Goal: Task Accomplishment & Management: Complete application form

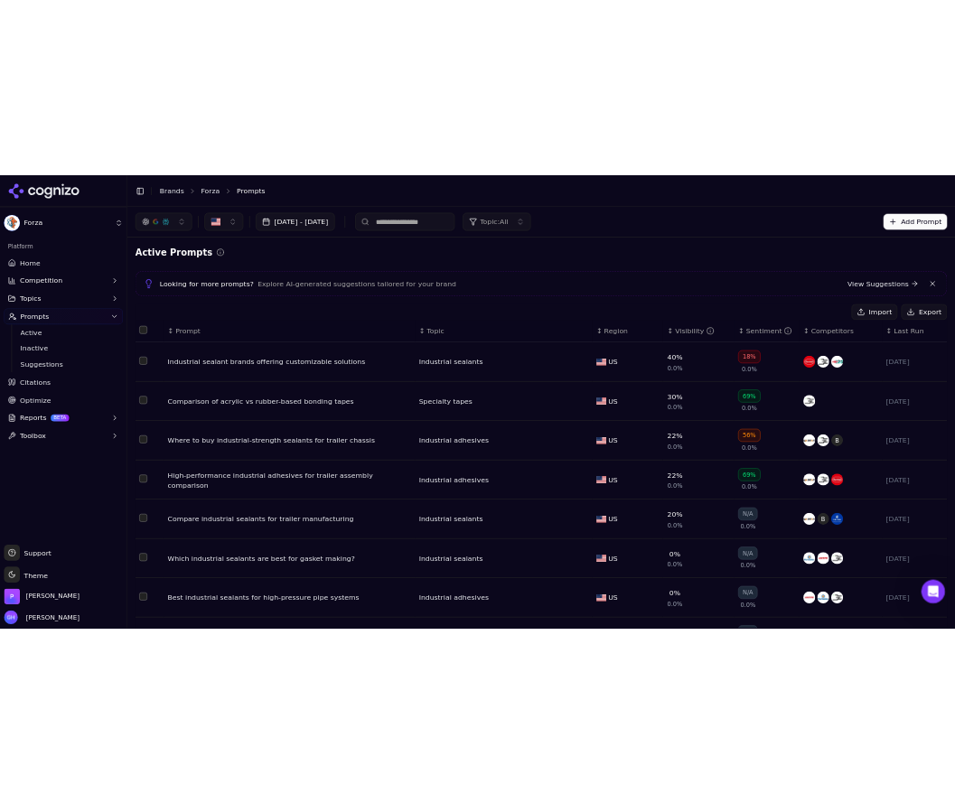
scroll to position [3, 0]
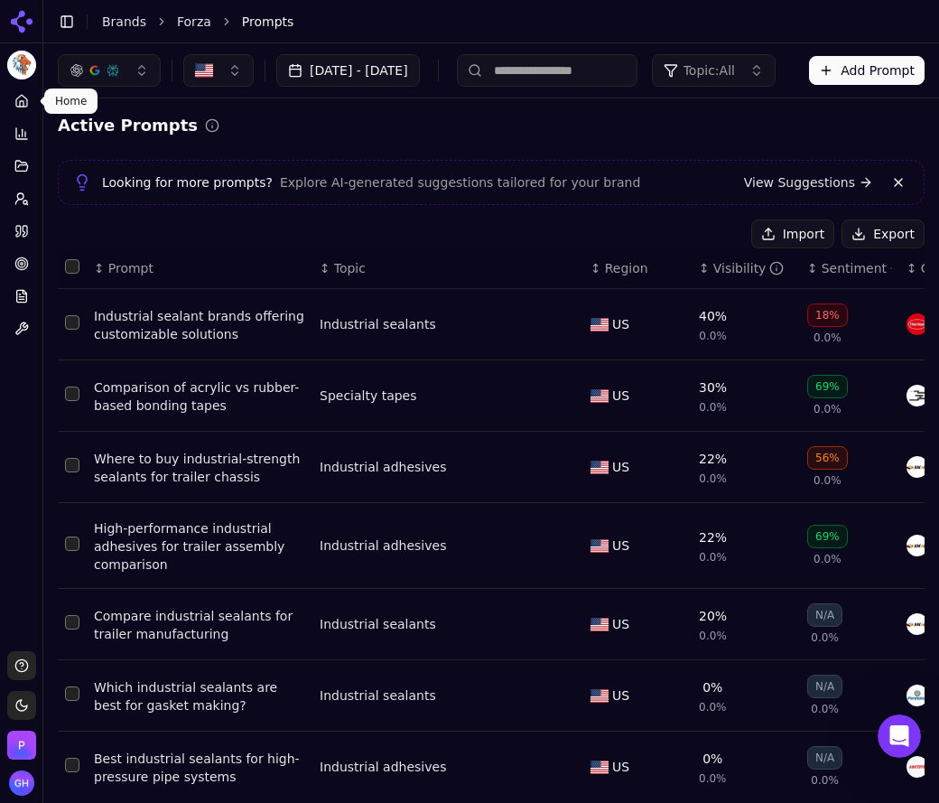
click at [33, 110] on link "Home" at bounding box center [21, 101] width 28 height 29
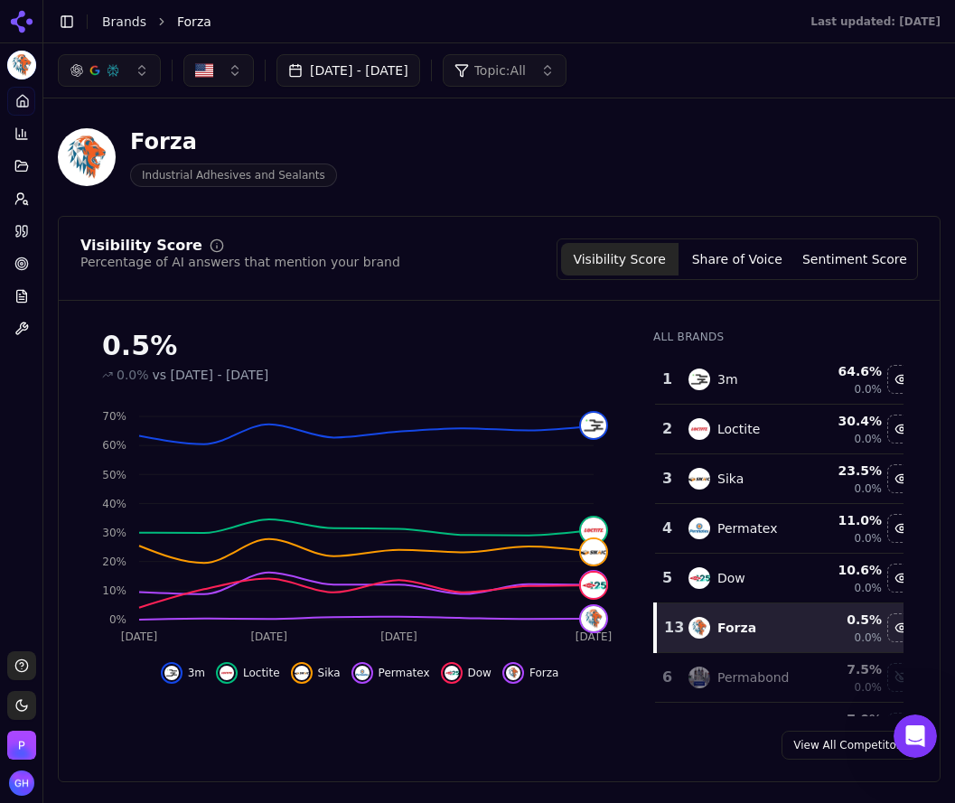
scroll to position [89, 0]
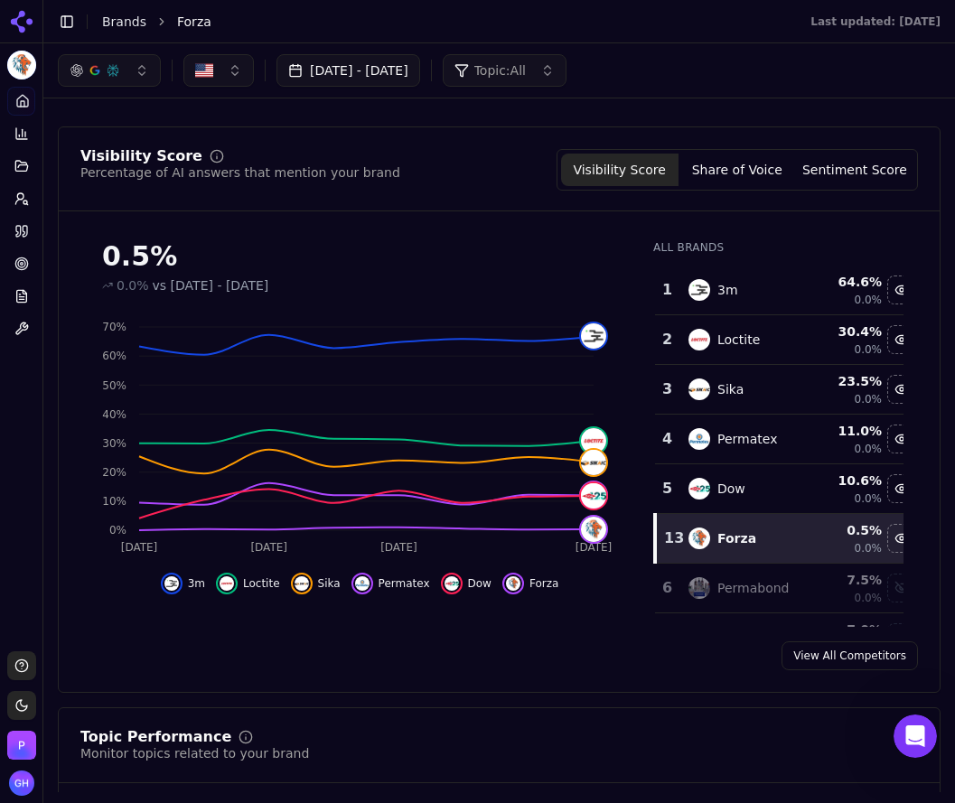
click at [723, 182] on button "Share of Voice" at bounding box center [736, 170] width 117 height 33
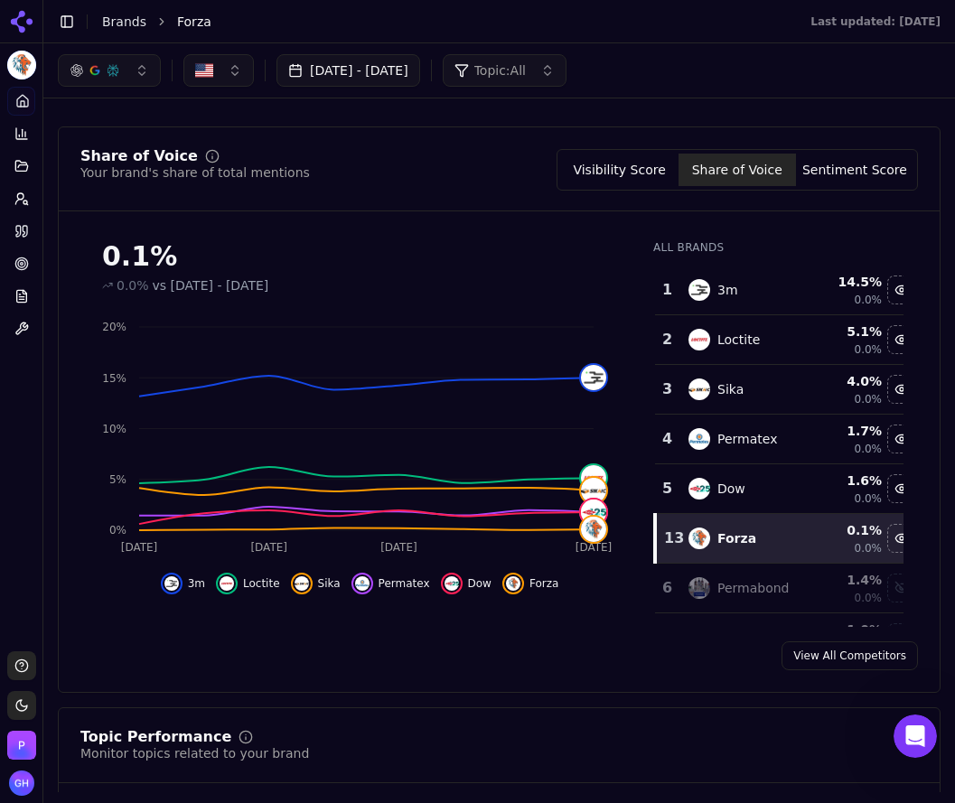
click at [822, 165] on button "Sentiment Score" at bounding box center [854, 170] width 117 height 33
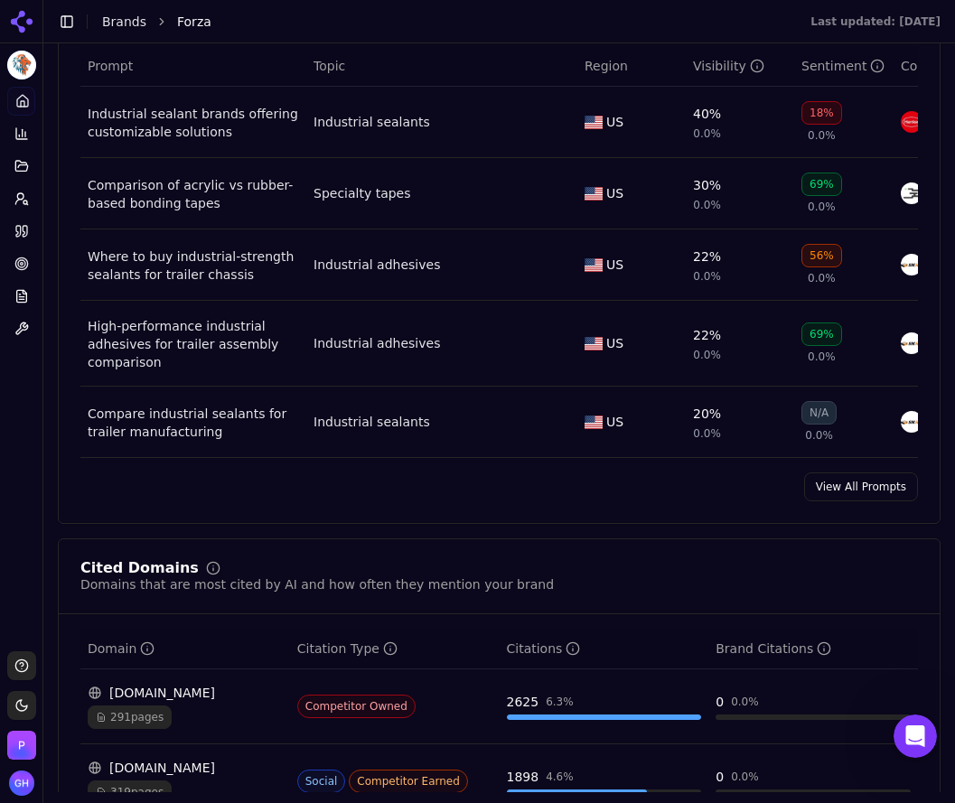
scroll to position [1444, 0]
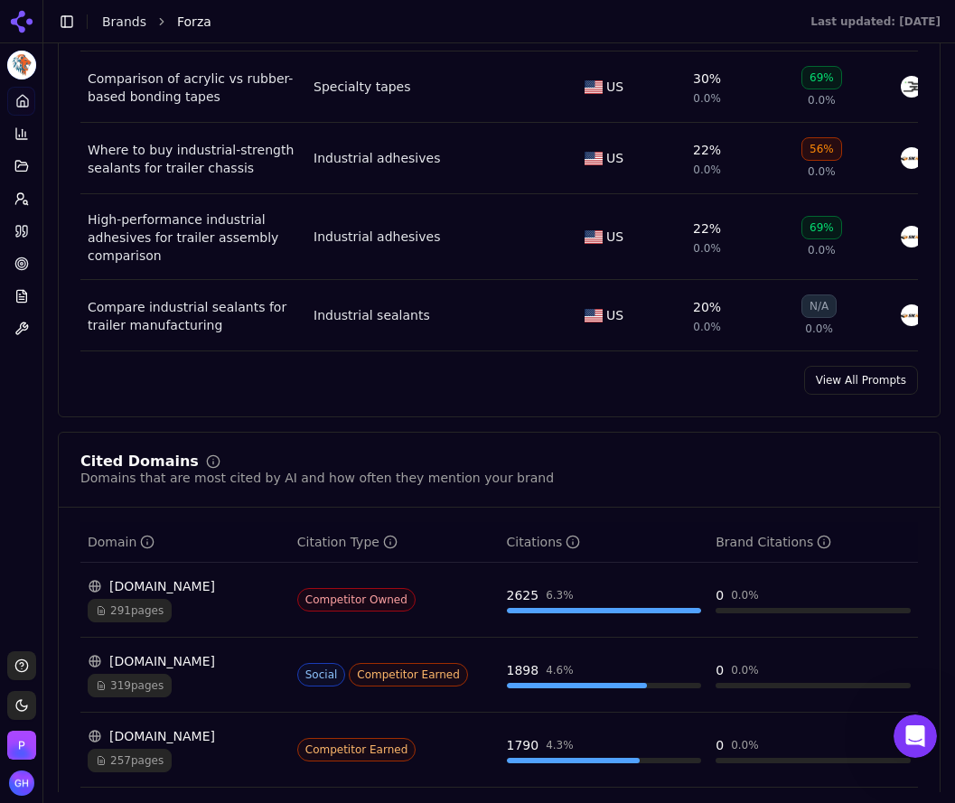
click at [835, 395] on link "View All Prompts" at bounding box center [861, 380] width 114 height 29
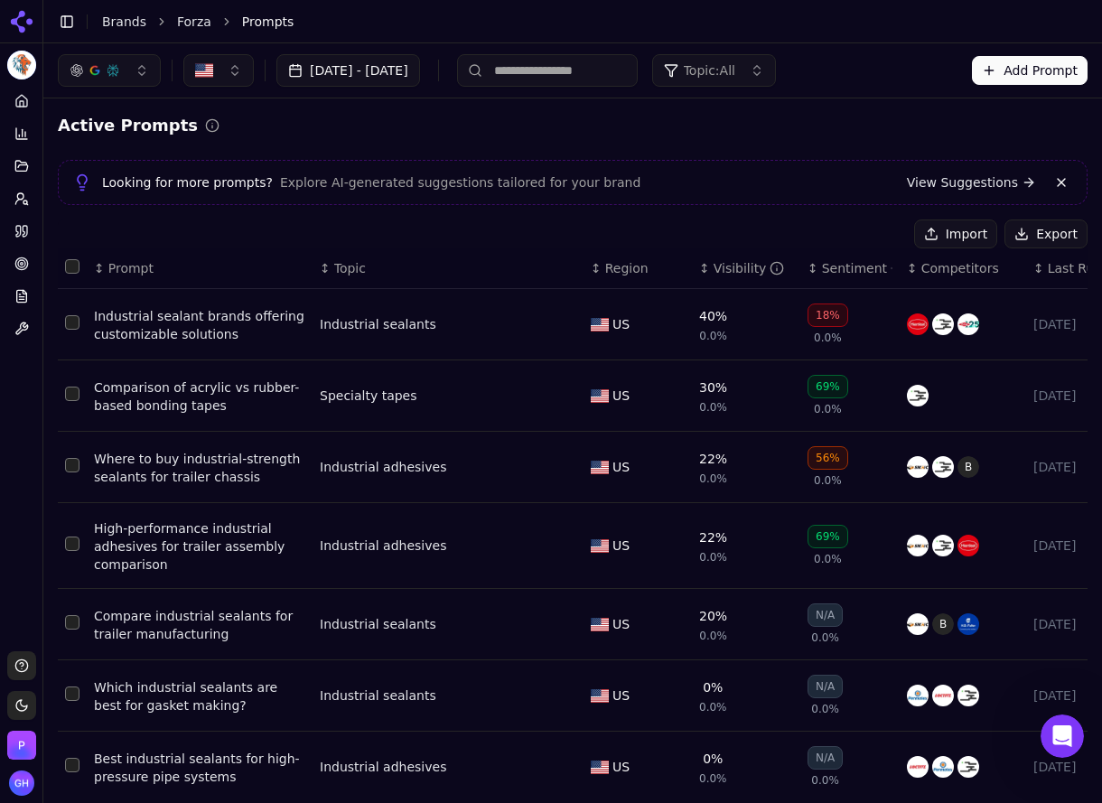
click at [1012, 230] on button "Export" at bounding box center [1045, 233] width 83 height 29
click at [21, 233] on icon at bounding box center [18, 231] width 5 height 11
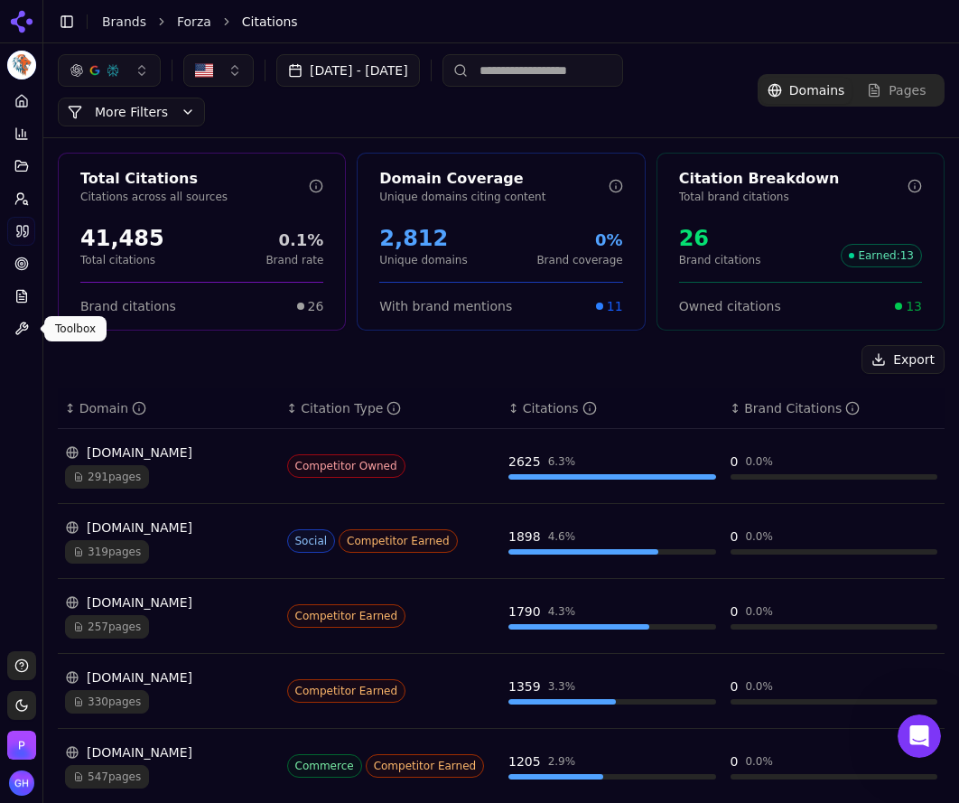
click at [28, 378] on div "Platform Home Competition Topics Prompts Citations Optimize Reports Toolbox" at bounding box center [21, 361] width 42 height 565
click at [873, 349] on button "Export" at bounding box center [903, 359] width 83 height 29
click at [114, 14] on link "Brands" at bounding box center [124, 21] width 44 height 14
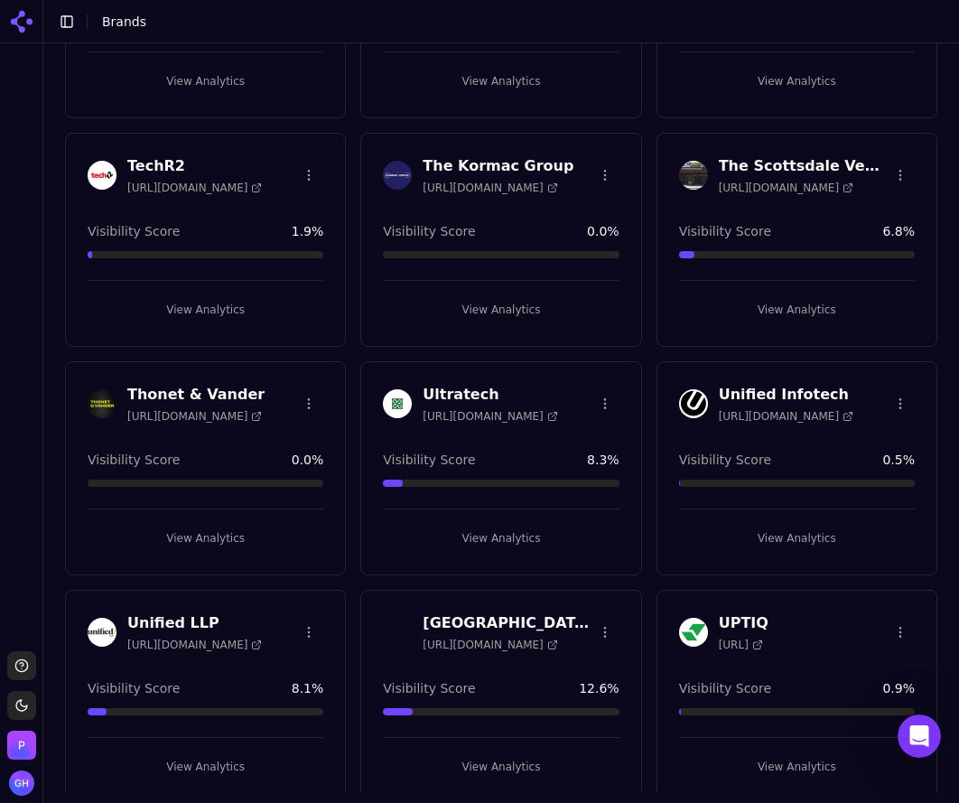
scroll to position [3973, 0]
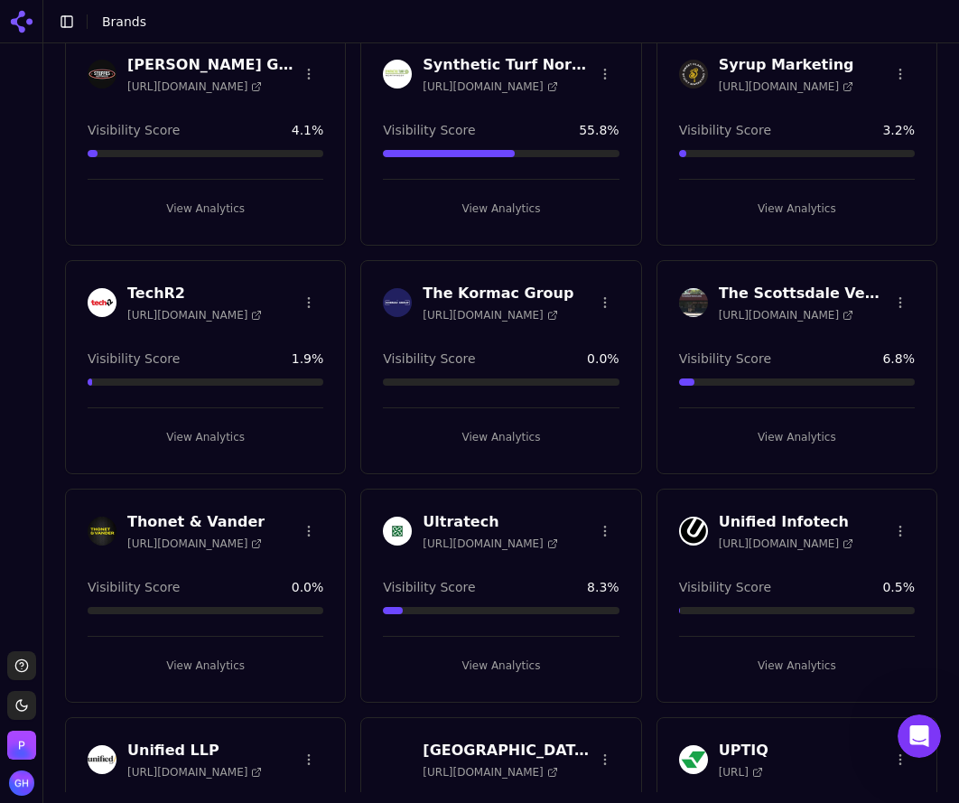
click at [521, 438] on button "View Analytics" at bounding box center [501, 437] width 236 height 29
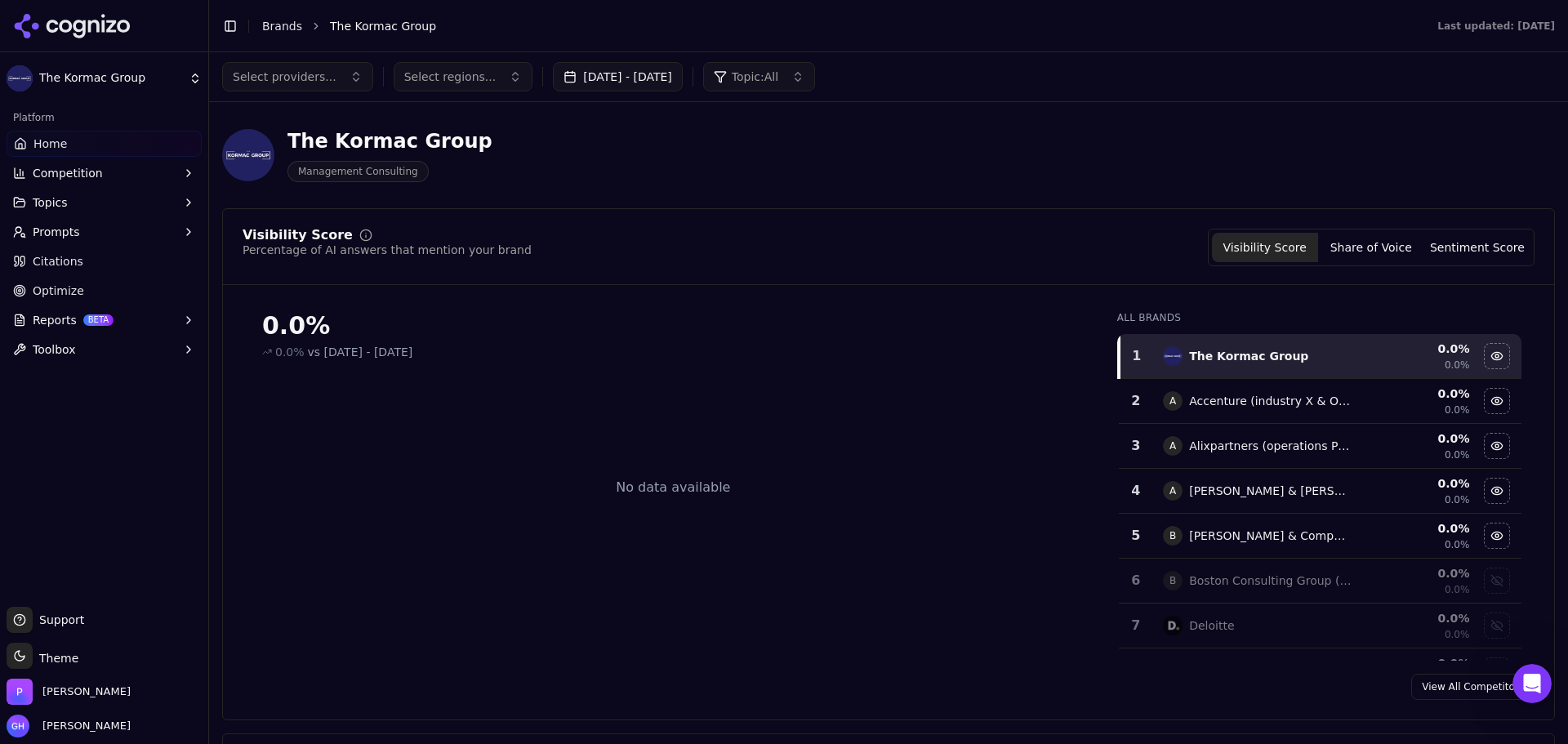
click at [120, 240] on button "Prompts" at bounding box center [104, 231] width 195 height 26
click at [110, 258] on span "Active" at bounding box center [104, 258] width 142 height 16
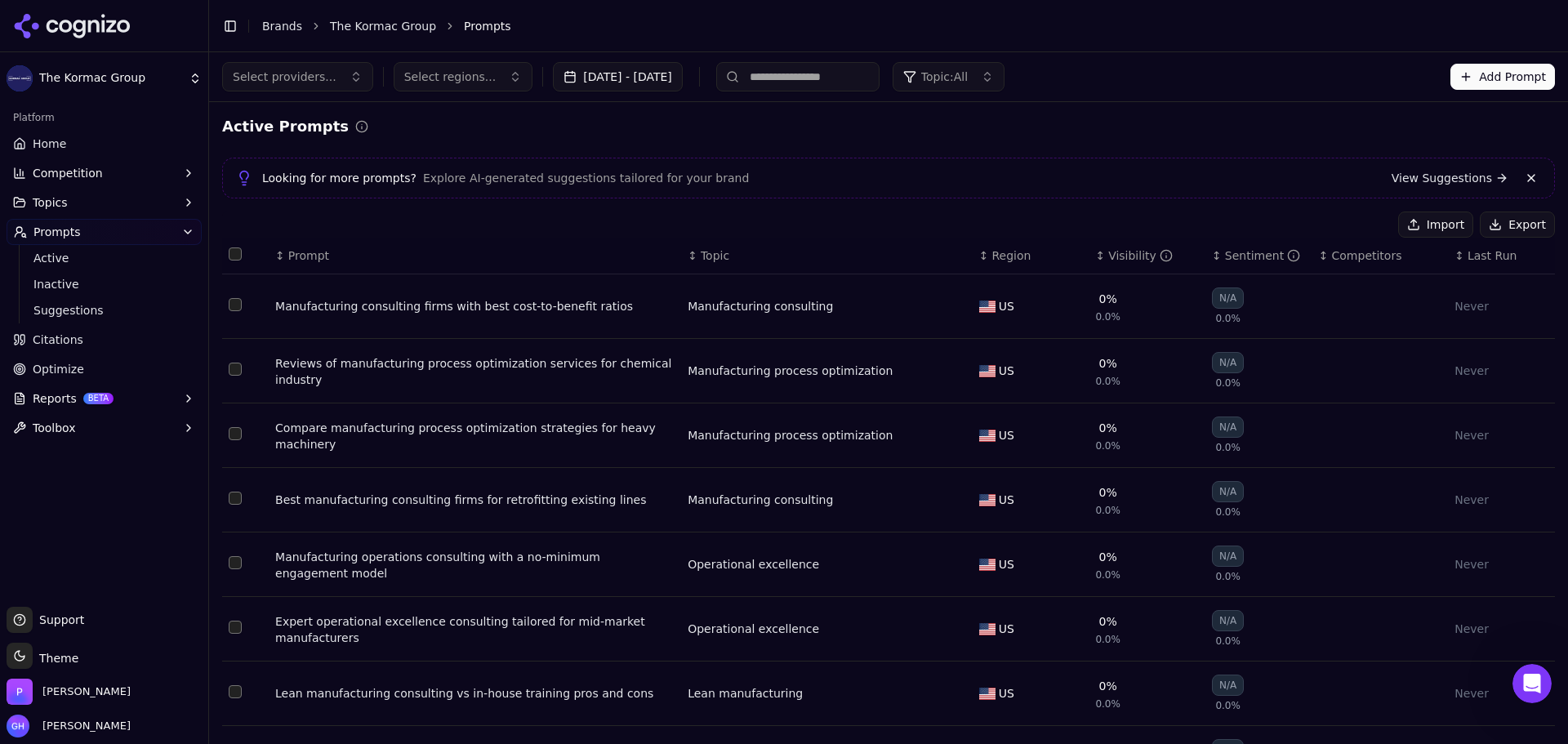
click at [100, 20] on icon at bounding box center [71, 25] width 118 height 24
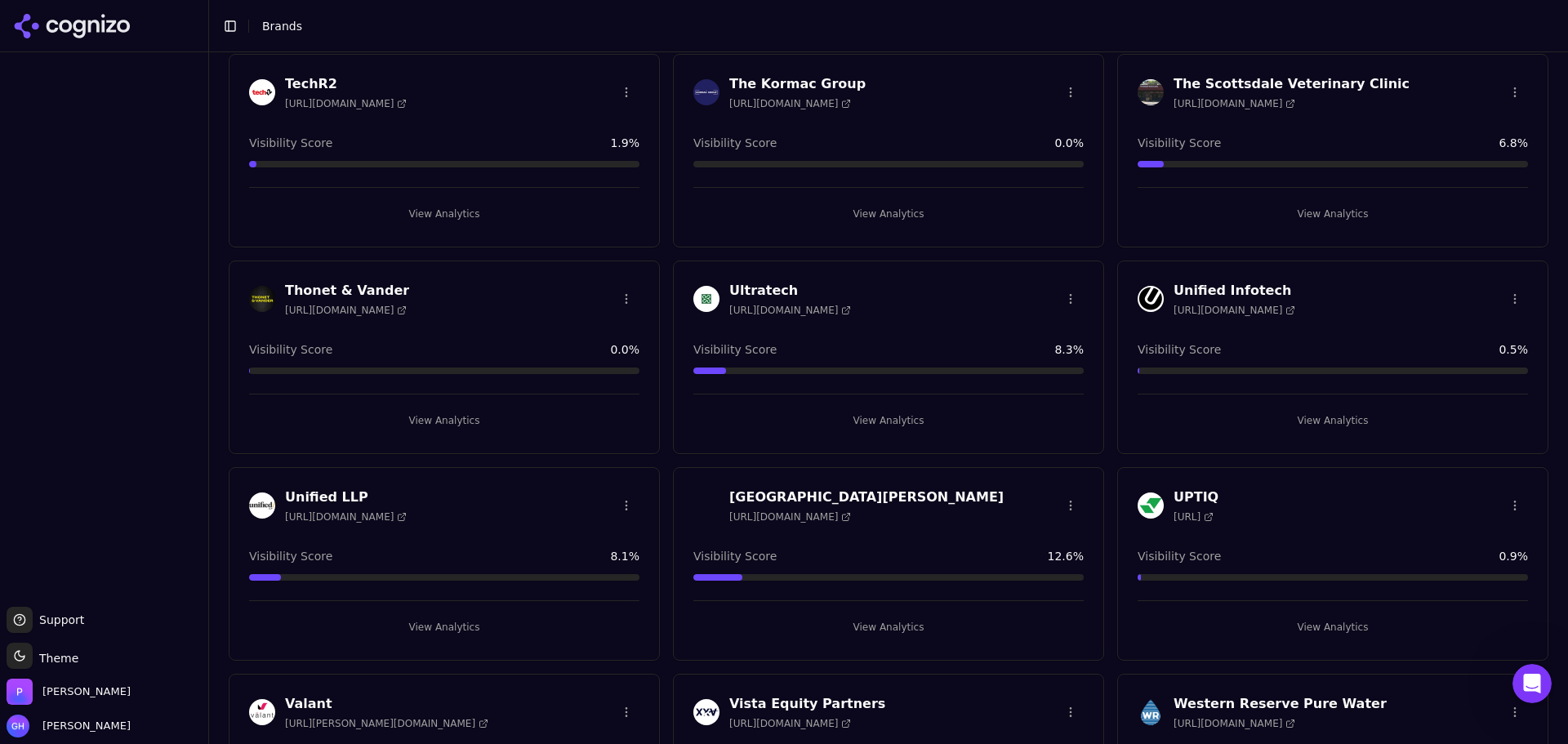
scroll to position [3910, 0]
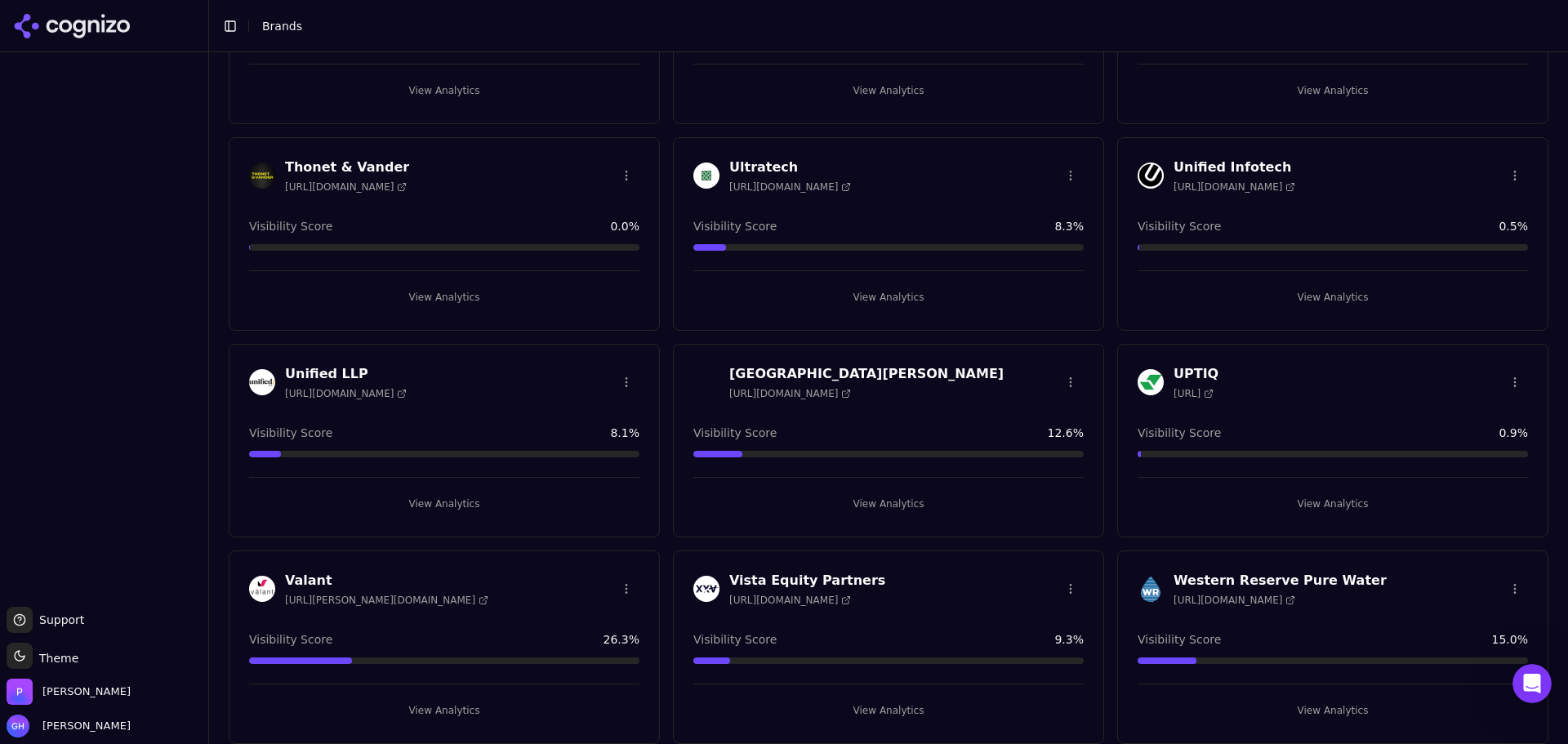
click at [1297, 508] on button "View Analytics" at bounding box center [1333, 504] width 391 height 26
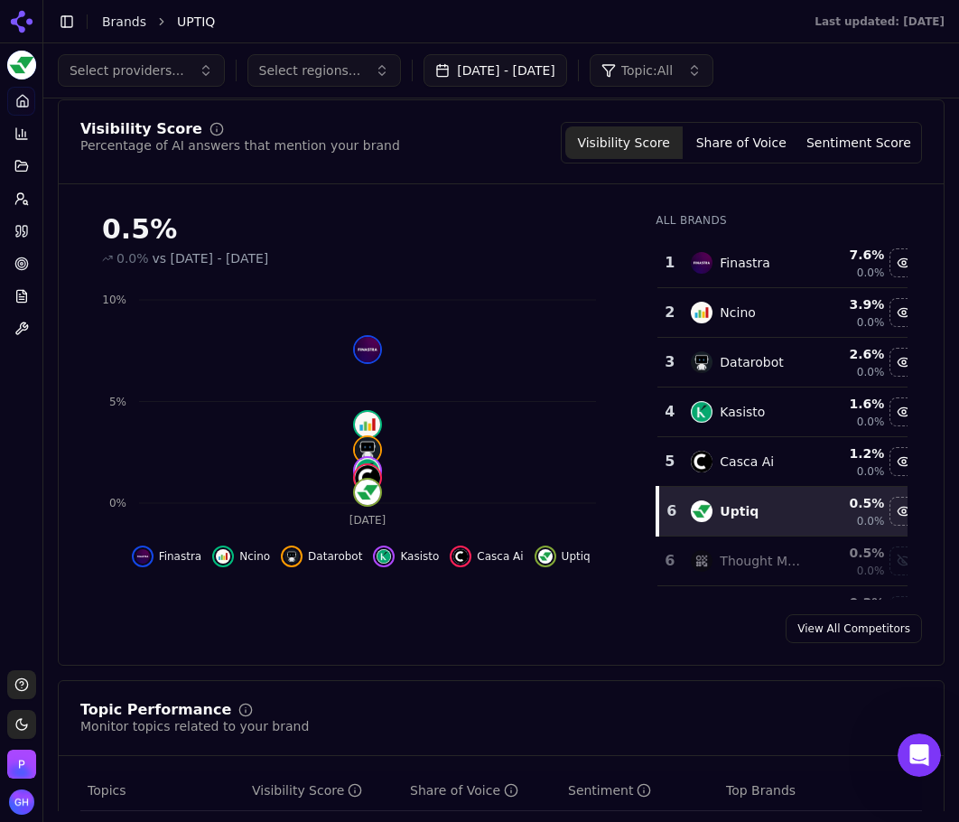
scroll to position [90, 0]
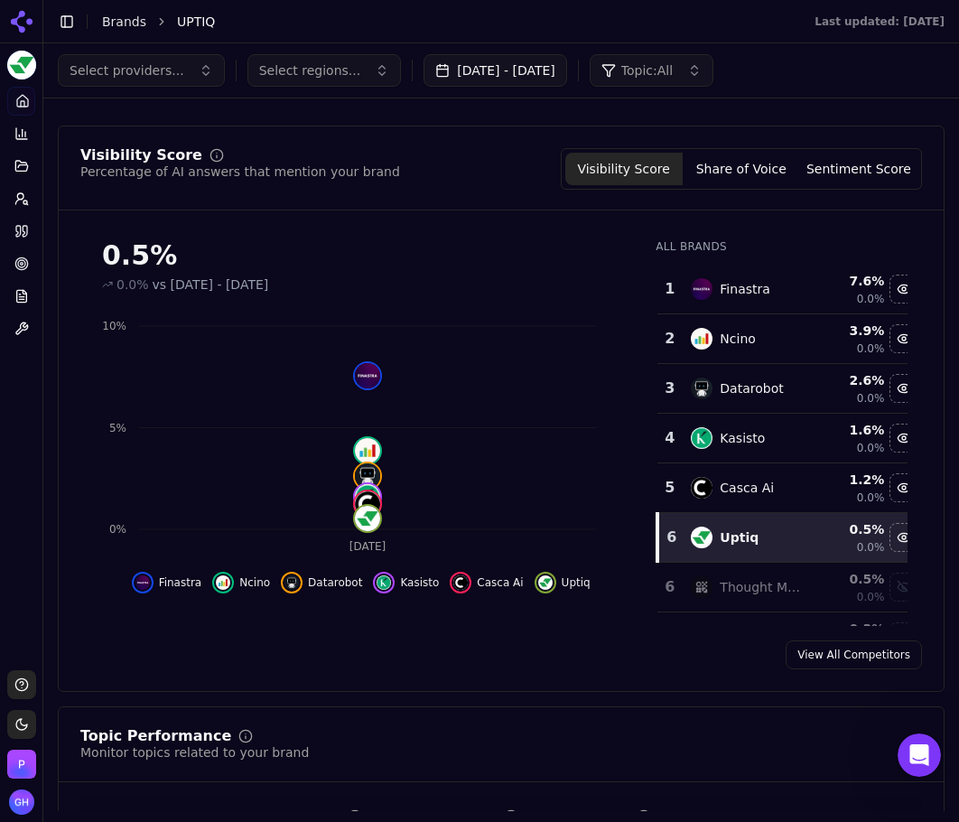
click at [723, 163] on button "Share of Voice" at bounding box center [741, 169] width 117 height 33
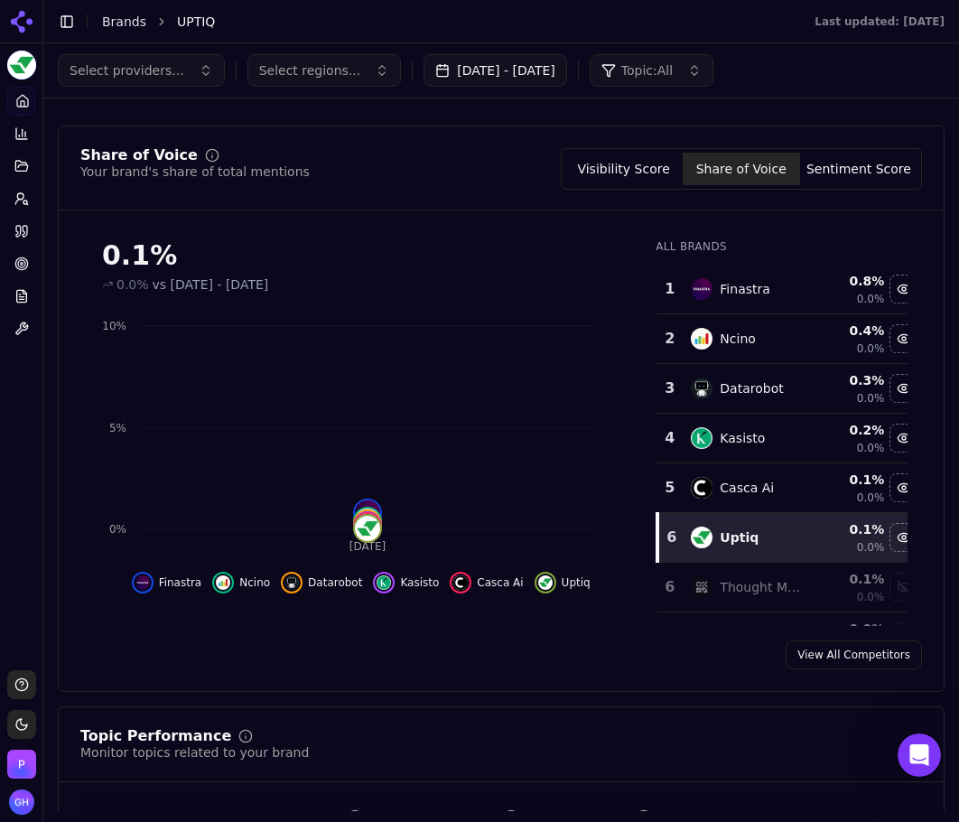
click at [607, 163] on button "Visibility Score" at bounding box center [623, 169] width 117 height 33
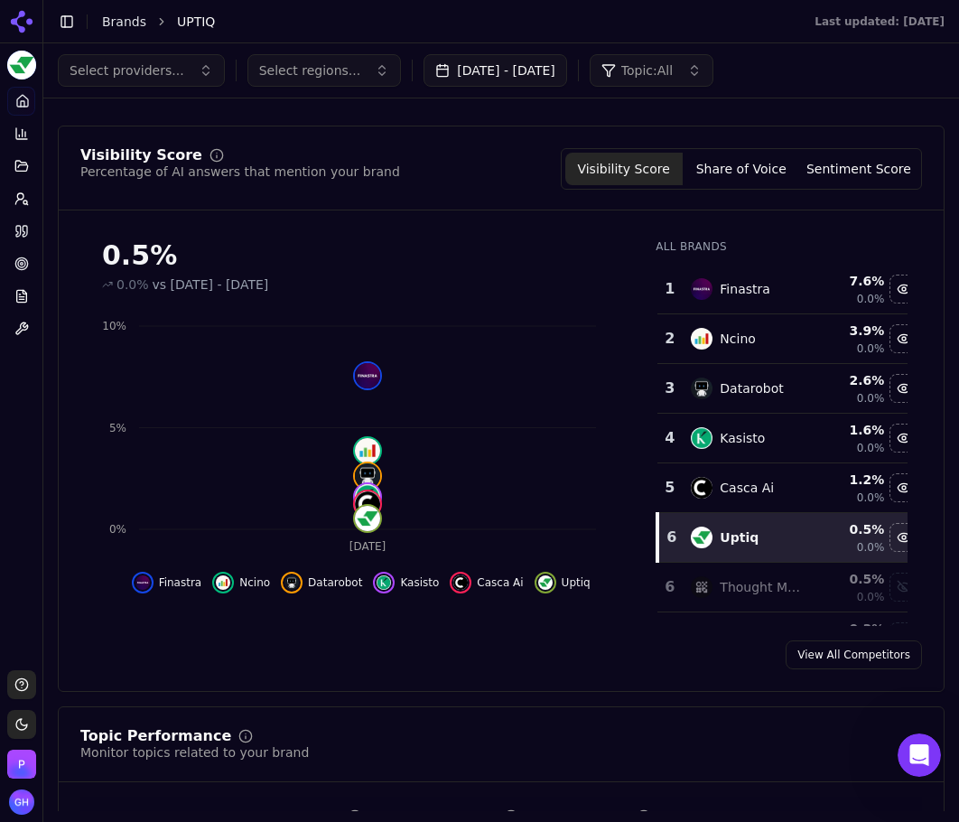
click at [498, 64] on button "[DATE] - [DATE]" at bounding box center [496, 70] width 144 height 33
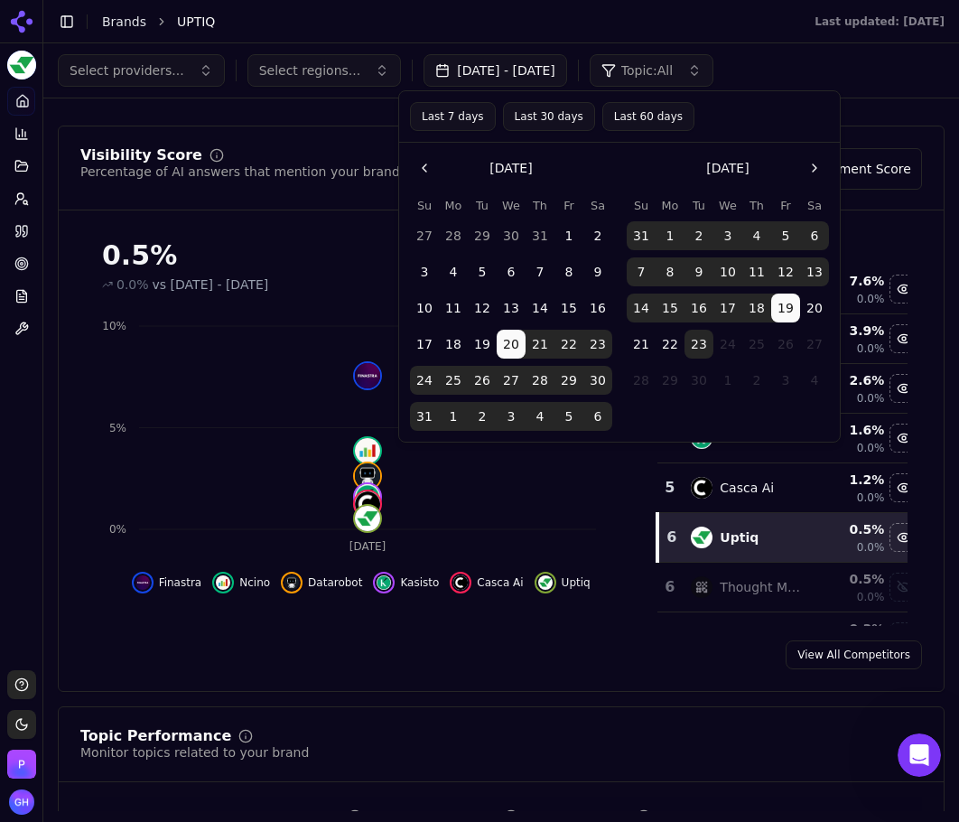
click at [683, 344] on button "22" at bounding box center [670, 344] width 29 height 29
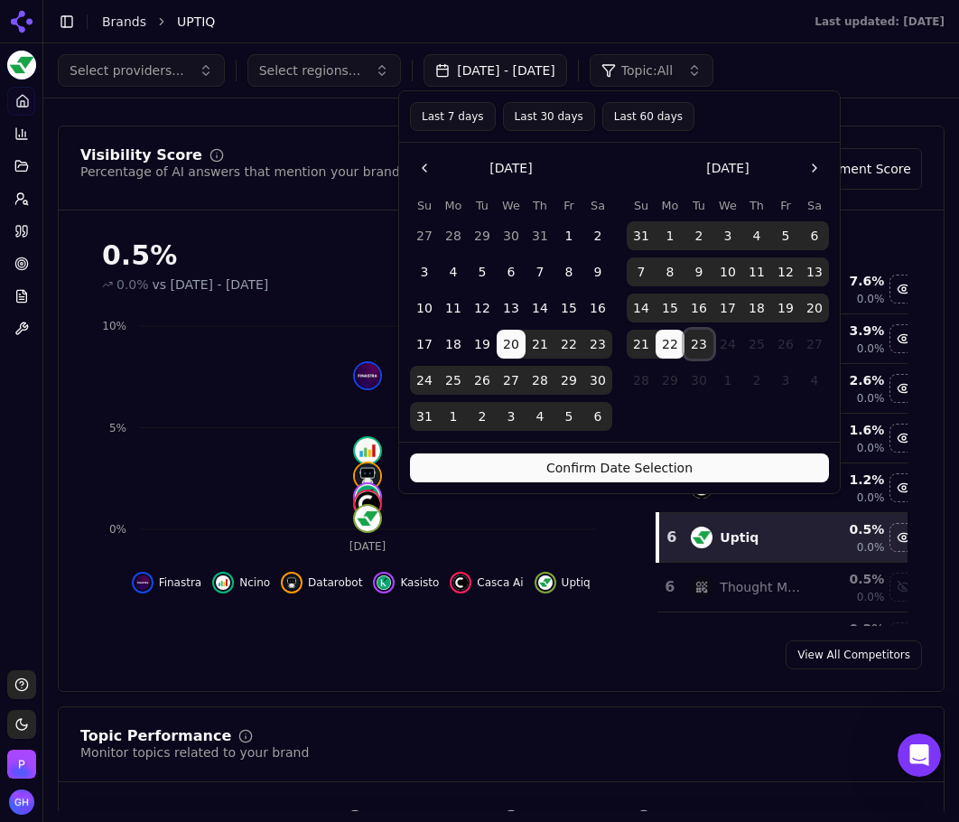
click at [703, 348] on button "23" at bounding box center [699, 344] width 29 height 29
click at [701, 462] on button "Confirm Date Selection" at bounding box center [619, 467] width 419 height 29
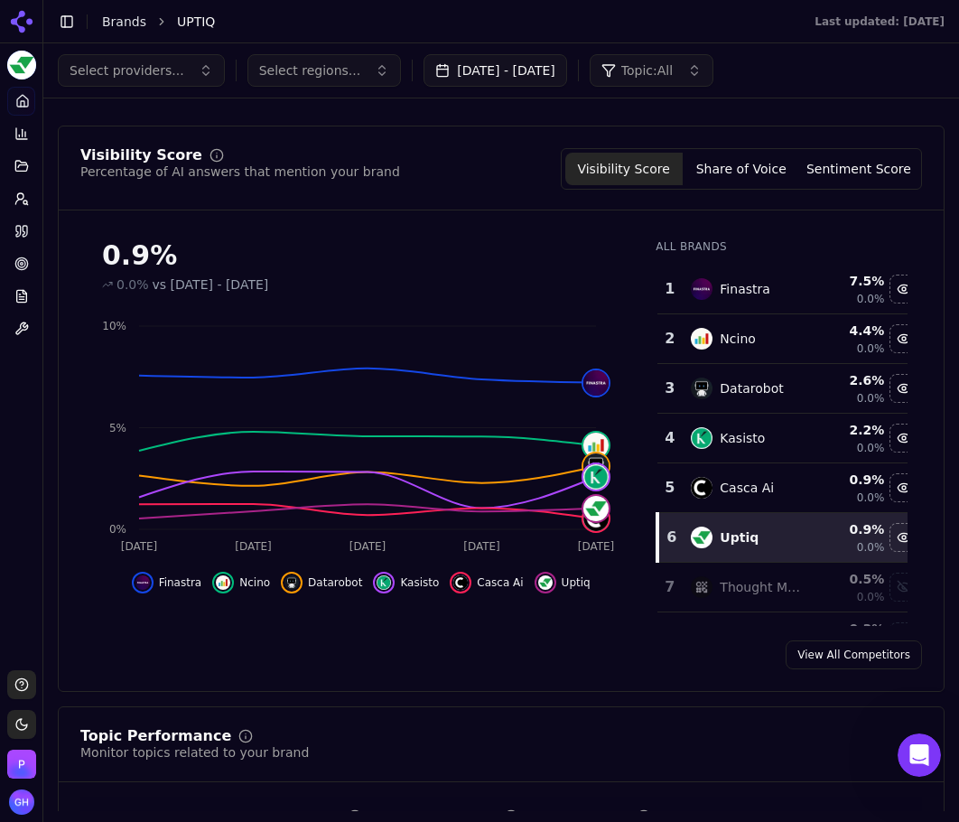
click at [749, 165] on button "Share of Voice" at bounding box center [741, 169] width 117 height 33
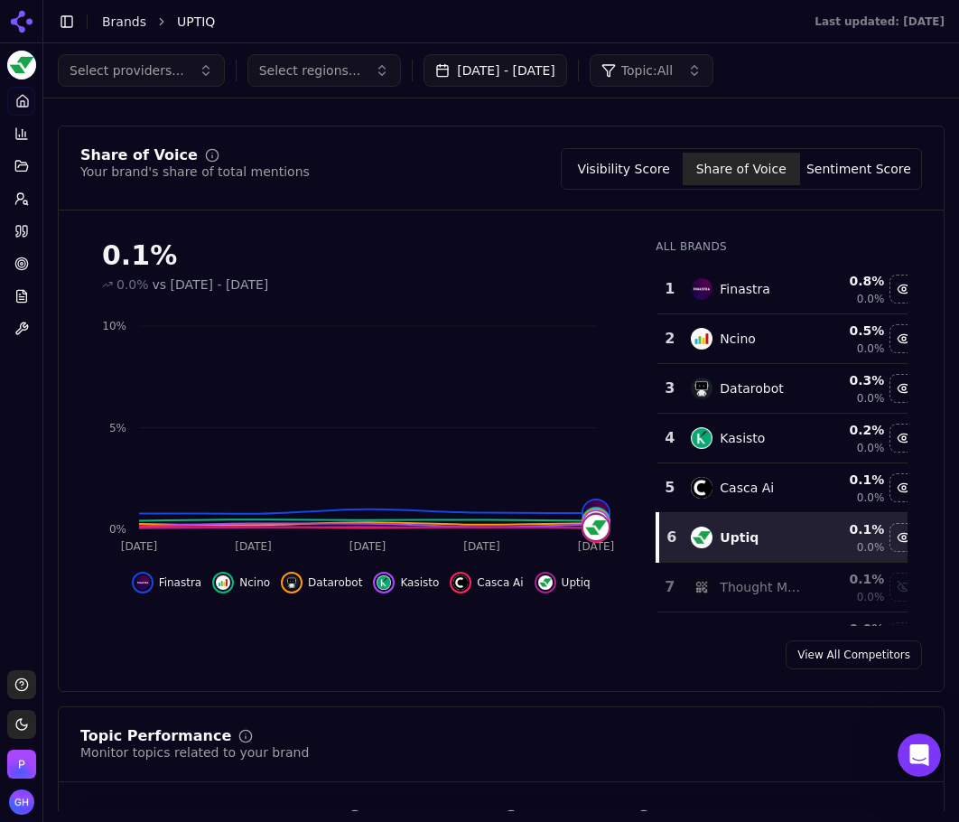
drag, startPoint x: 854, startPoint y: 156, endPoint x: 842, endPoint y: 194, distance: 39.7
click at [854, 156] on button "Sentiment Score" at bounding box center [858, 169] width 117 height 33
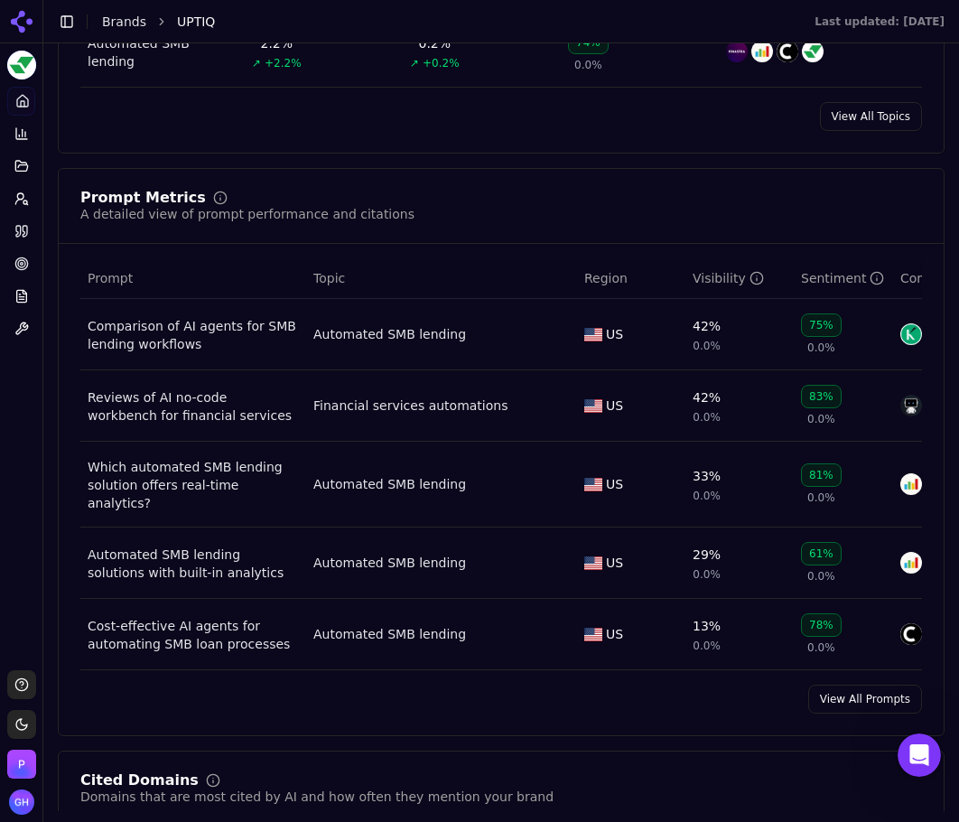
scroll to position [1174, 0]
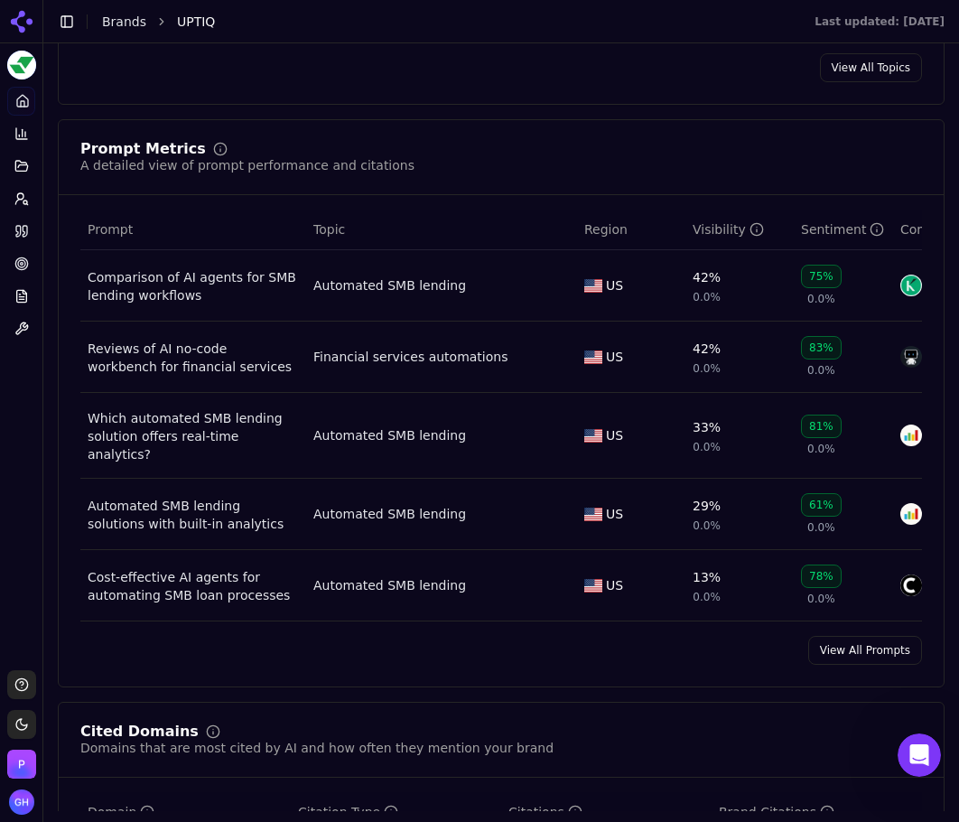
click at [835, 662] on link "View All Prompts" at bounding box center [865, 650] width 114 height 29
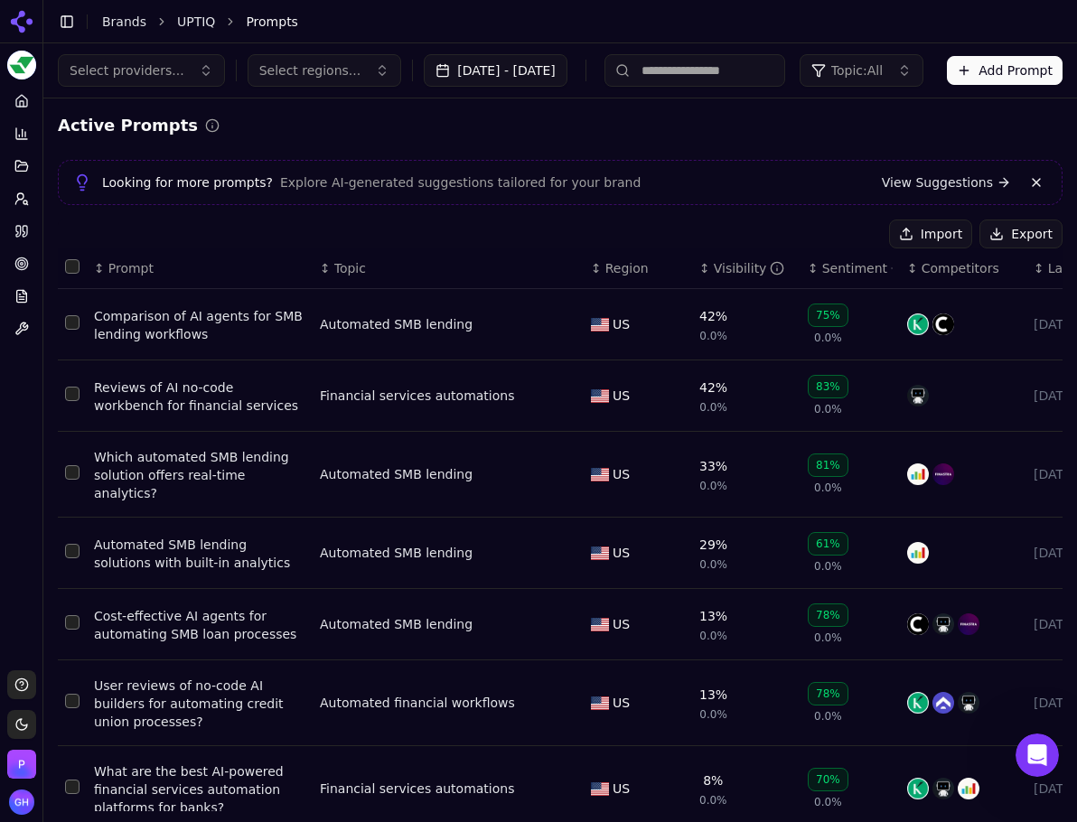
click at [1010, 244] on button "Export" at bounding box center [1020, 233] width 83 height 29
click at [13, 239] on link "Citations" at bounding box center [21, 231] width 28 height 29
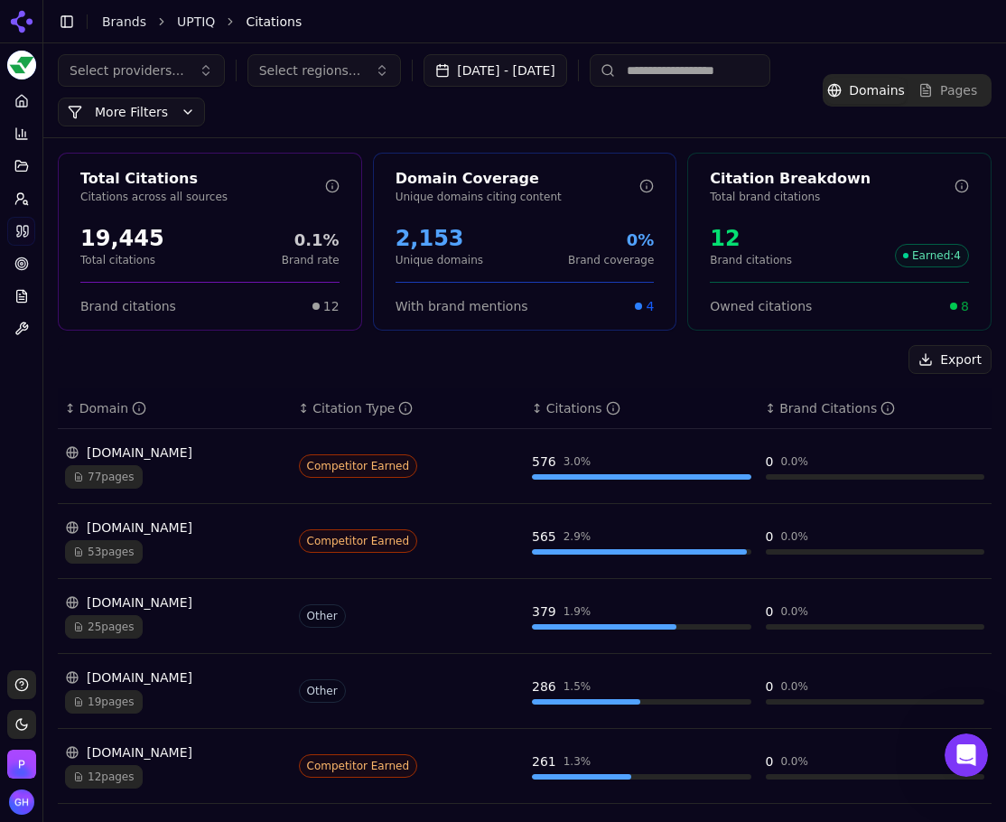
click at [98, 355] on div "Export" at bounding box center [525, 359] width 934 height 29
click at [367, 355] on div "Export" at bounding box center [525, 359] width 934 height 29
drag, startPoint x: 1927, startPoint y: 1501, endPoint x: 976, endPoint y: 752, distance: 1210.5
click at [976, 752] on div "Open Intercom Messenger" at bounding box center [964, 753] width 60 height 60
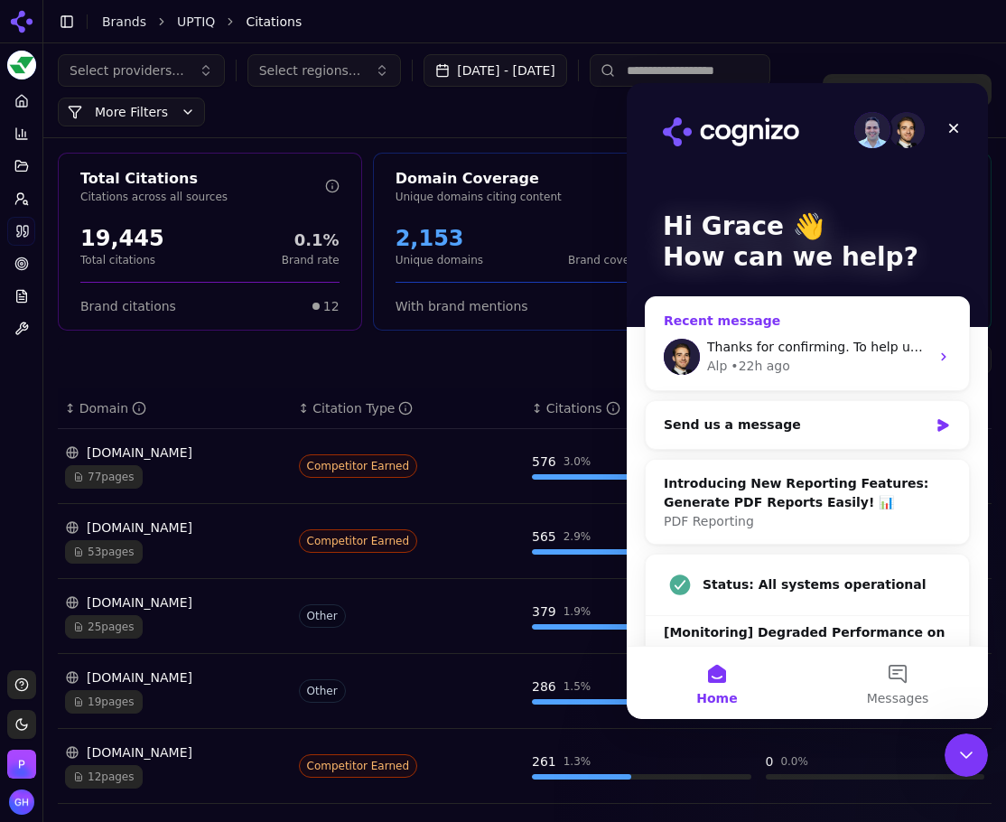
click at [861, 365] on div "Alp • 22h ago" at bounding box center [818, 366] width 222 height 19
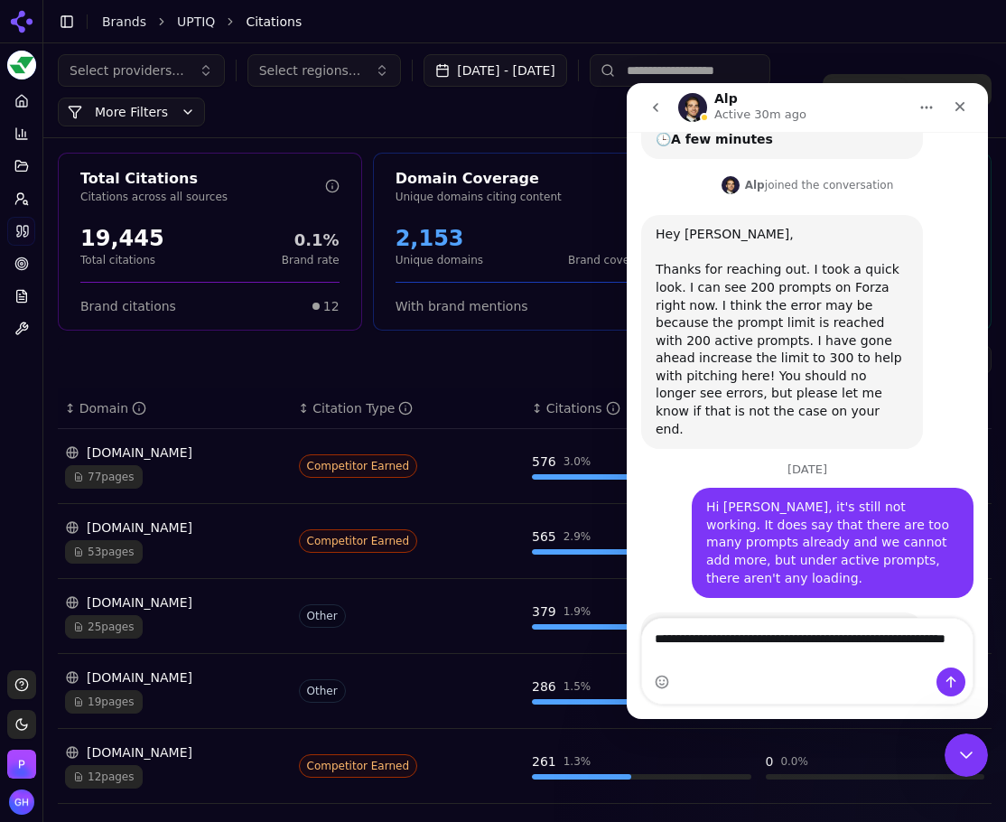
scroll to position [350, 0]
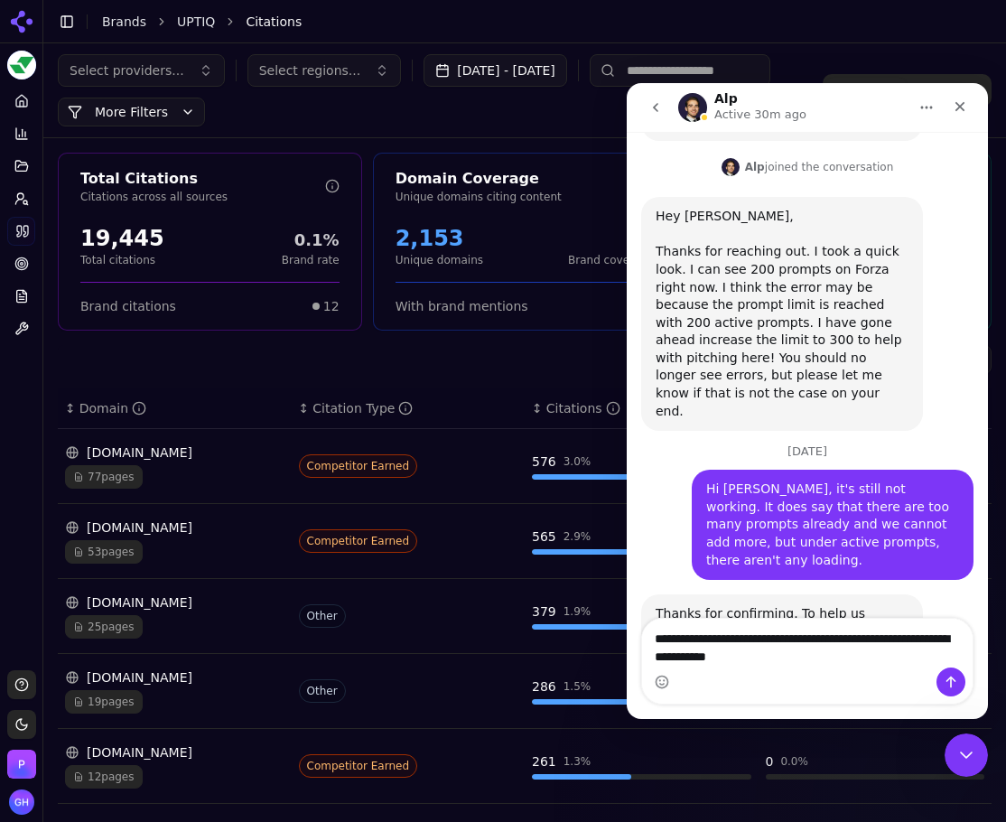
drag, startPoint x: 710, startPoint y: 639, endPoint x: 772, endPoint y: 648, distance: 63.0
click at [772, 648] on textarea "**********" at bounding box center [807, 643] width 331 height 49
click at [818, 651] on textarea "**********" at bounding box center [807, 643] width 331 height 49
type textarea "**********"
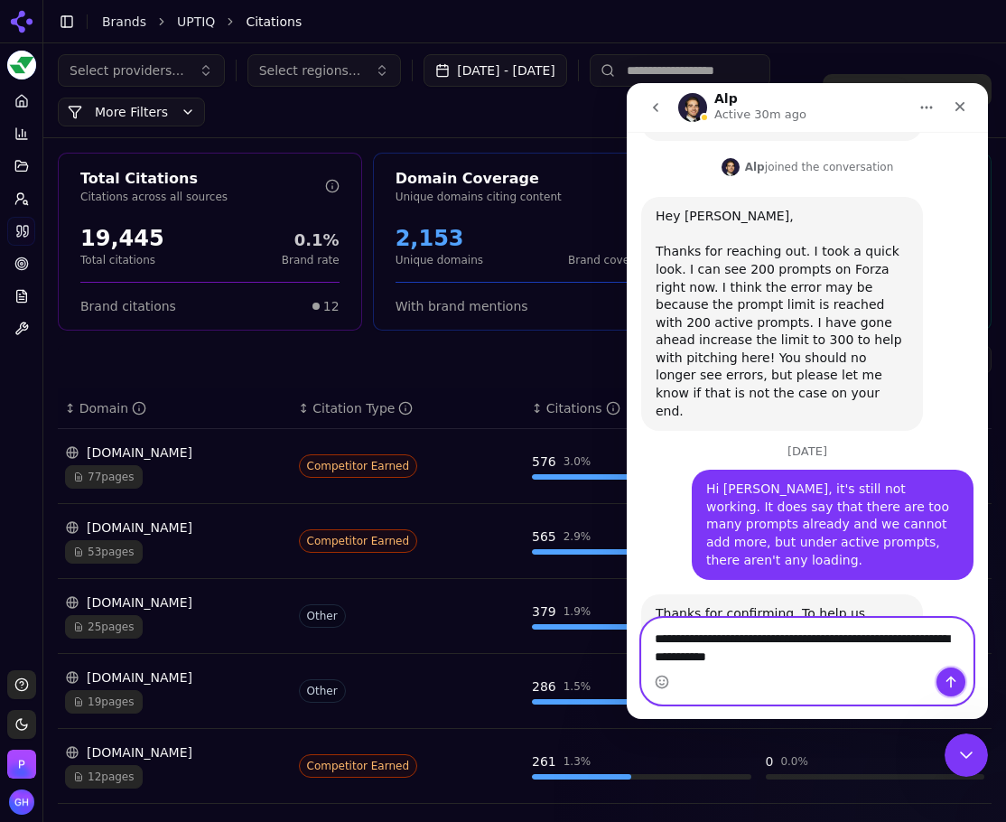
click at [957, 683] on icon "Send a message…" at bounding box center [951, 682] width 14 height 14
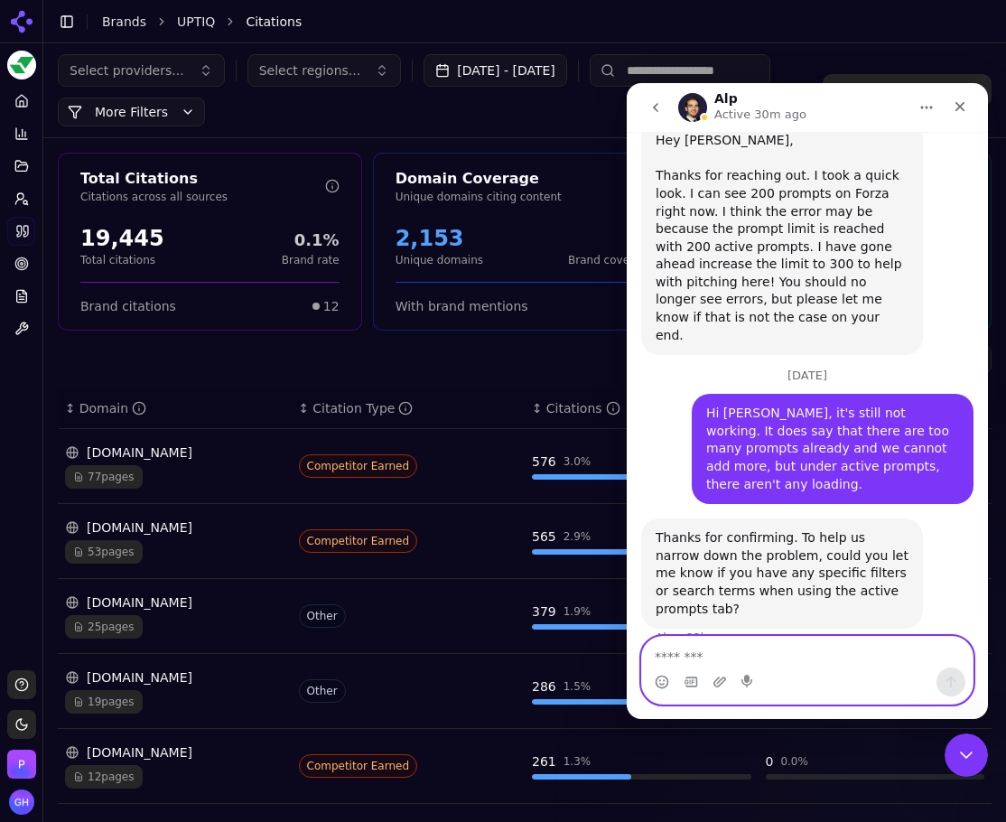
scroll to position [427, 0]
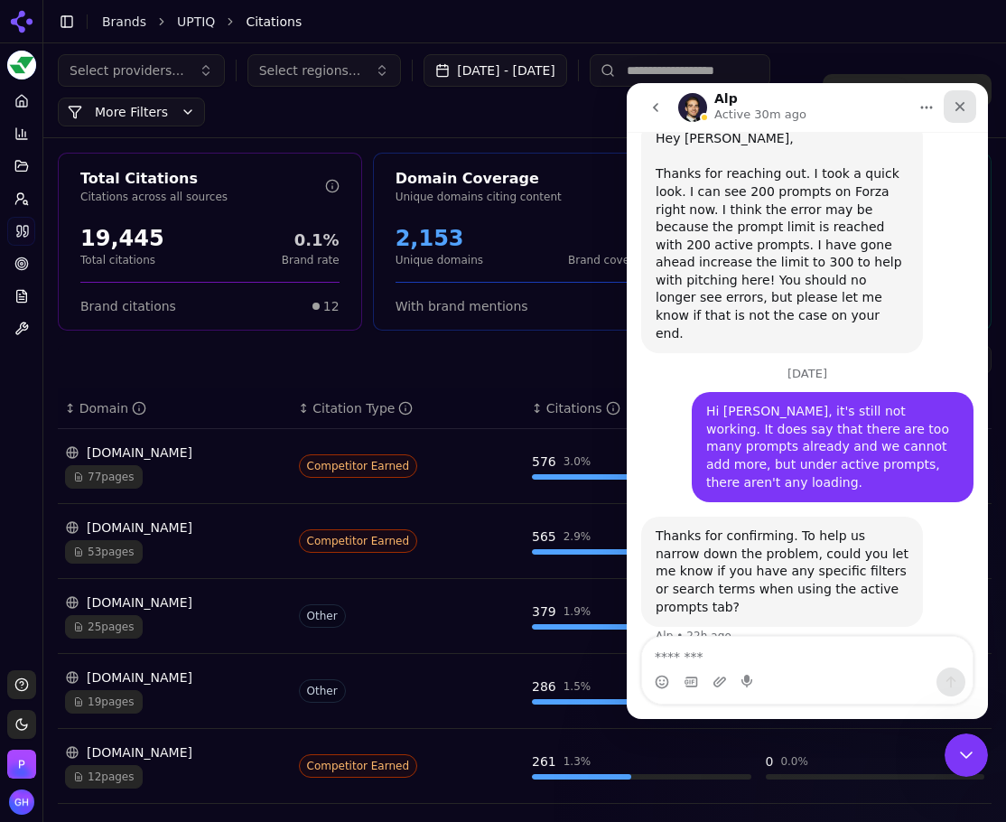
click at [957, 107] on div "Close" at bounding box center [960, 106] width 33 height 33
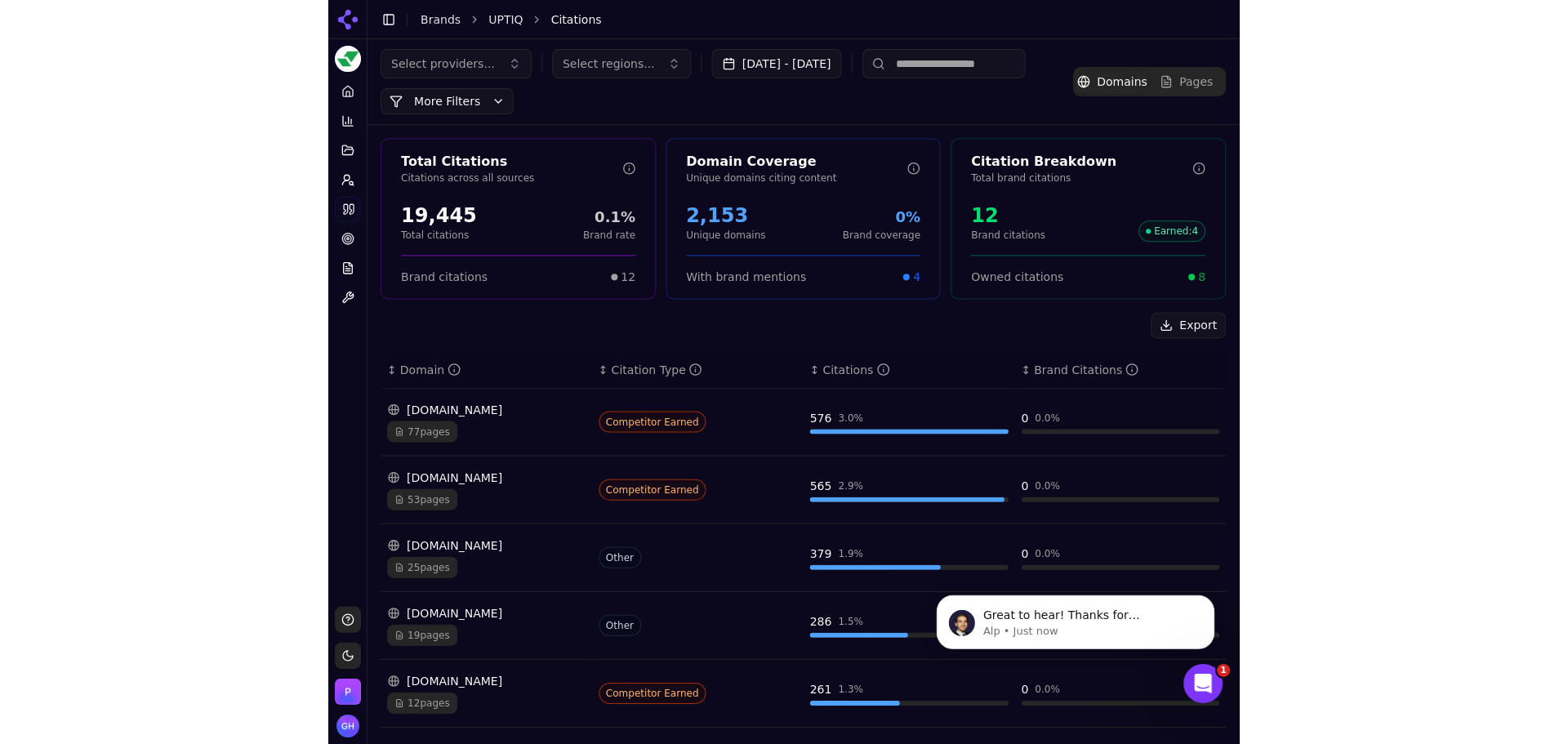
scroll to position [0, 0]
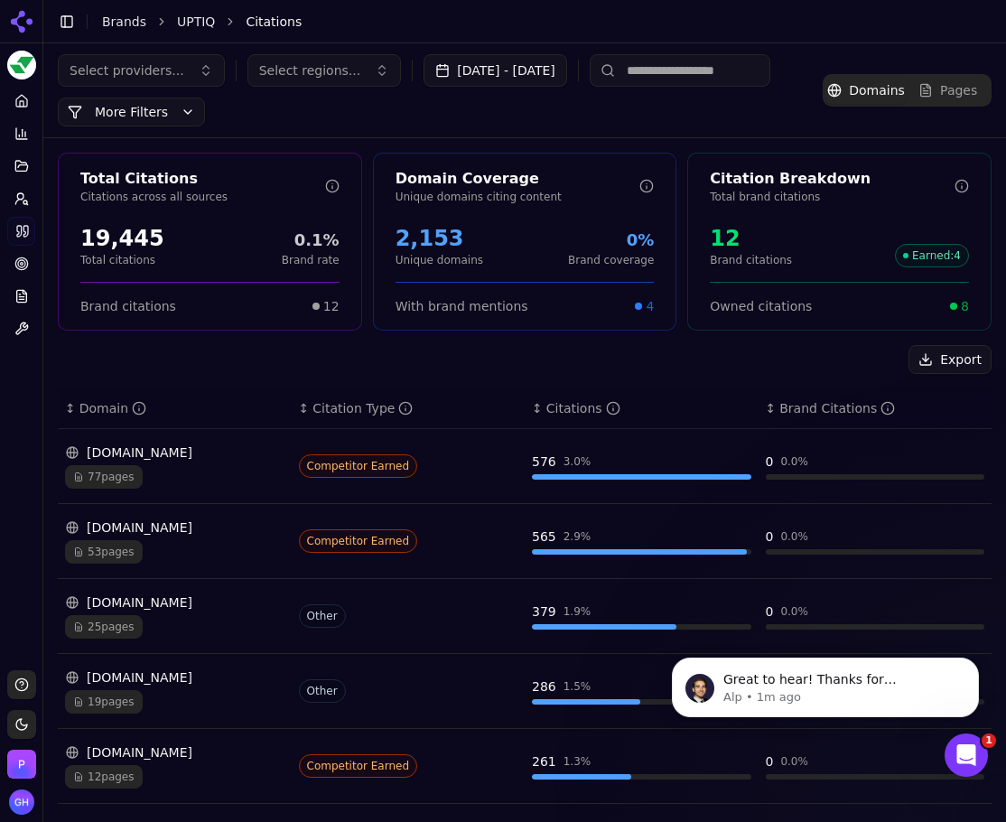
drag, startPoint x: 470, startPoint y: 370, endPoint x: 572, endPoint y: 363, distance: 102.3
click at [470, 370] on div "Export" at bounding box center [525, 359] width 934 height 29
click at [930, 356] on button "Export" at bounding box center [950, 359] width 83 height 29
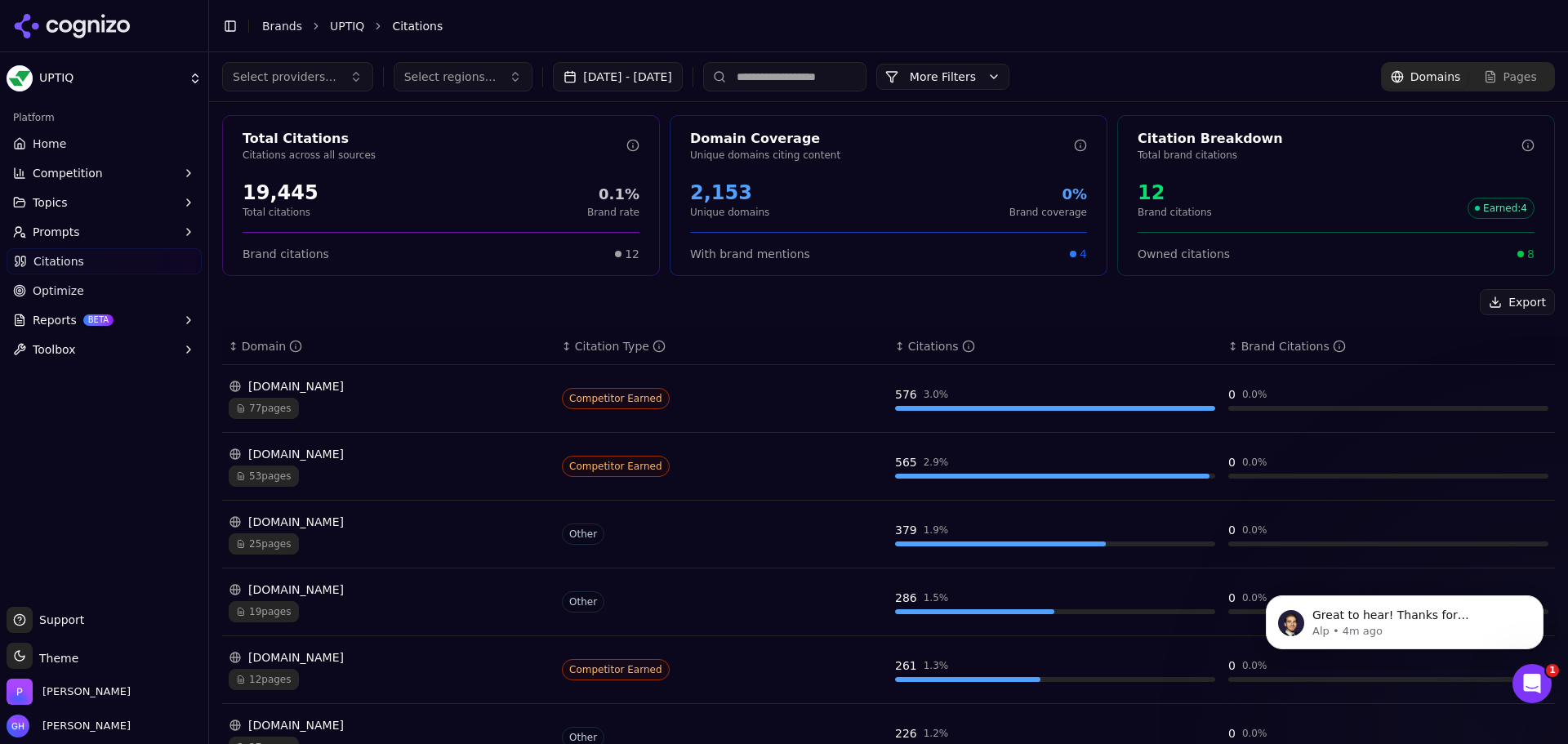
click at [272, 30] on link "Brands" at bounding box center [282, 26] width 40 height 13
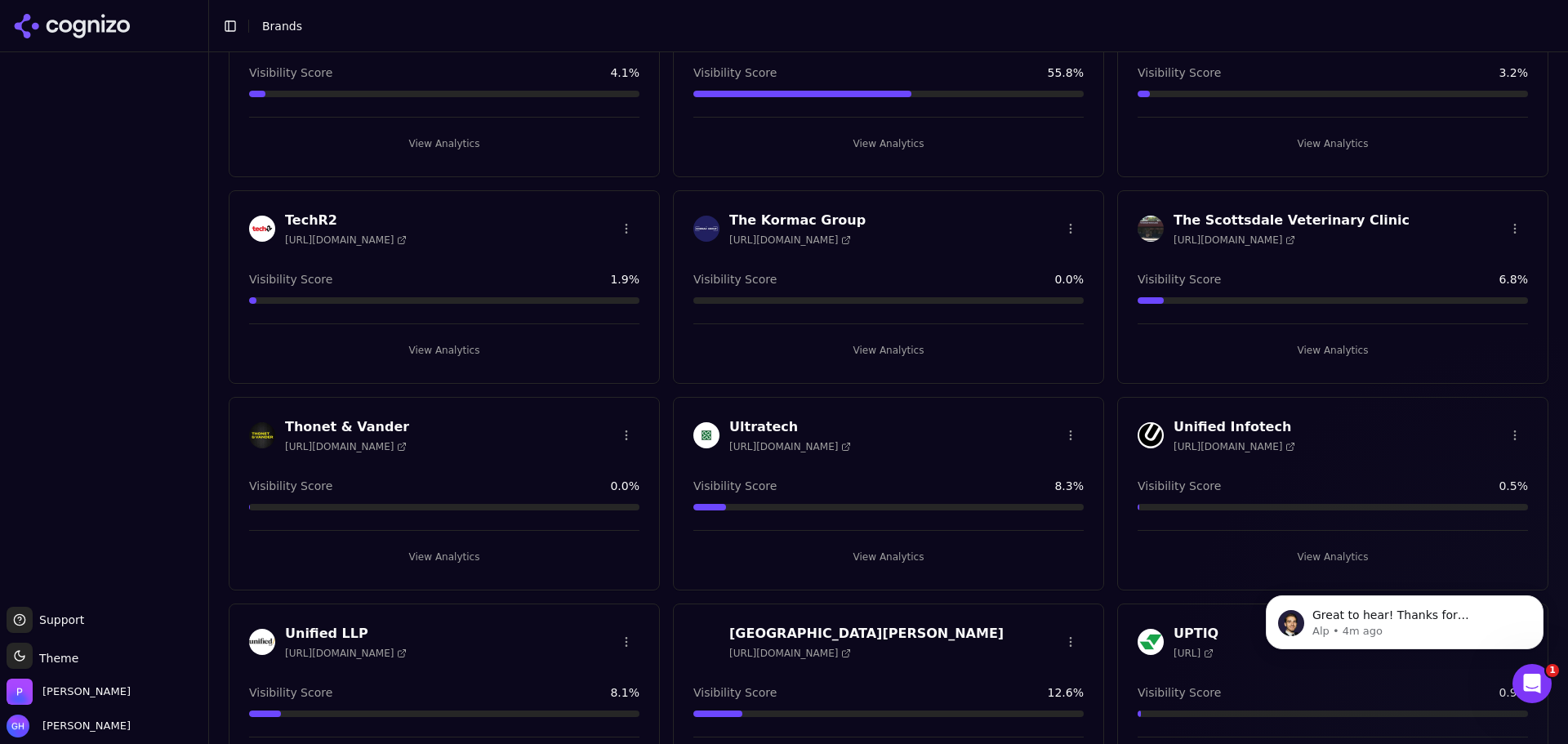
scroll to position [3501, 0]
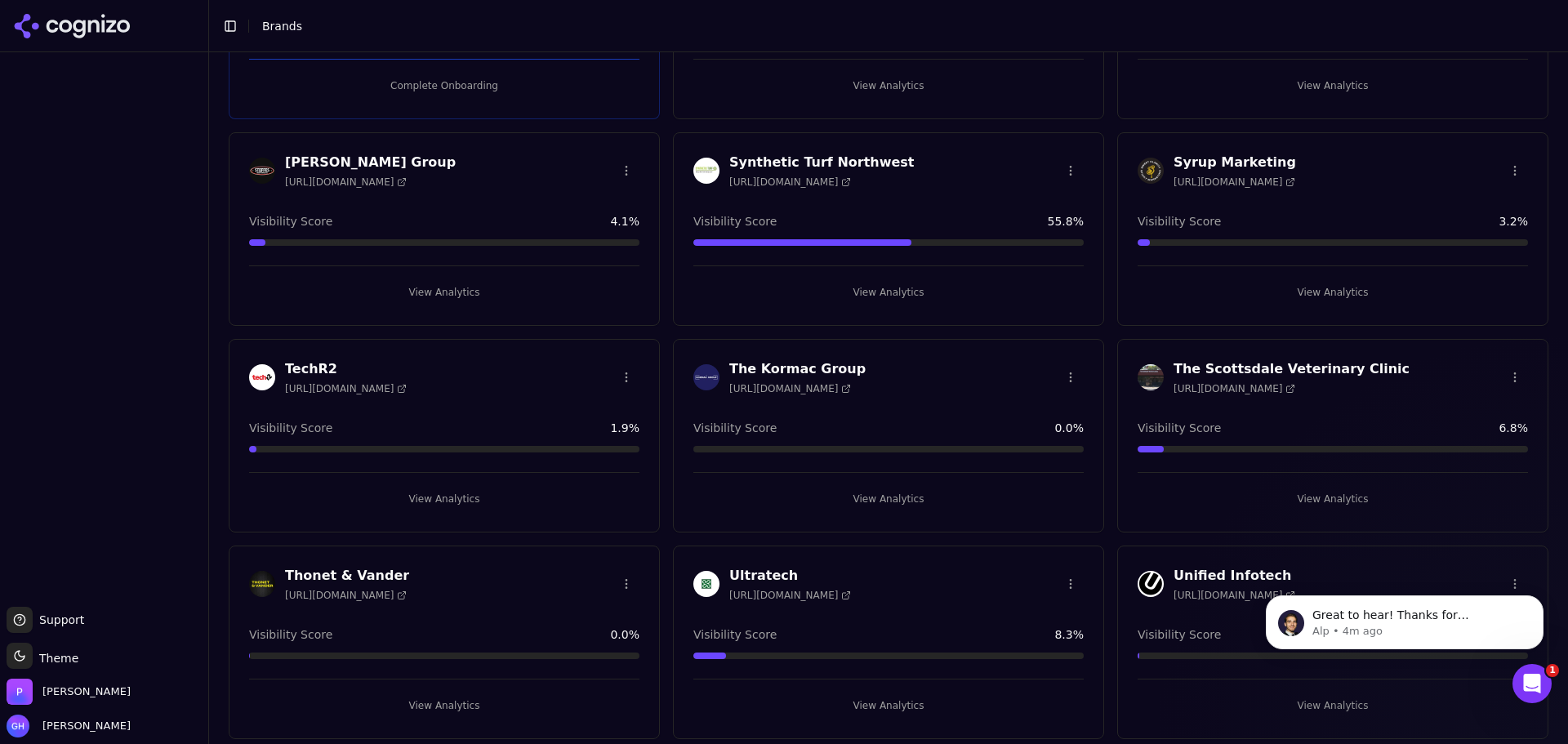
click at [880, 495] on button "View Analytics" at bounding box center [889, 498] width 391 height 26
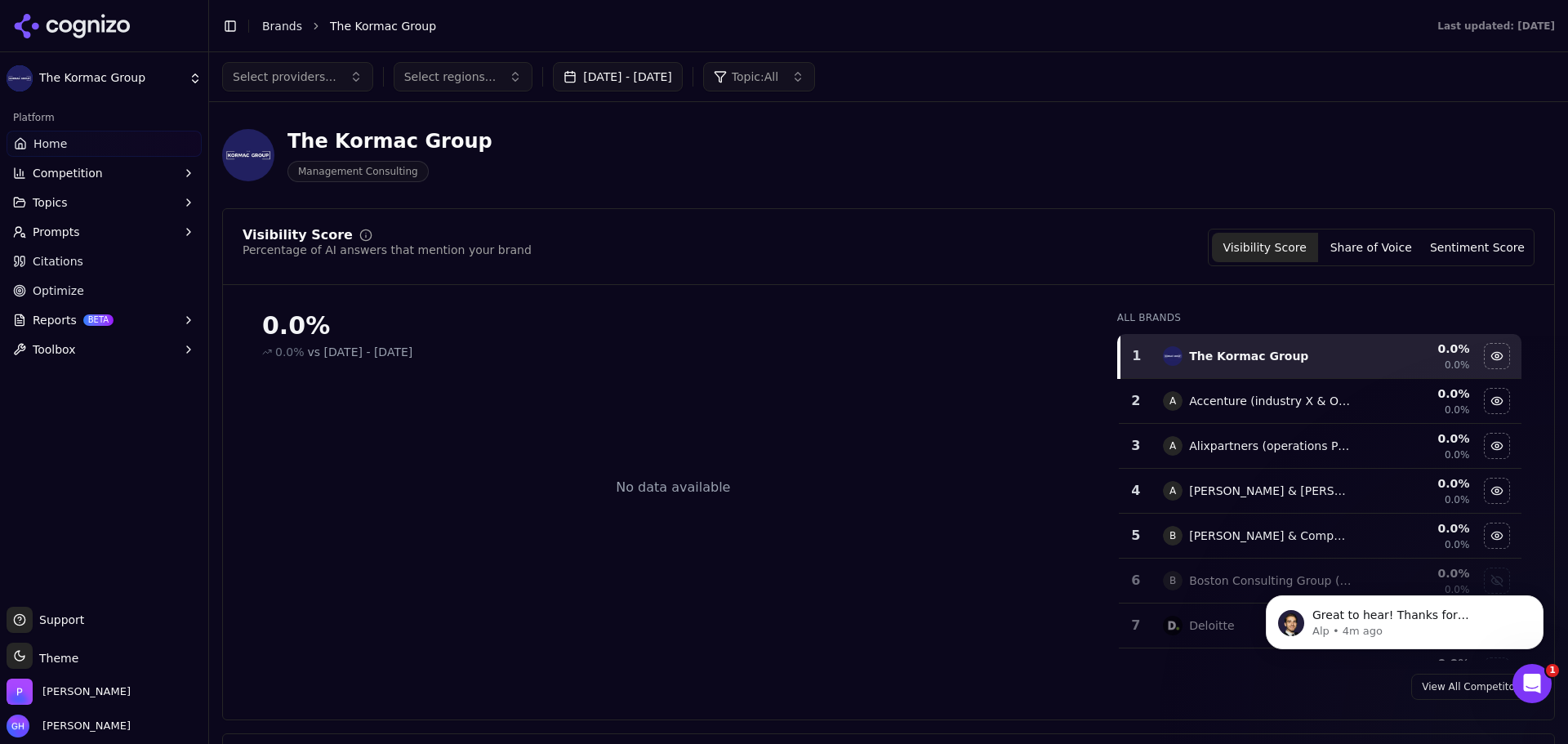
click at [614, 74] on button "[DATE] - [DATE]" at bounding box center [618, 77] width 130 height 30
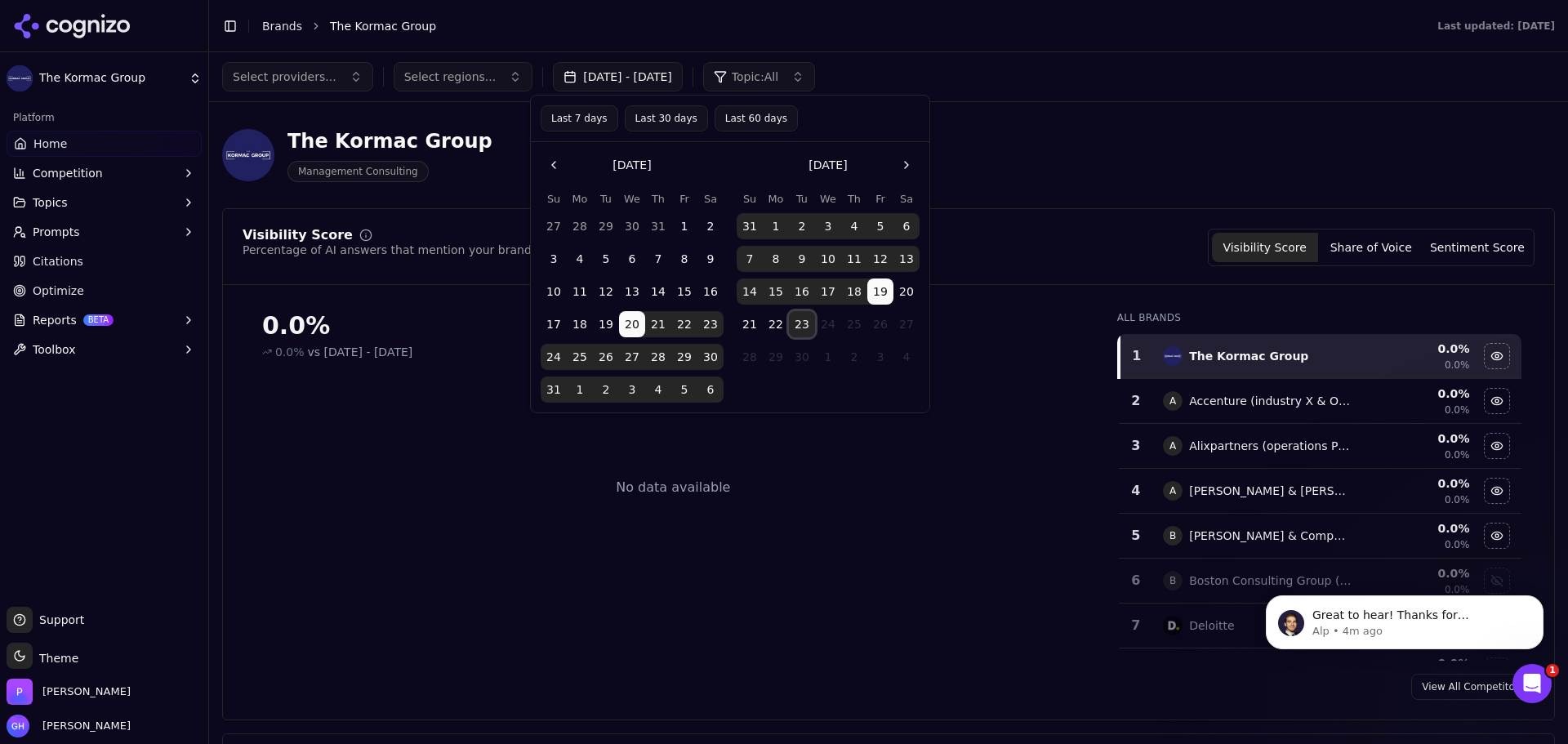
click at [793, 325] on button "23" at bounding box center [802, 324] width 26 height 26
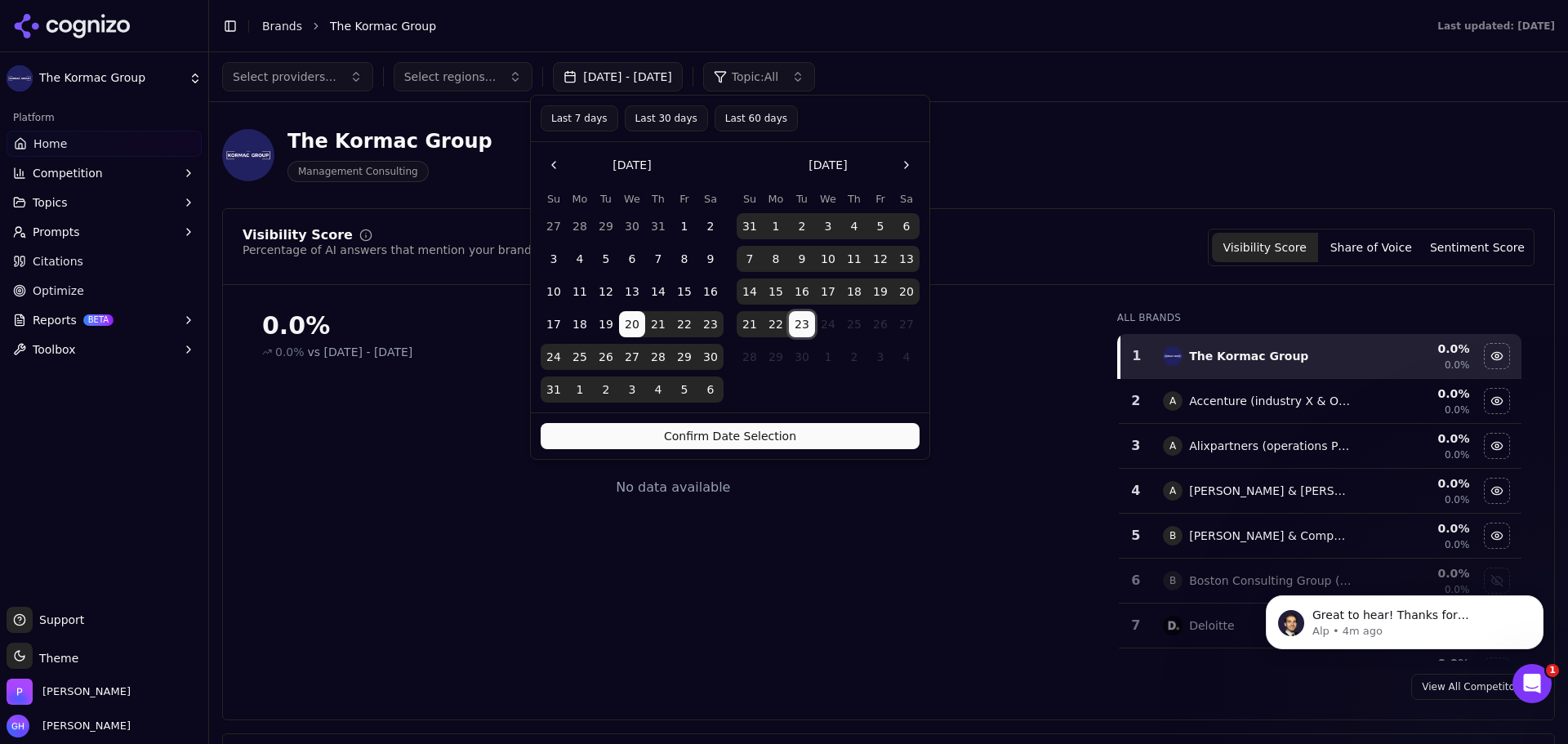
click at [817, 445] on button "Confirm Date Selection" at bounding box center [730, 436] width 379 height 26
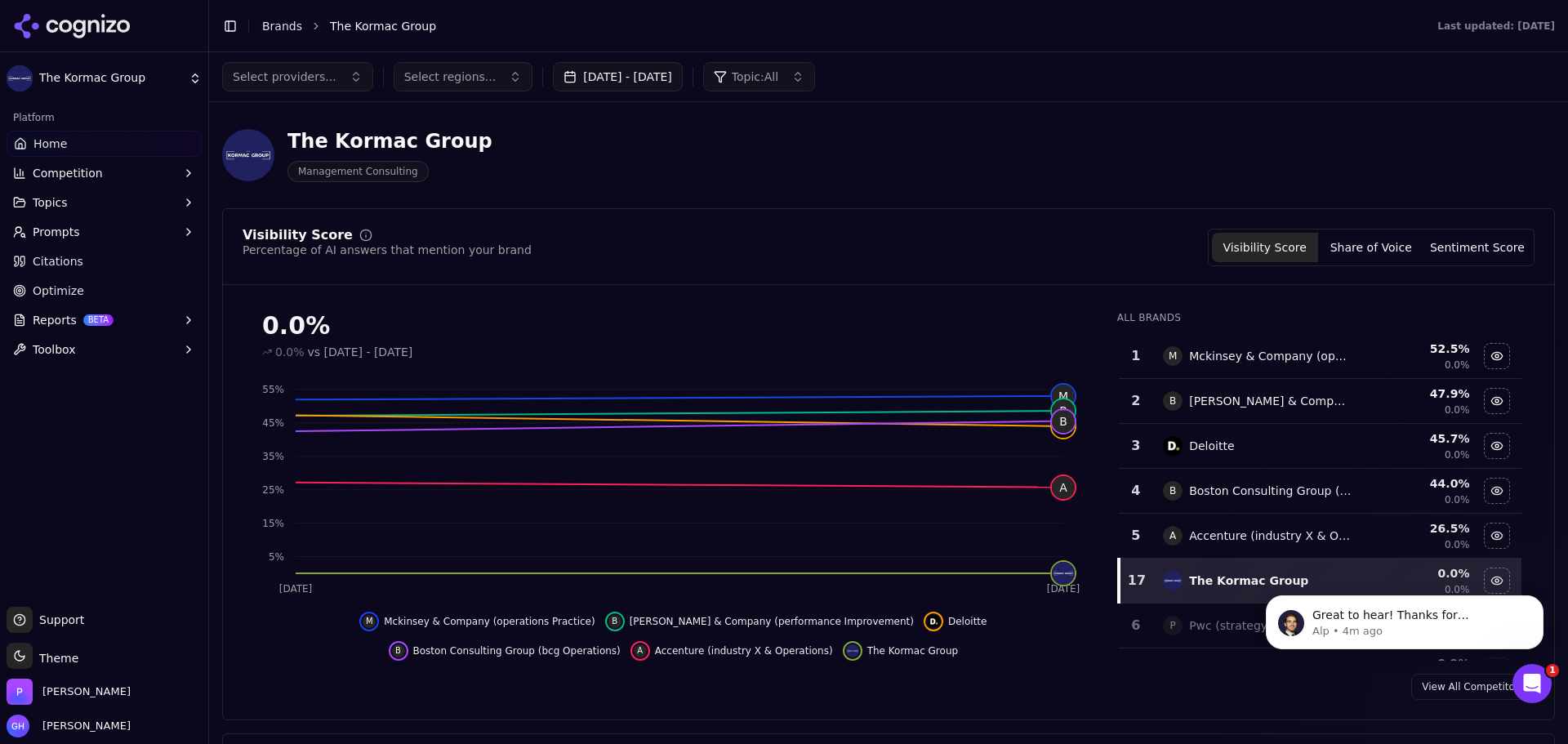
click at [1373, 247] on button "Share of Voice" at bounding box center [1371, 247] width 106 height 30
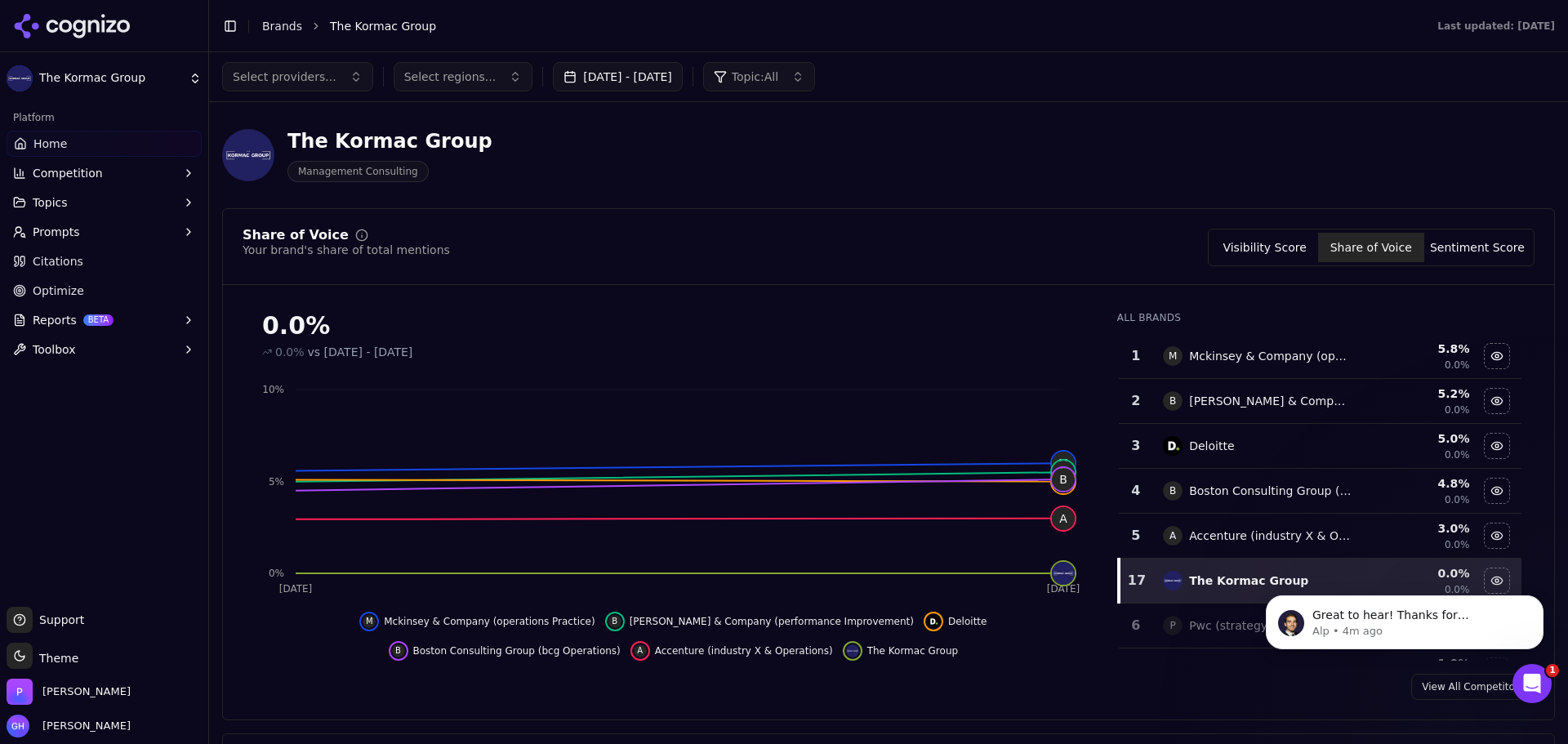
click at [1456, 243] on button "Sentiment Score" at bounding box center [1477, 247] width 106 height 30
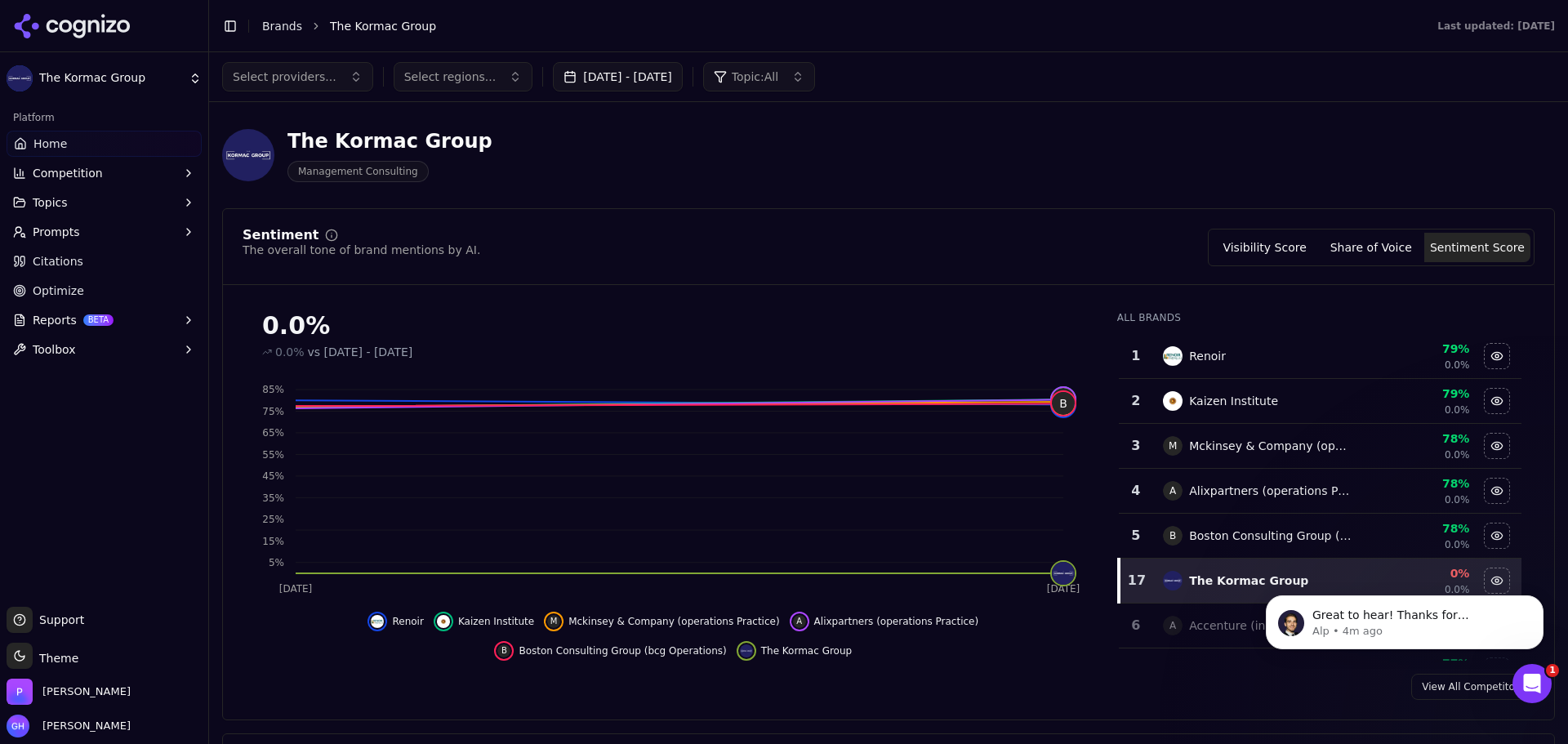
click at [80, 17] on icon at bounding box center [71, 25] width 118 height 24
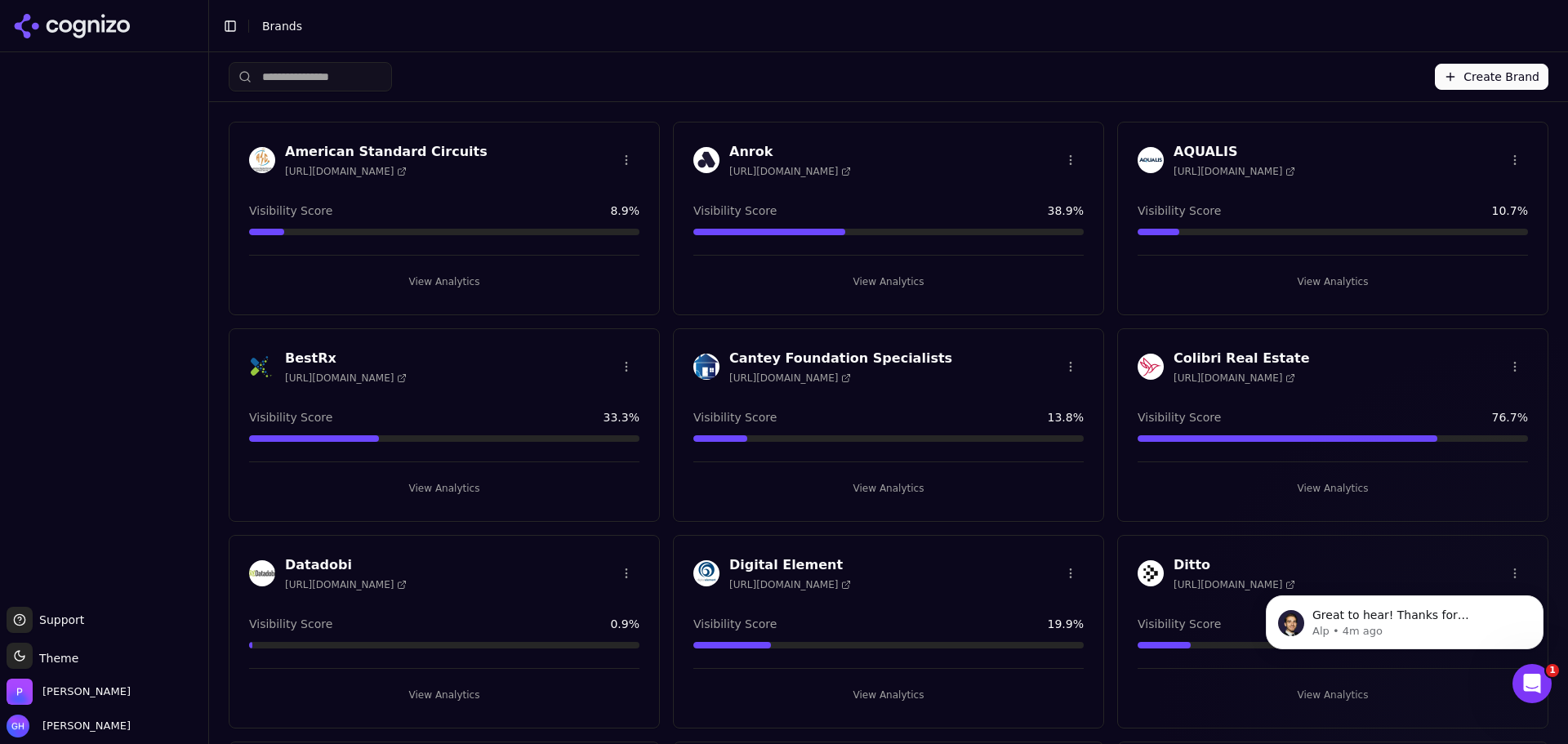
click at [1490, 82] on button "Create Brand" at bounding box center [1492, 76] width 114 height 26
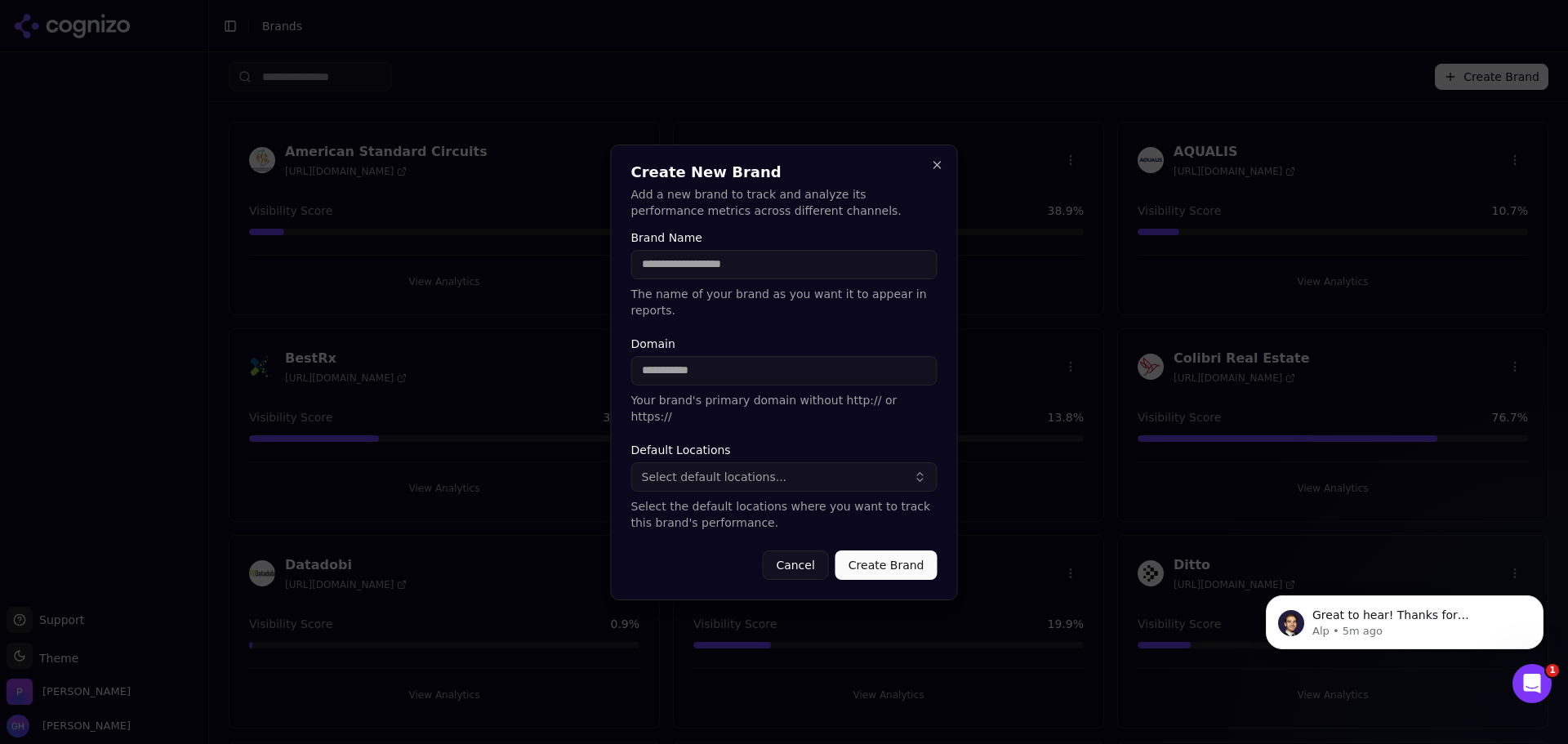
click at [711, 263] on div "Brand Name The name of your brand as you want it to appear in reports." at bounding box center [784, 276] width 307 height 87
click at [704, 296] on div "Brand Name The name of your brand as you want it to appear in reports." at bounding box center [784, 276] width 307 height 87
click at [704, 279] on input "Brand Name" at bounding box center [784, 264] width 307 height 30
type input "**********"
type input "********"
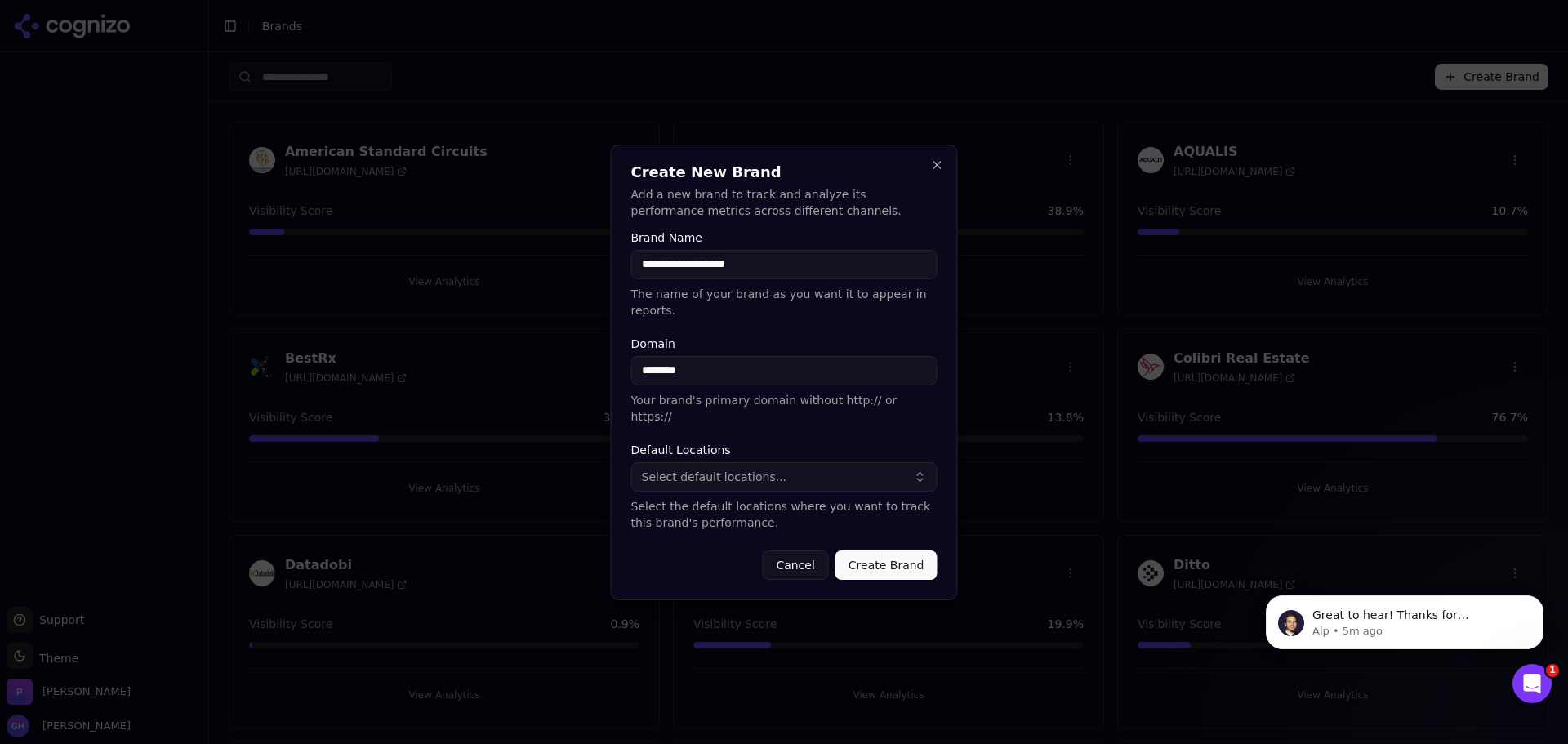
click at [686, 462] on button "Select default locations..." at bounding box center [784, 476] width 307 height 30
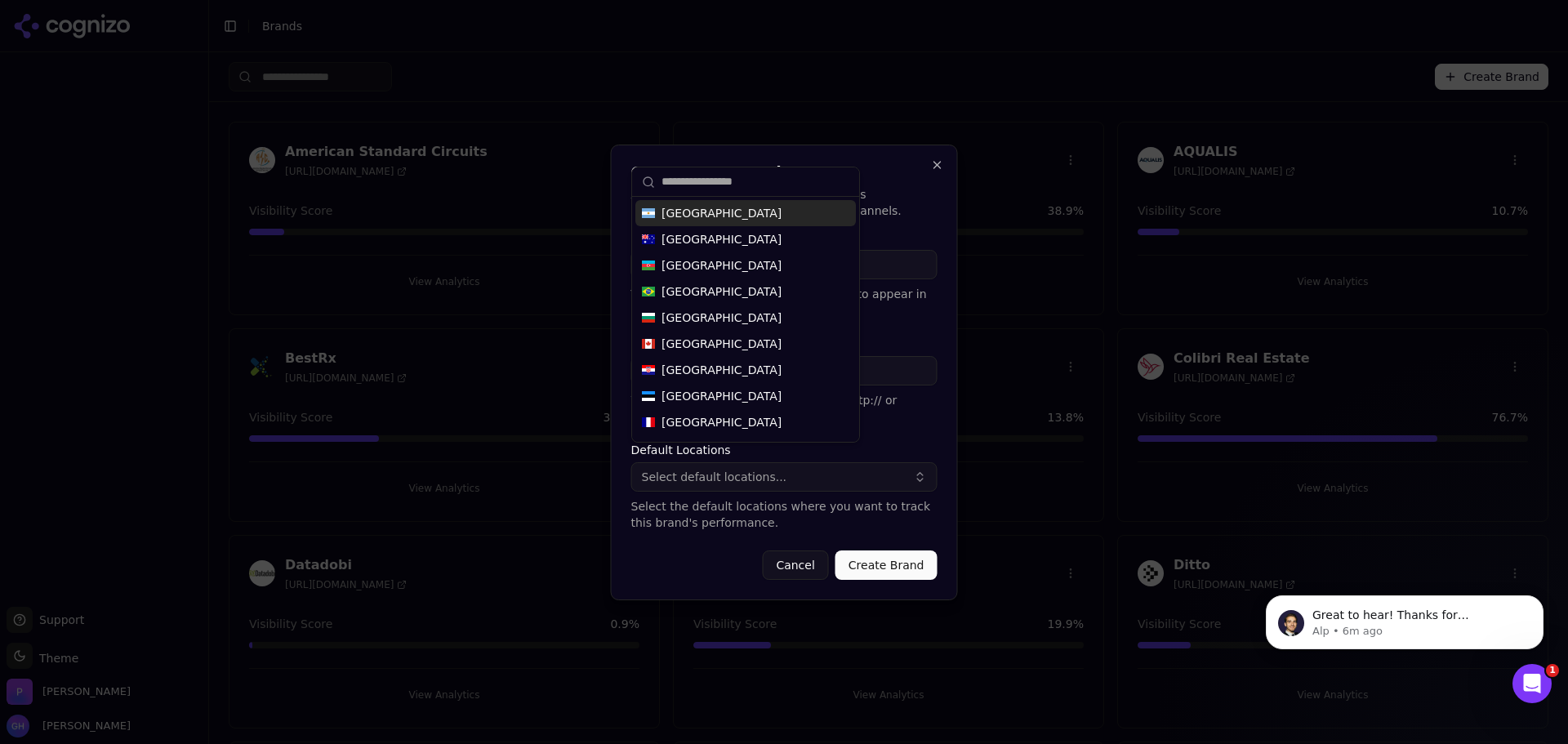
click at [732, 172] on input "text" at bounding box center [756, 182] width 188 height 33
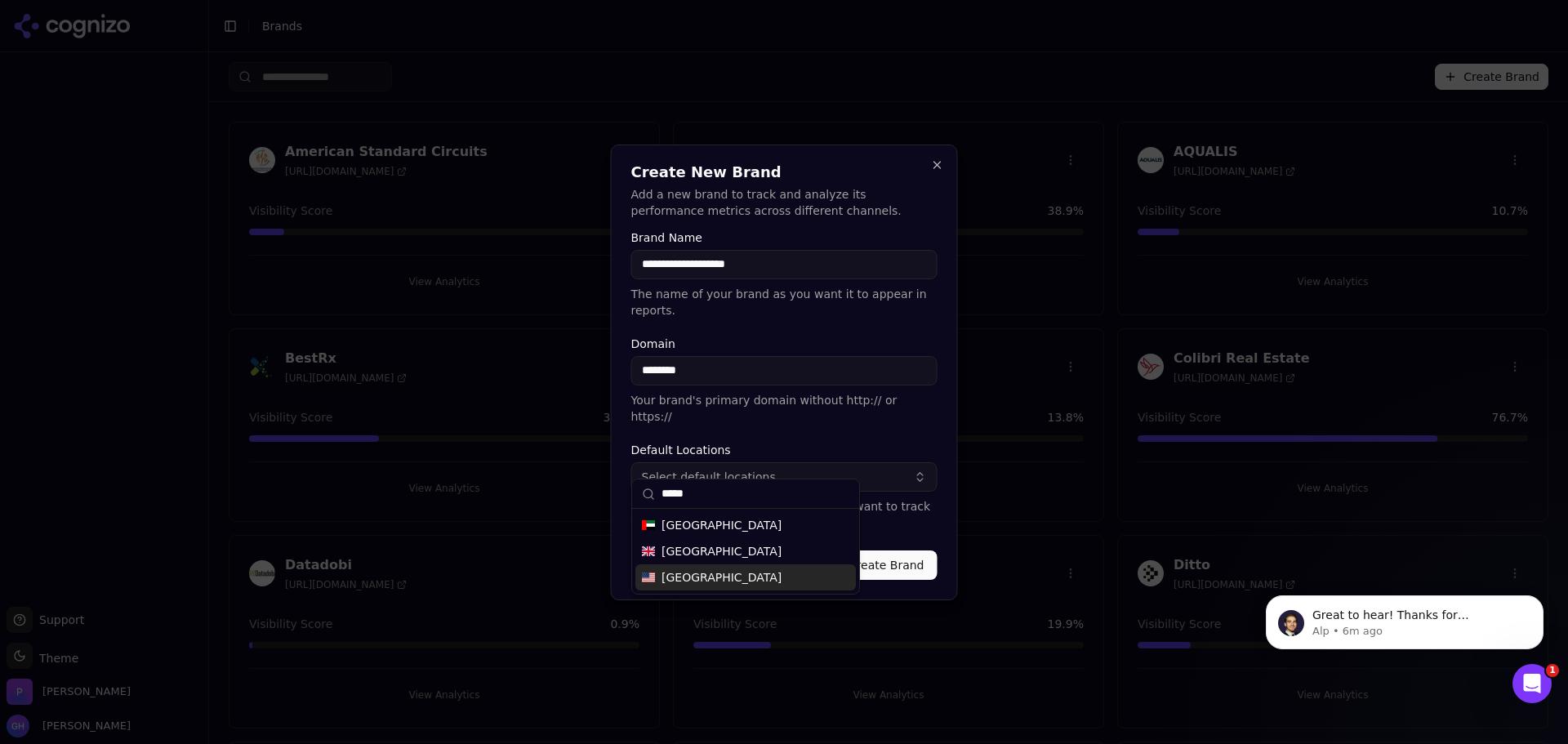
type input "*****"
click at [702, 574] on span "[GEOGRAPHIC_DATA]" at bounding box center [722, 578] width 120 height 16
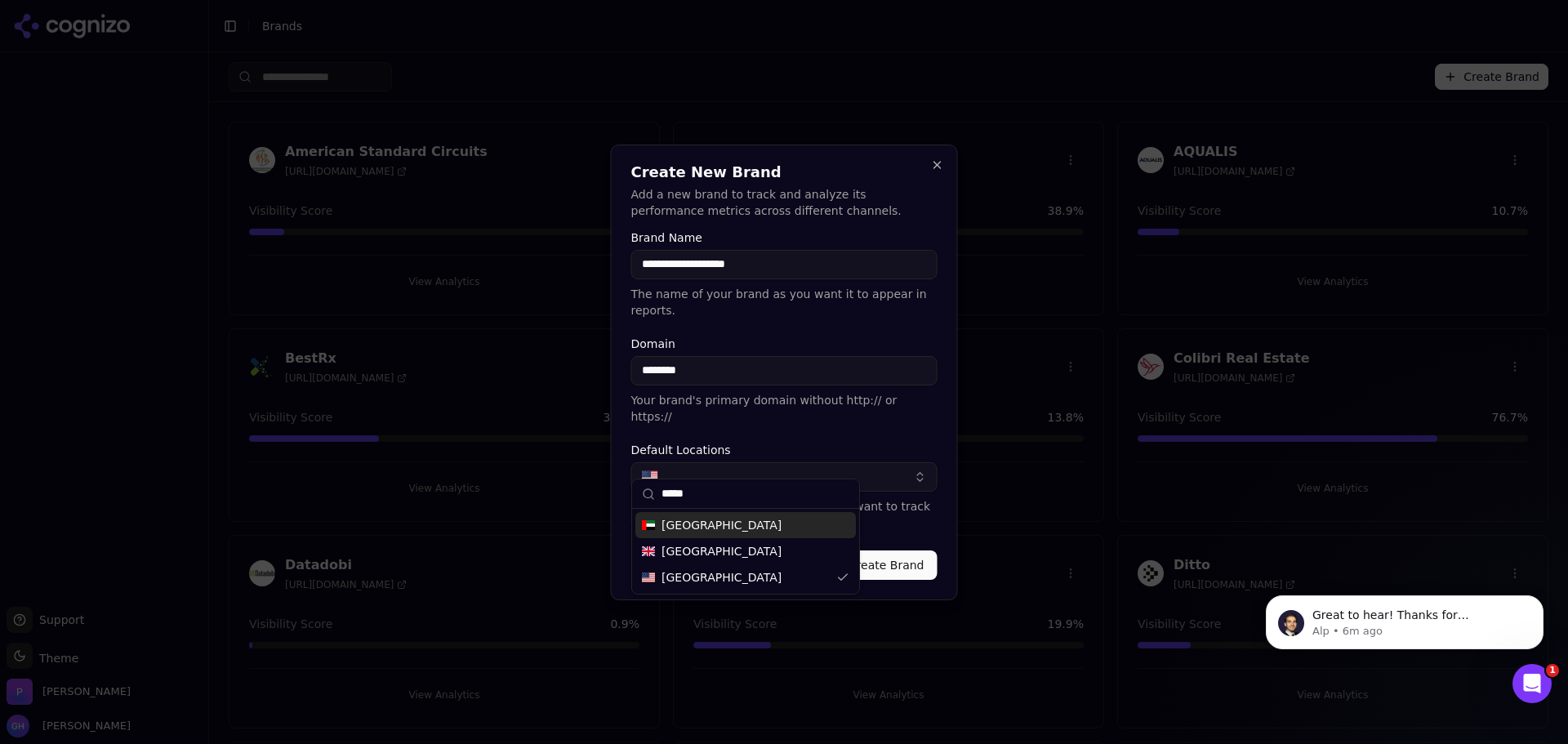
click at [712, 444] on label "Default Locations" at bounding box center [784, 449] width 307 height 12
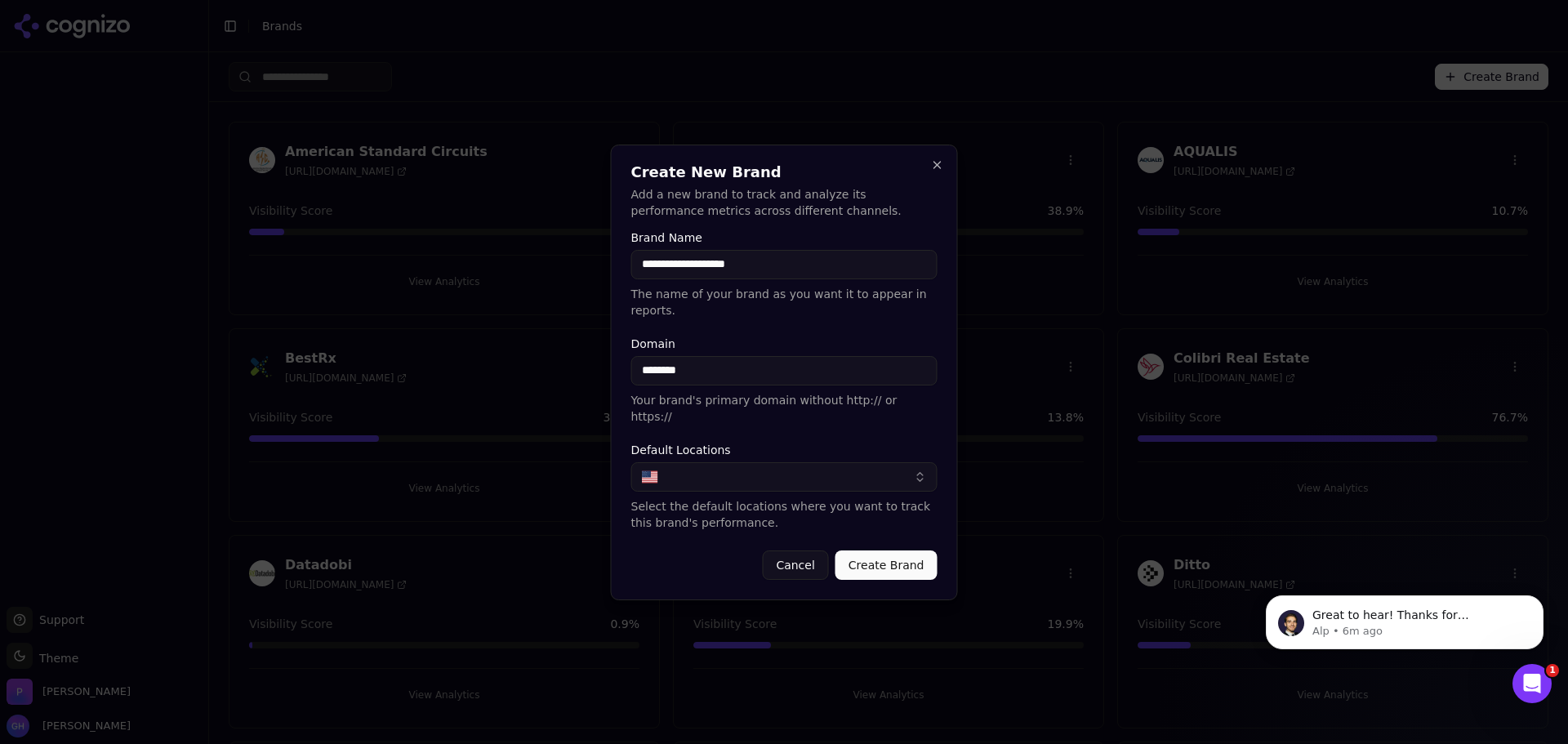
click at [904, 551] on button "Create Brand" at bounding box center [886, 565] width 102 height 30
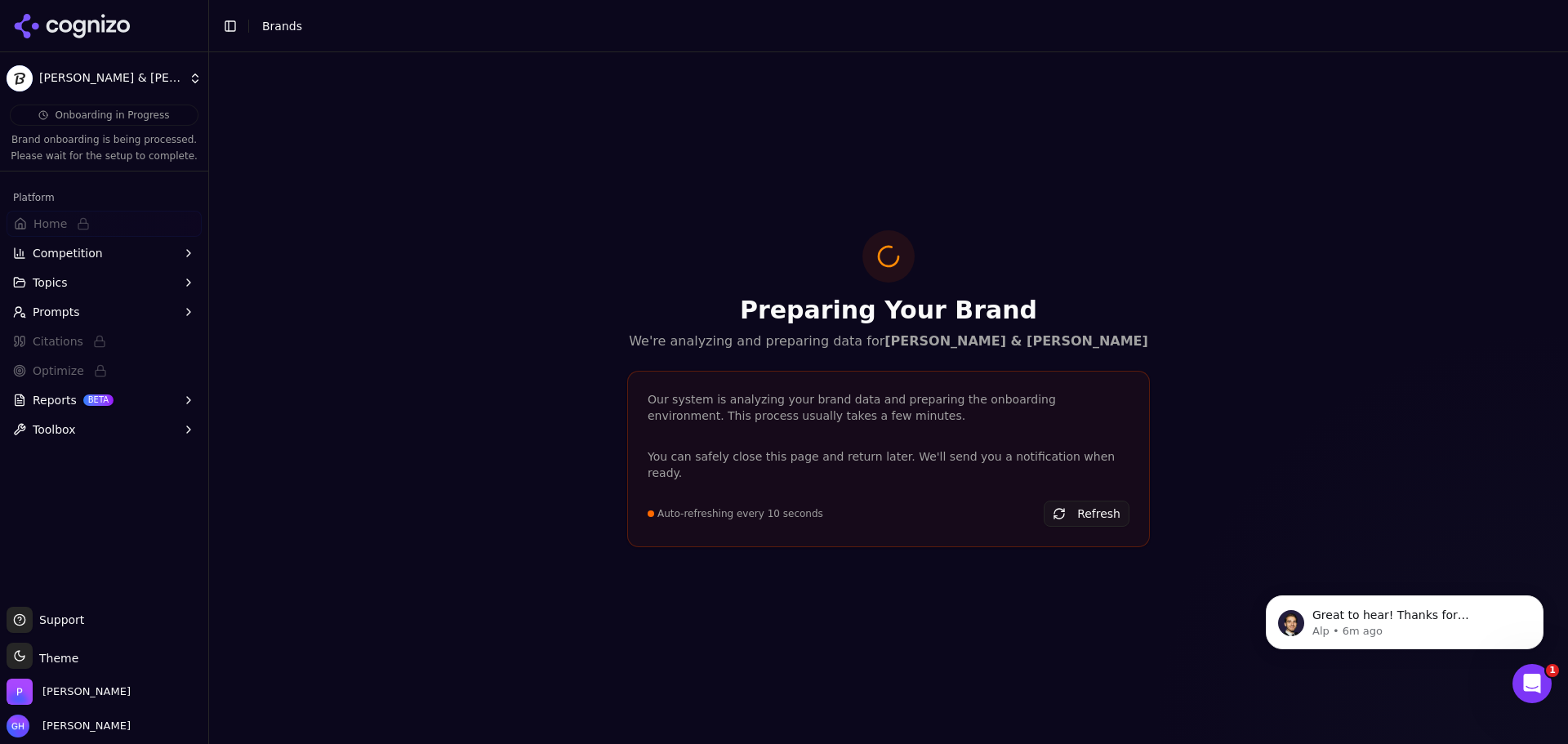
click at [83, 31] on icon at bounding box center [79, 29] width 13 height 19
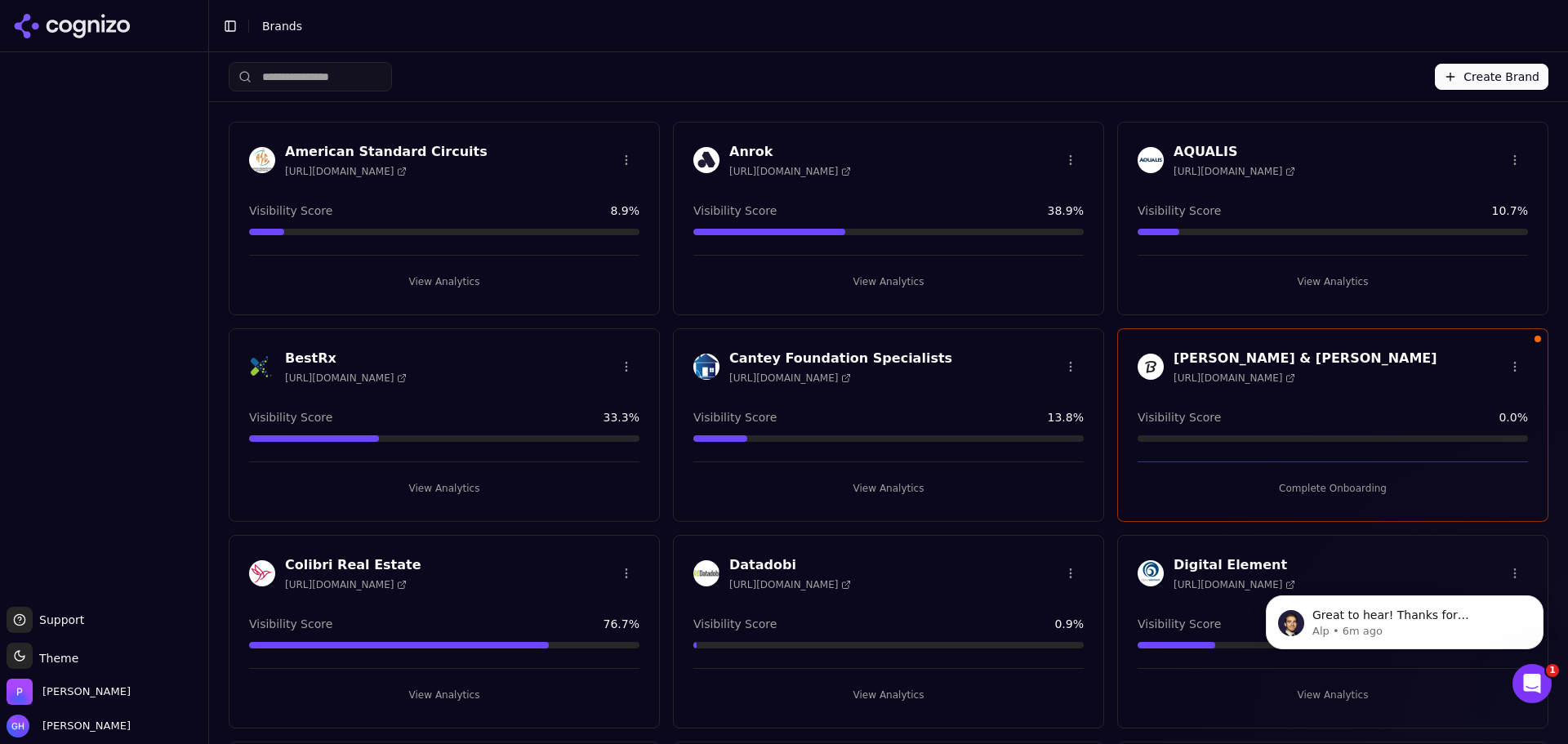
click at [1512, 79] on button "Create Brand" at bounding box center [1492, 76] width 114 height 26
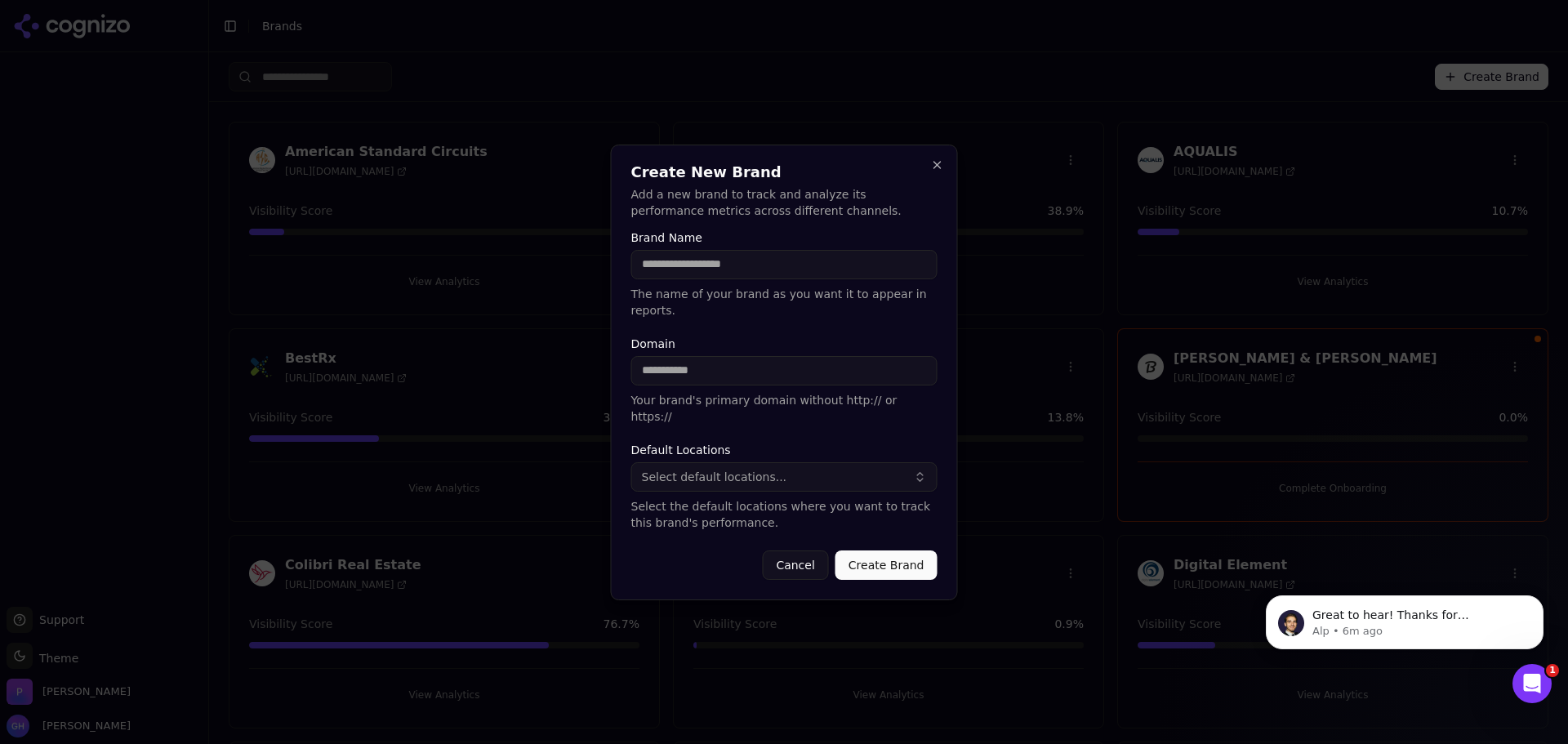
click at [696, 279] on input "Brand Name" at bounding box center [784, 264] width 307 height 30
type input "******"
click at [704, 372] on input "Domain" at bounding box center [784, 371] width 307 height 30
type input "**********"
drag, startPoint x: 713, startPoint y: 270, endPoint x: 597, endPoint y: 265, distance: 116.1
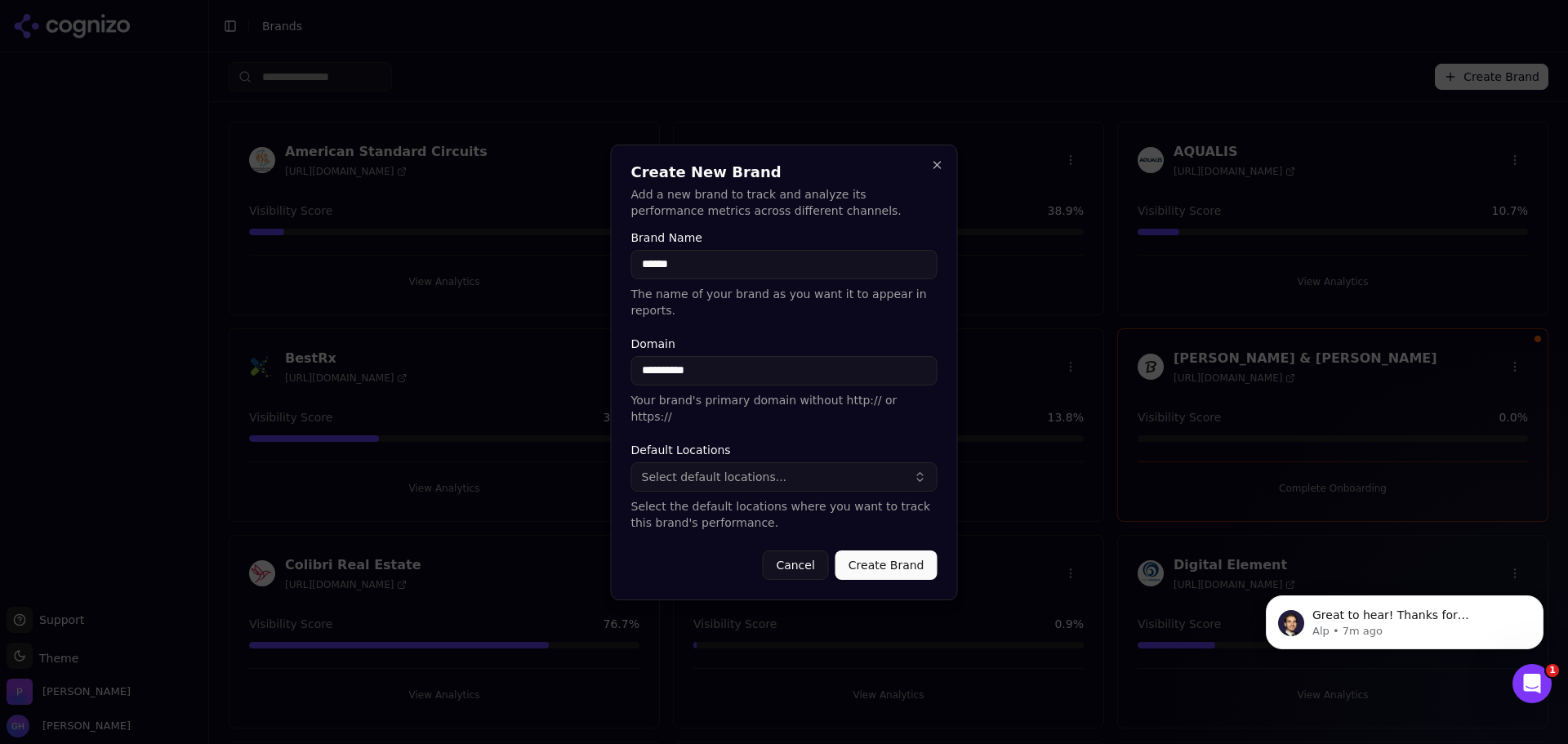
click at [597, 265] on body "Support Support Toggle theme Theme [PERSON_NAME] [PERSON_NAME] Toggle Sidebar B…" at bounding box center [784, 372] width 1568 height 744
type input "**********"
click at [706, 368] on input "**********" at bounding box center [784, 371] width 307 height 30
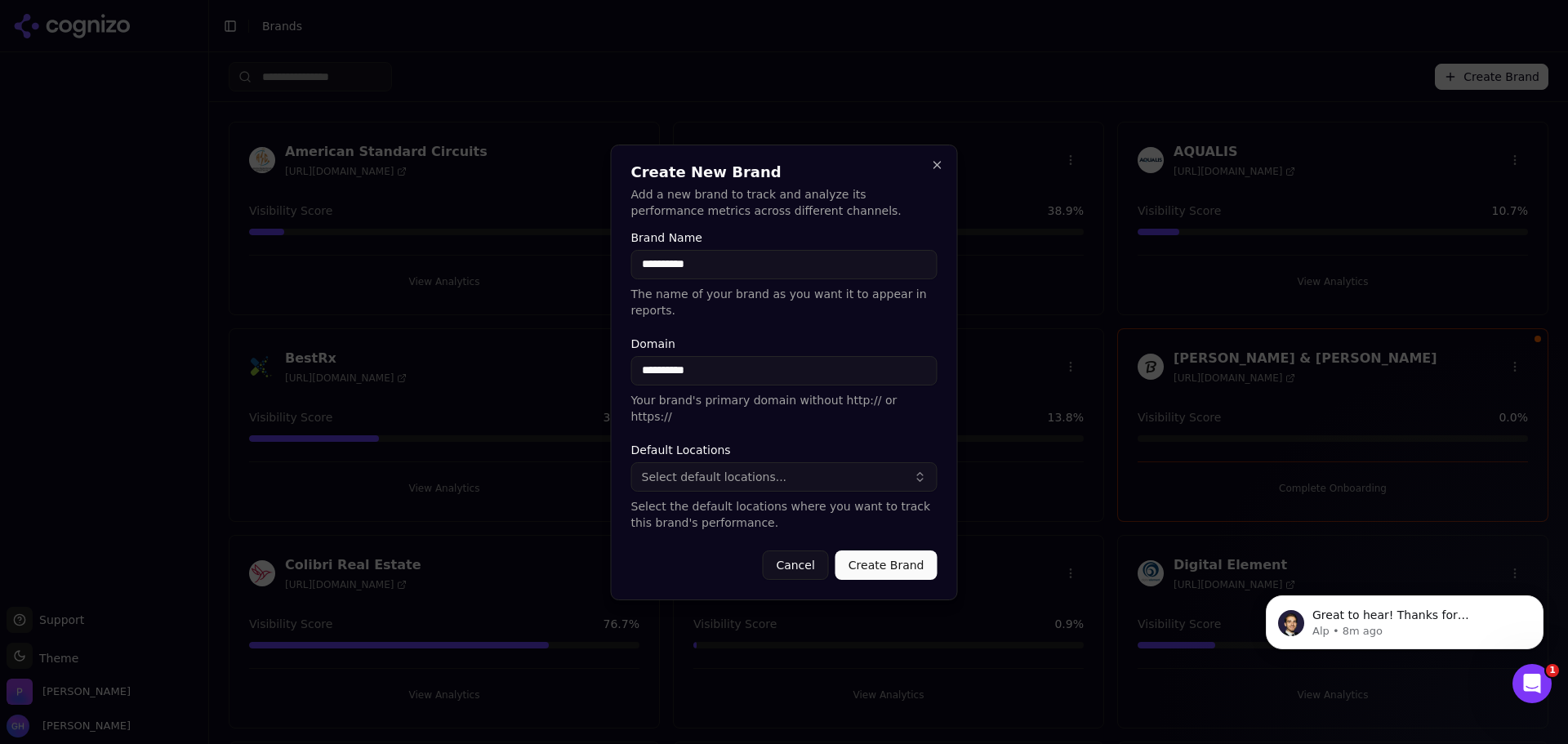
click at [765, 378] on input "**********" at bounding box center [784, 371] width 307 height 30
type input "**********"
click at [751, 468] on span "Select default locations..." at bounding box center [714, 476] width 146 height 16
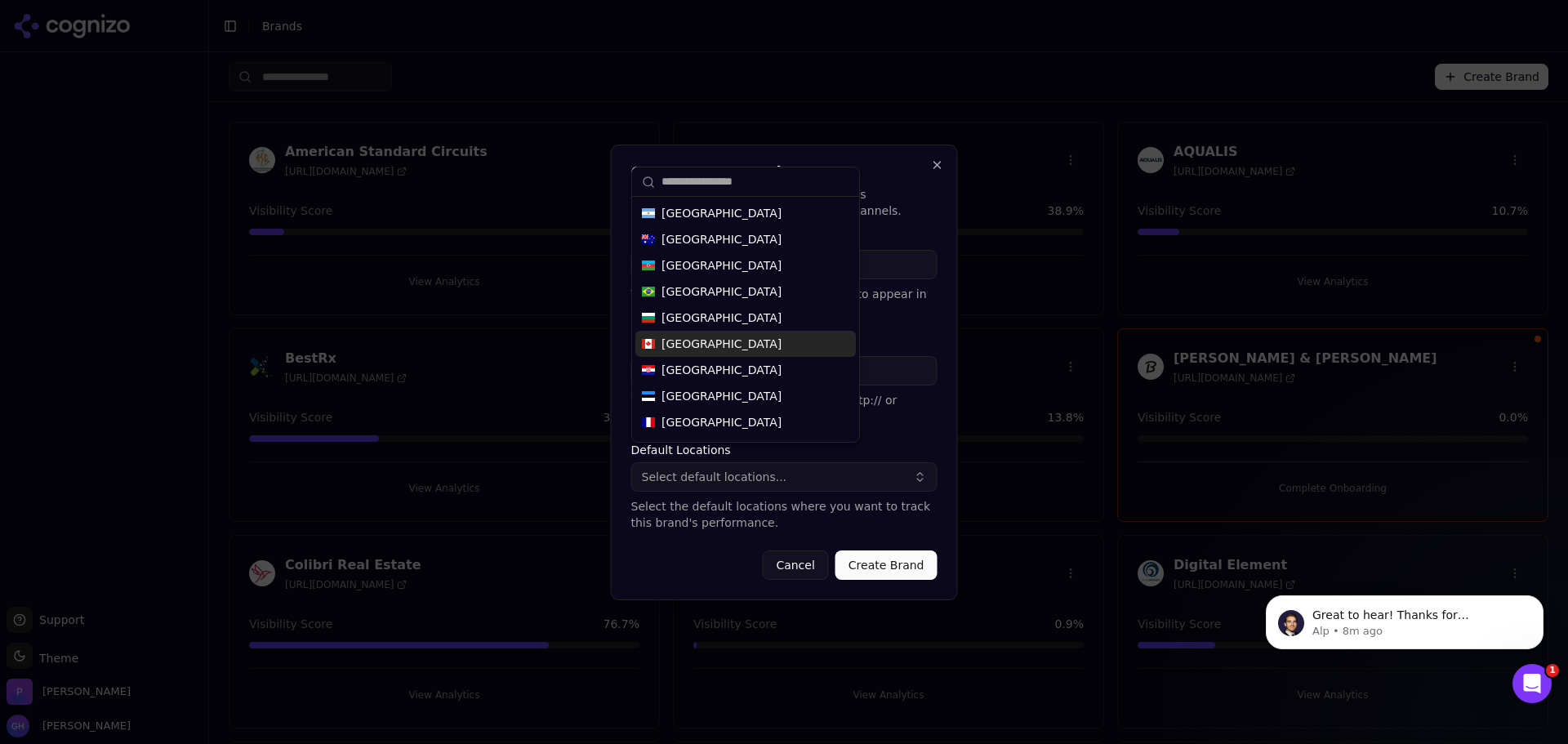
click at [675, 347] on span "[GEOGRAPHIC_DATA]" at bounding box center [722, 344] width 120 height 16
click at [696, 180] on input "text" at bounding box center [756, 182] width 188 height 33
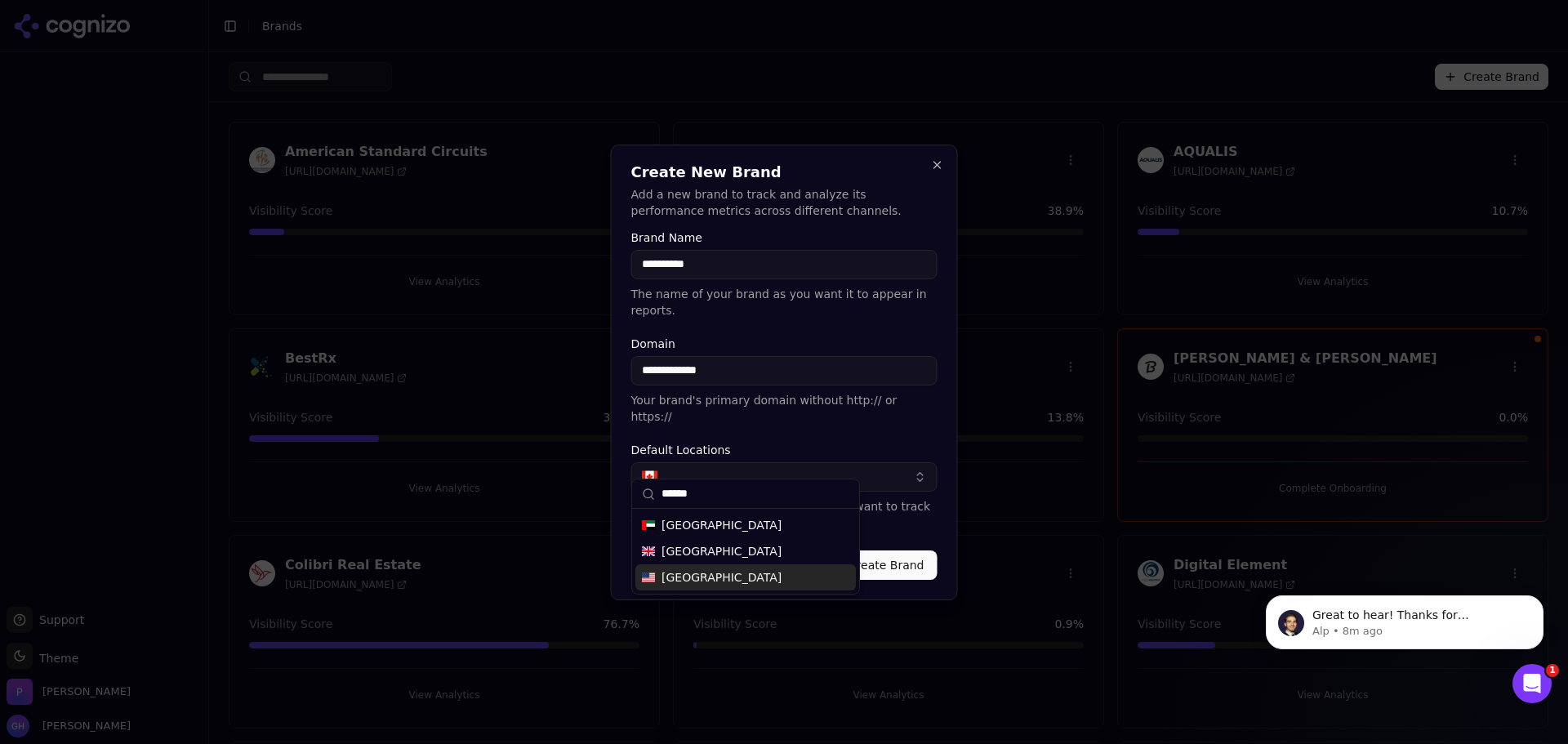
type input "******"
click at [662, 576] on span "[GEOGRAPHIC_DATA]" at bounding box center [722, 578] width 120 height 16
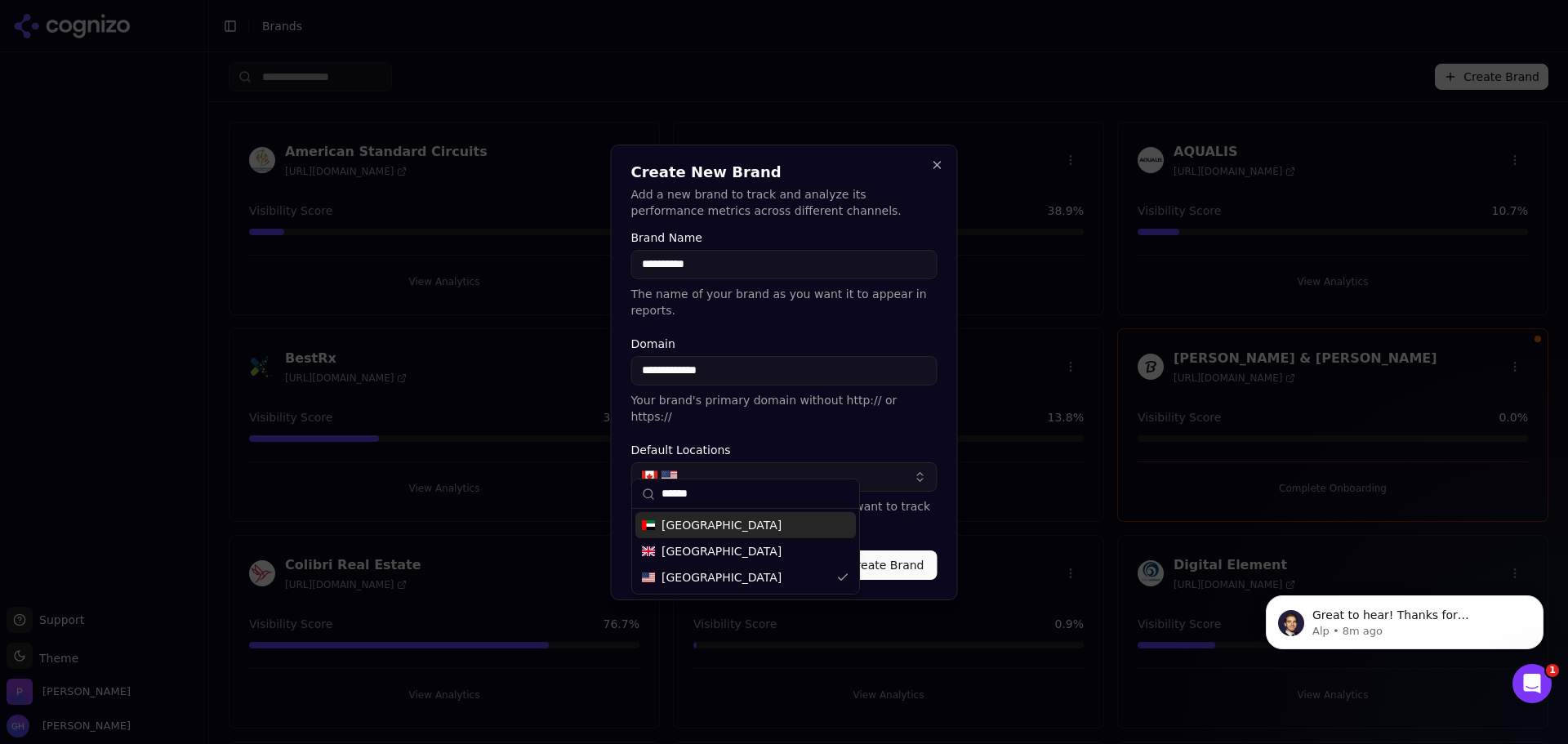
click at [808, 444] on label "Default Locations" at bounding box center [784, 449] width 307 height 12
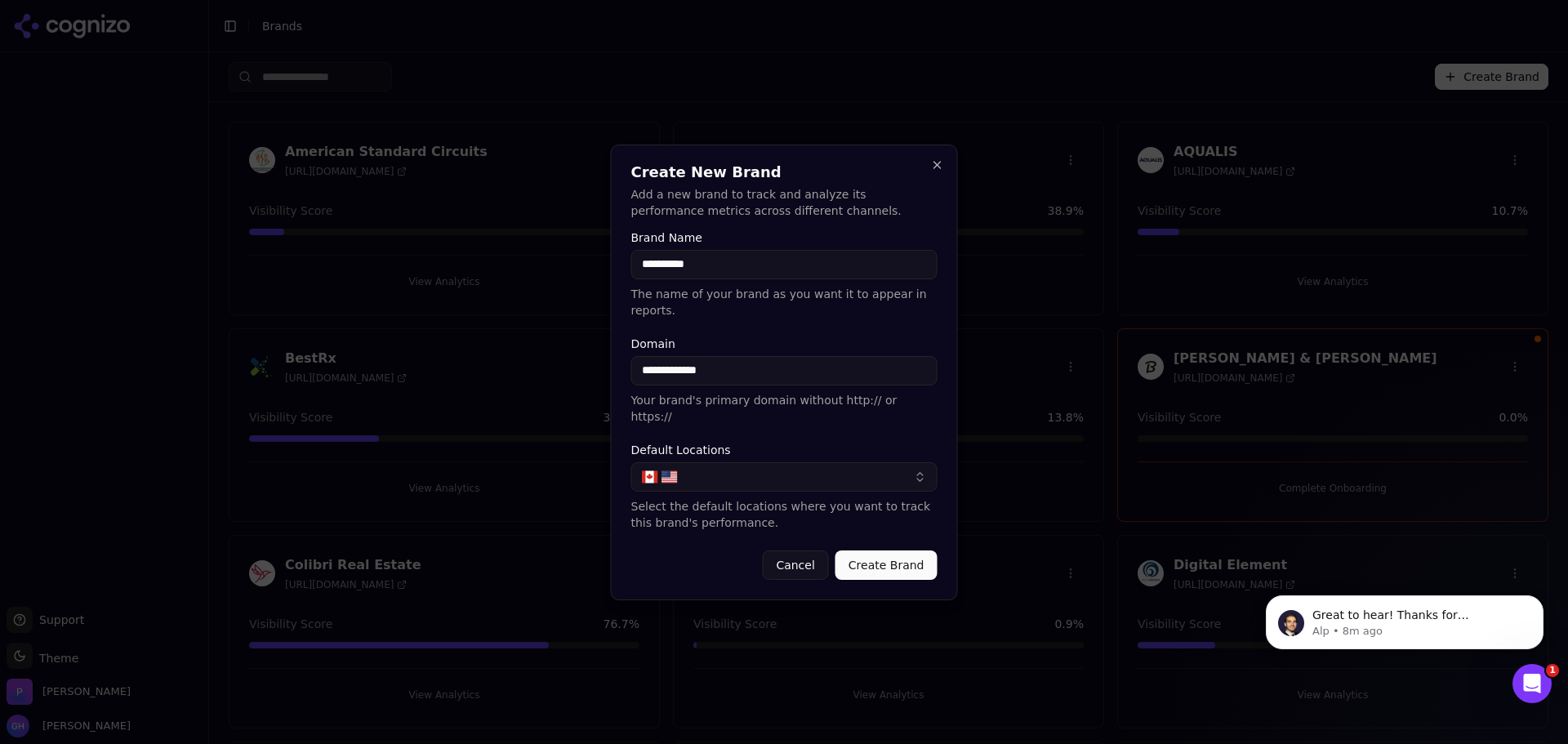
click at [879, 552] on button "Create Brand" at bounding box center [886, 565] width 102 height 30
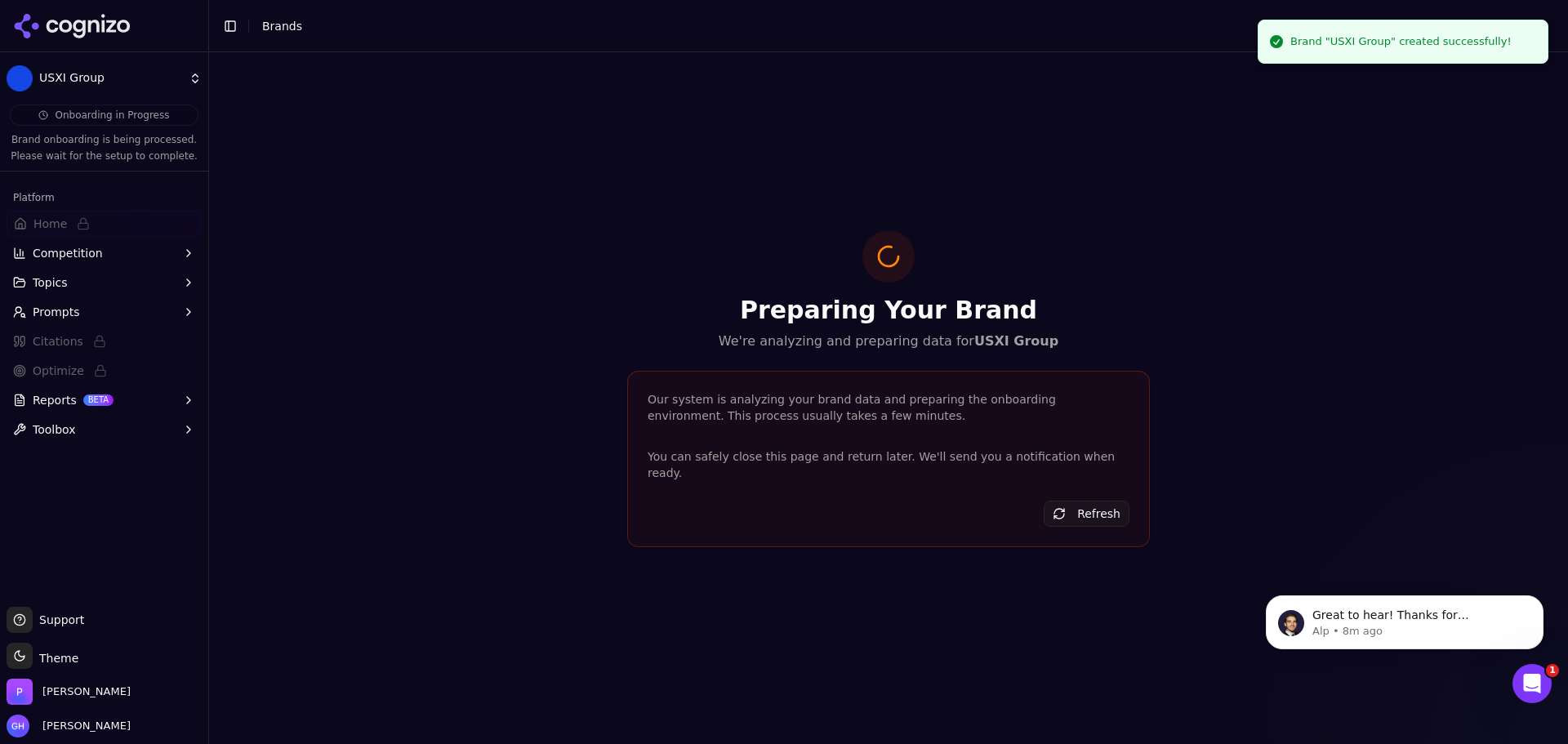
click at [89, 18] on icon at bounding box center [71, 25] width 118 height 24
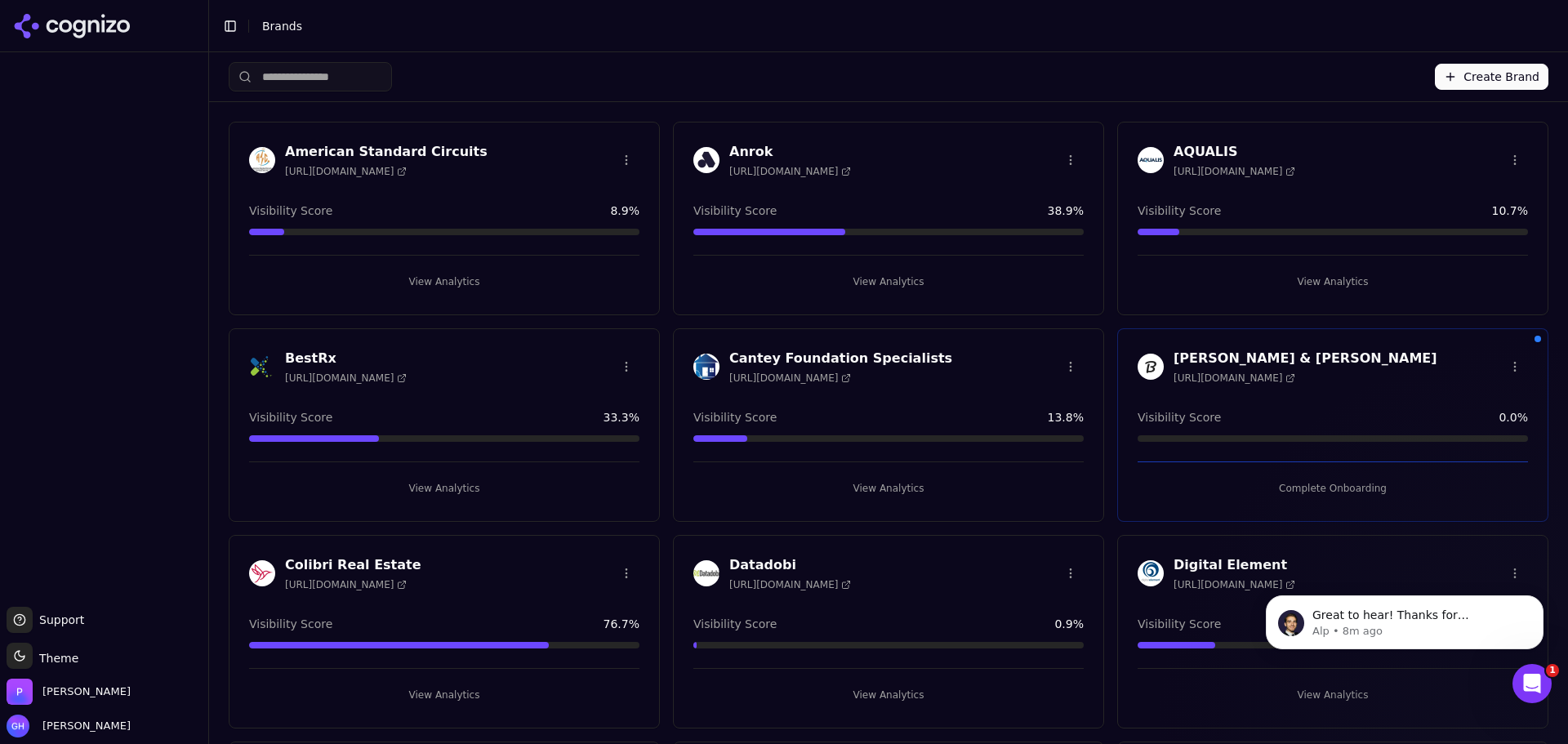
click at [1495, 78] on button "Create Brand" at bounding box center [1492, 76] width 114 height 26
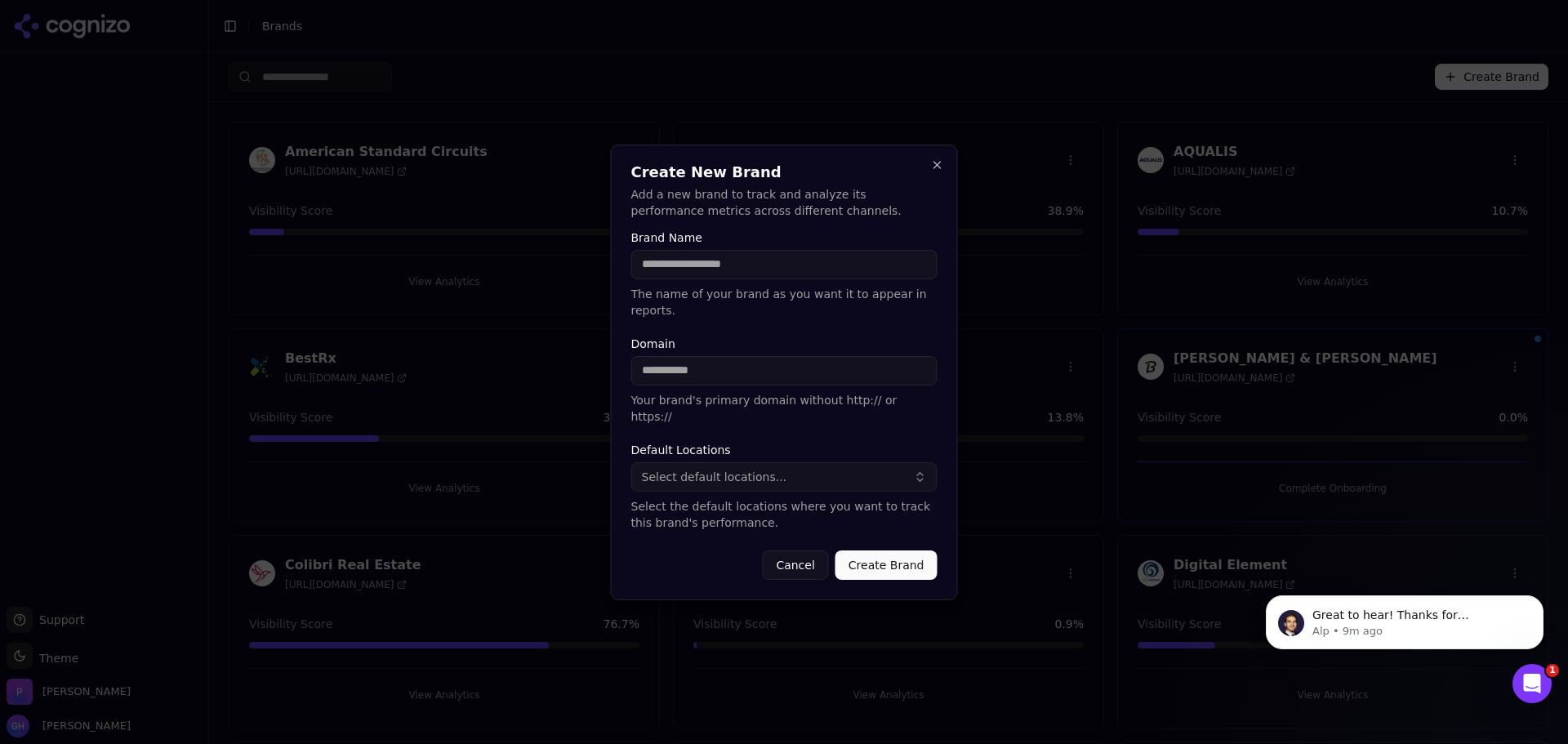
click at [687, 274] on input "Brand Name" at bounding box center [784, 264] width 307 height 30
type input "***"
click at [743, 366] on input "Domain" at bounding box center [784, 371] width 307 height 30
click at [825, 367] on input "**********" at bounding box center [784, 371] width 307 height 30
type input "**********"
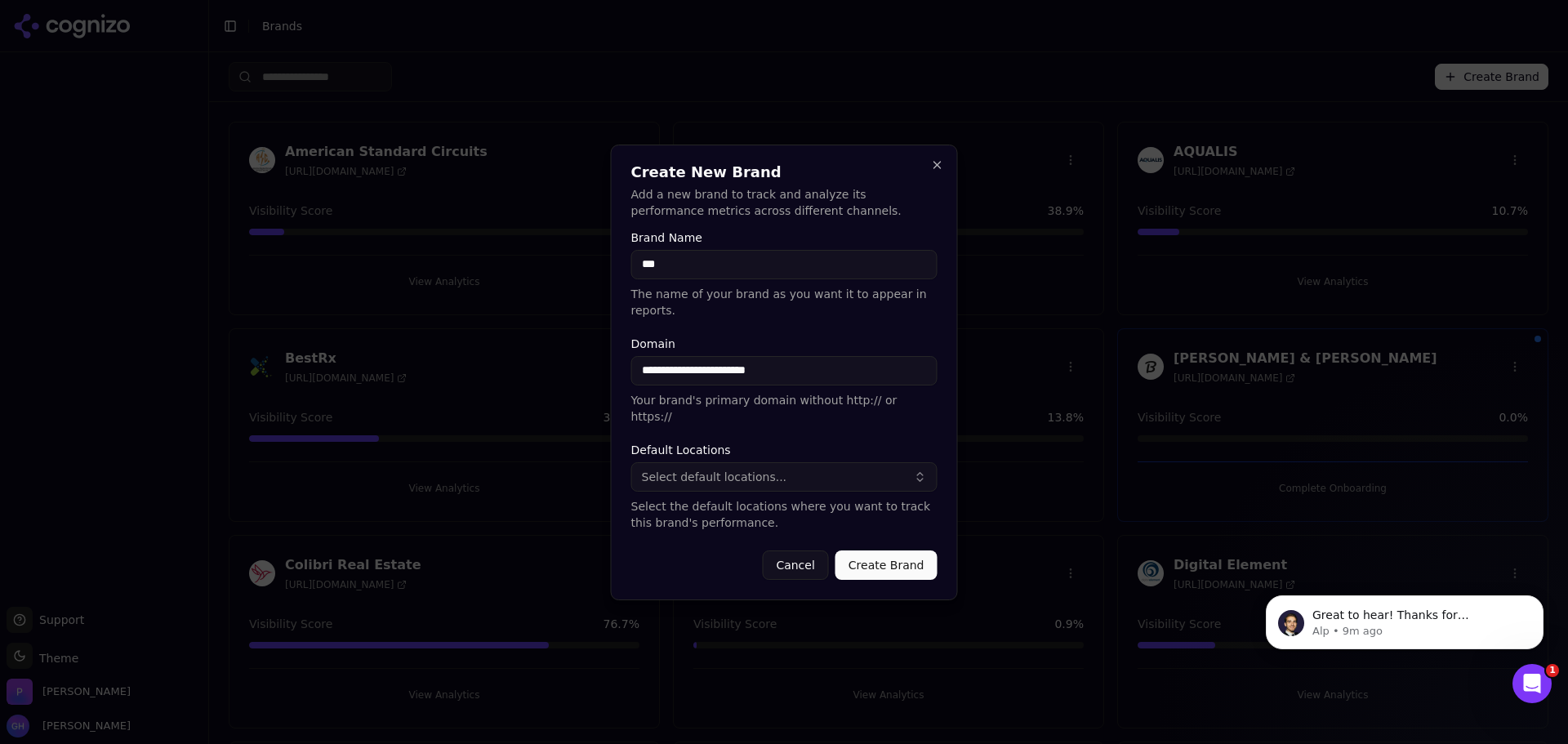
click at [733, 468] on span "Select default locations..." at bounding box center [714, 476] width 146 height 16
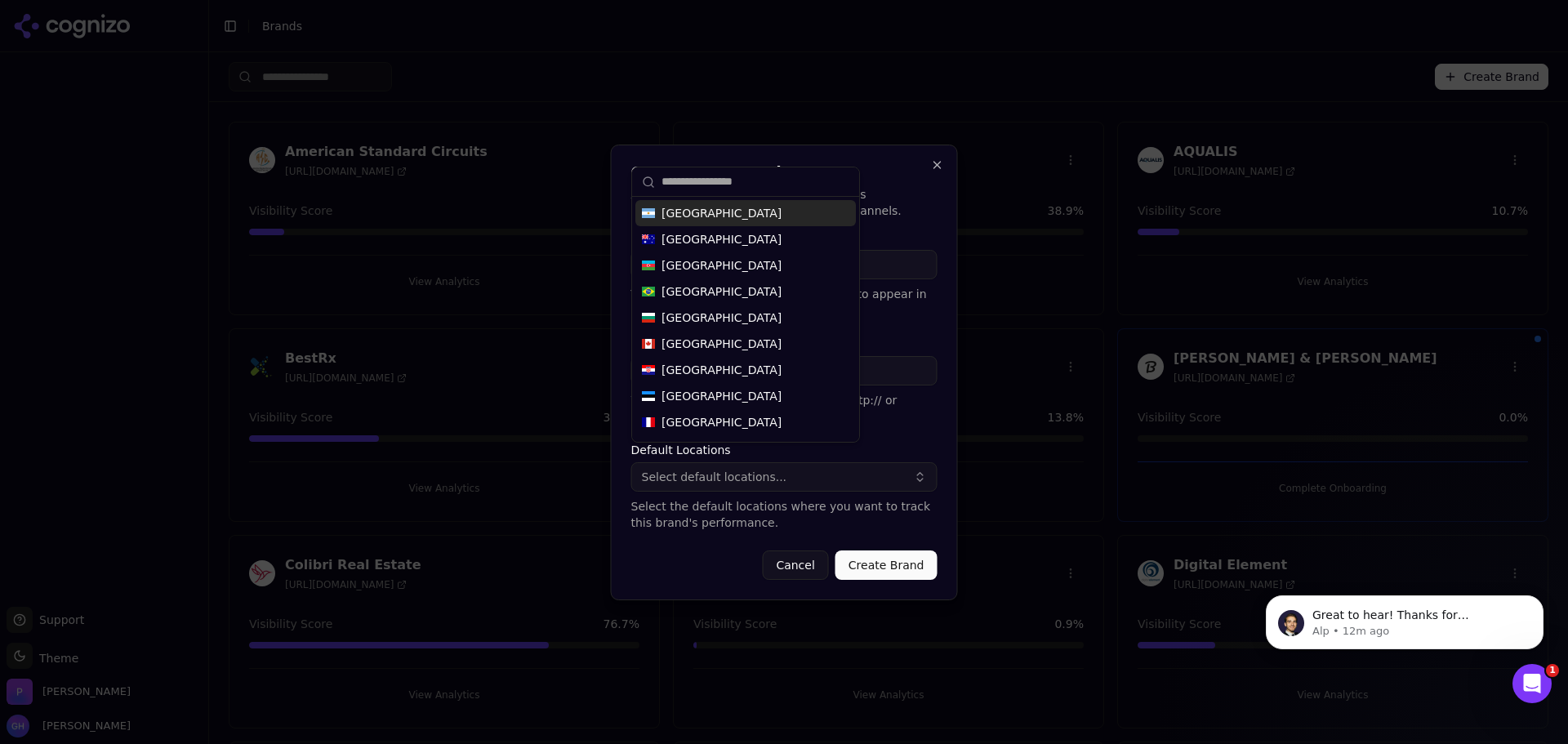
click at [706, 178] on input "text" at bounding box center [756, 182] width 188 height 33
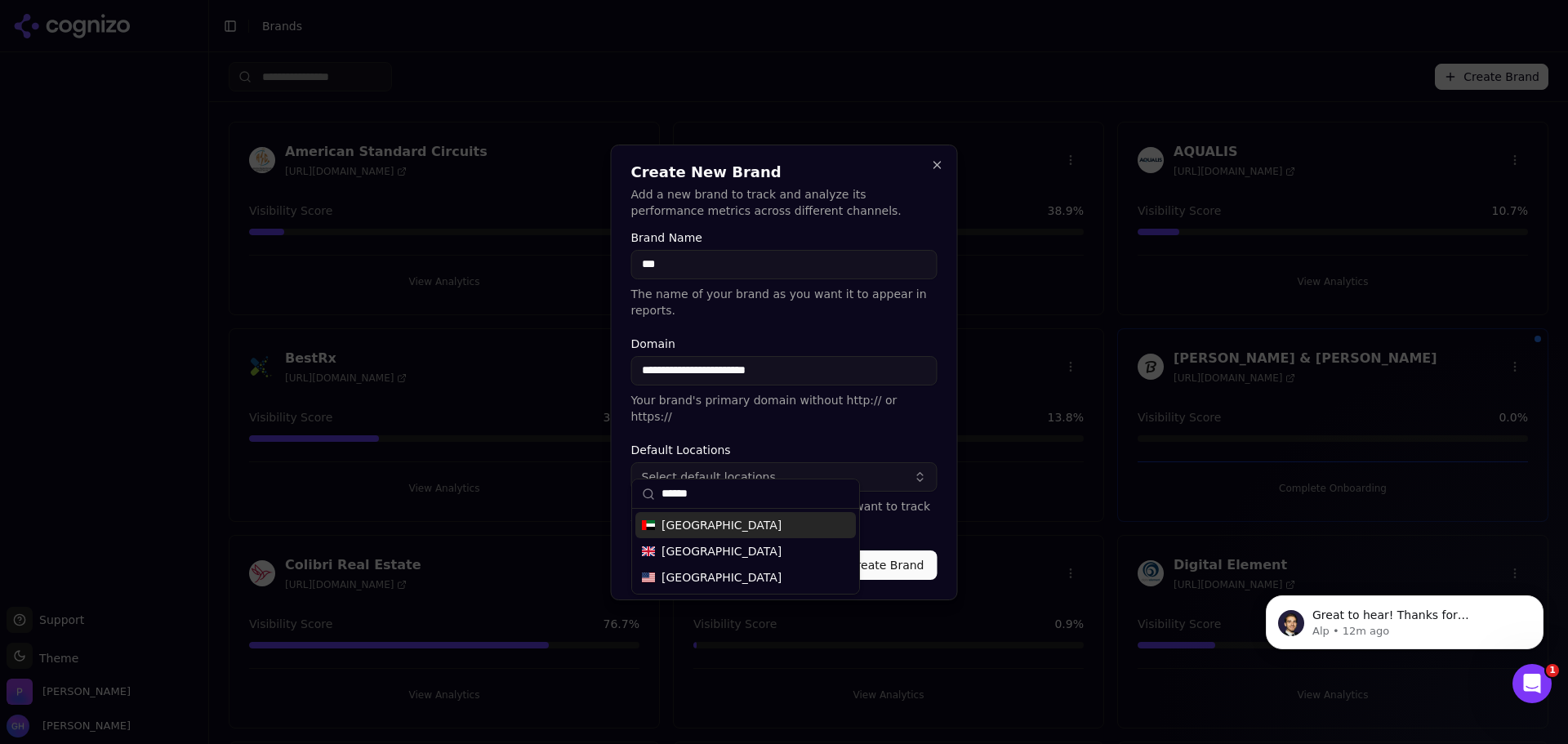
type input "******"
click at [684, 576] on span "[GEOGRAPHIC_DATA]" at bounding box center [722, 578] width 120 height 16
click at [885, 551] on button "Create Brand" at bounding box center [886, 565] width 102 height 30
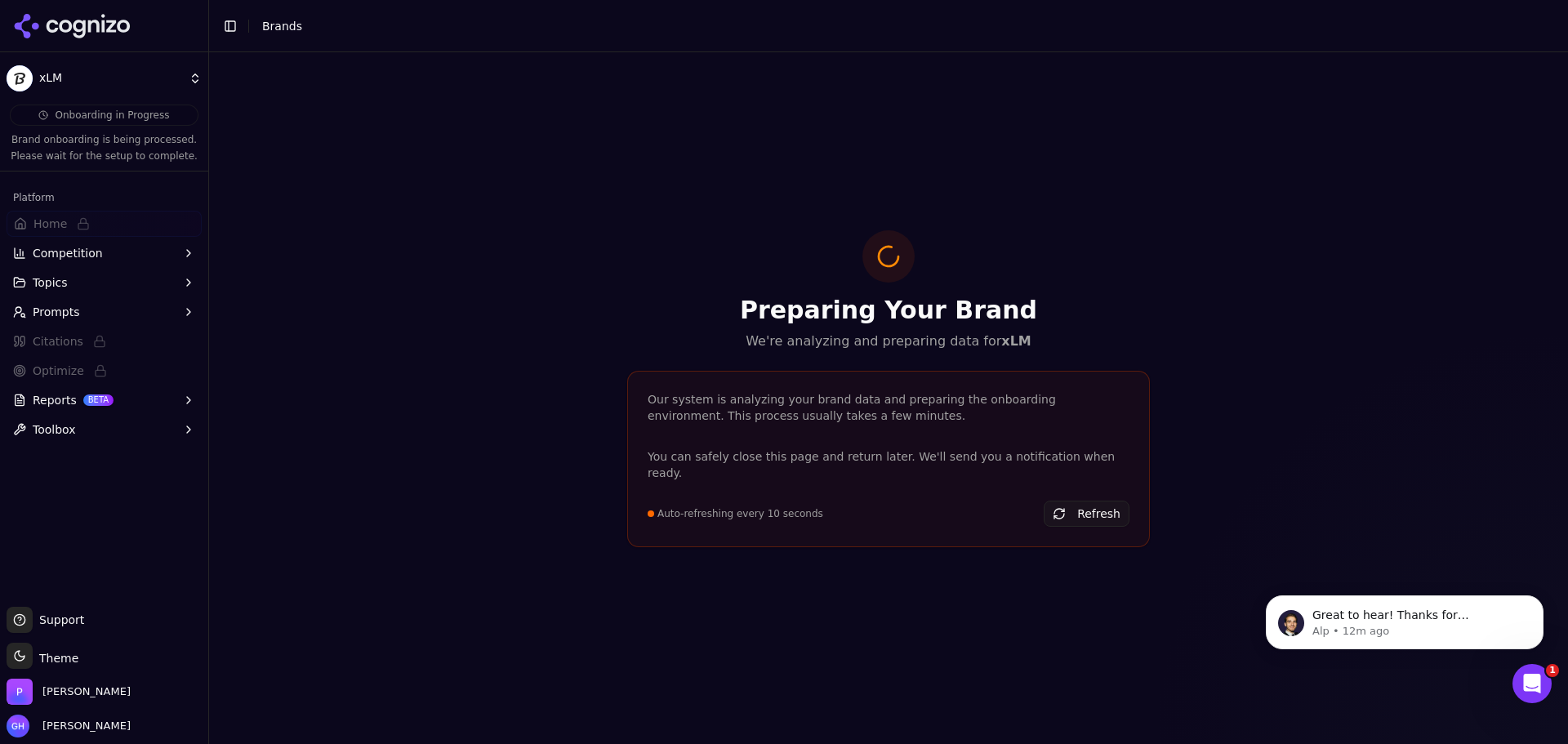
click at [71, 14] on icon at bounding box center [71, 25] width 118 height 24
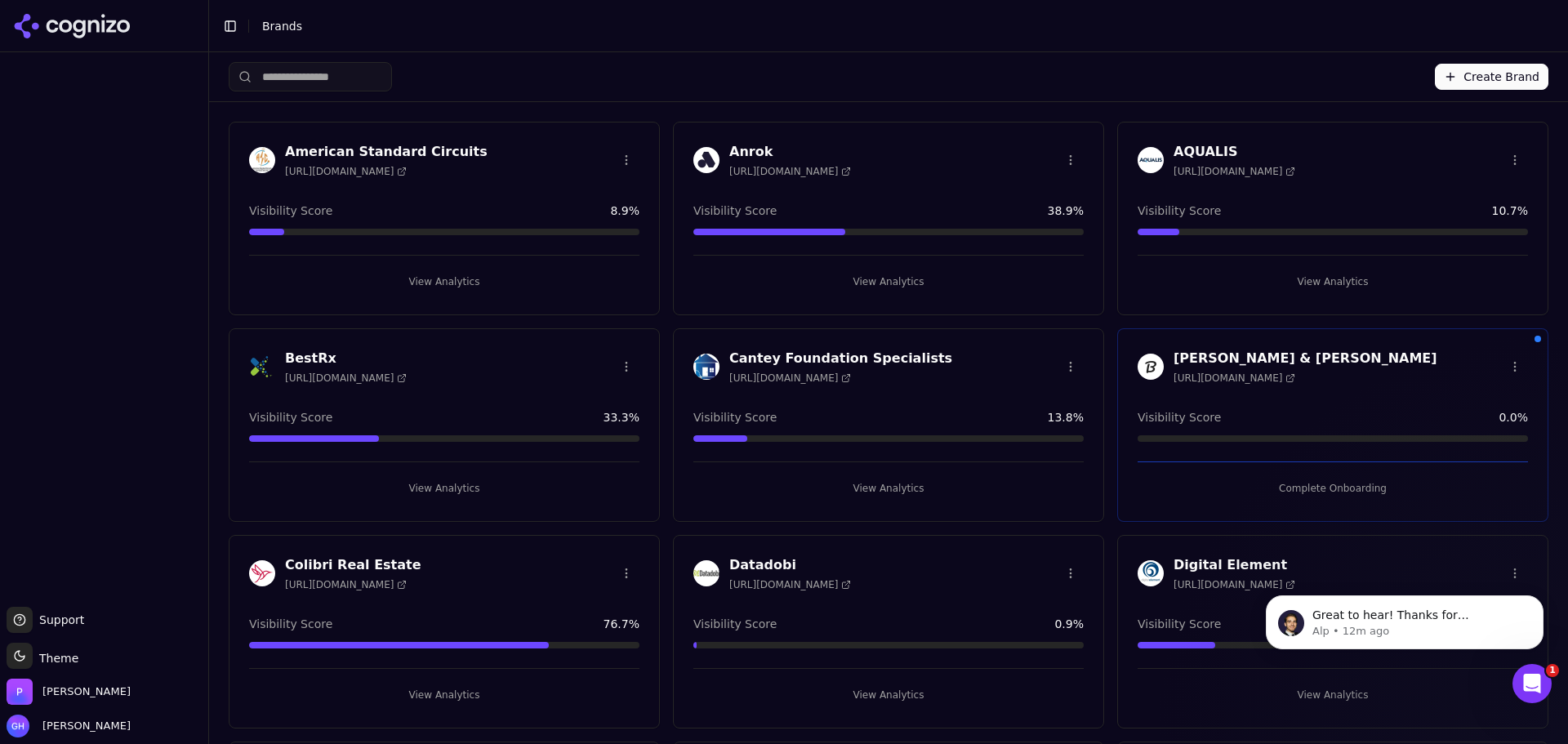
click at [1501, 82] on button "Create Brand" at bounding box center [1492, 76] width 114 height 26
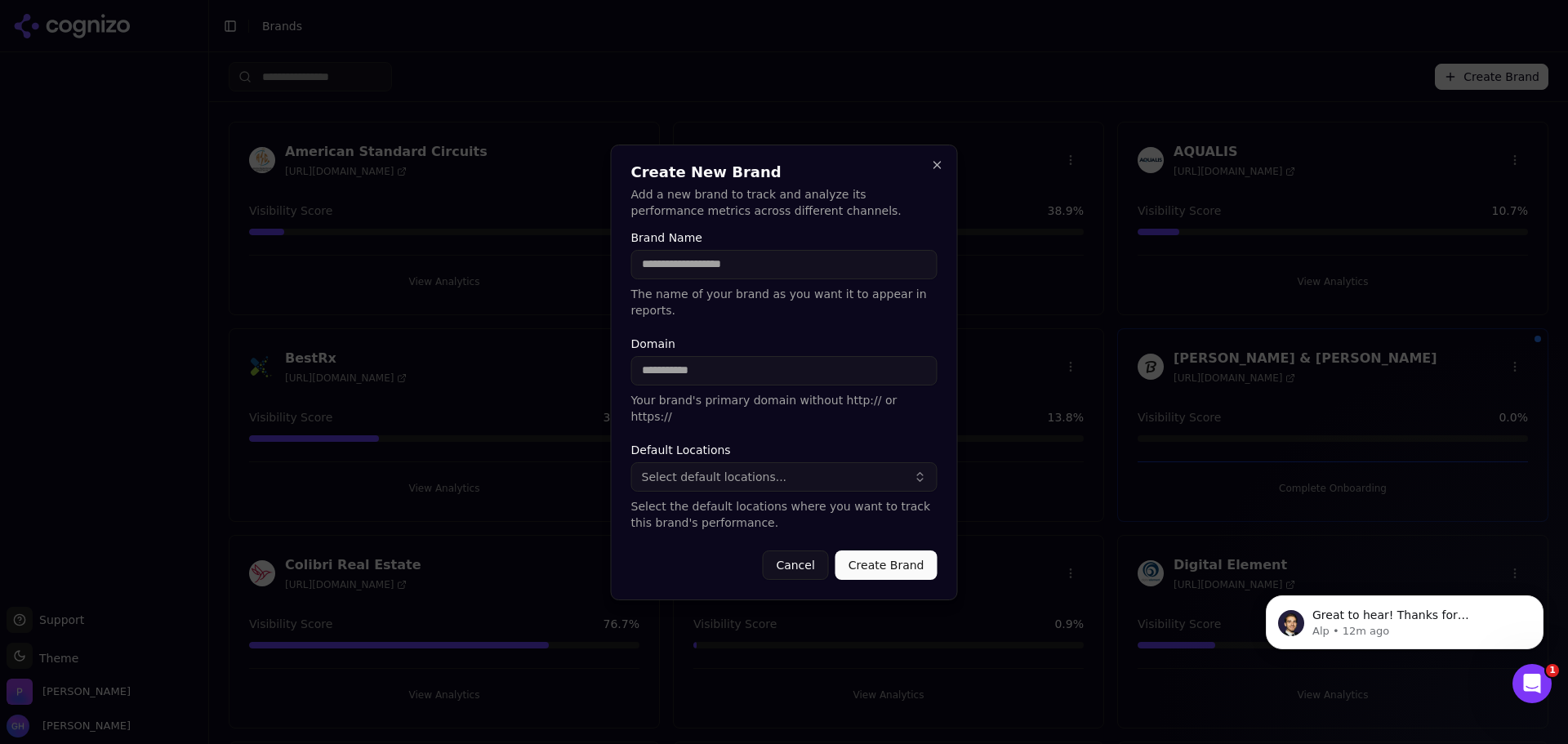
click at [700, 279] on input "Brand Name" at bounding box center [784, 264] width 307 height 30
type input "**********"
click at [720, 378] on input "Domain" at bounding box center [784, 371] width 307 height 30
type input "**********"
click at [702, 468] on span "Select default locations..." at bounding box center [714, 476] width 146 height 16
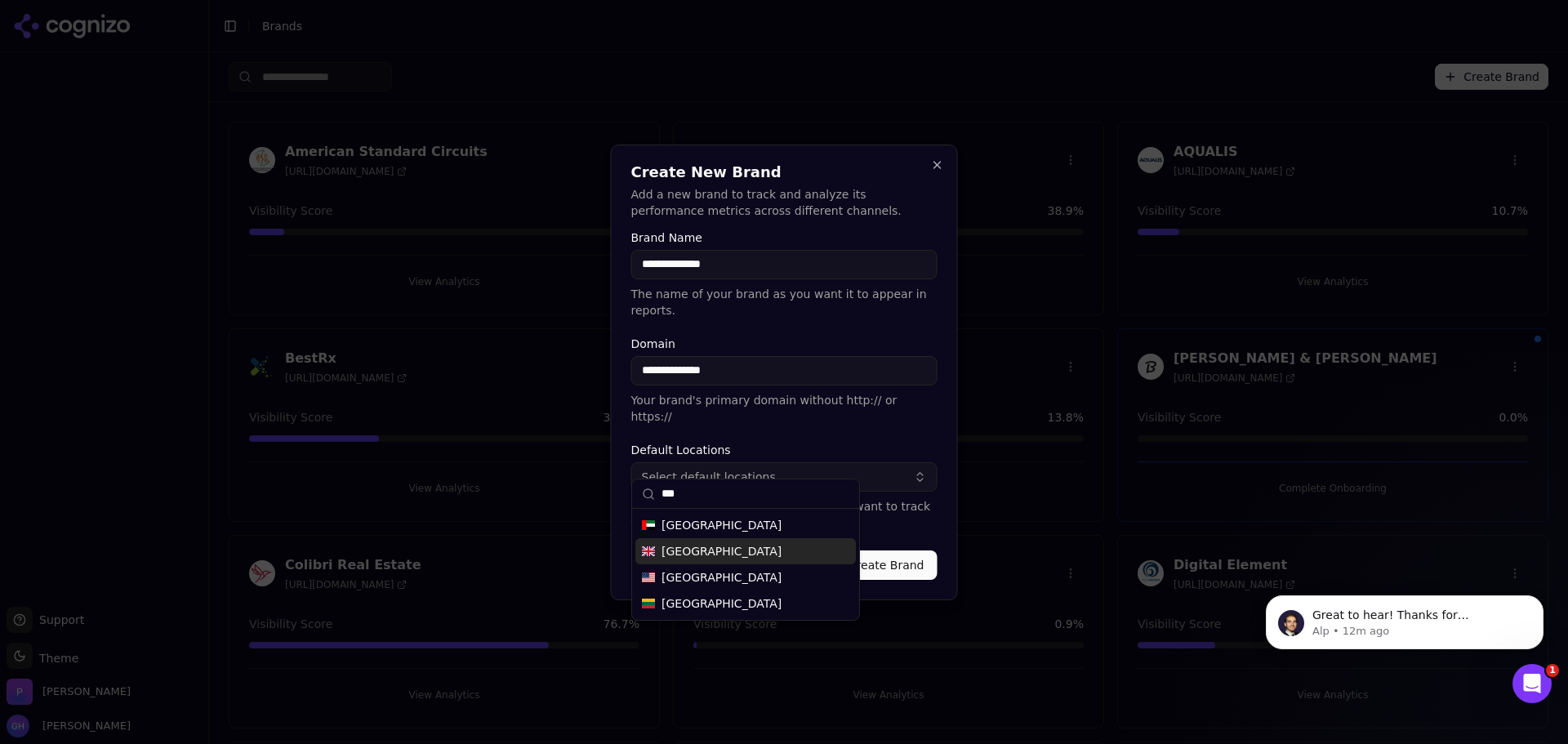
type input "***"
click at [679, 567] on div "[GEOGRAPHIC_DATA]" at bounding box center [746, 577] width 221 height 26
click at [888, 551] on button "Create Brand" at bounding box center [886, 565] width 102 height 30
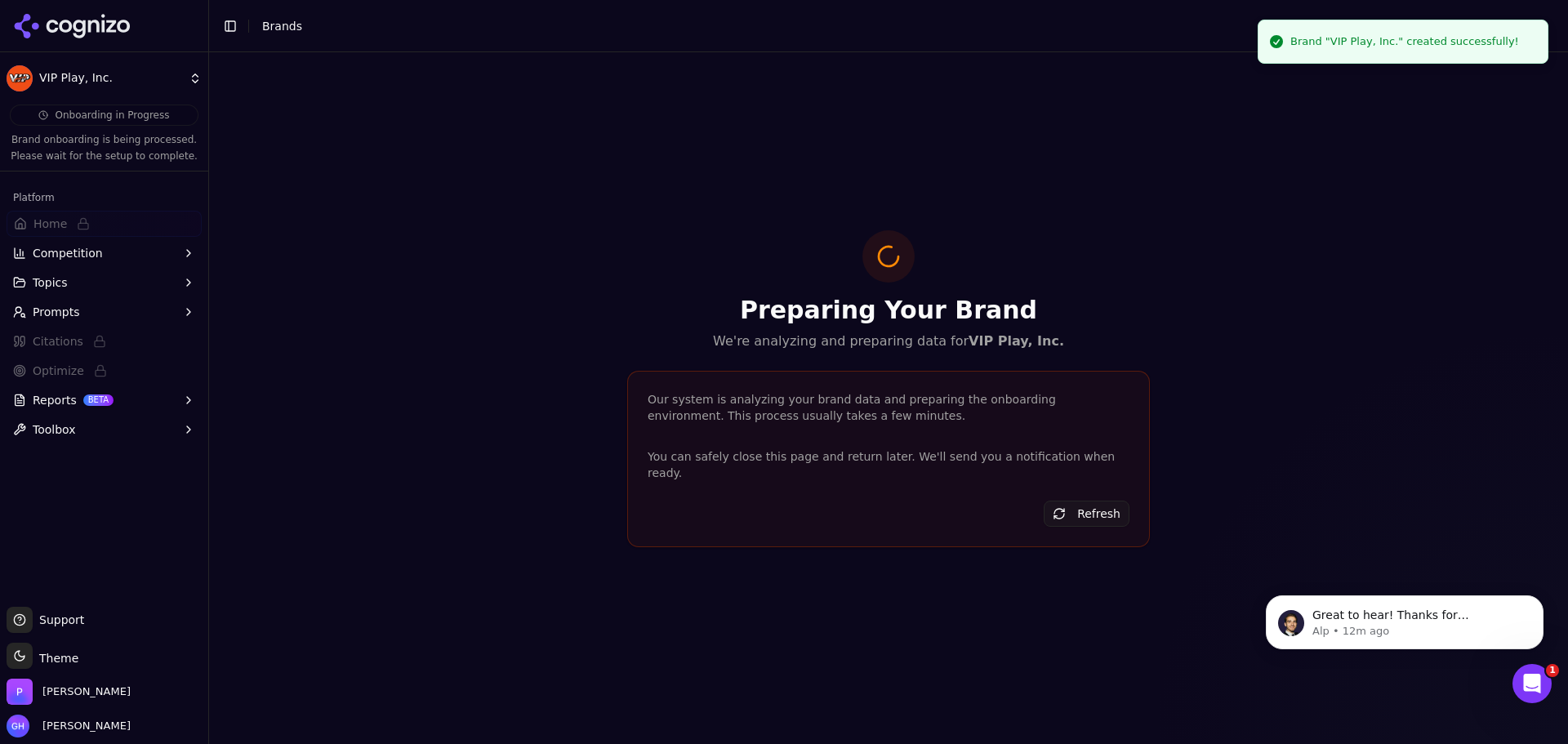
click at [75, 29] on icon at bounding box center [79, 29] width 13 height 19
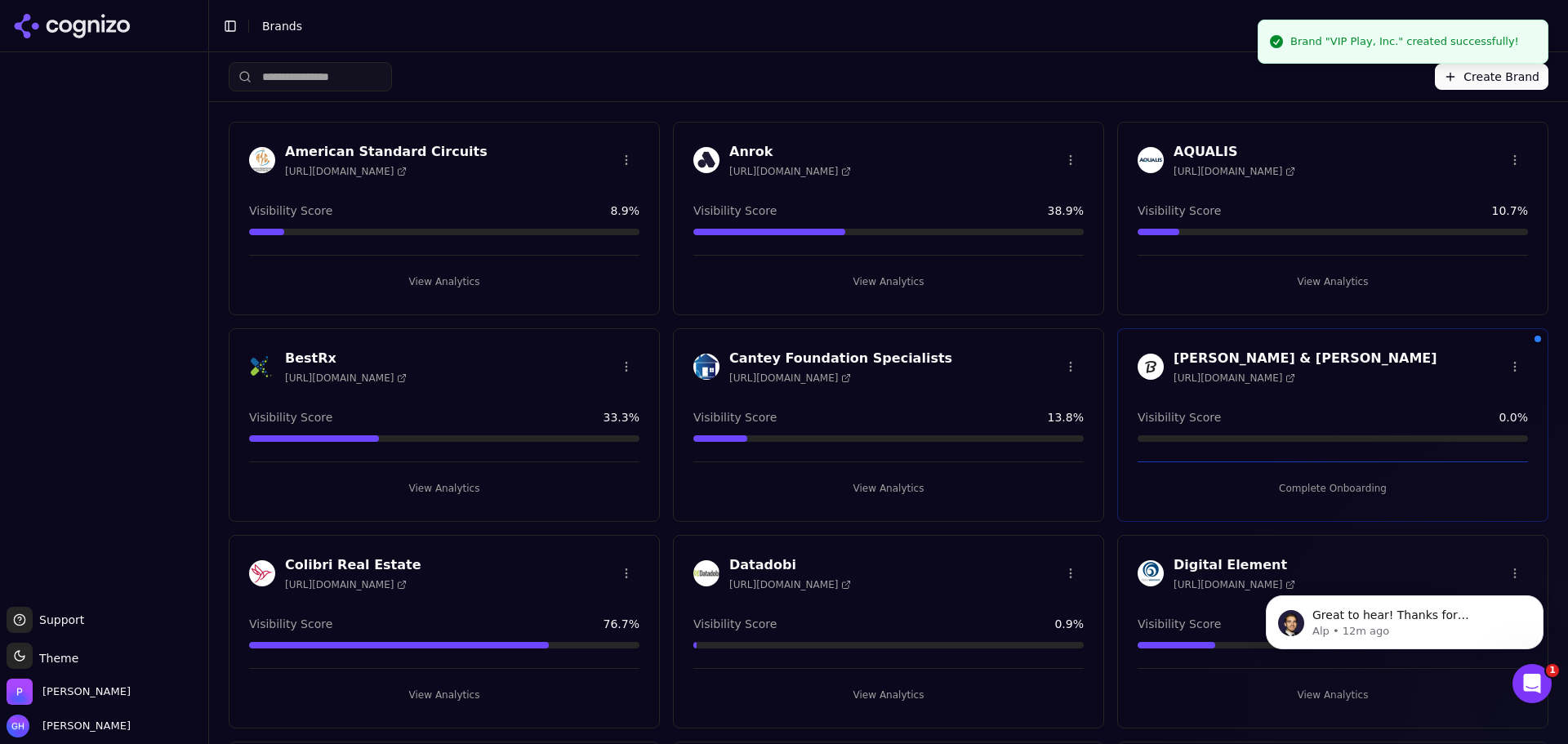
click at [1469, 80] on button "Create Brand" at bounding box center [1492, 76] width 114 height 26
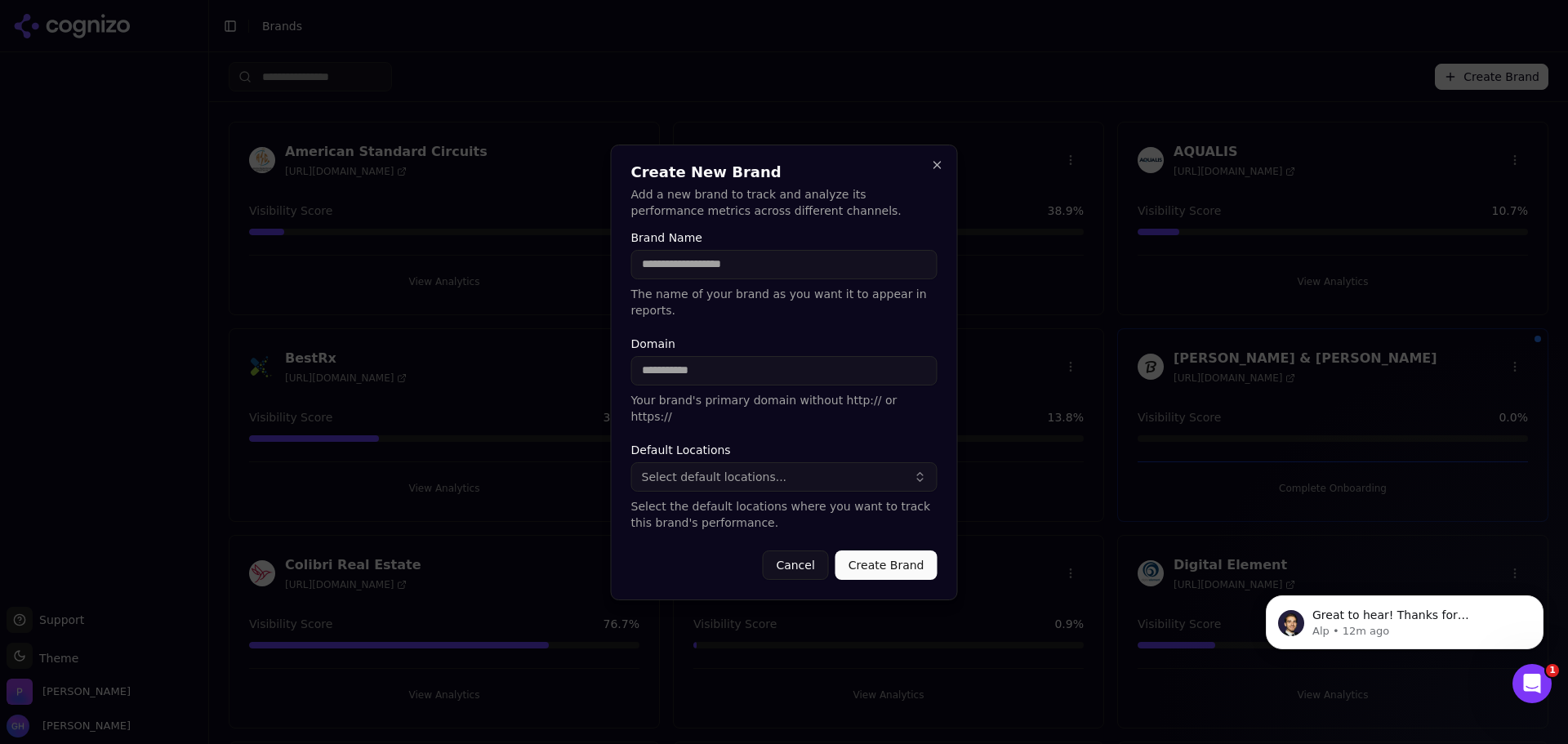
click at [744, 279] on input "Brand Name" at bounding box center [784, 264] width 307 height 30
click at [711, 279] on input "Brand Name" at bounding box center [784, 264] width 307 height 30
type input "*********"
click at [675, 389] on div "Domain Your brand's primary domain without http:// or https://" at bounding box center [784, 381] width 307 height 87
click at [677, 375] on input "Domain" at bounding box center [784, 371] width 307 height 30
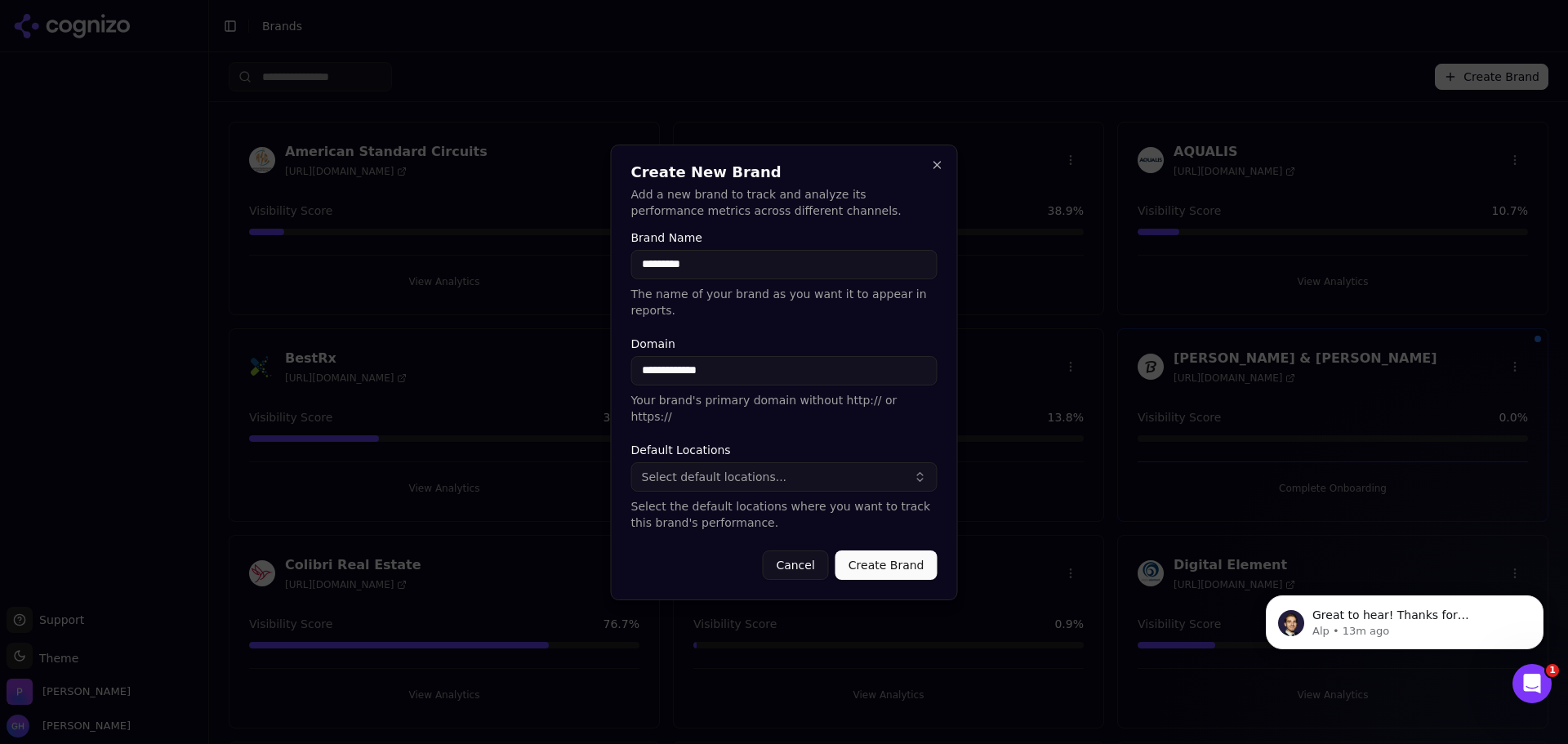
type input "**********"
click at [908, 559] on button "Create Brand" at bounding box center [886, 565] width 102 height 30
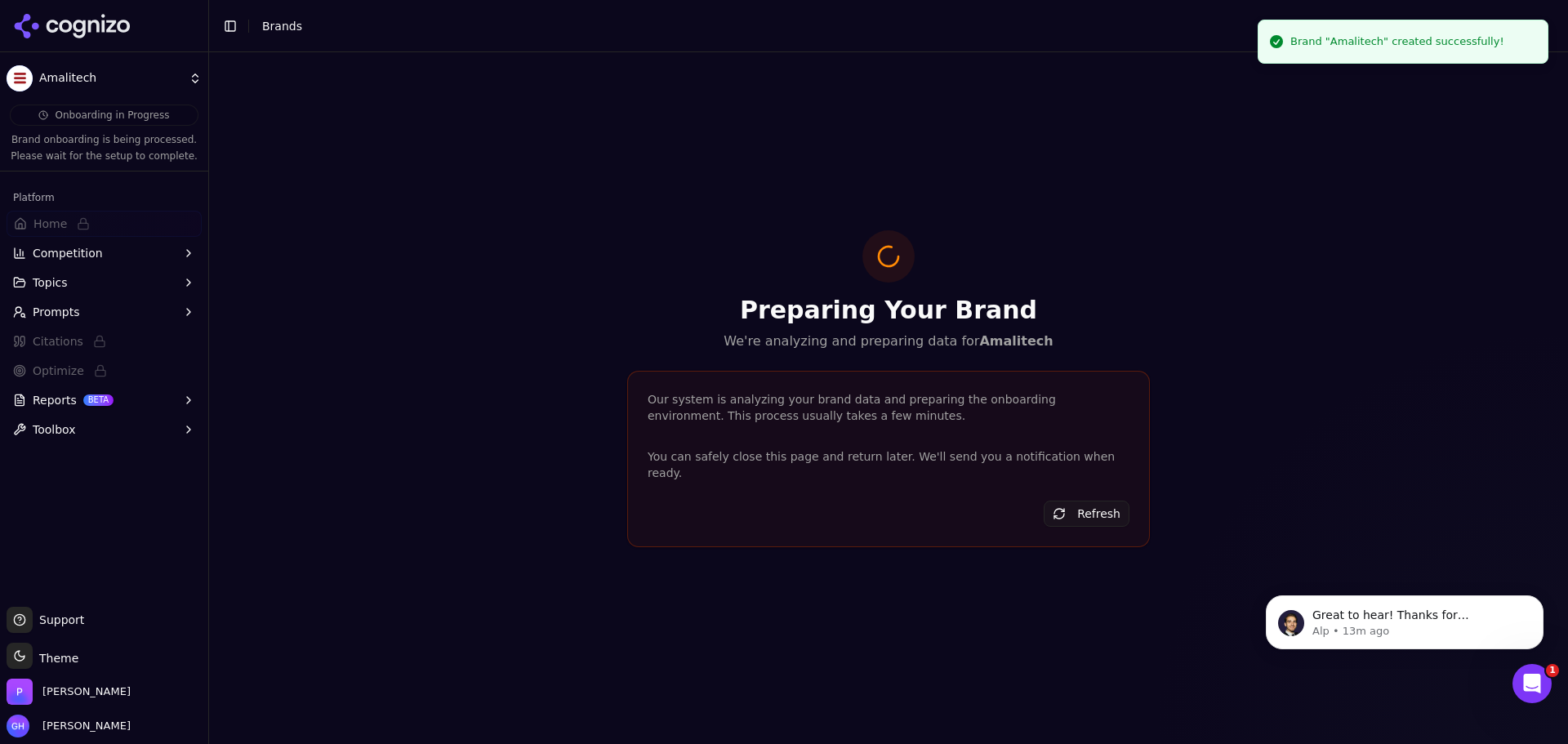
click at [89, 20] on icon at bounding box center [71, 25] width 118 height 24
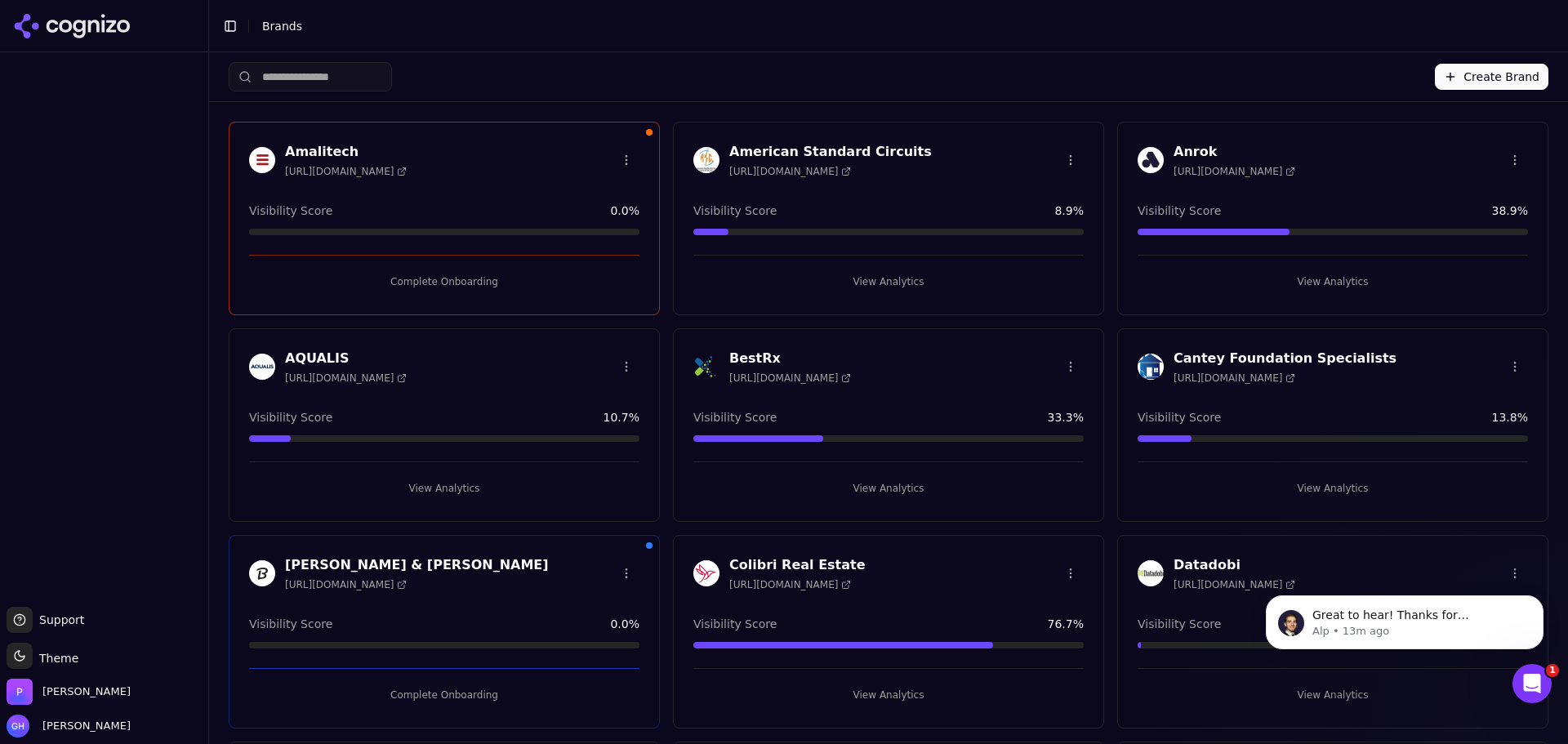
click at [1473, 80] on button "Create Brand" at bounding box center [1492, 76] width 114 height 26
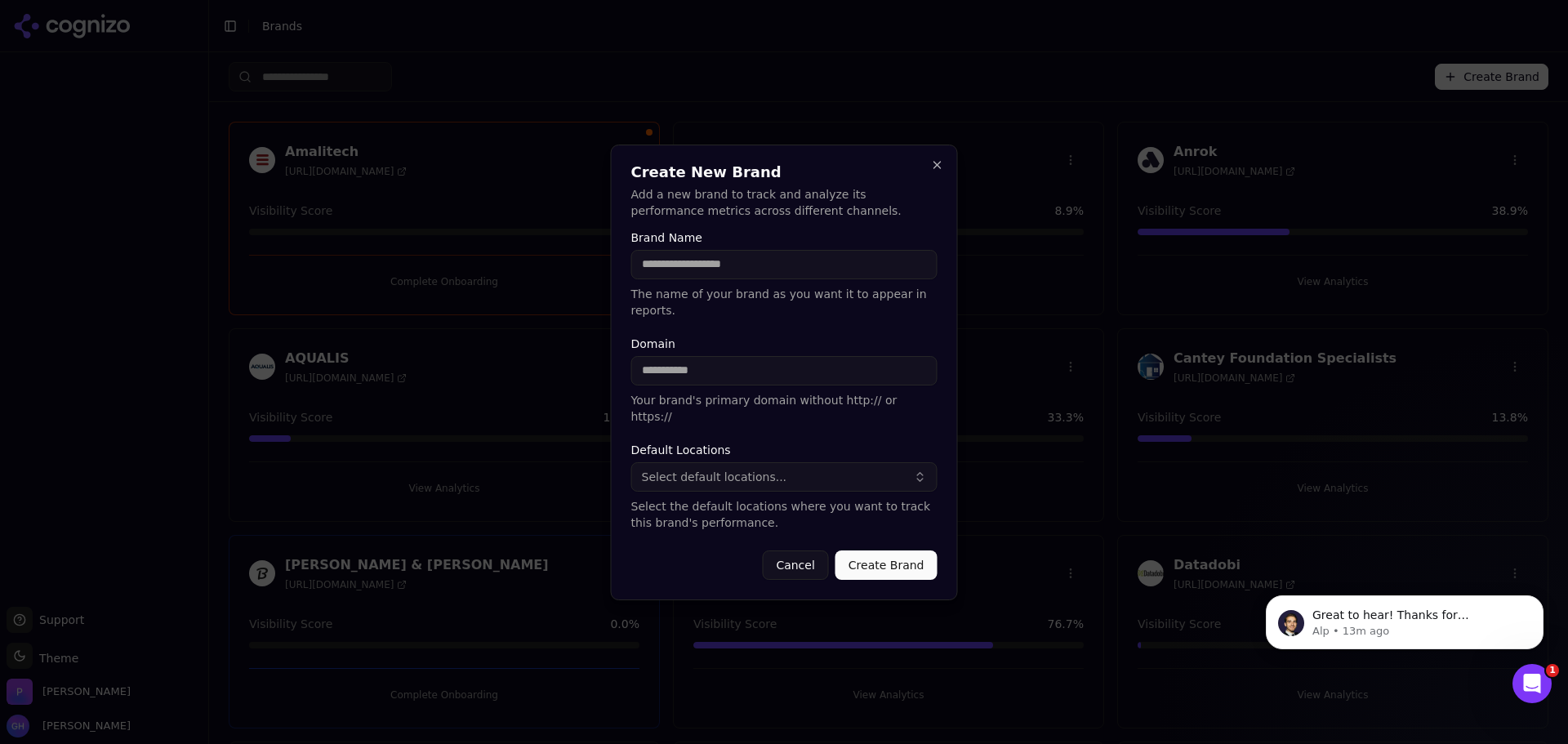
drag, startPoint x: 675, startPoint y: 278, endPoint x: 654, endPoint y: 278, distance: 21.0
click at [675, 278] on input "Brand Name" at bounding box center [784, 264] width 307 height 30
type input "********"
click at [750, 369] on input "Domain" at bounding box center [784, 371] width 307 height 30
type input "**********"
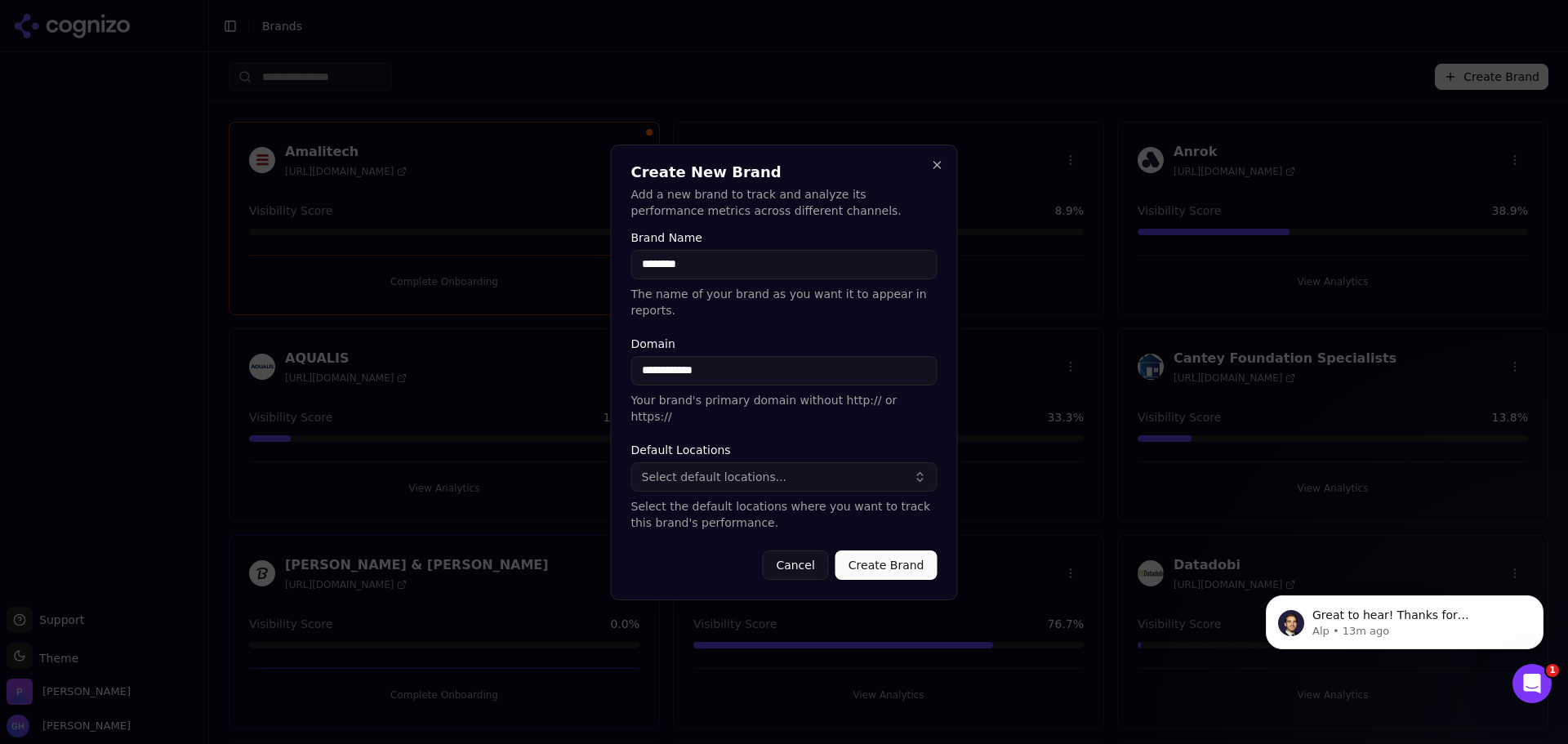
click at [916, 551] on button "Create Brand" at bounding box center [886, 565] width 102 height 30
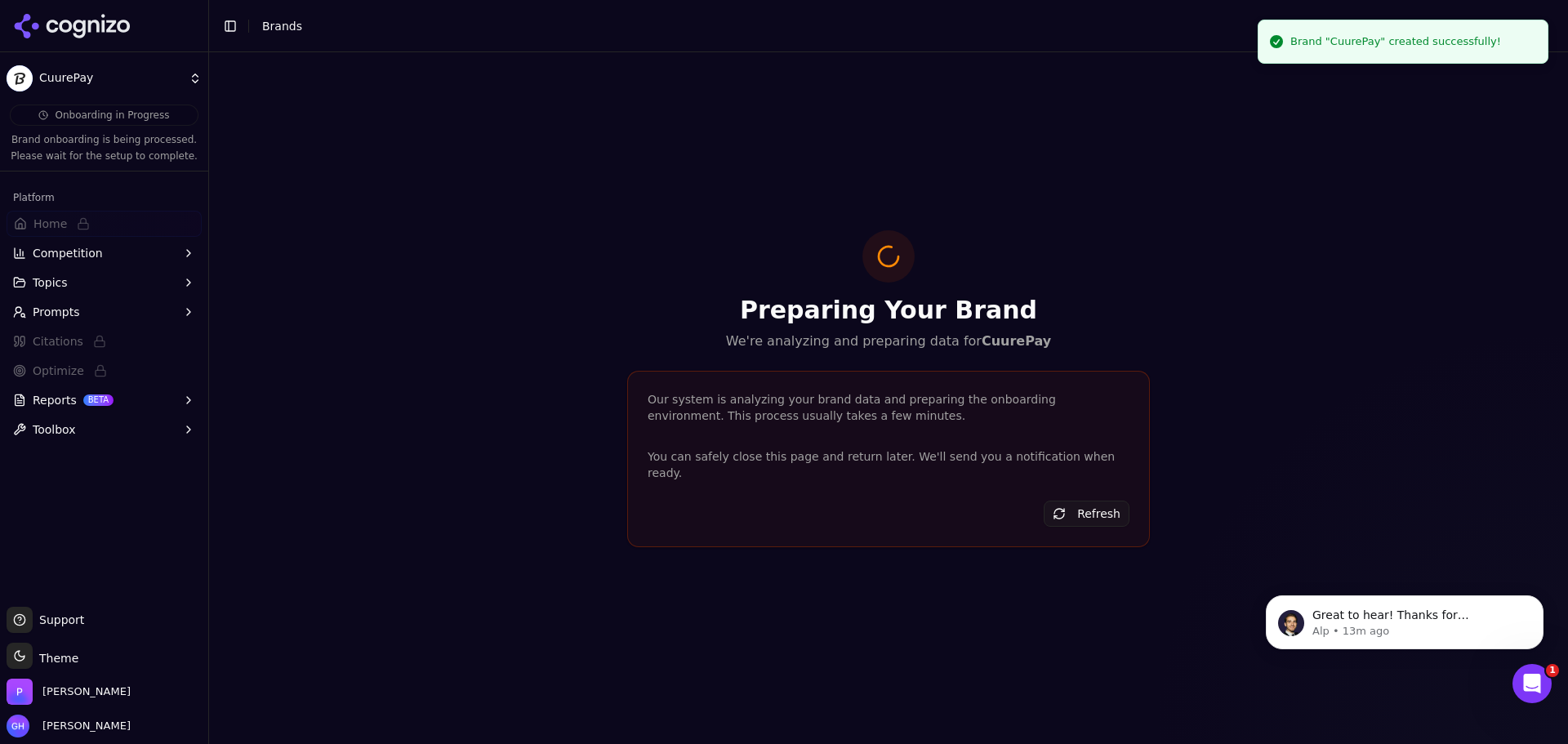
click at [94, 21] on icon at bounding box center [94, 26] width 12 height 13
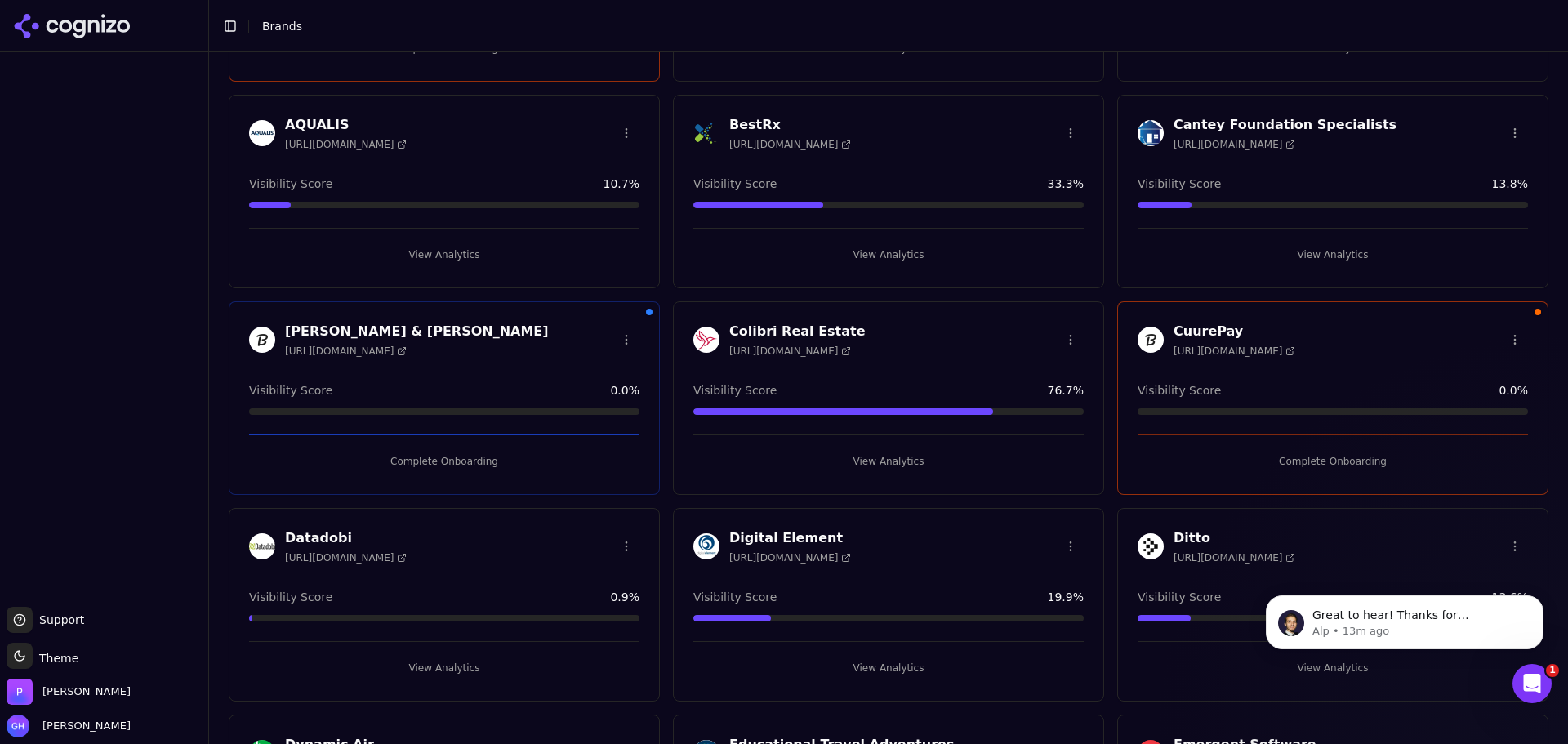
scroll to position [245, 0]
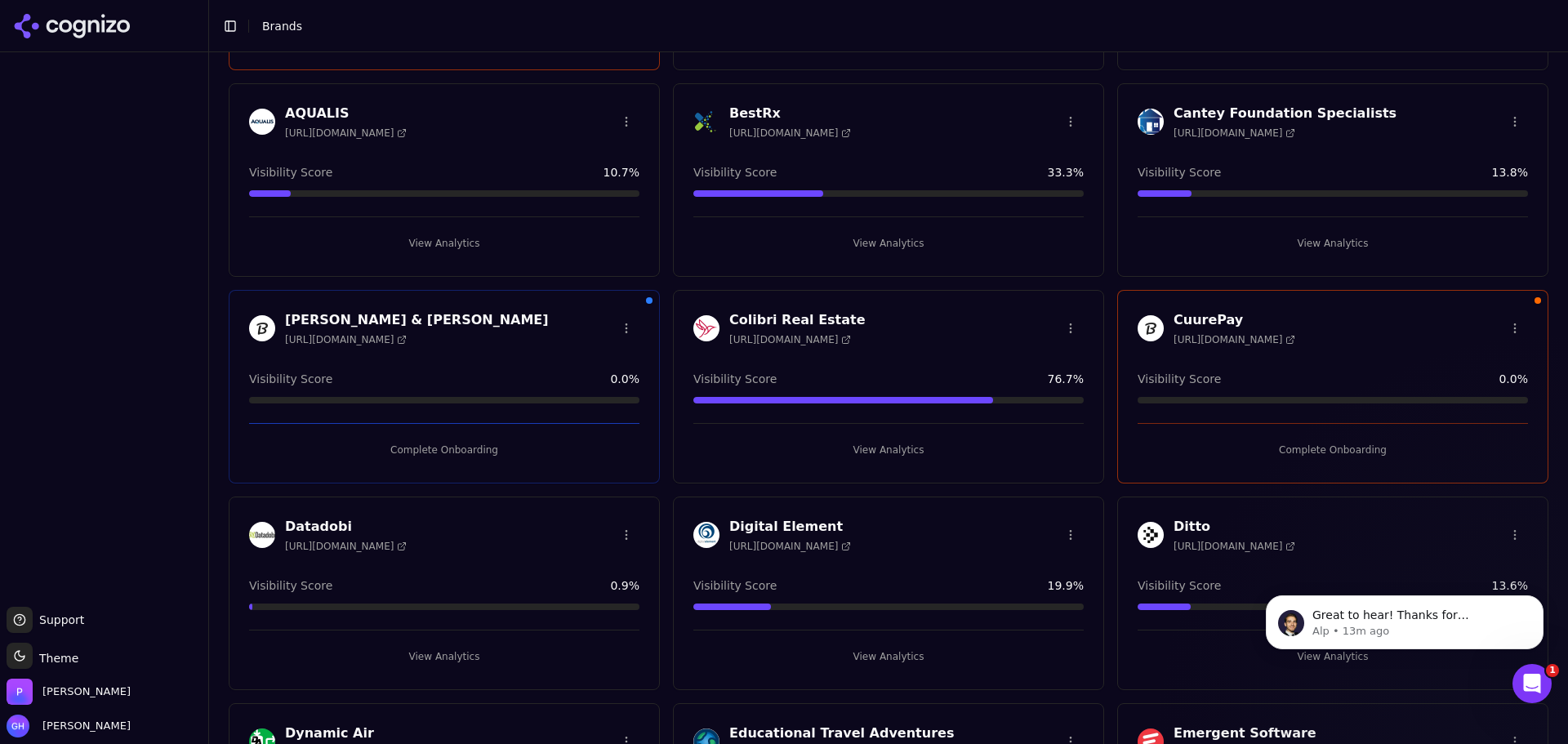
click at [449, 465] on div "[PERSON_NAME] & [PERSON_NAME] [URL][DOMAIN_NAME] Visibility Score 0.0 % Complet…" at bounding box center [444, 387] width 431 height 193
click at [449, 456] on button "Complete Onboarding" at bounding box center [444, 449] width 391 height 26
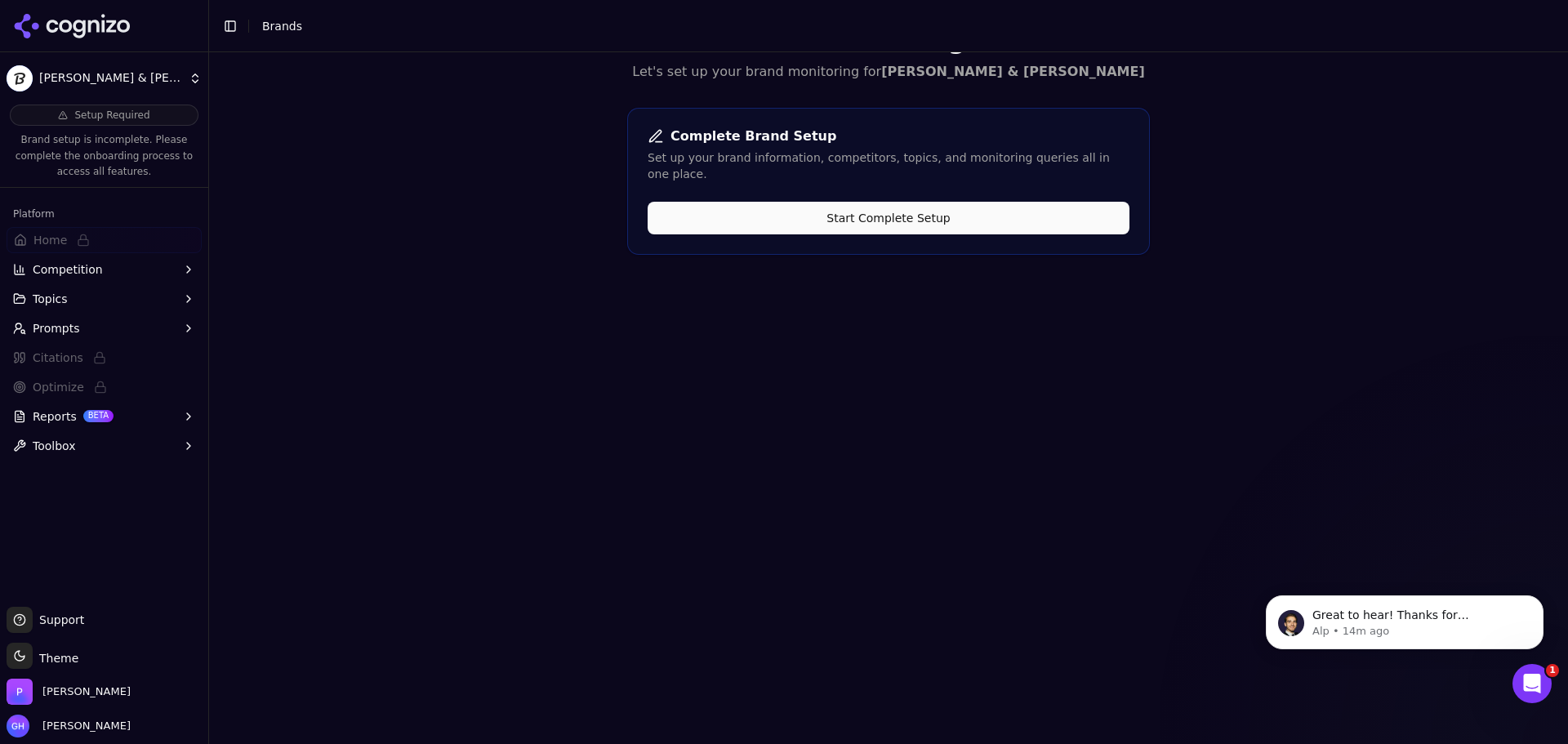
scroll to position [52, 0]
click at [760, 204] on button "Start Complete Setup" at bounding box center [888, 218] width 482 height 33
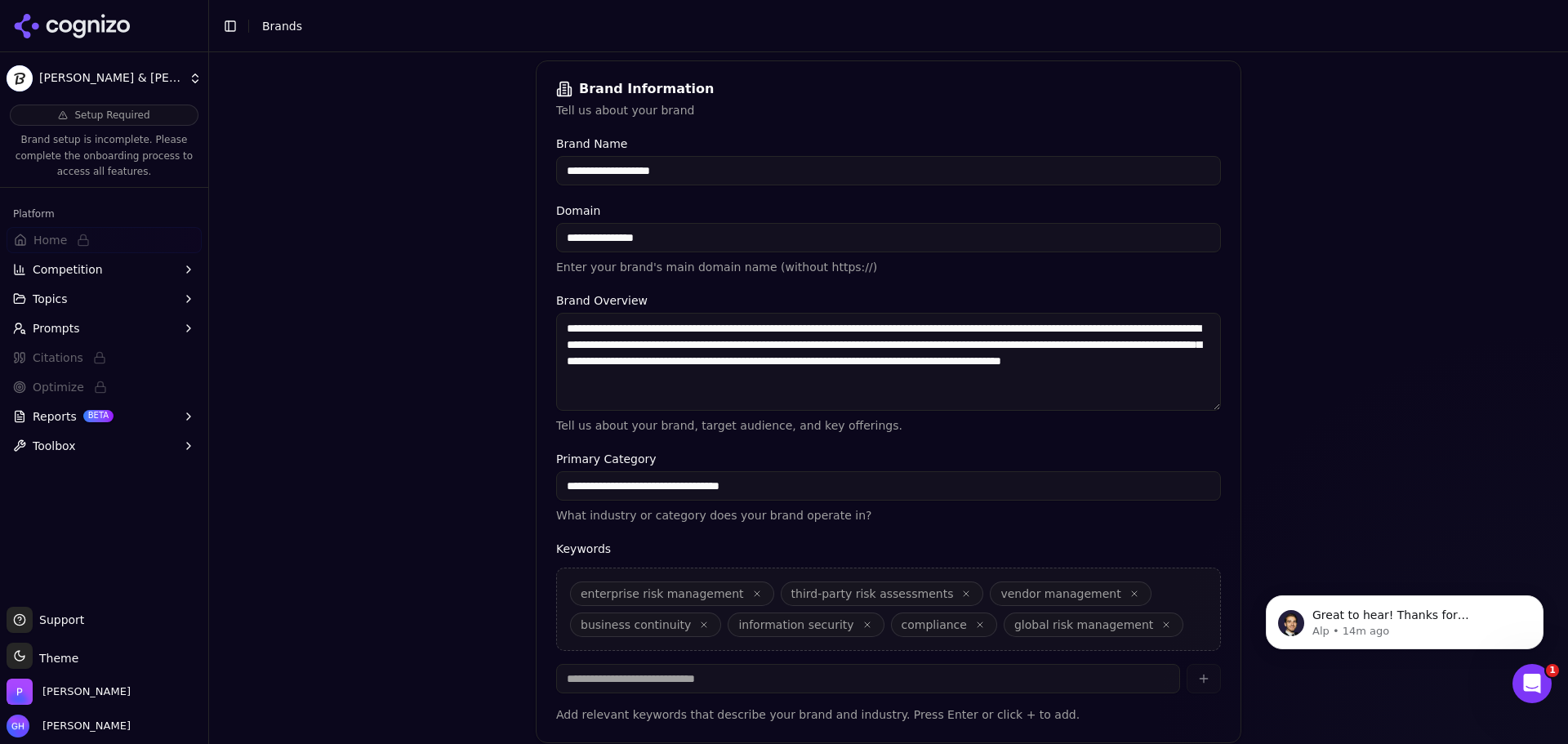
scroll to position [311, 0]
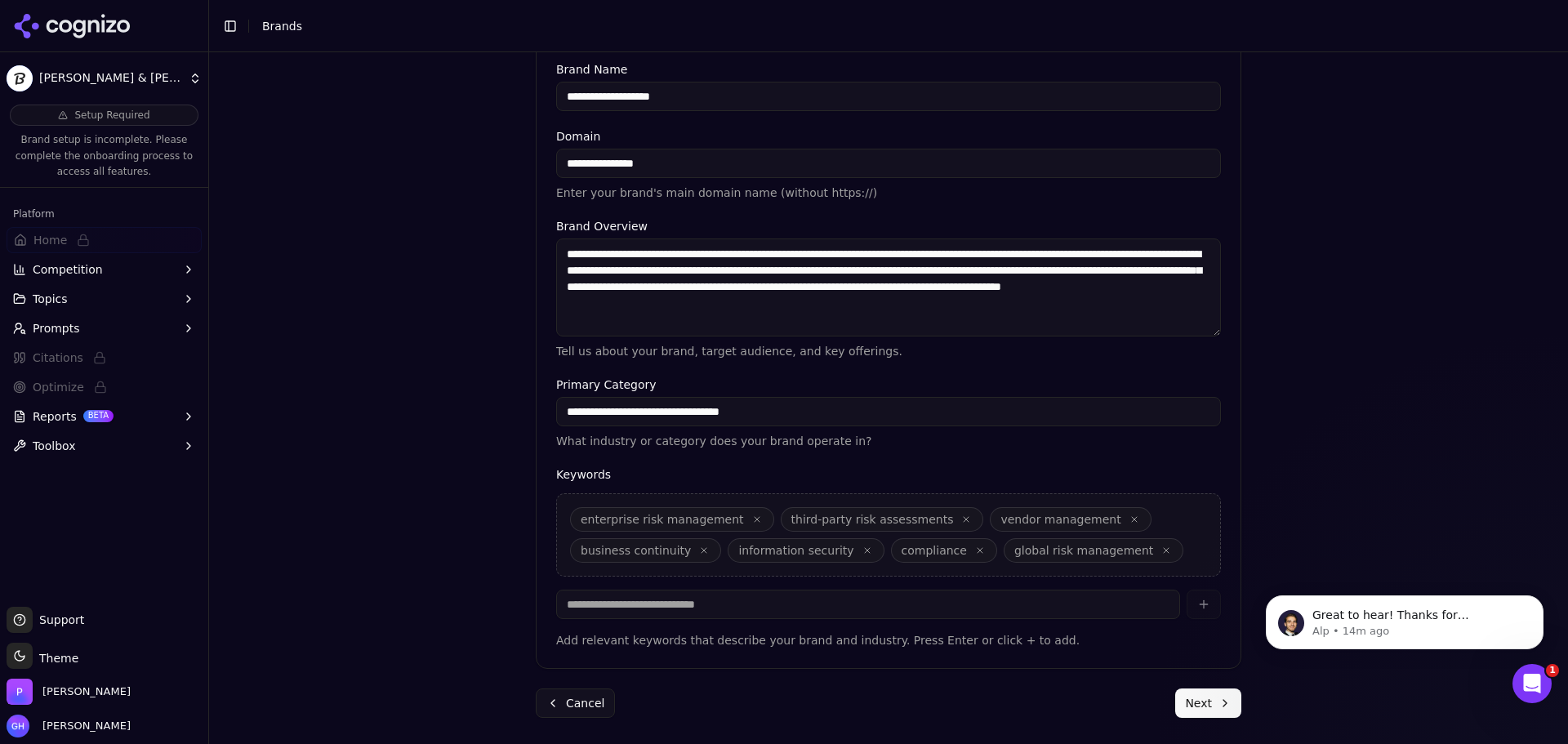
click at [1204, 696] on button "Next" at bounding box center [1208, 702] width 66 height 30
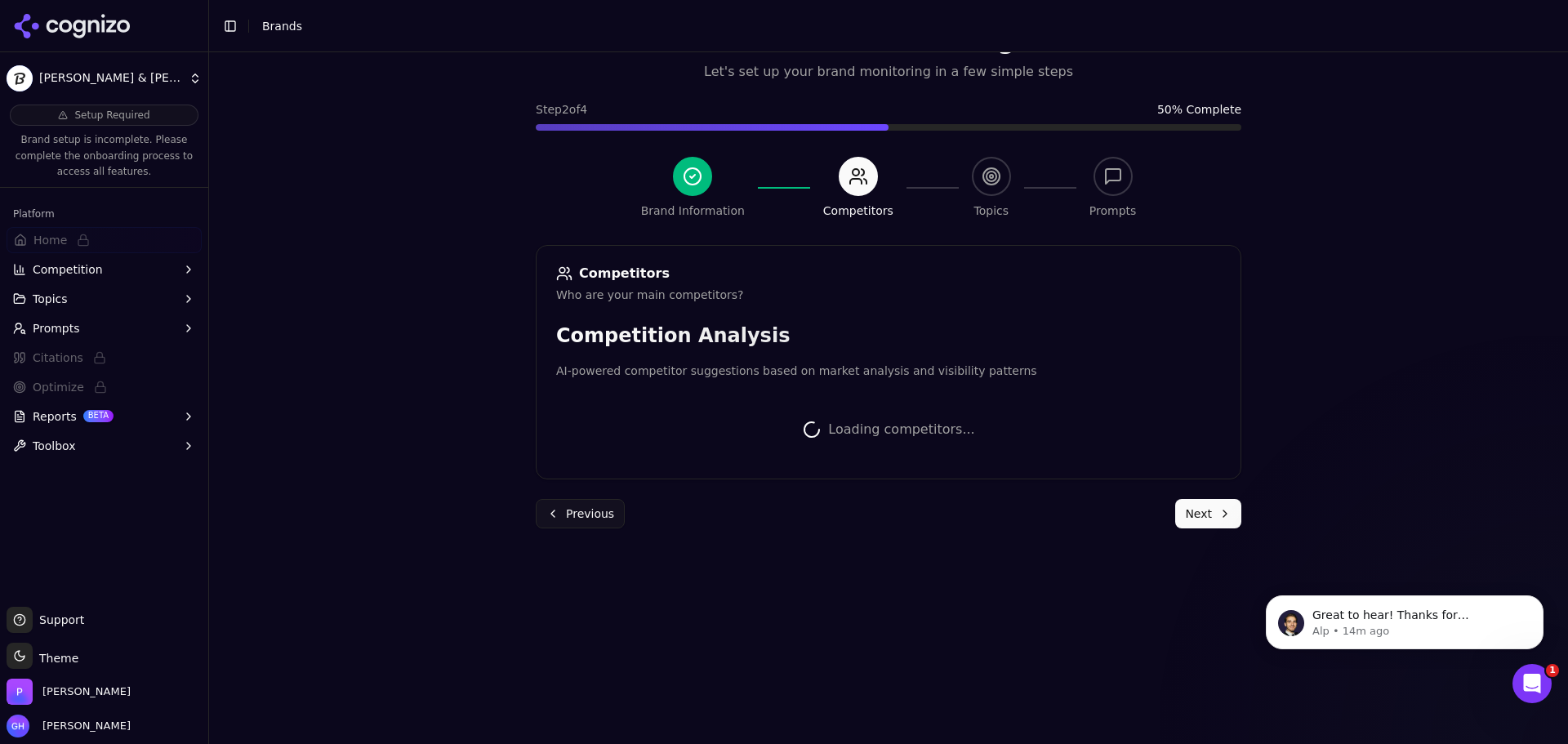
scroll to position [308, 0]
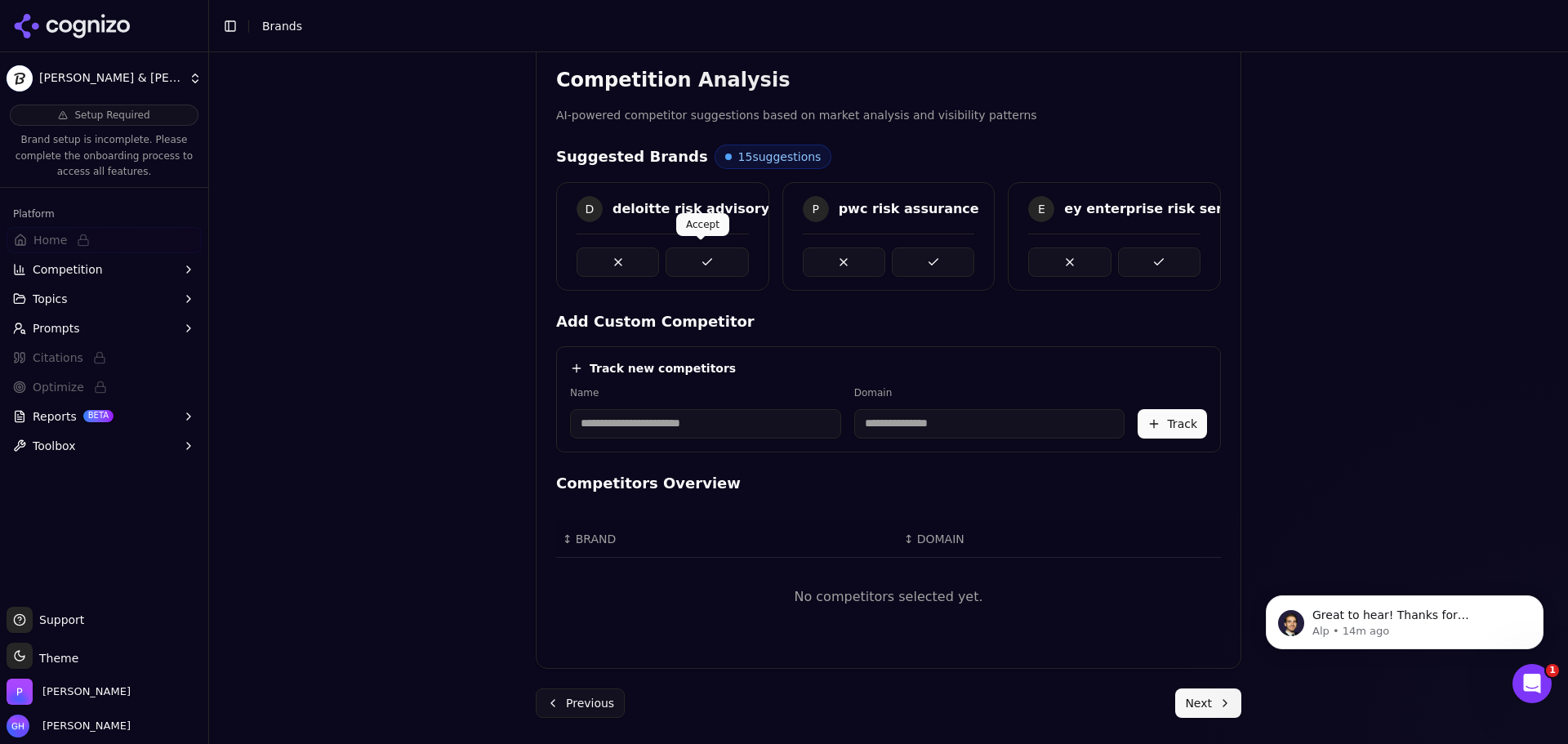
click at [724, 253] on button at bounding box center [706, 262] width 82 height 30
click at [940, 273] on button at bounding box center [932, 262] width 82 height 30
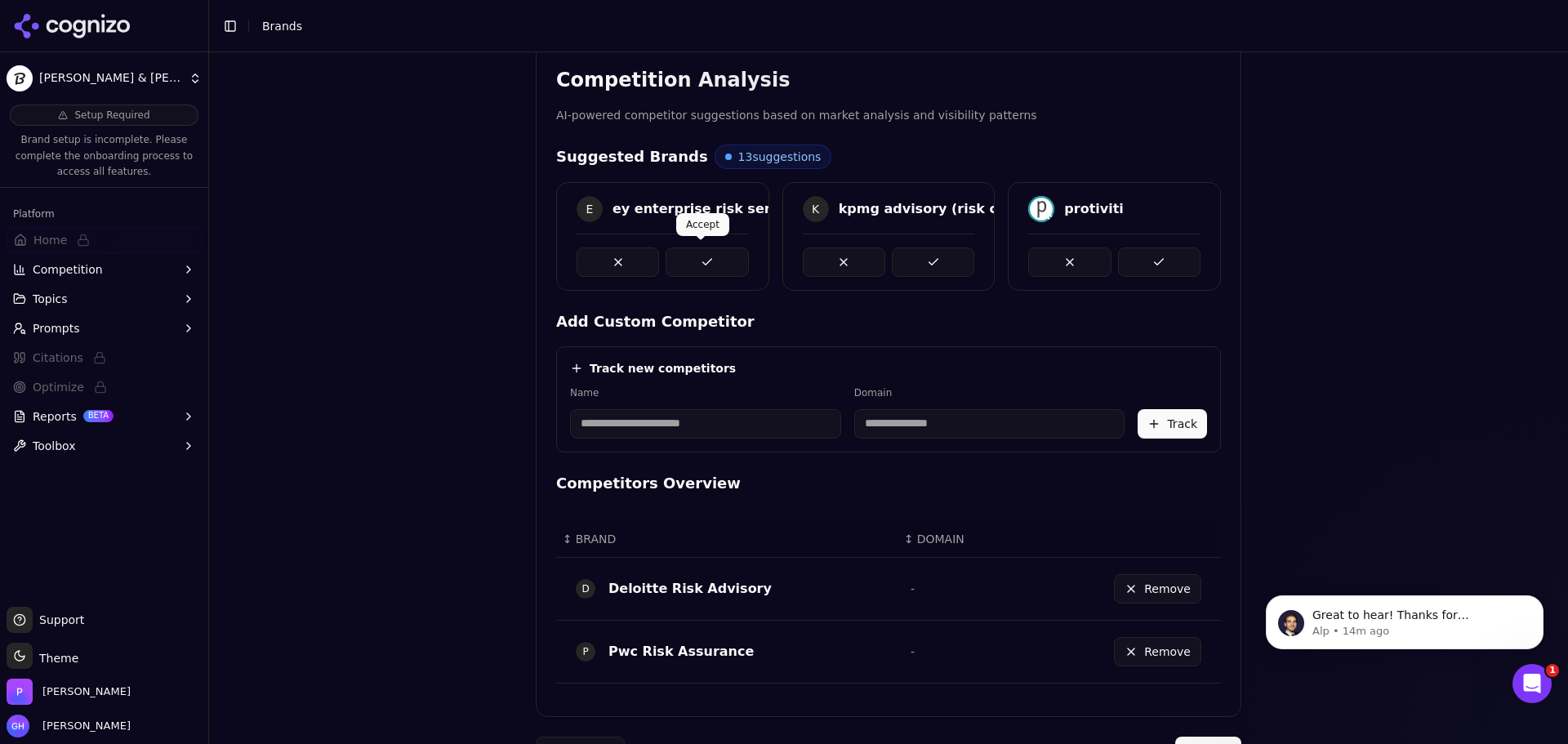
click at [704, 253] on button at bounding box center [706, 262] width 82 height 30
click at [967, 233] on div at bounding box center [889, 255] width 173 height 43
click at [938, 250] on button at bounding box center [932, 262] width 82 height 30
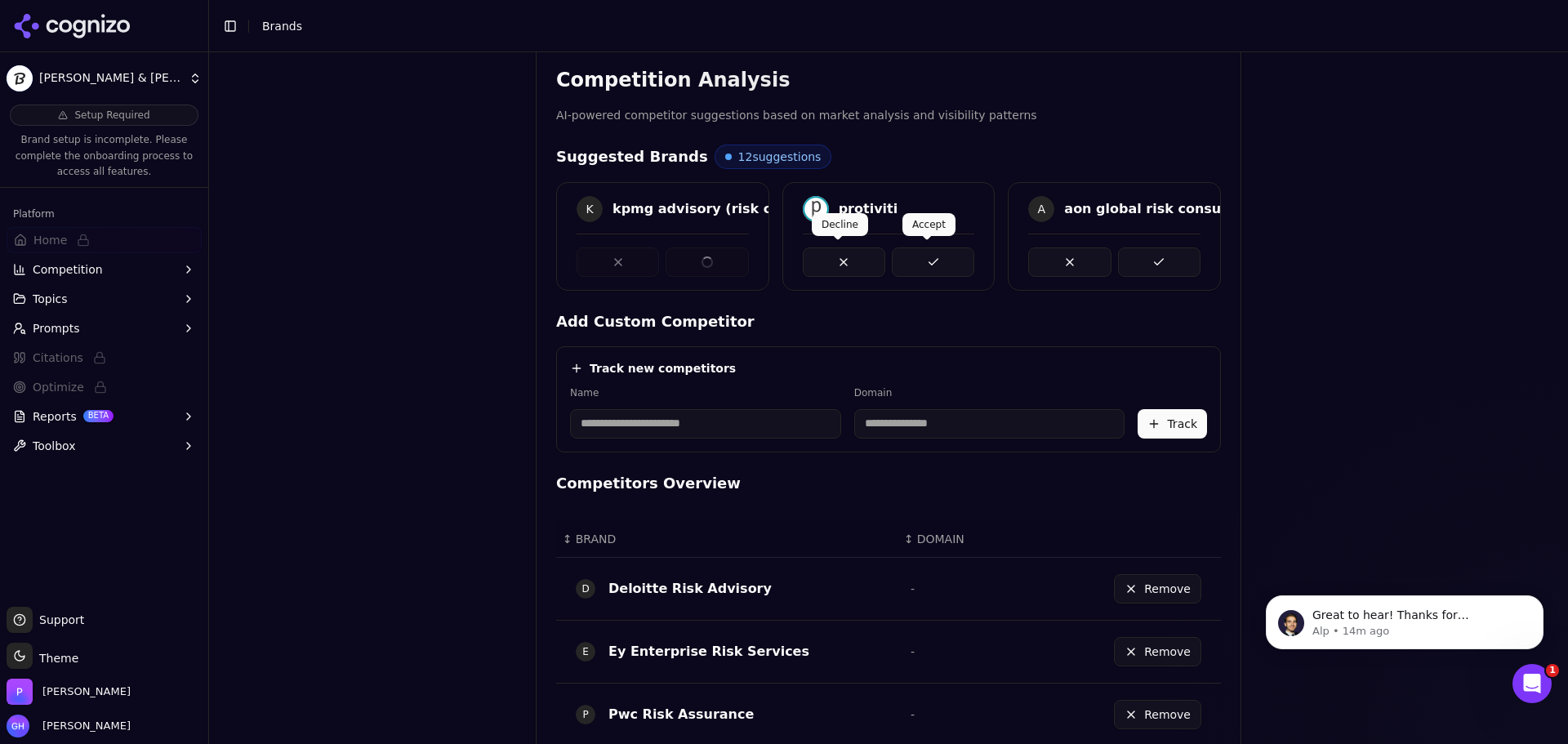
click at [1135, 256] on div "K kpmg advisory (risk consulting) protiviti A aon global risk consulting" at bounding box center [888, 236] width 665 height 108
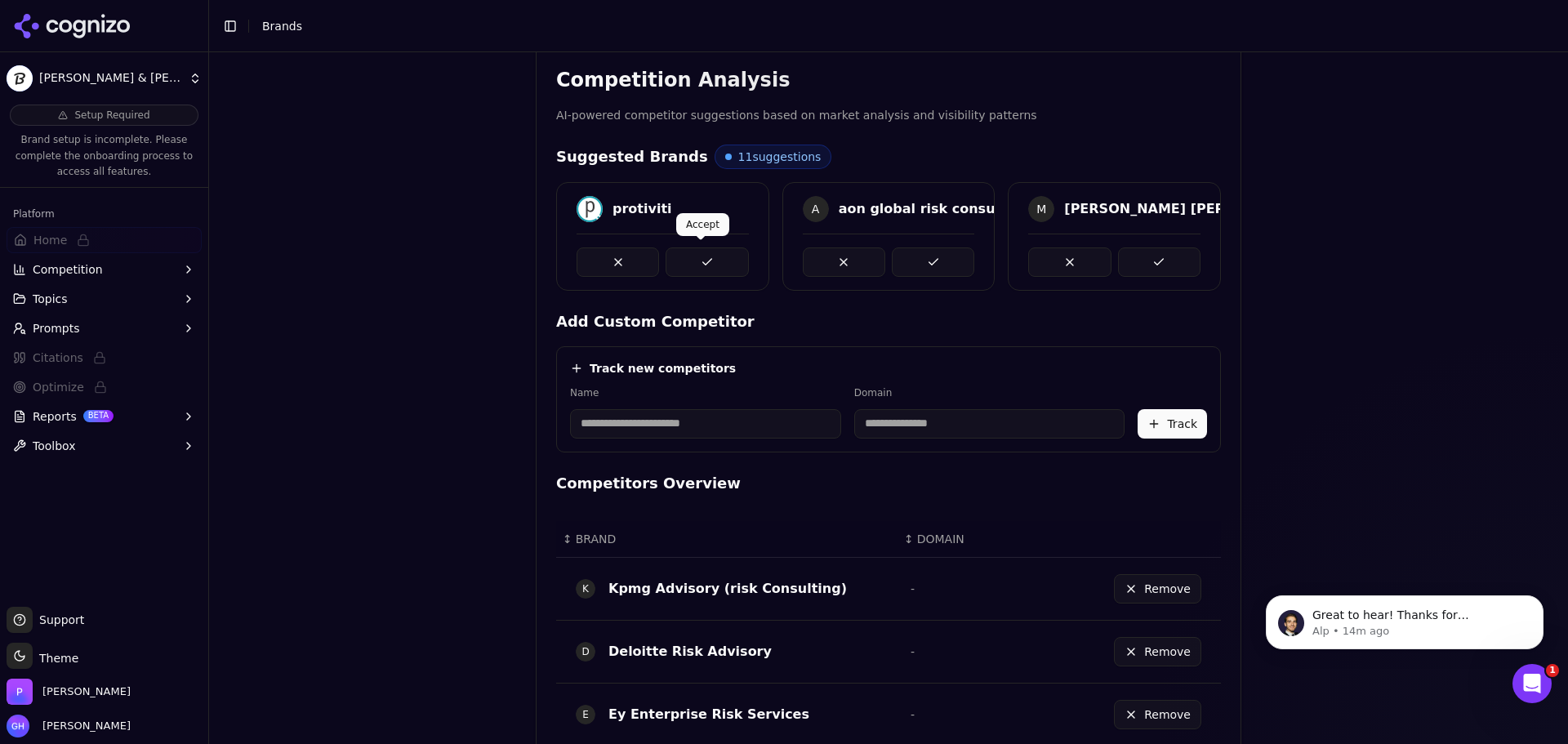
click at [713, 263] on button at bounding box center [706, 262] width 82 height 30
click at [936, 268] on button at bounding box center [932, 262] width 82 height 30
click at [1157, 268] on button at bounding box center [1159, 262] width 82 height 30
click at [724, 266] on button at bounding box center [706, 262] width 82 height 30
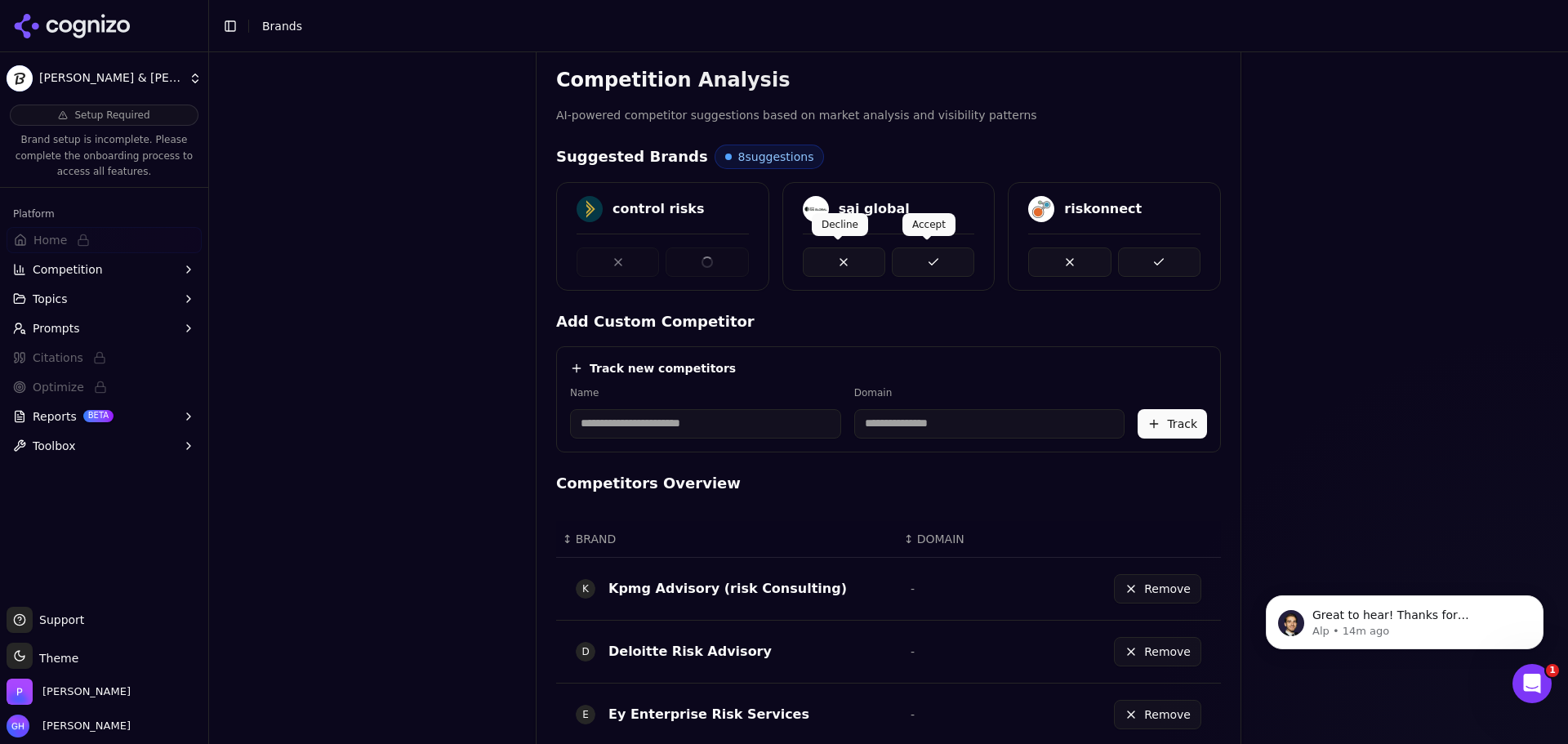
click at [914, 260] on button at bounding box center [932, 262] width 82 height 30
click at [1177, 258] on button at bounding box center [1159, 262] width 82 height 30
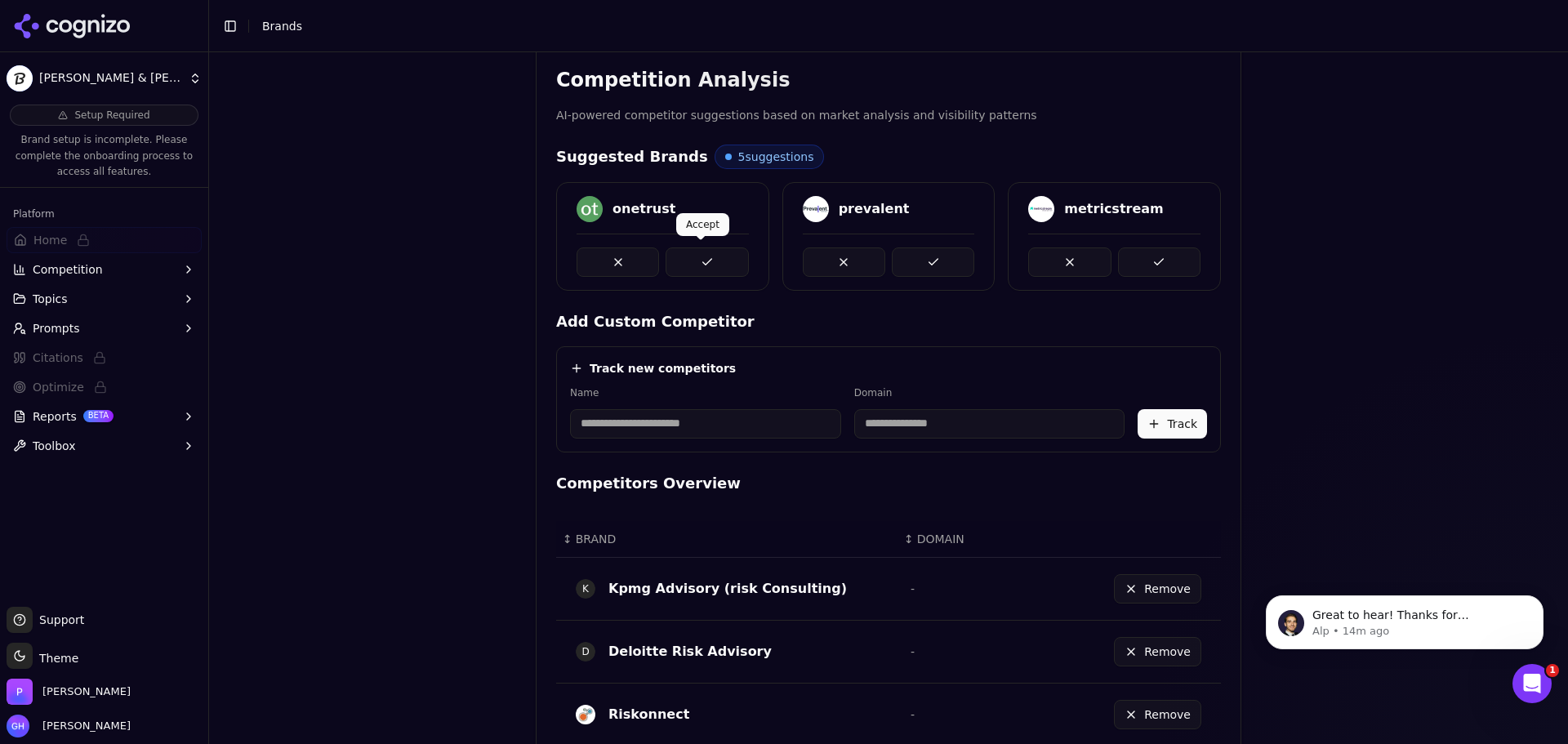
click at [727, 255] on button at bounding box center [706, 262] width 82 height 30
click at [997, 255] on div "onetrust prevalent metricstream" at bounding box center [888, 236] width 665 height 108
click at [1186, 256] on button at bounding box center [1159, 262] width 82 height 30
click at [909, 260] on div at bounding box center [889, 262] width 173 height 30
drag, startPoint x: 681, startPoint y: 260, endPoint x: 731, endPoint y: 261, distance: 50.0
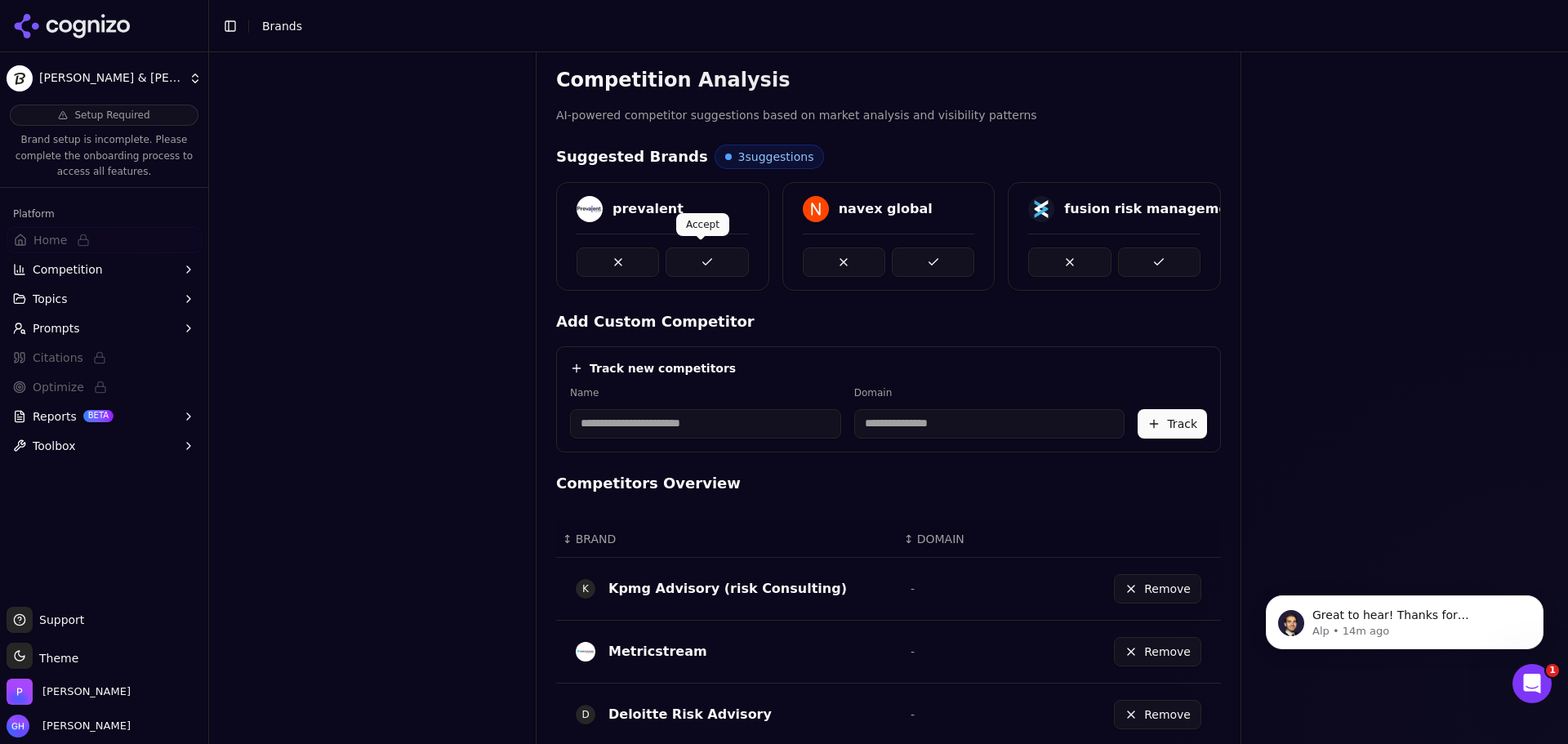
click at [682, 261] on button at bounding box center [706, 262] width 82 height 30
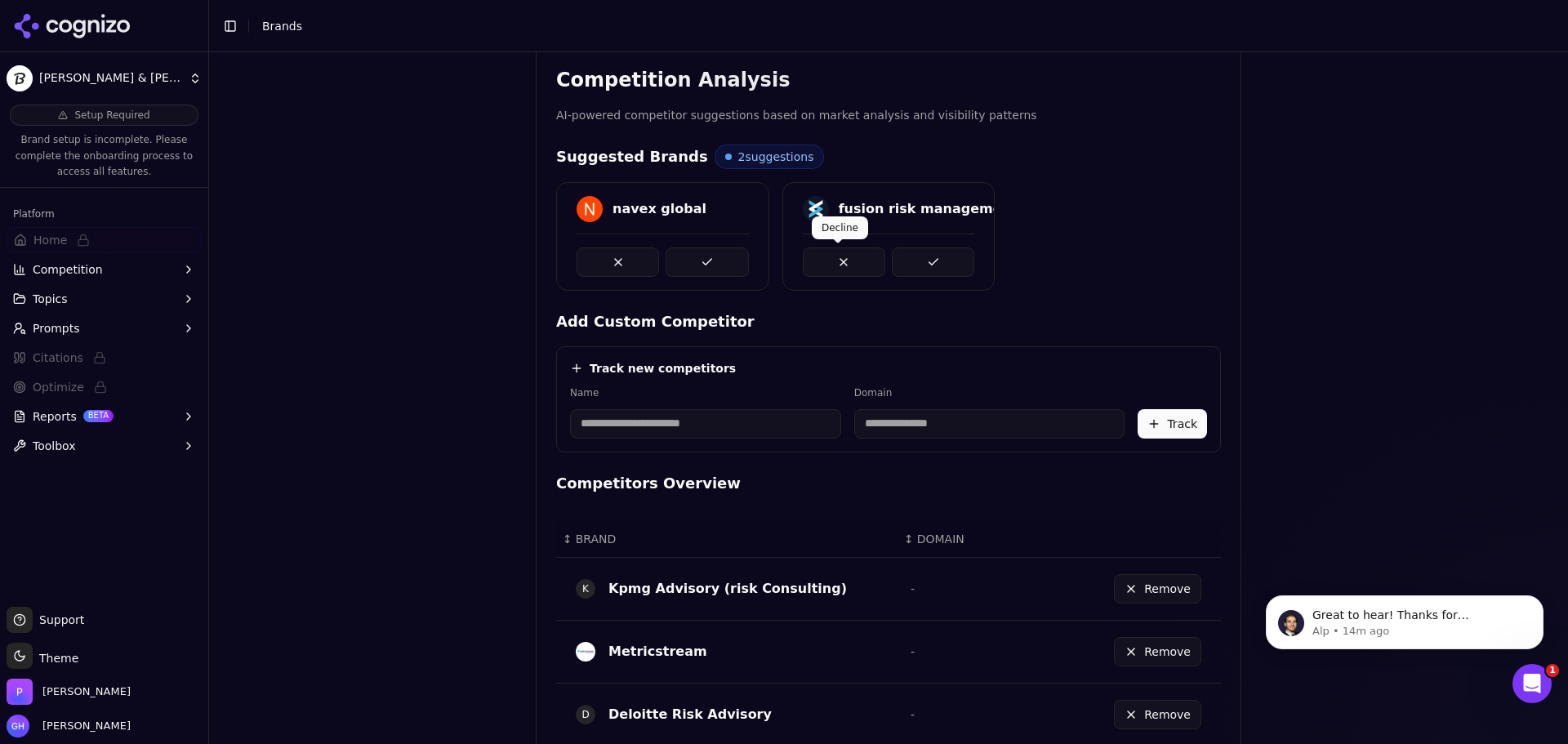
drag, startPoint x: 723, startPoint y: 262, endPoint x: 848, endPoint y: 262, distance: 125.0
click at [726, 262] on button at bounding box center [706, 262] width 82 height 30
click at [977, 261] on div at bounding box center [889, 255] width 212 height 43
click at [904, 255] on button at bounding box center [932, 262] width 82 height 30
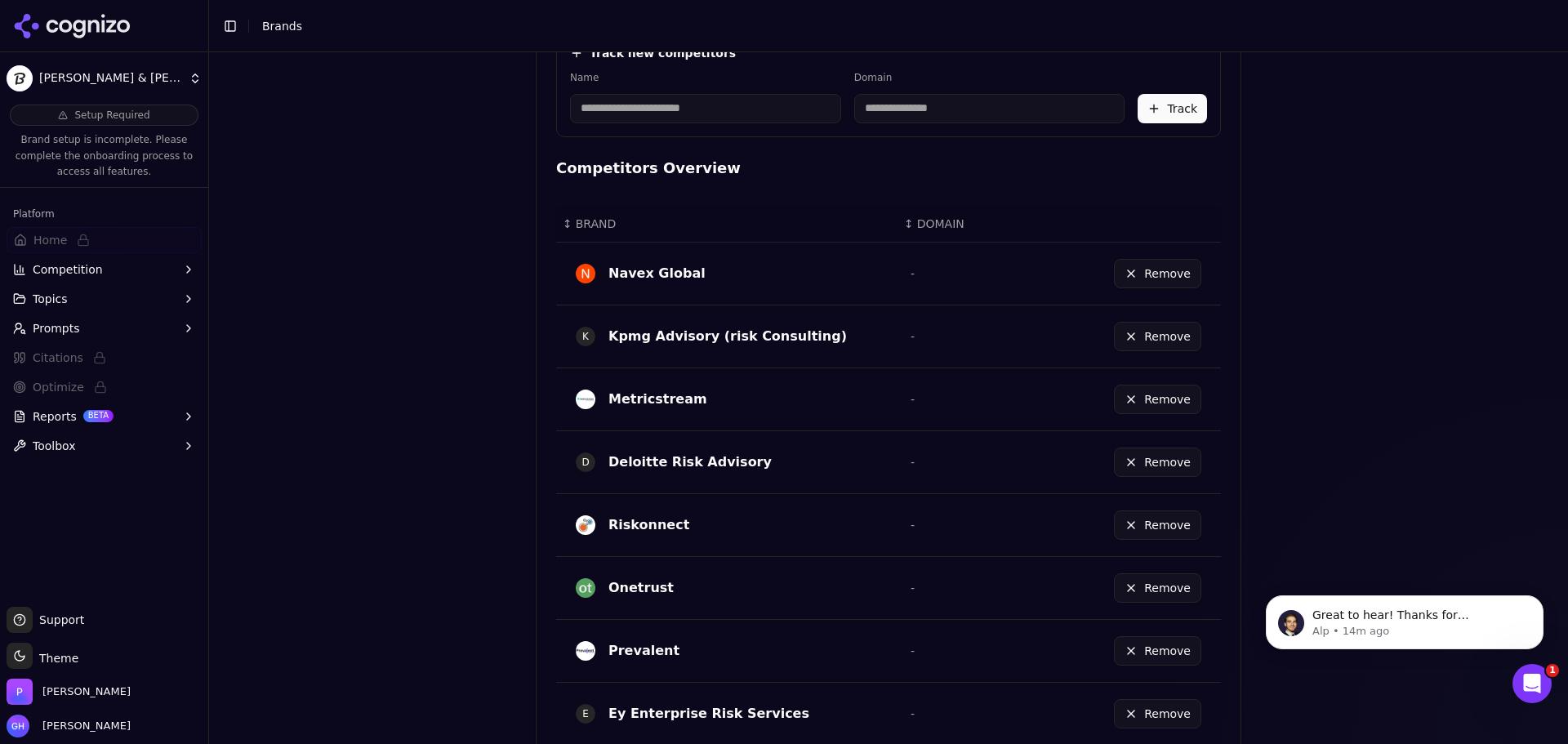
scroll to position [902, 0]
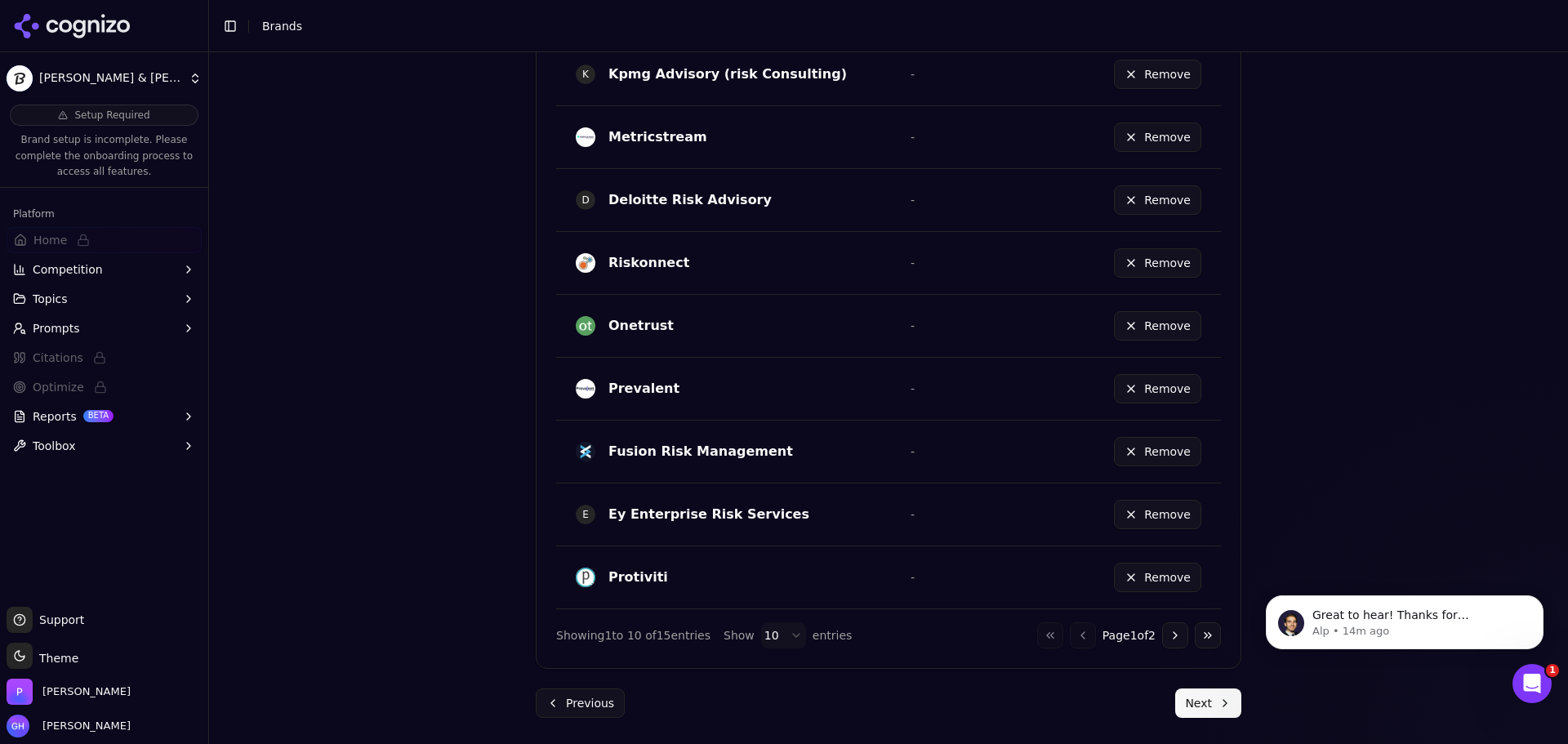
click at [1196, 694] on button "Next" at bounding box center [1208, 702] width 66 height 30
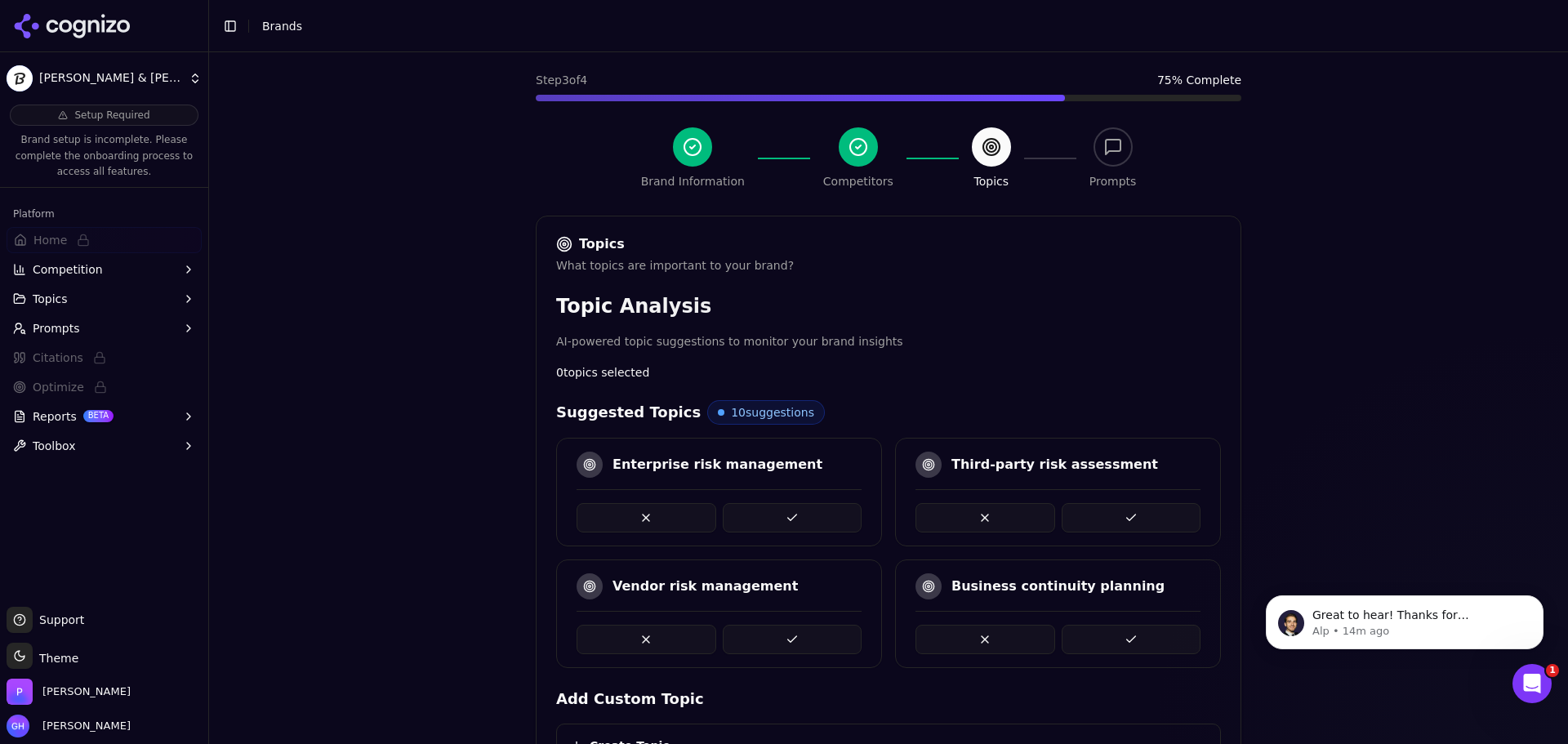
scroll to position [245, 0]
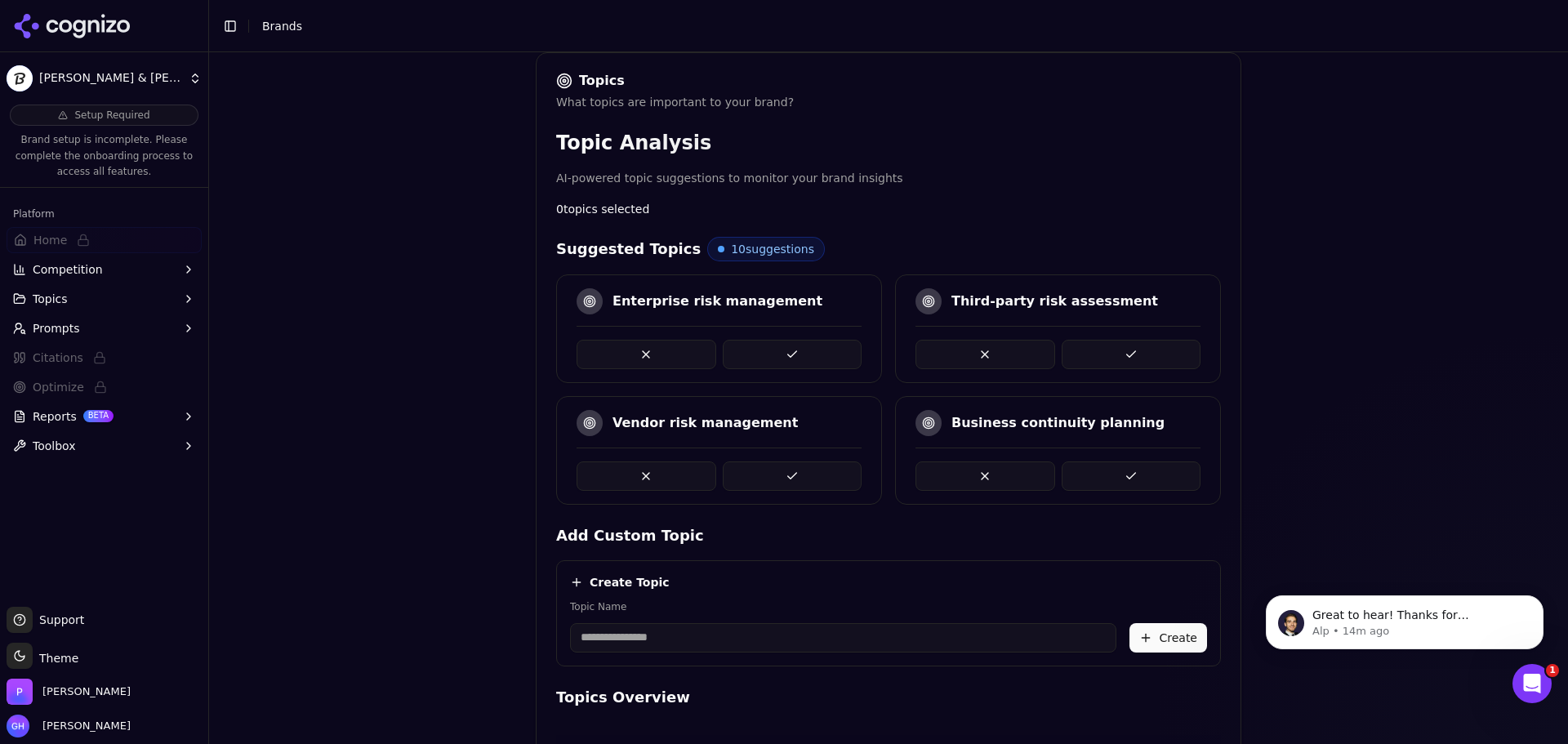
click at [750, 362] on button at bounding box center [792, 354] width 139 height 30
click at [779, 360] on button at bounding box center [792, 354] width 139 height 30
click at [735, 356] on button at bounding box center [792, 354] width 139 height 30
click at [770, 352] on button at bounding box center [792, 354] width 139 height 30
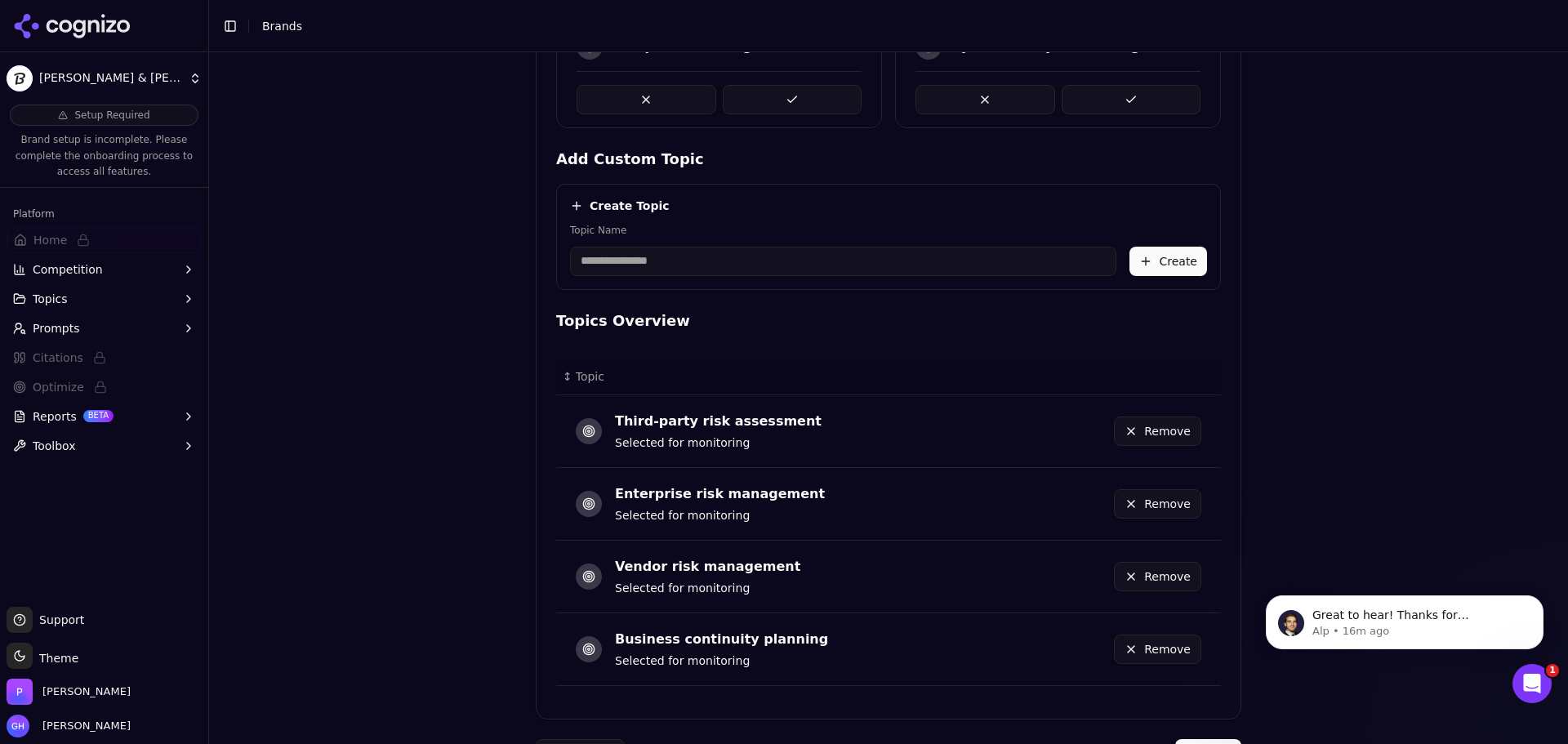
scroll to position [672, 0]
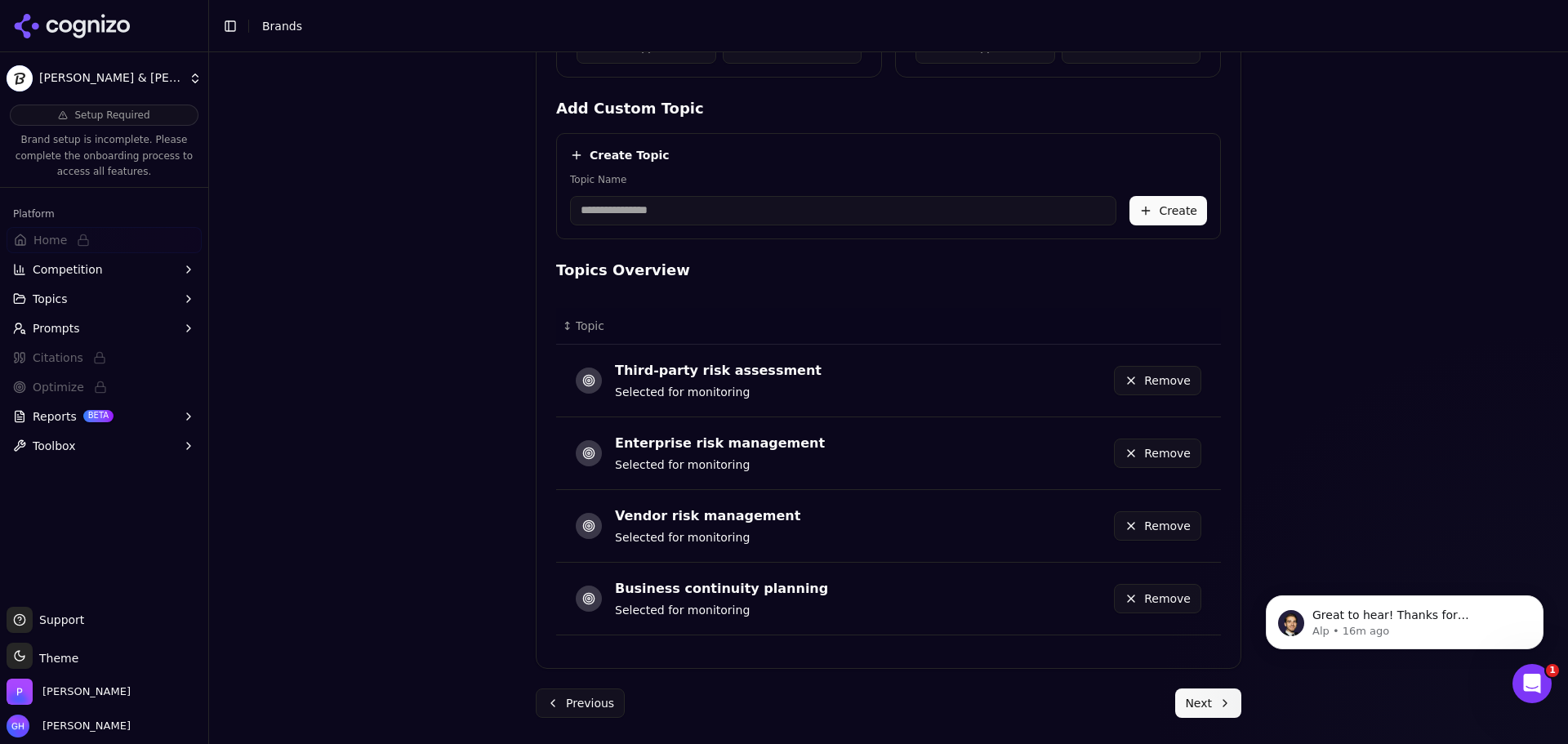
click at [1192, 702] on button "Next" at bounding box center [1208, 702] width 66 height 30
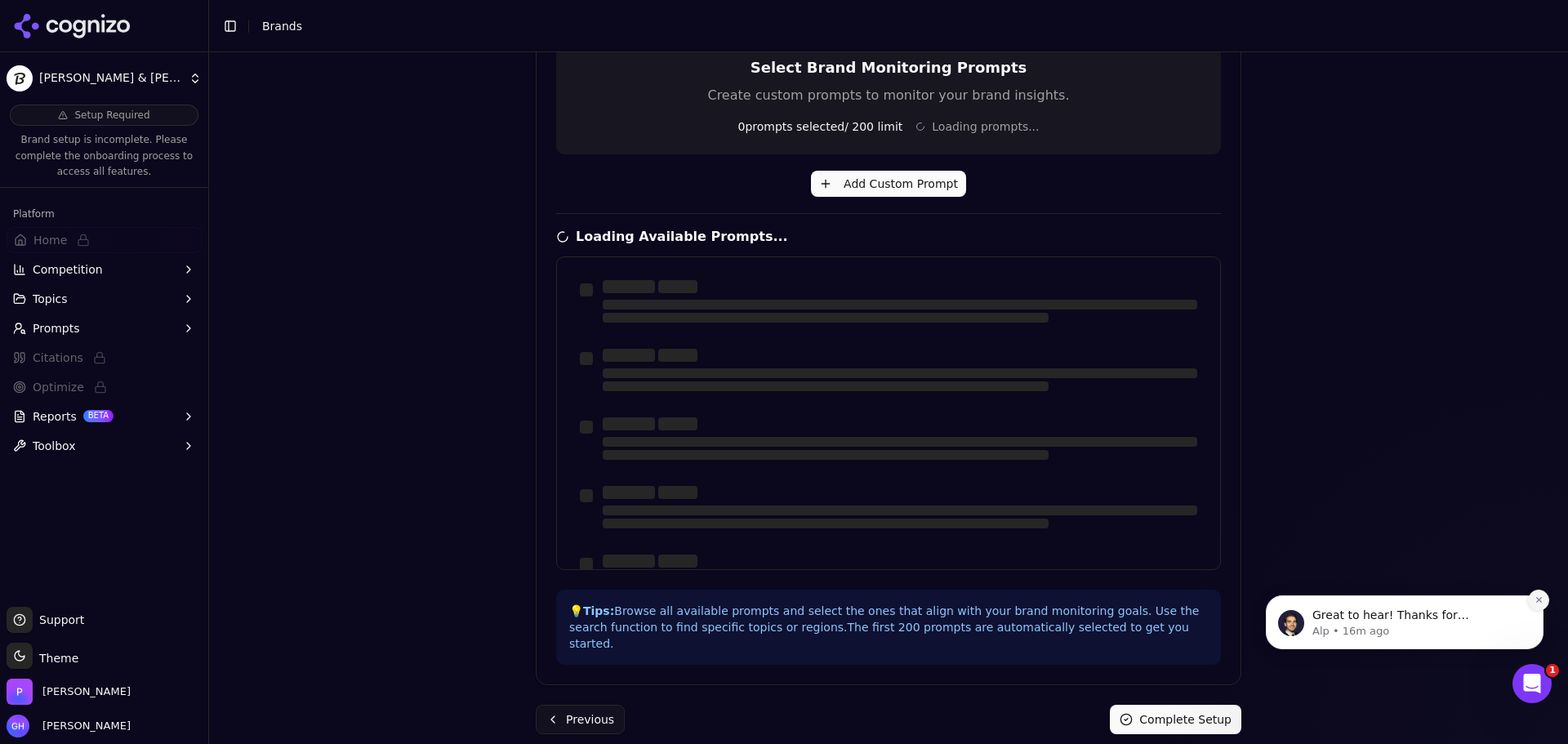
click at [1541, 596] on icon "Dismiss notification" at bounding box center [1539, 599] width 9 height 9
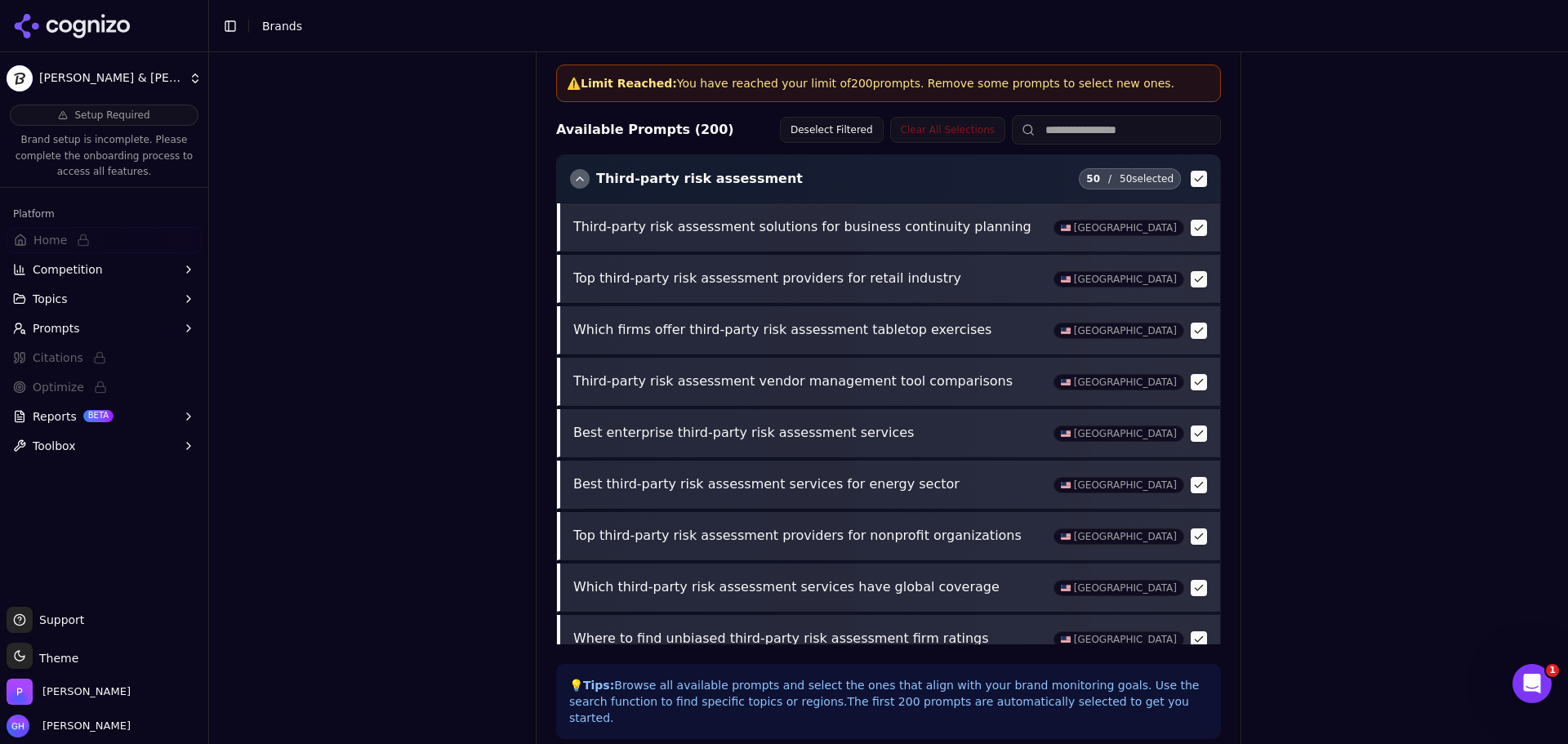
scroll to position [627, 0]
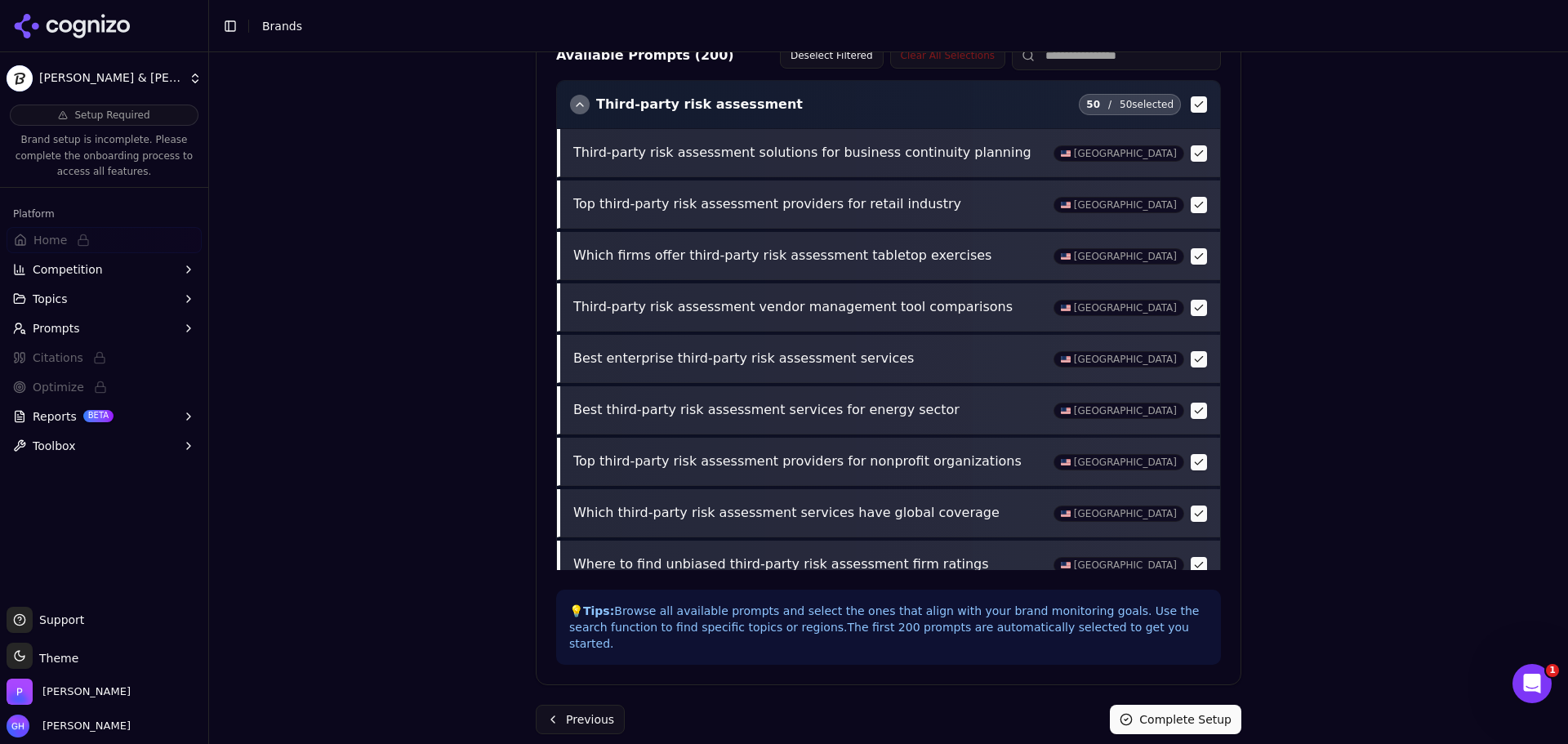
click at [1183, 704] on button "Complete Setup" at bounding box center [1176, 719] width 131 height 30
click at [1521, 685] on icon "Open Intercom Messenger" at bounding box center [1530, 682] width 27 height 27
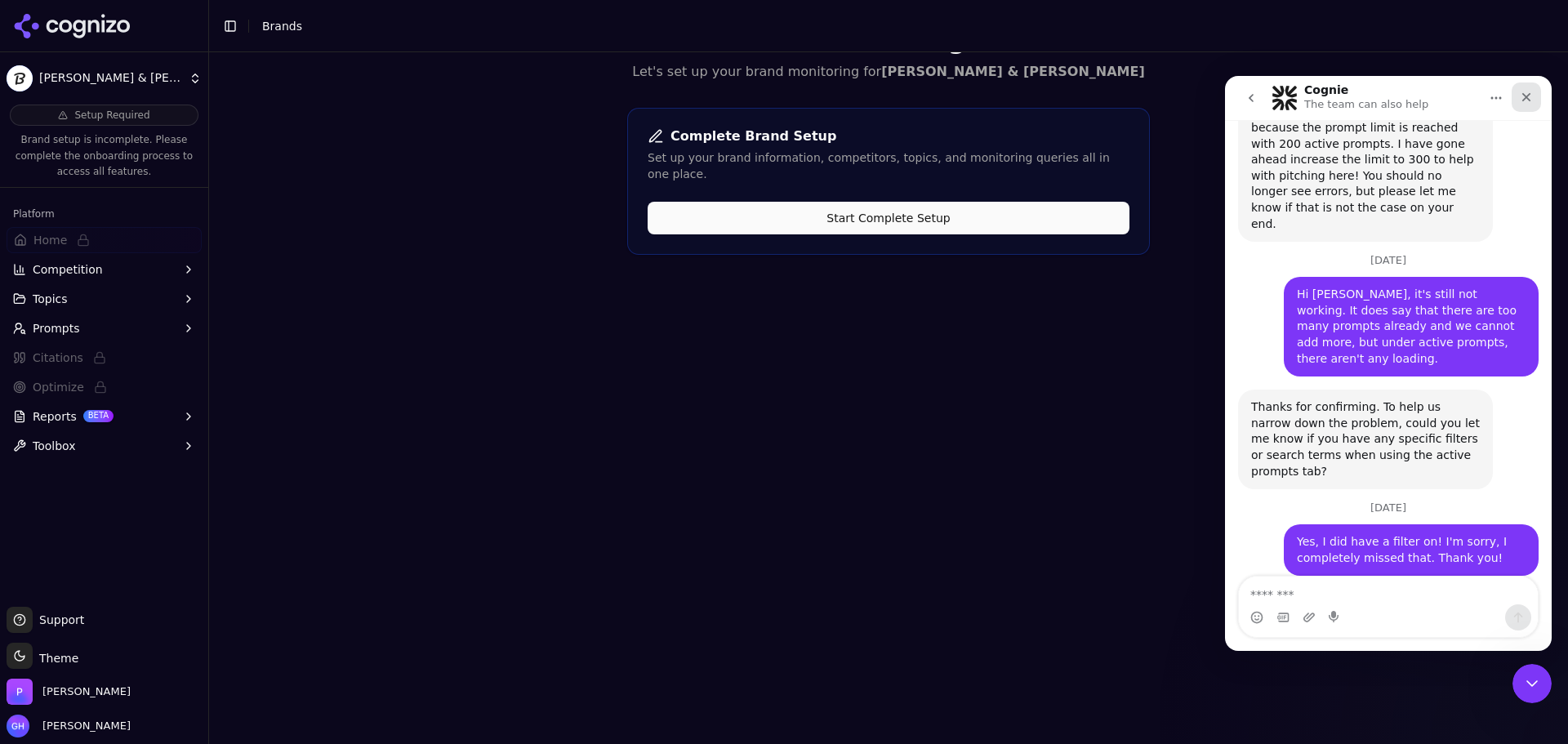
scroll to position [52, 0]
click at [1532, 104] on div "Close" at bounding box center [1526, 97] width 30 height 30
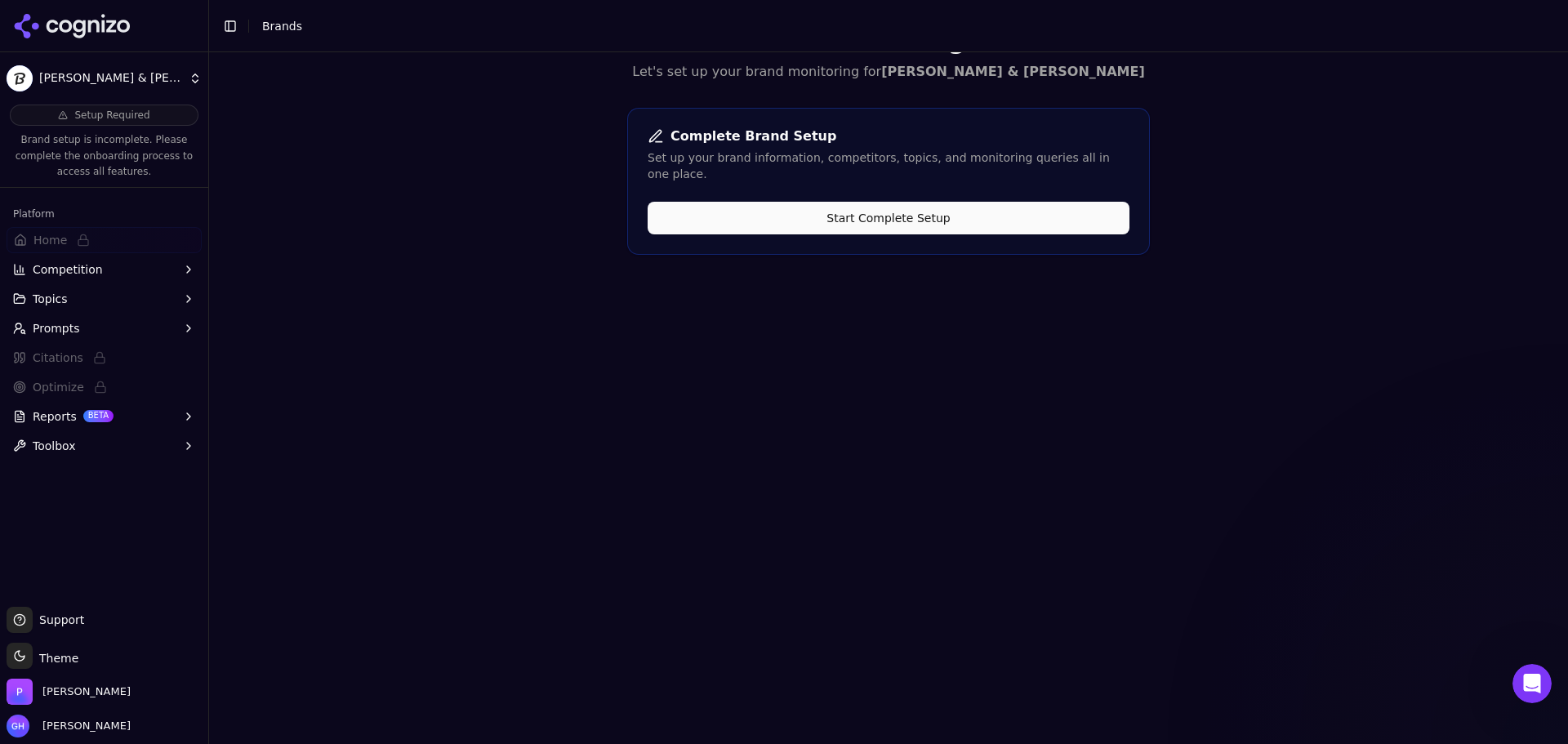
scroll to position [0, 0]
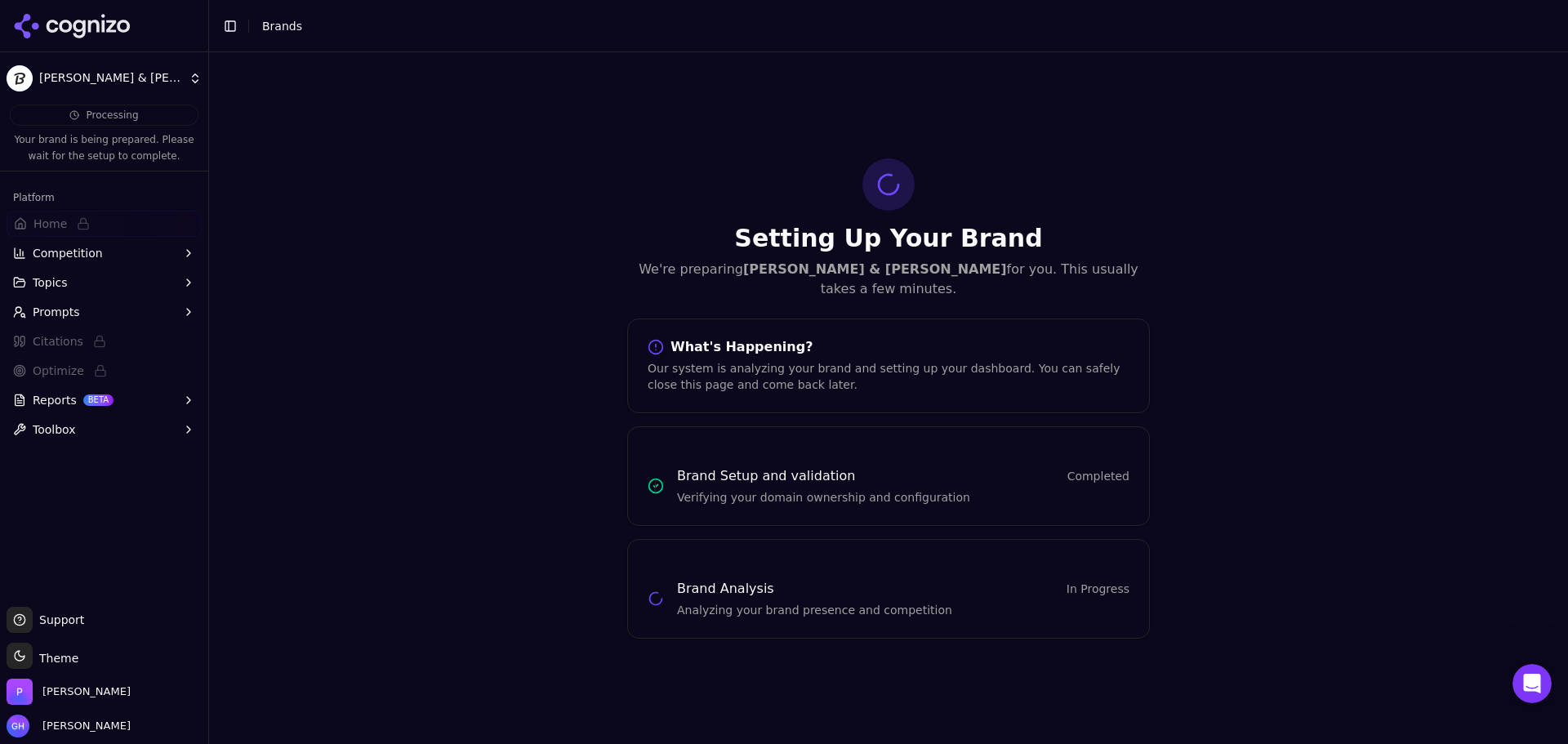
click at [34, 24] on icon at bounding box center [35, 25] width 7 height 7
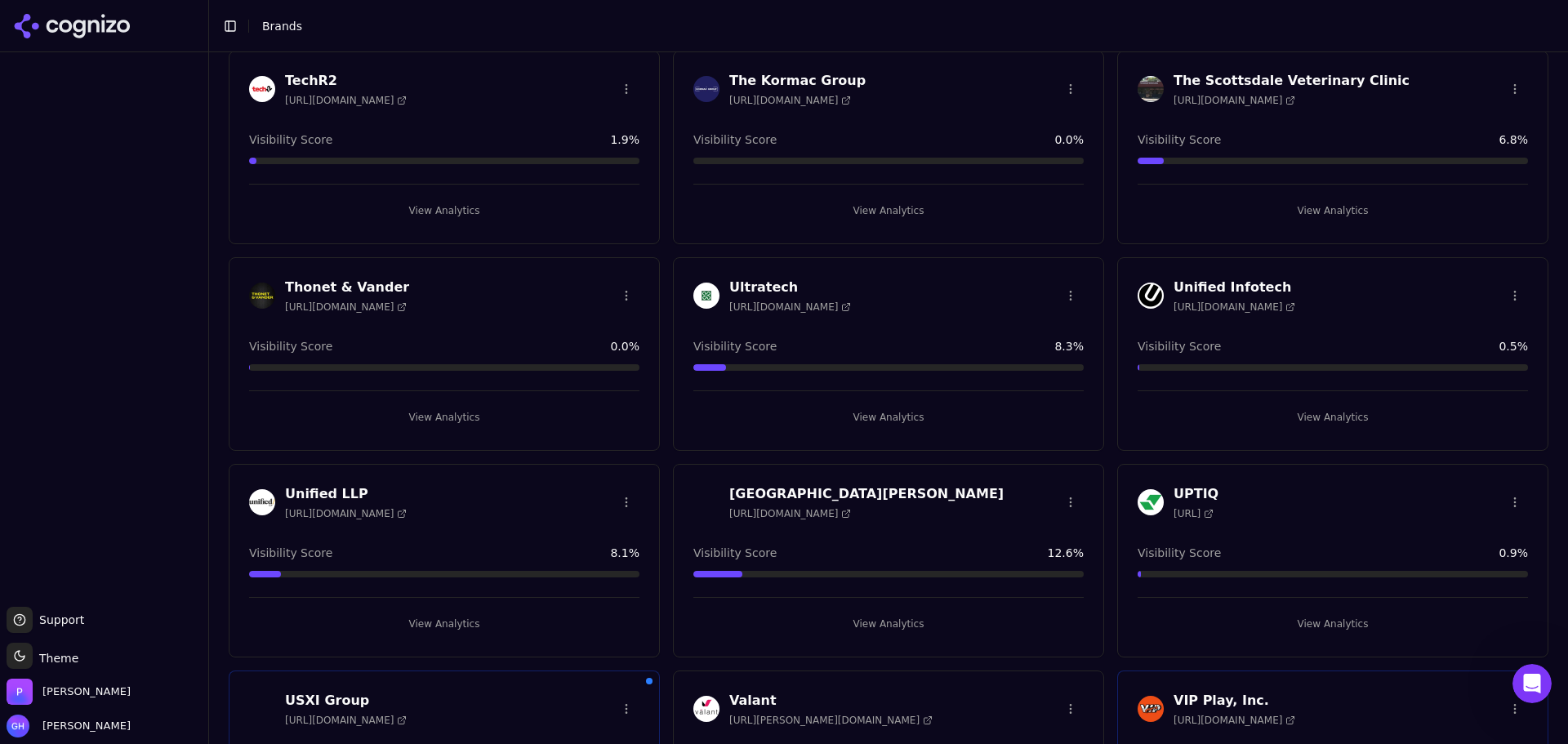
scroll to position [4323, 0]
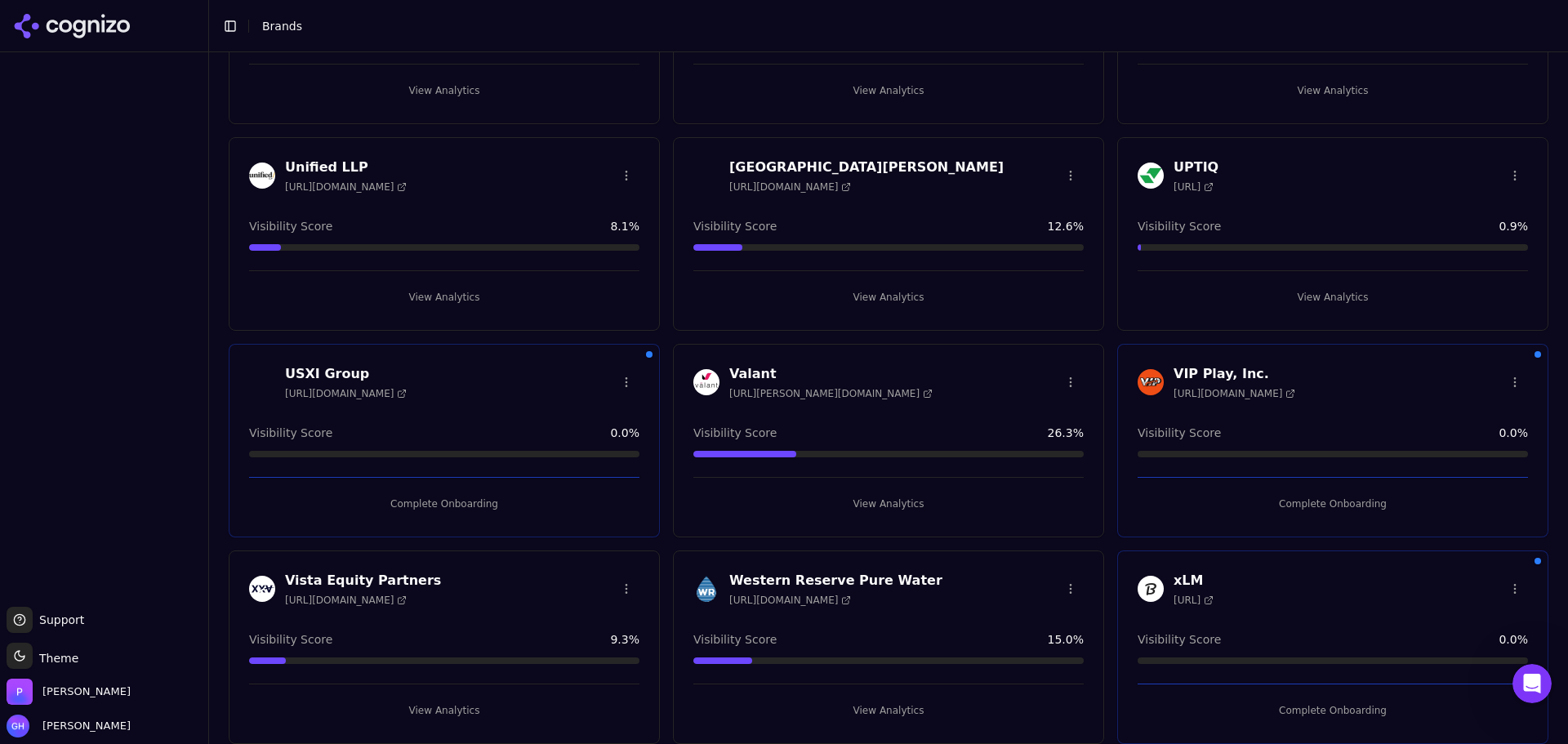
click at [470, 509] on button "Complete Onboarding" at bounding box center [444, 504] width 391 height 26
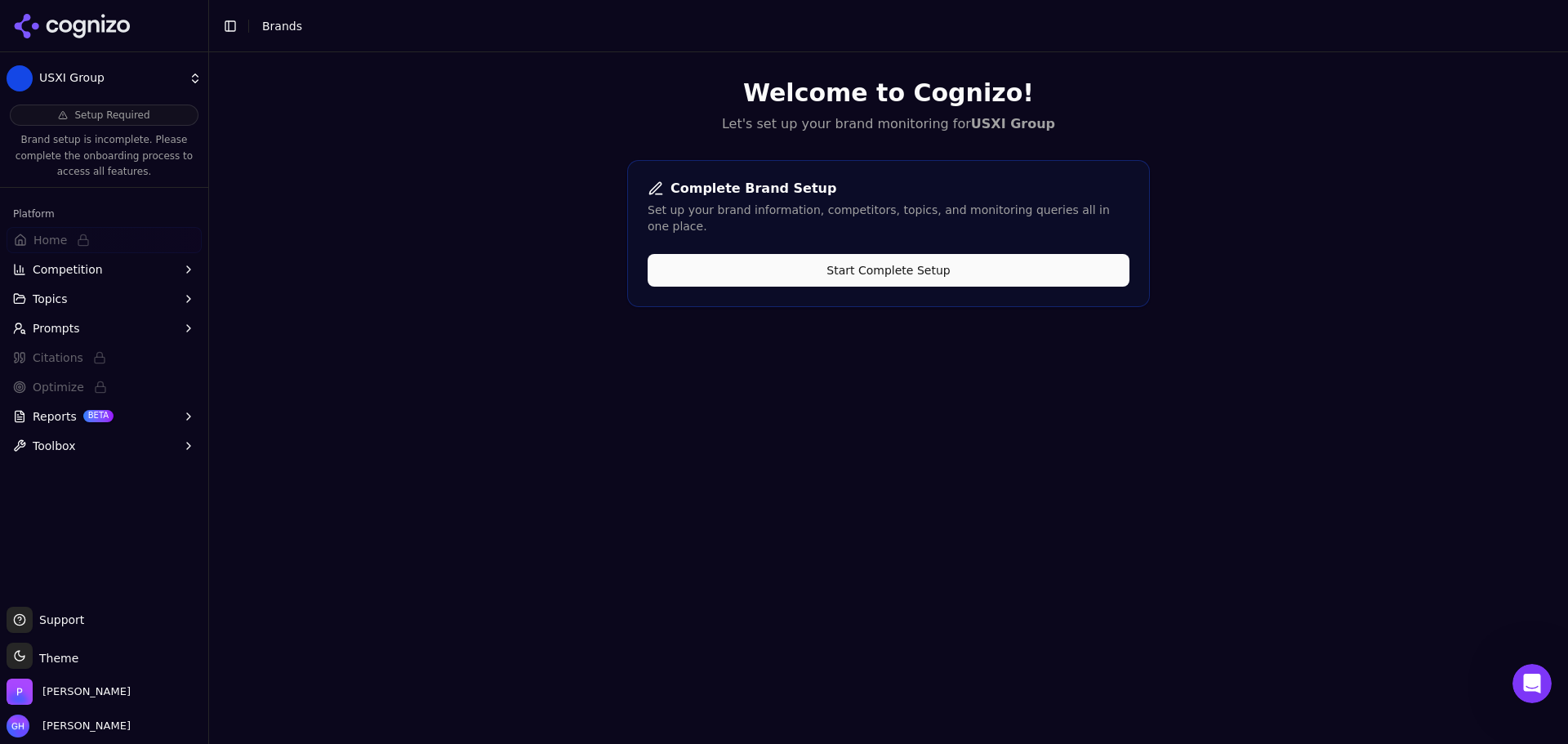
click at [801, 268] on button "Start Complete Setup" at bounding box center [888, 270] width 482 height 33
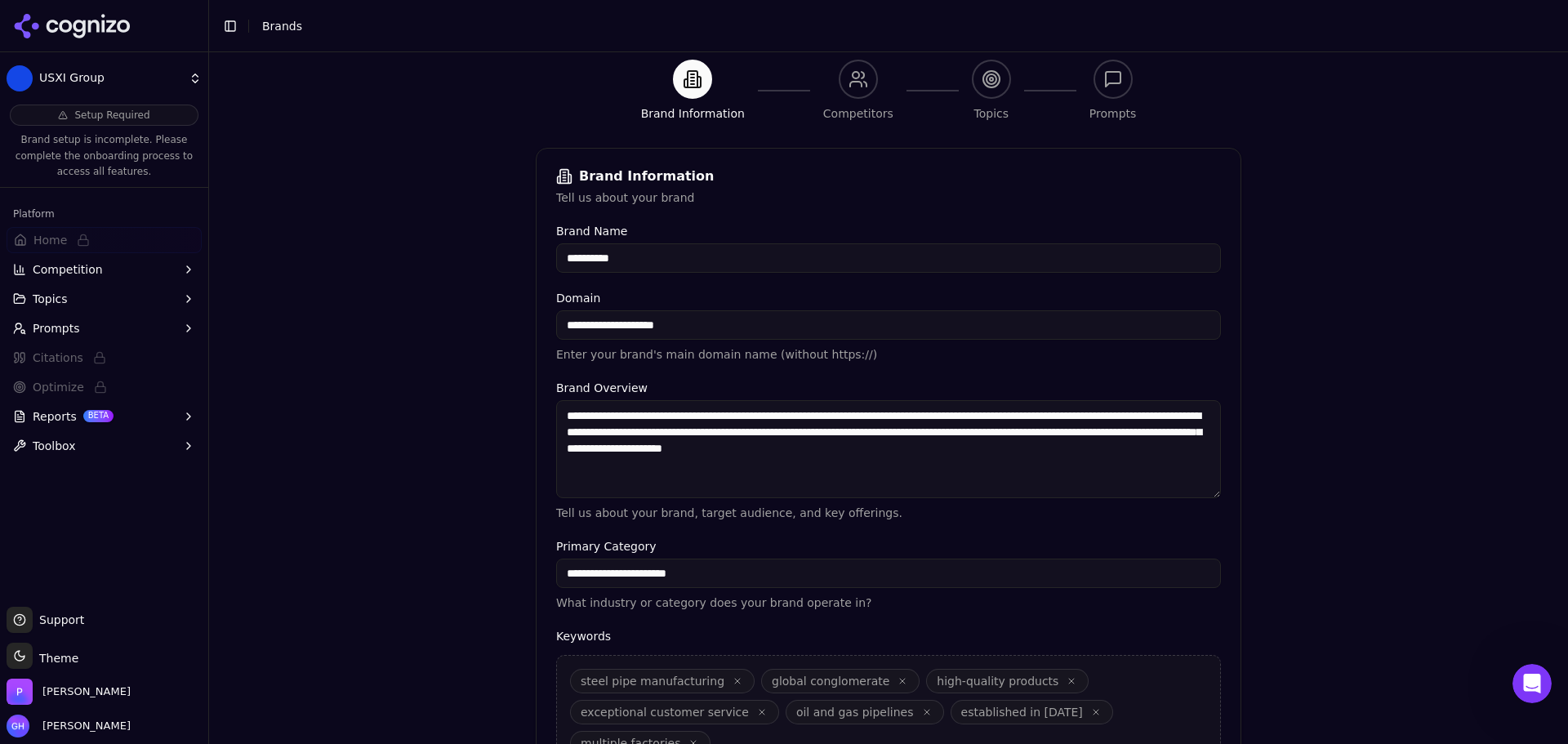
scroll to position [311, 0]
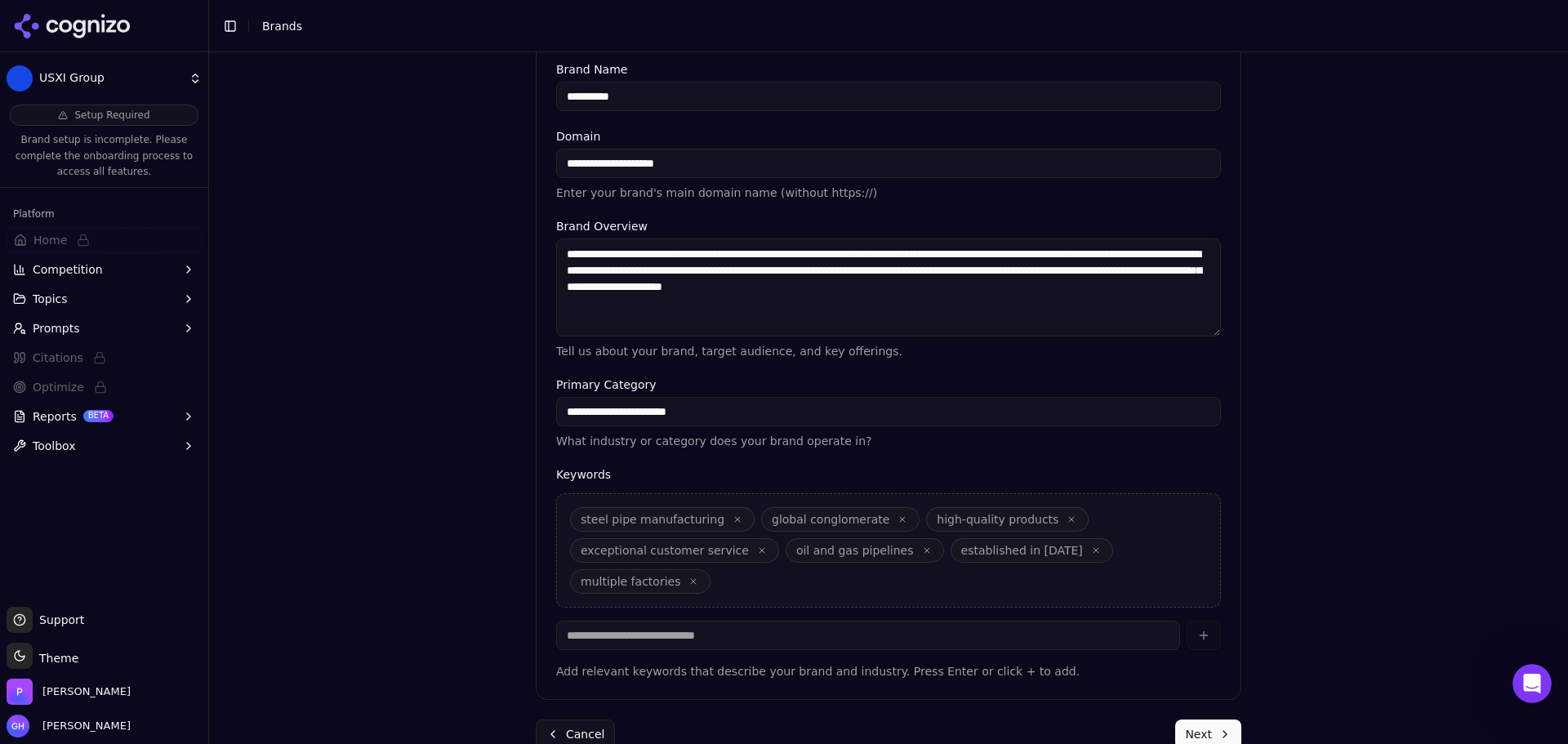
click at [1193, 720] on button "Next" at bounding box center [1208, 734] width 66 height 30
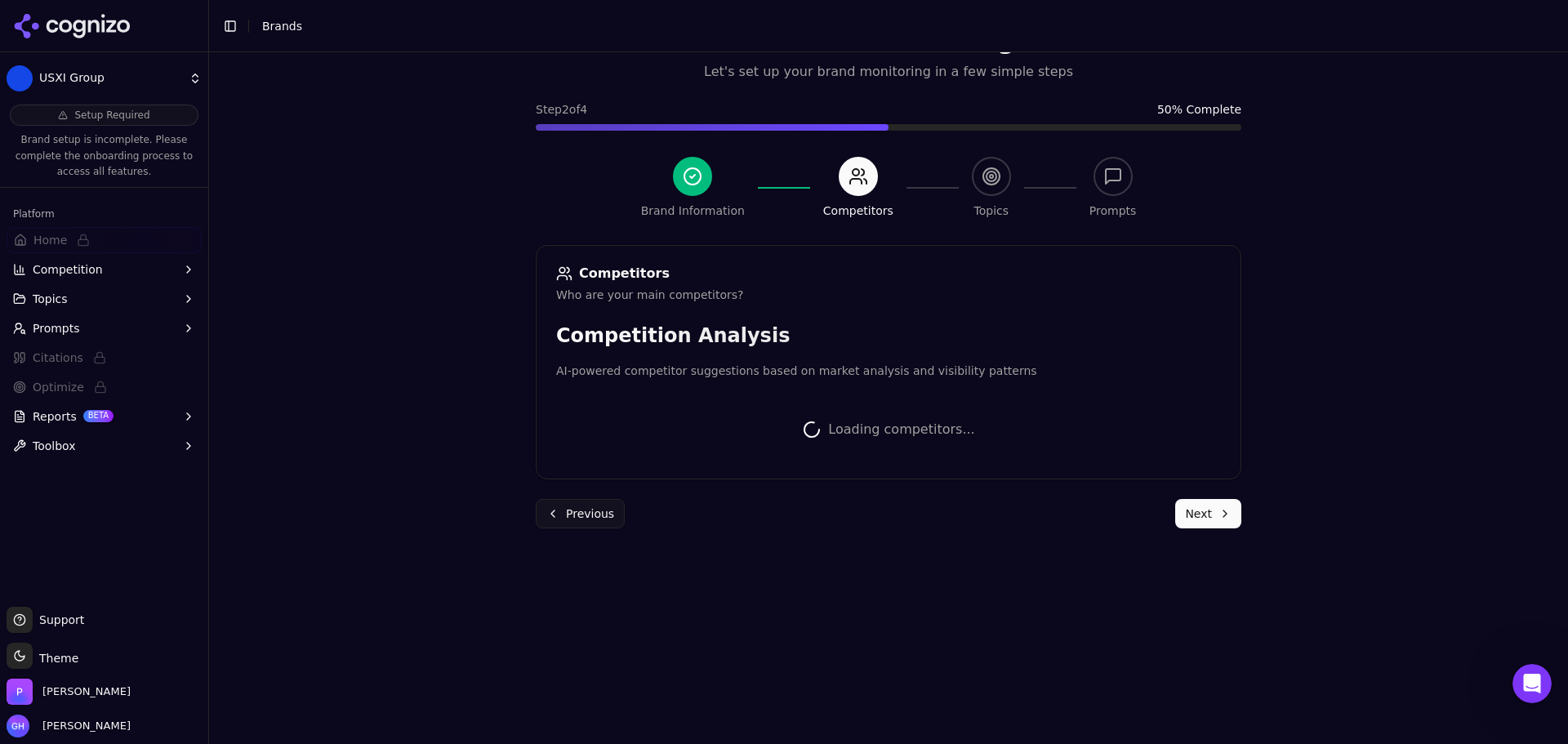
scroll to position [308, 0]
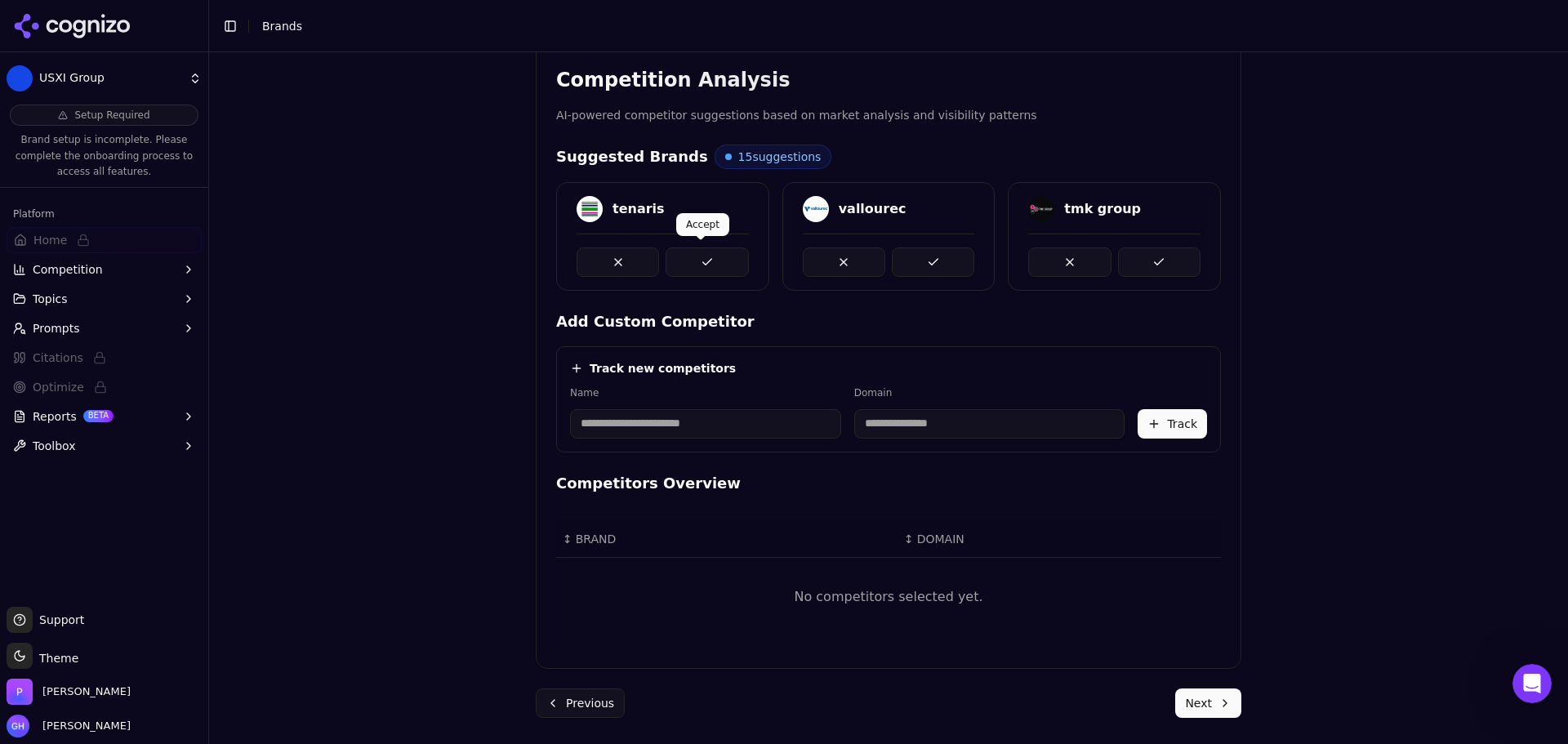
drag, startPoint x: 701, startPoint y: 261, endPoint x: 791, endPoint y: 259, distance: 90.0
click at [701, 261] on button at bounding box center [706, 262] width 82 height 30
click at [907, 263] on button at bounding box center [932, 262] width 82 height 30
click at [1182, 263] on button at bounding box center [1159, 262] width 82 height 30
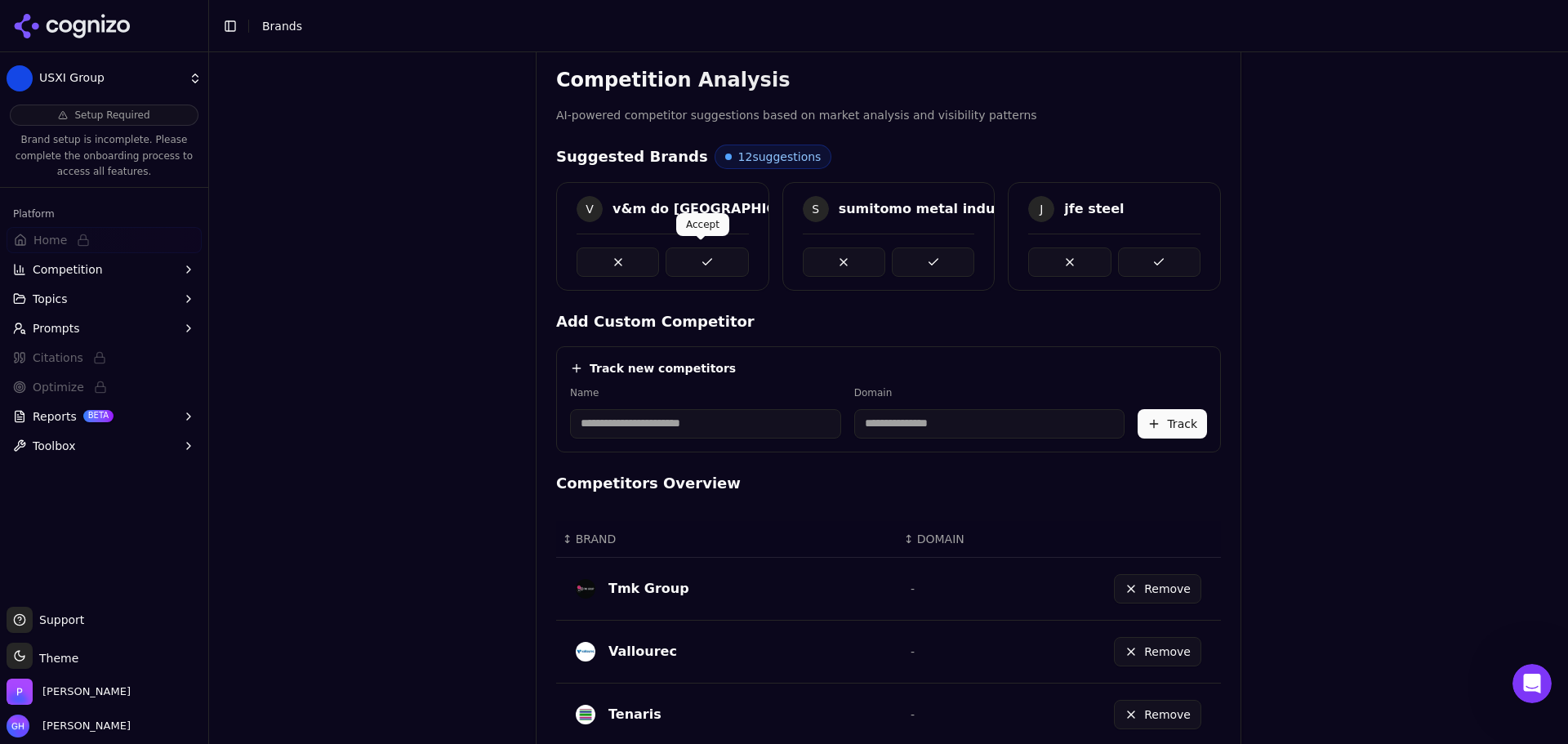
click at [726, 260] on button at bounding box center [706, 262] width 82 height 30
click at [943, 261] on button at bounding box center [932, 262] width 82 height 30
click at [1126, 261] on button at bounding box center [1159, 262] width 82 height 30
click at [718, 255] on button at bounding box center [706, 262] width 82 height 30
click at [956, 260] on button at bounding box center [932, 262] width 82 height 30
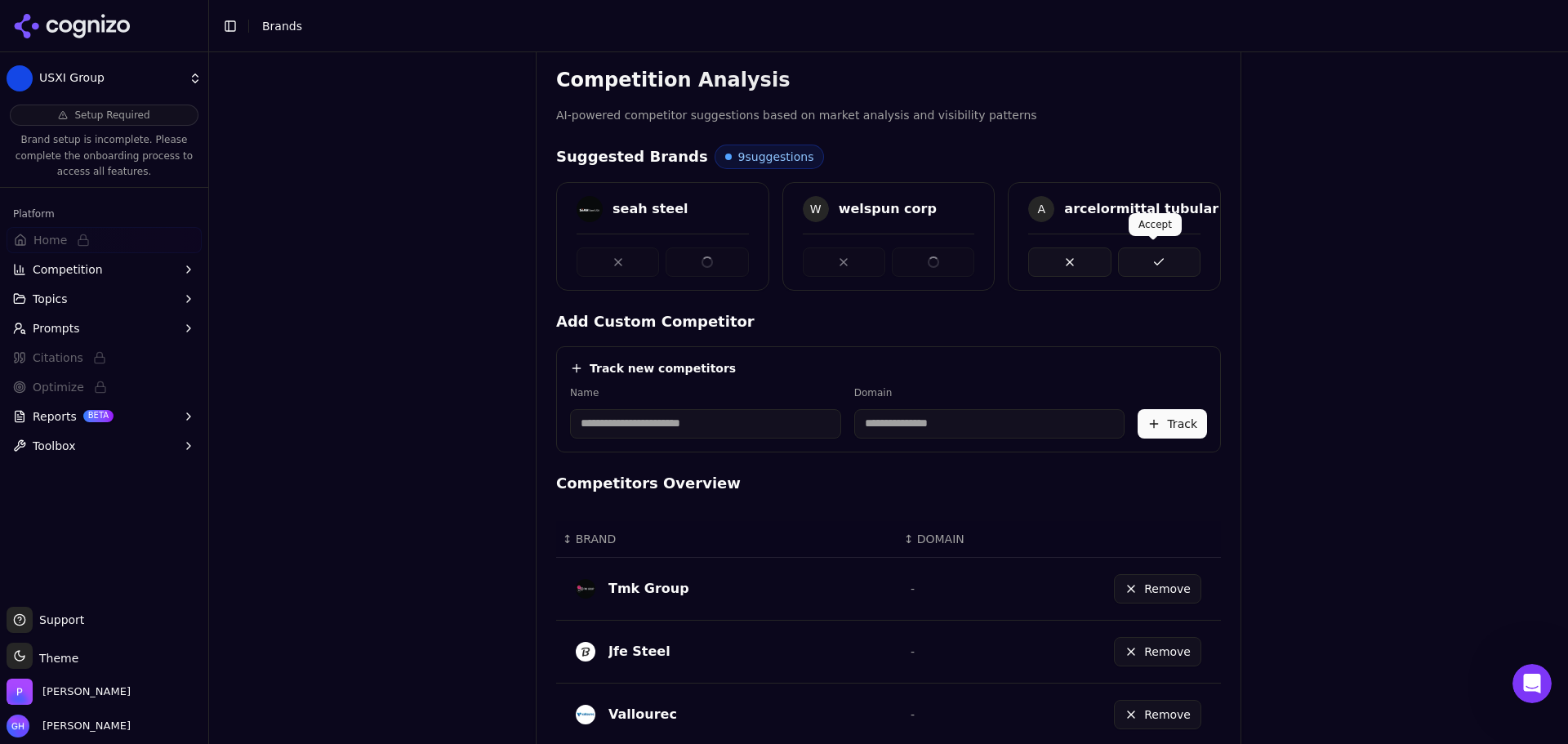
click at [1194, 264] on button at bounding box center [1159, 262] width 82 height 30
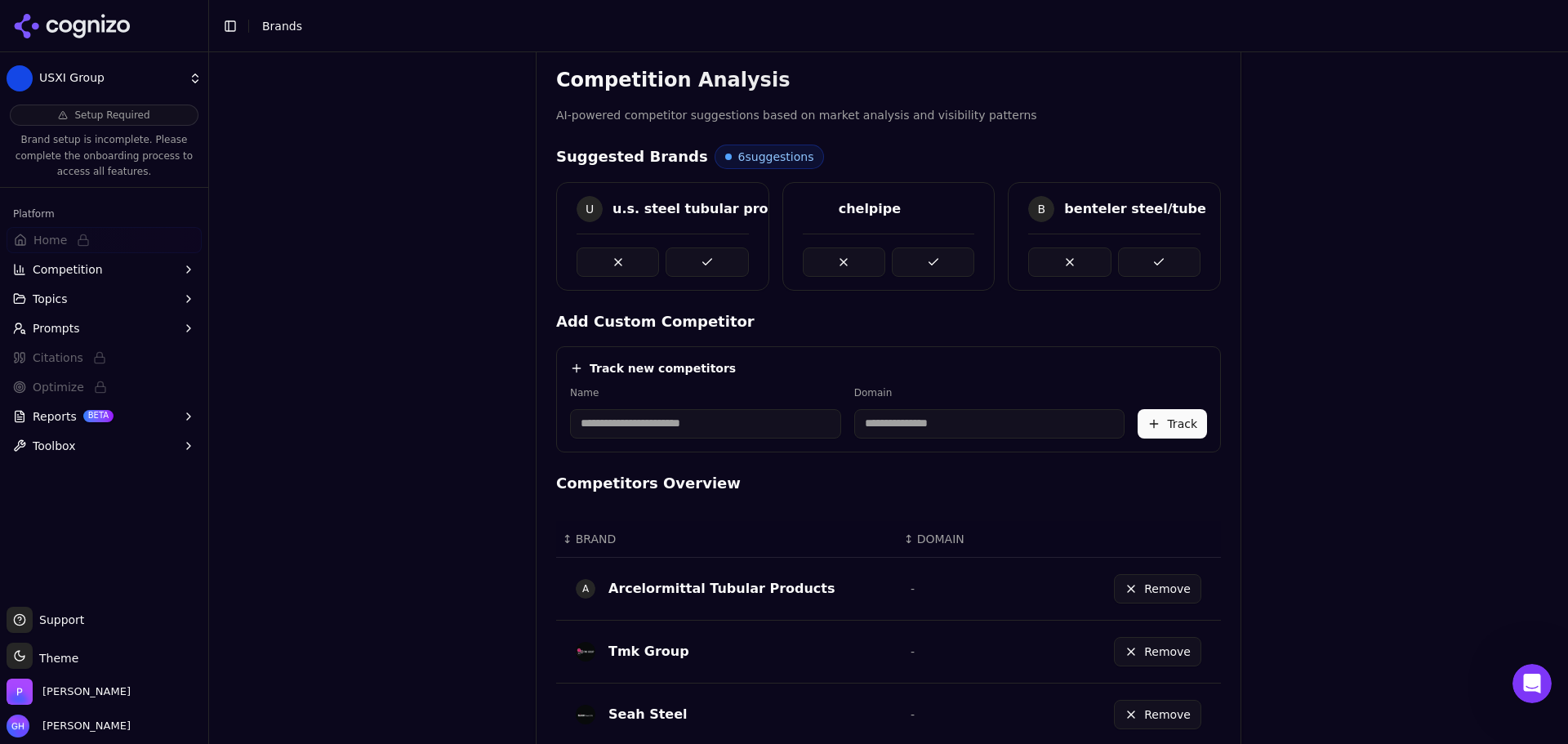
click at [701, 265] on button at bounding box center [706, 262] width 82 height 30
click at [965, 254] on button at bounding box center [932, 262] width 82 height 30
click at [1185, 255] on button at bounding box center [1159, 262] width 82 height 30
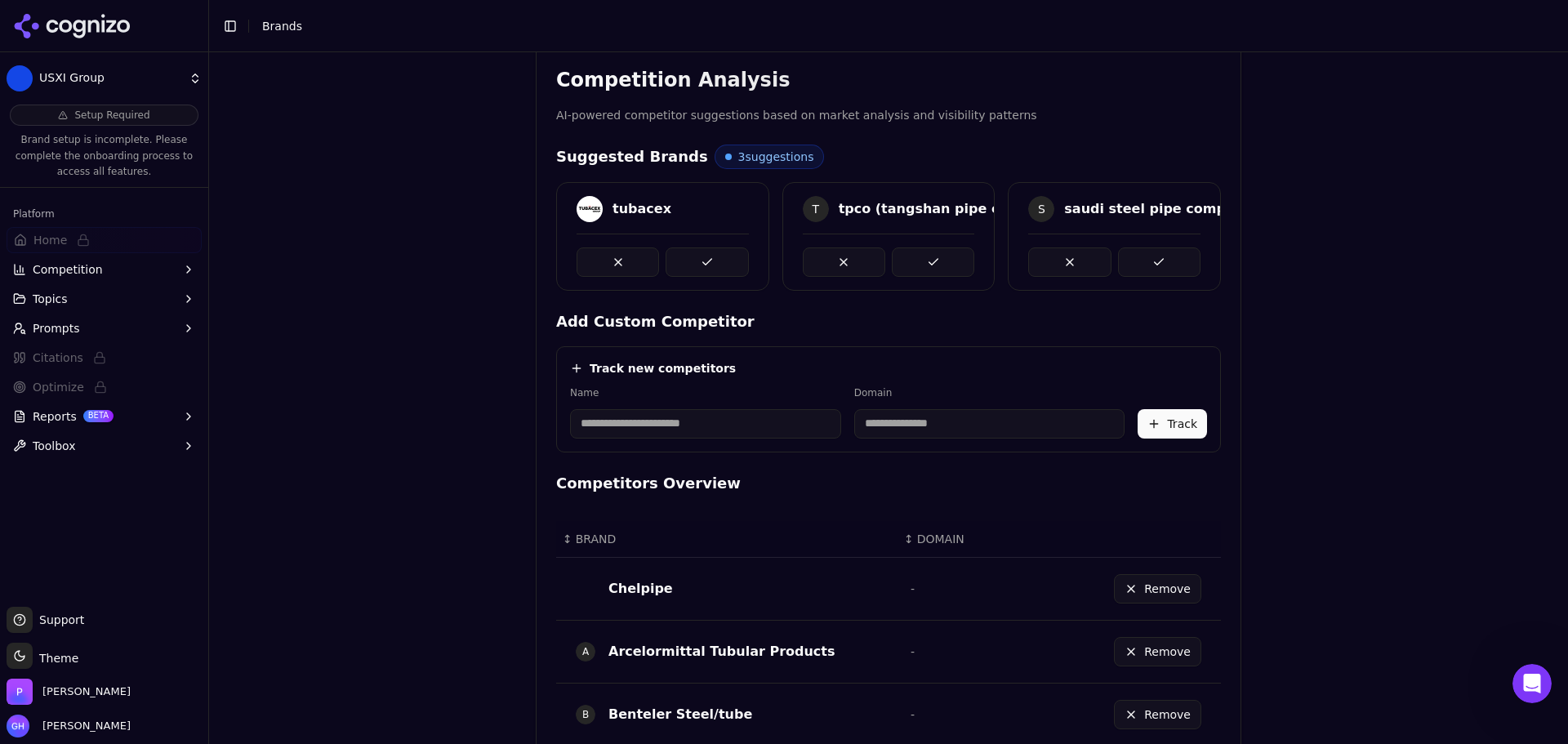
click at [713, 280] on div "tubacex" at bounding box center [663, 236] width 213 height 108
click at [704, 269] on button at bounding box center [706, 262] width 82 height 30
click at [919, 261] on button at bounding box center [932, 262] width 82 height 30
click at [1195, 263] on div at bounding box center [1115, 255] width 212 height 43
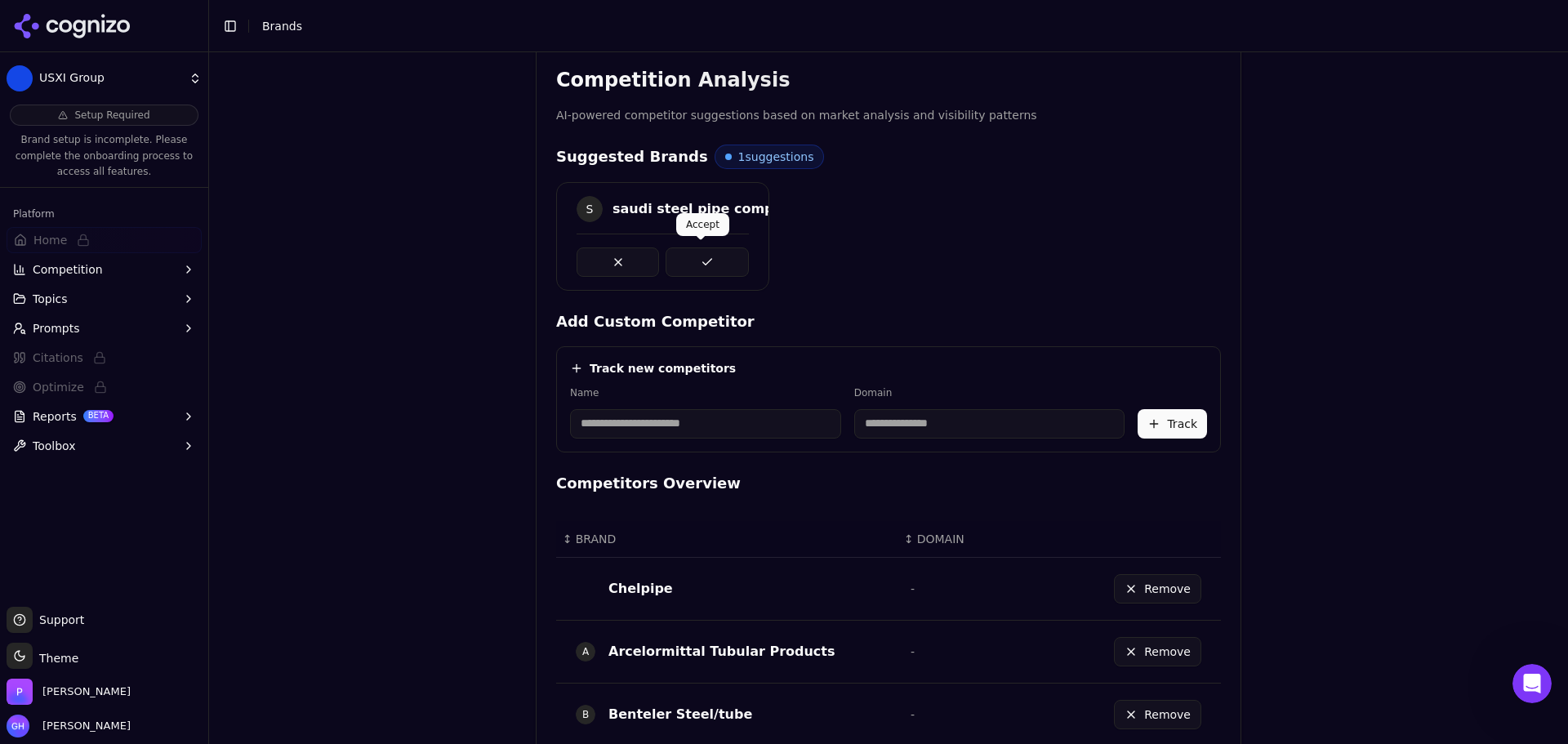
click at [693, 252] on button at bounding box center [706, 262] width 82 height 30
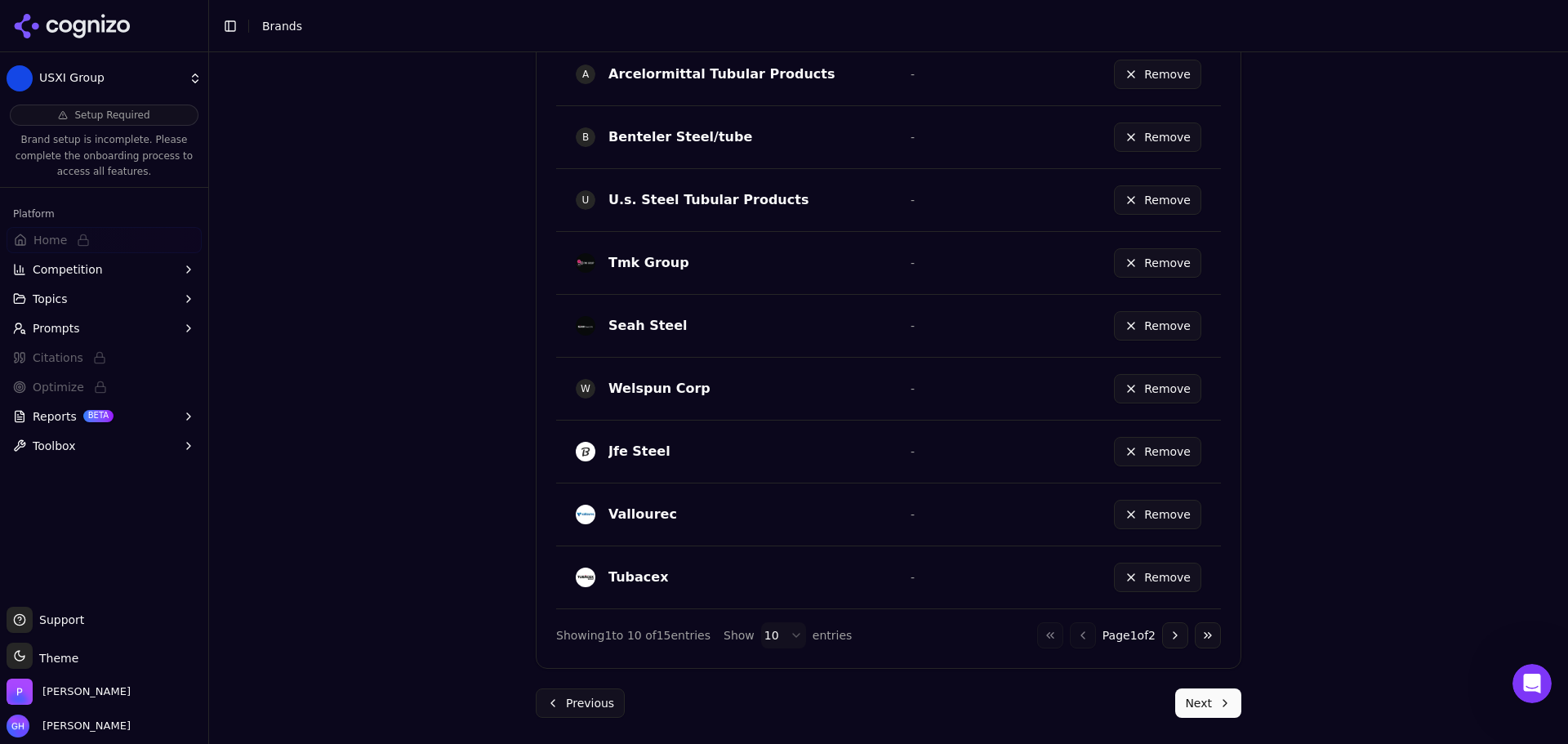
click at [1208, 706] on button "Next" at bounding box center [1208, 702] width 66 height 30
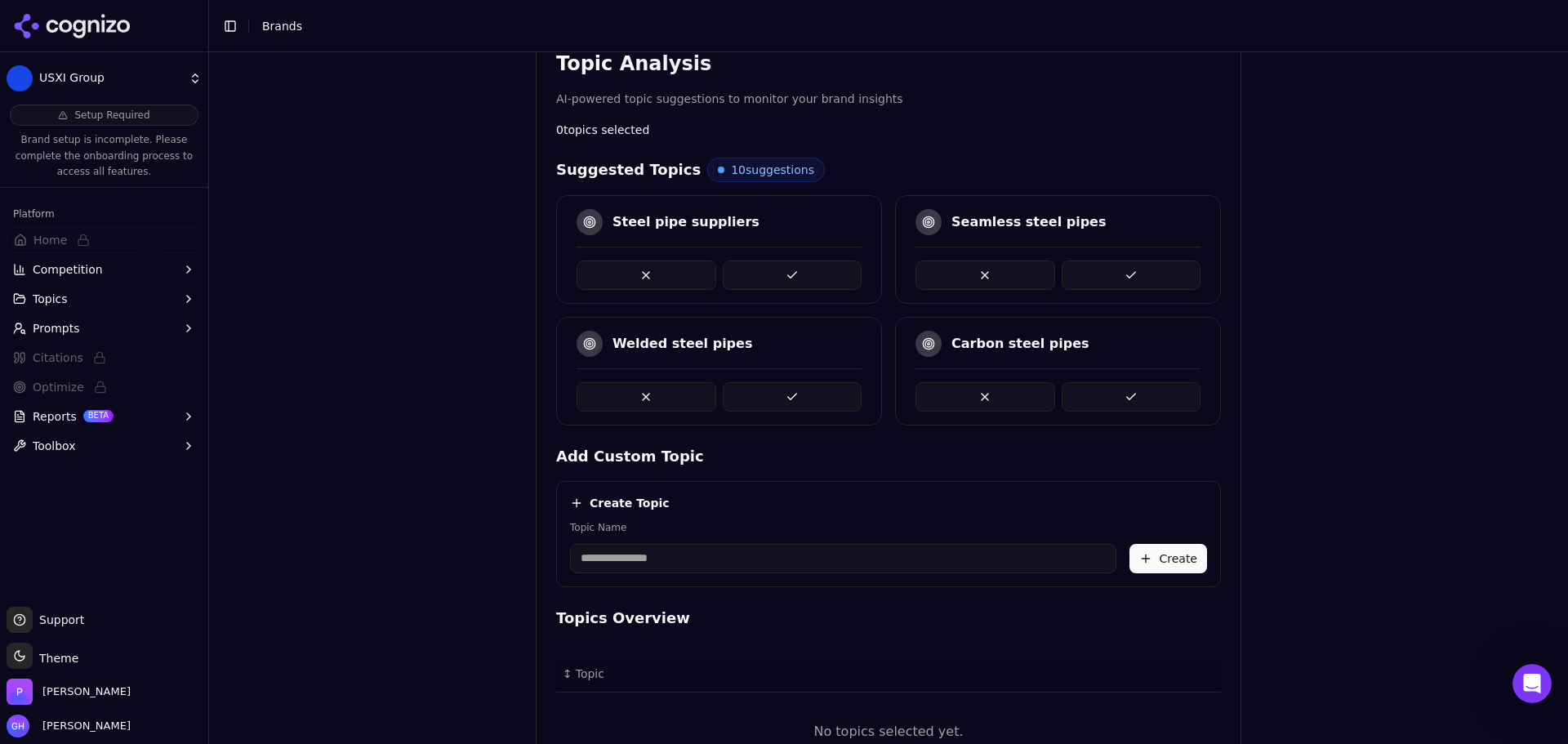
scroll to position [296, 0]
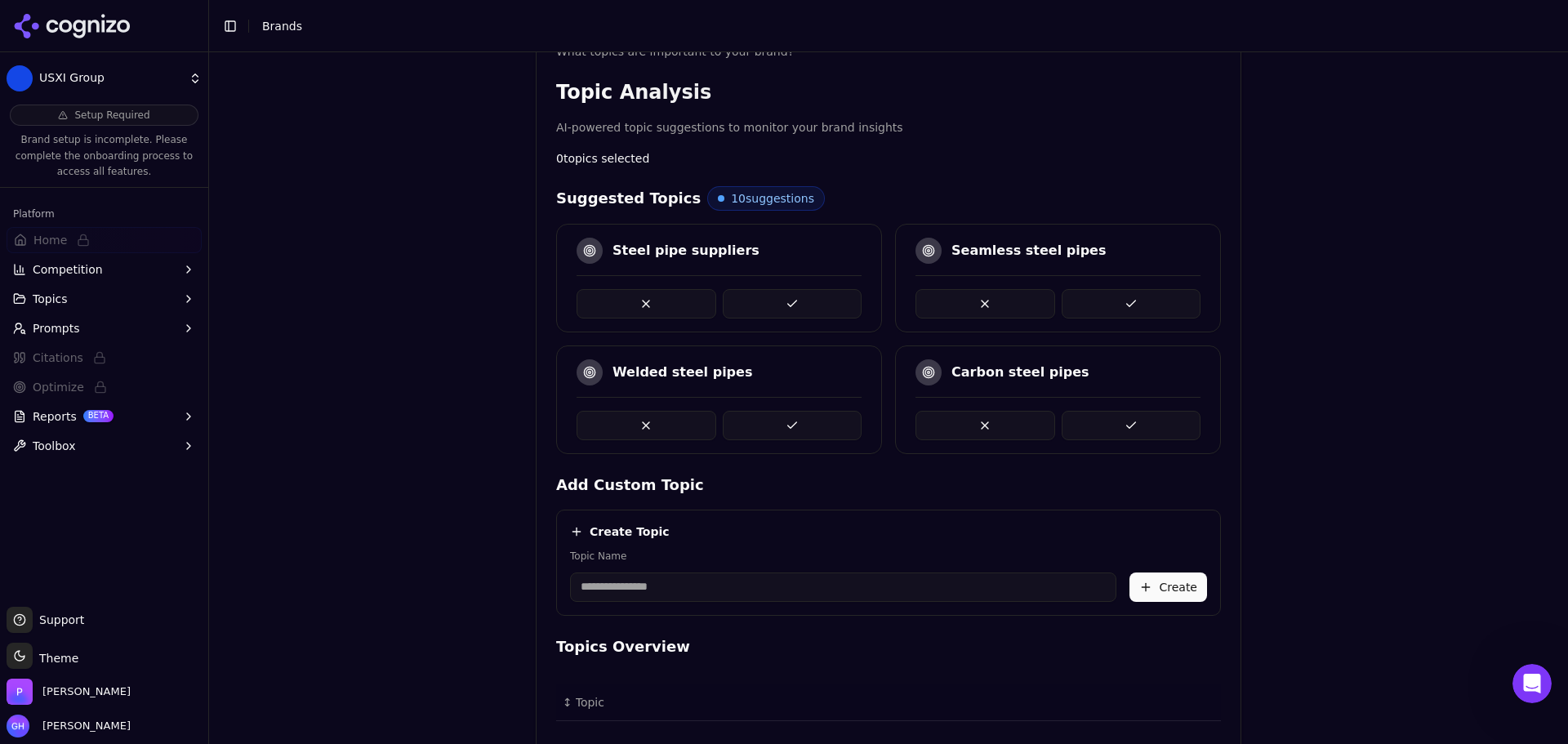
click at [1444, 441] on div "Brand Onboarding Let's set up your brand monitoring in a few simple steps Step …" at bounding box center [888, 128] width 1359 height 744
click at [813, 304] on button at bounding box center [792, 304] width 139 height 30
click at [1128, 421] on button at bounding box center [1131, 425] width 139 height 30
click at [794, 312] on button at bounding box center [792, 304] width 139 height 30
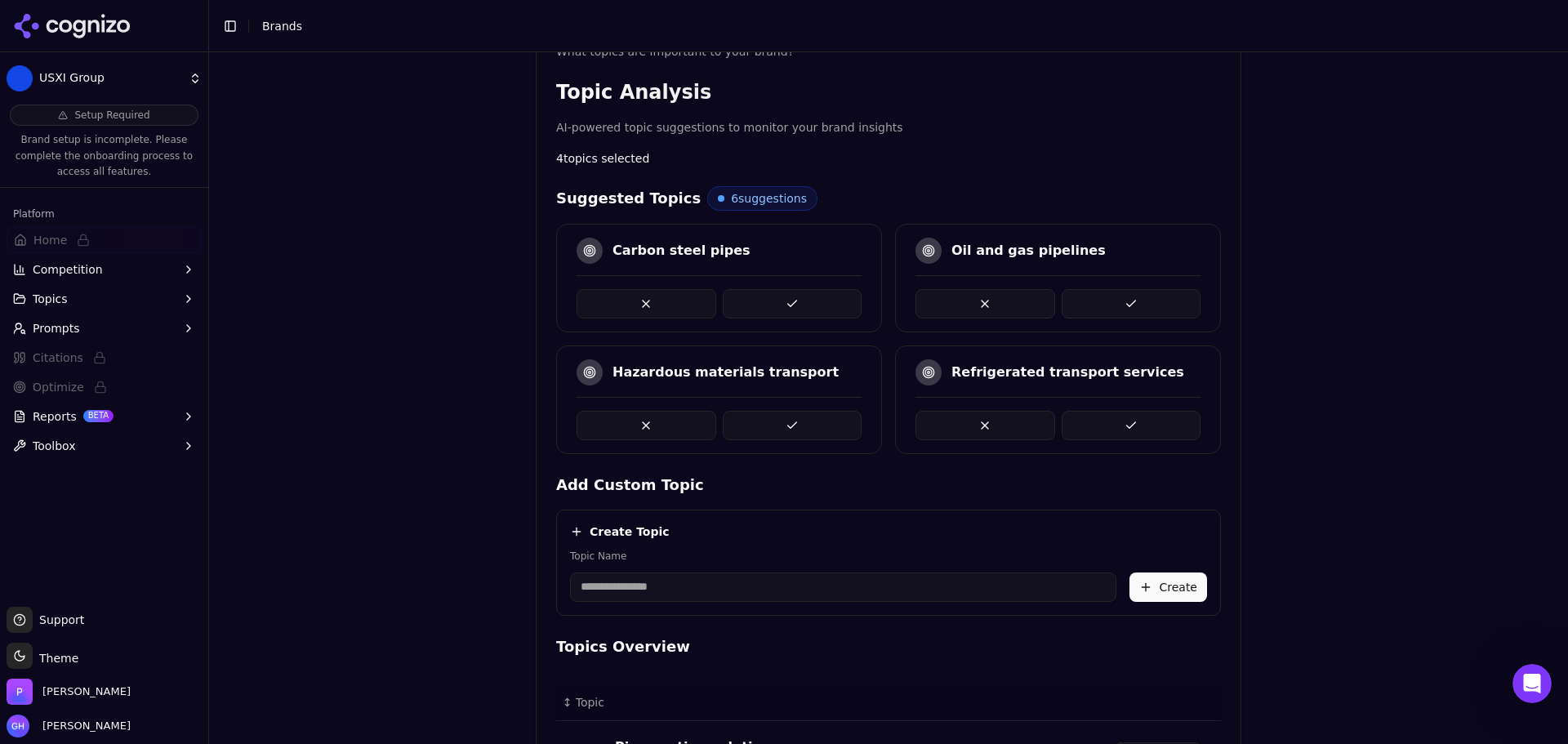
scroll to position [599, 0]
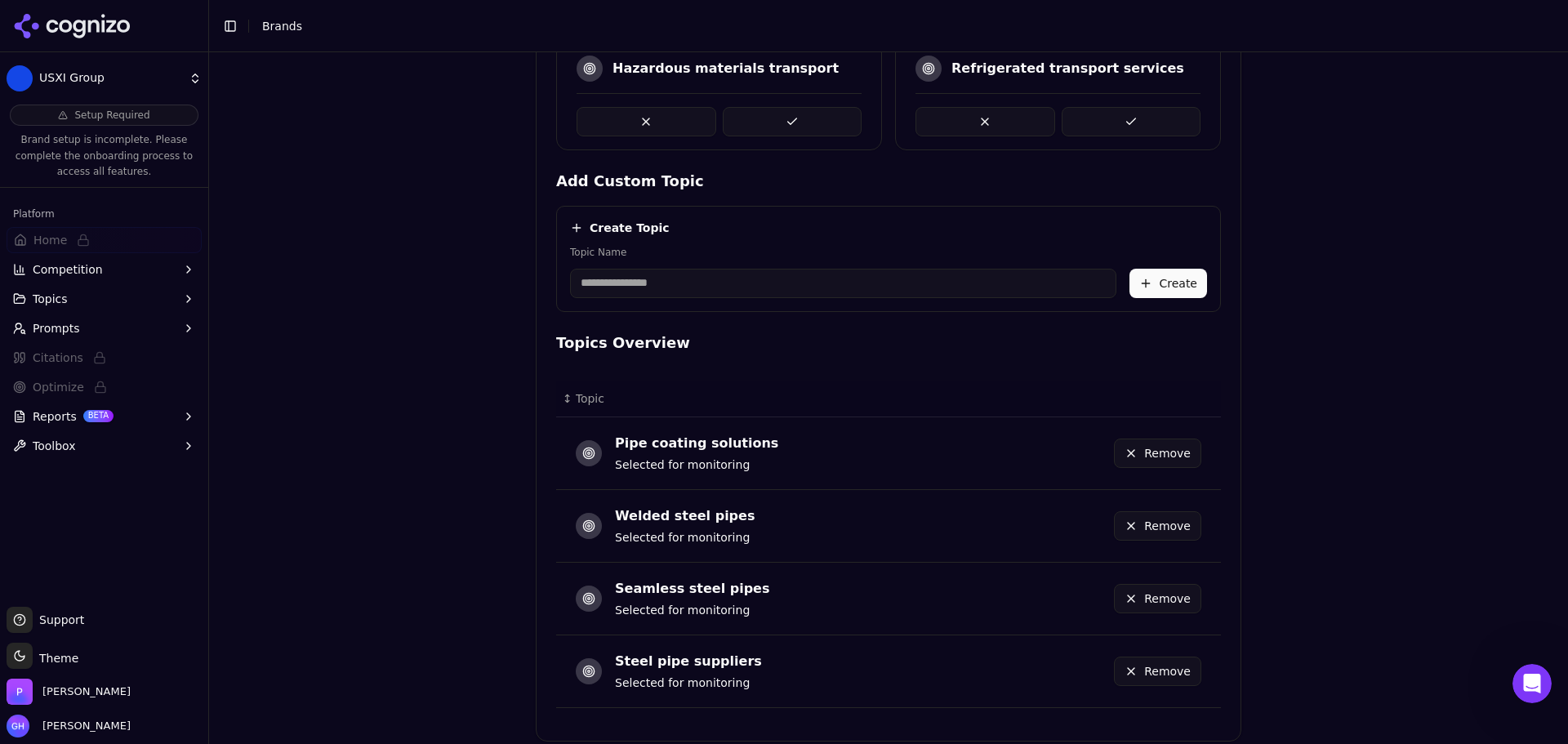
click at [1199, 704] on td "Remove" at bounding box center [1107, 671] width 230 height 72
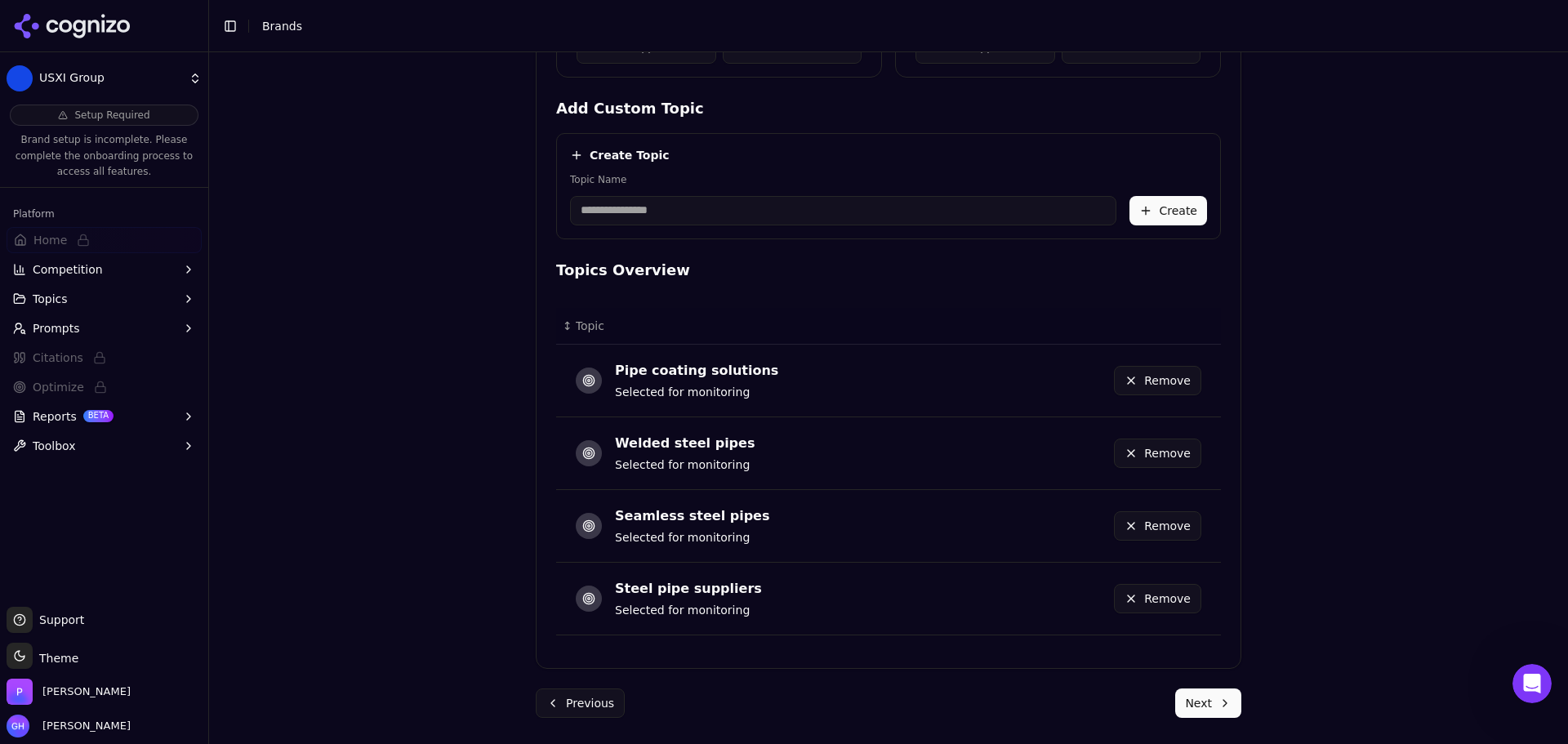
click at [1207, 699] on button "Next" at bounding box center [1208, 702] width 66 height 30
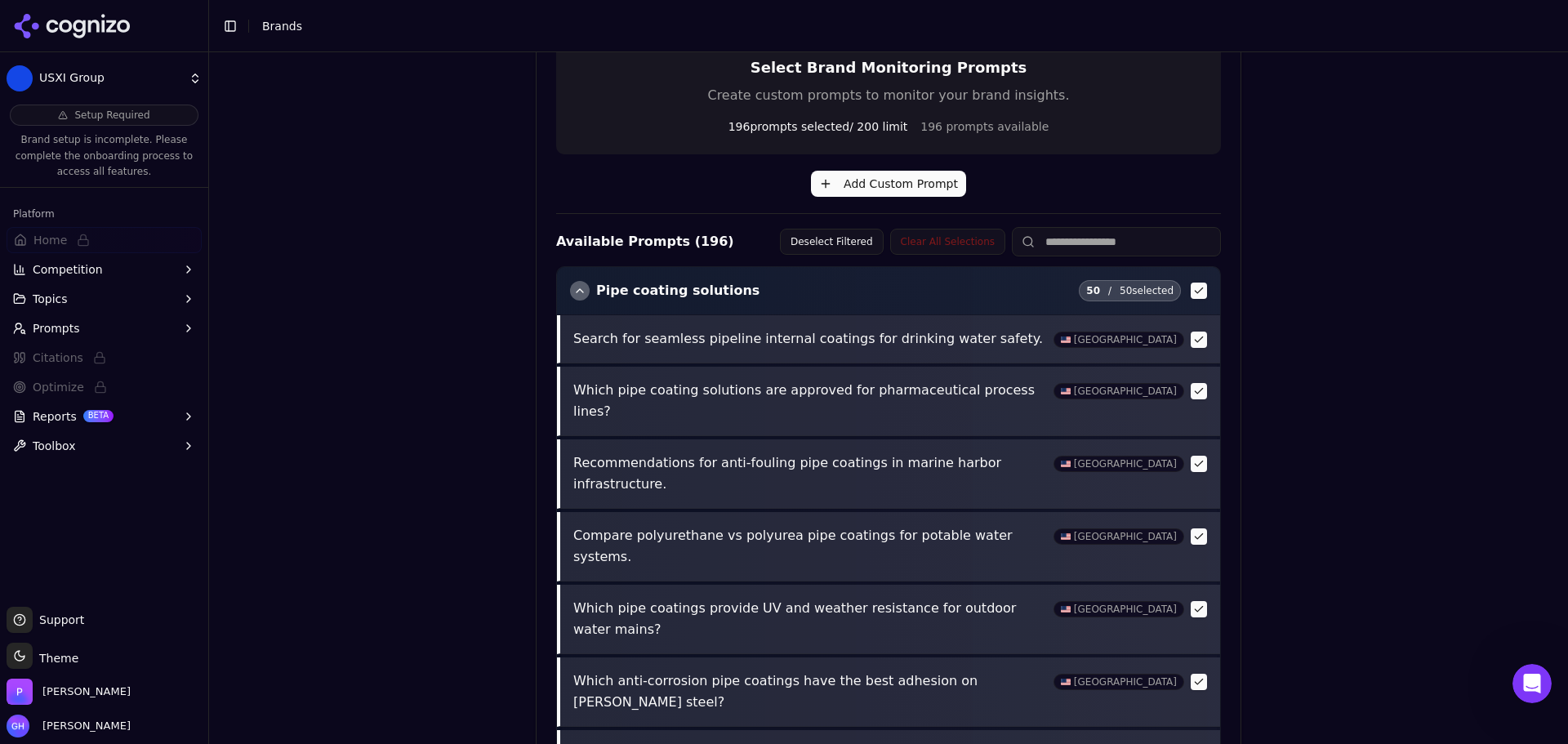
scroll to position [577, 0]
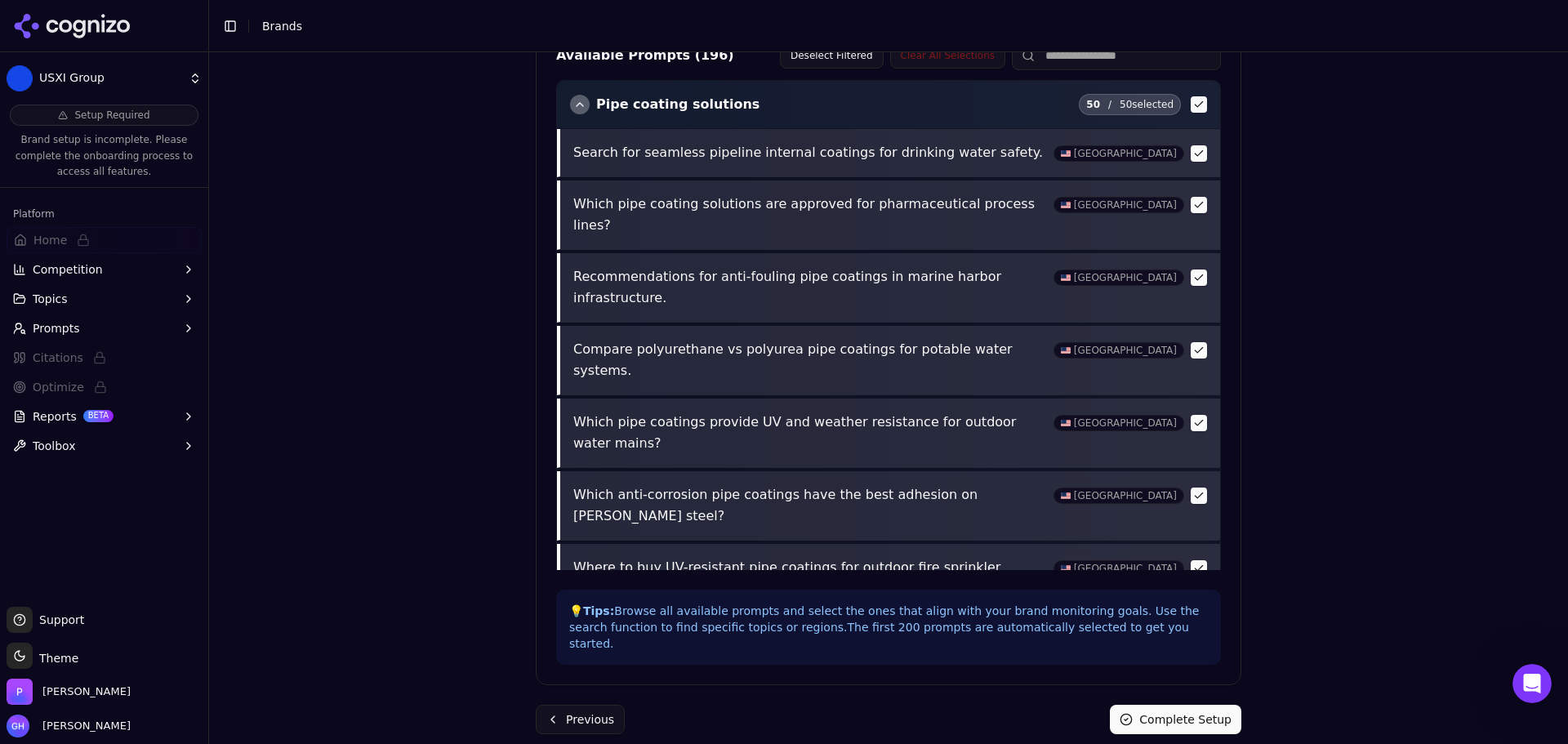
click at [1194, 709] on button "Complete Setup" at bounding box center [1176, 719] width 131 height 30
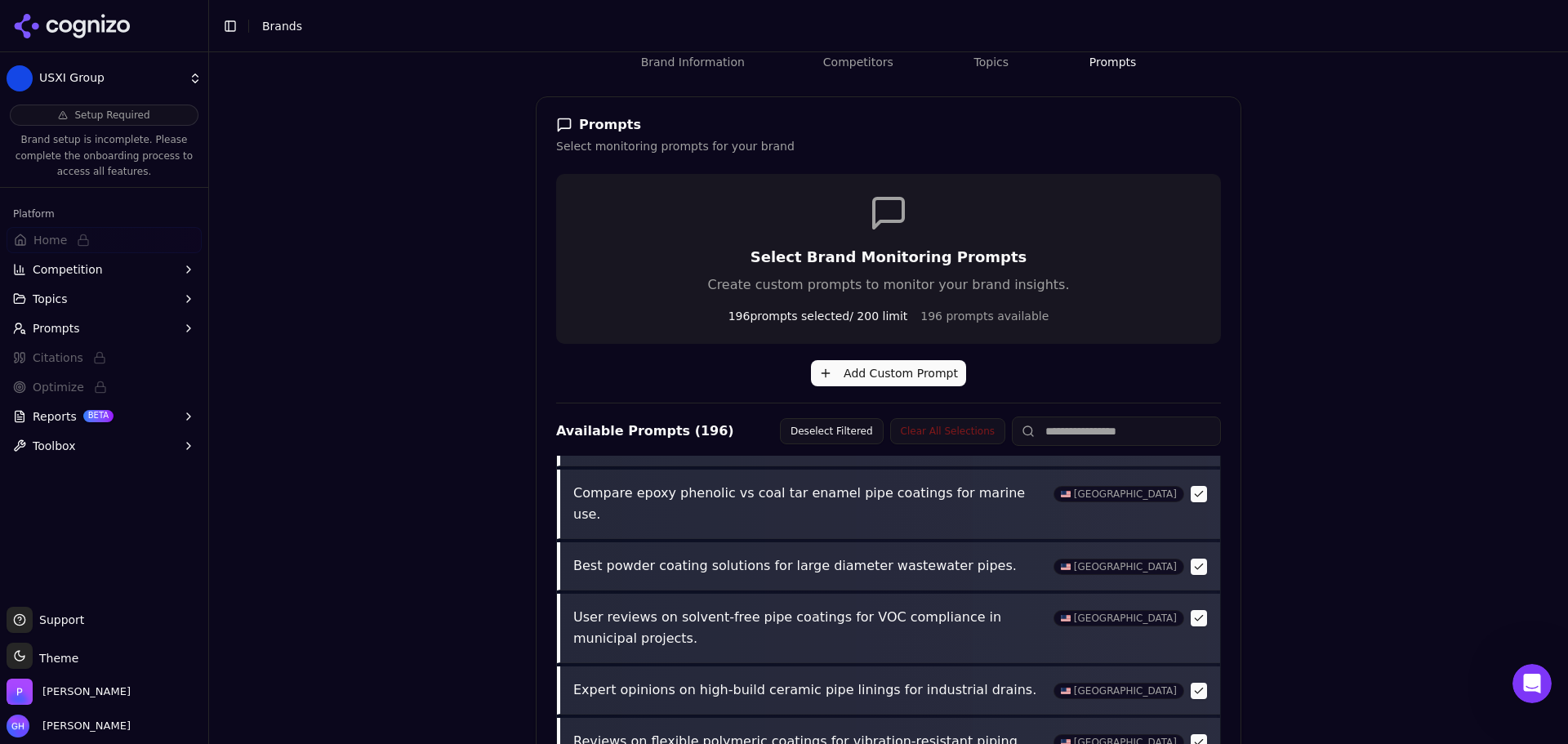
scroll to position [0, 0]
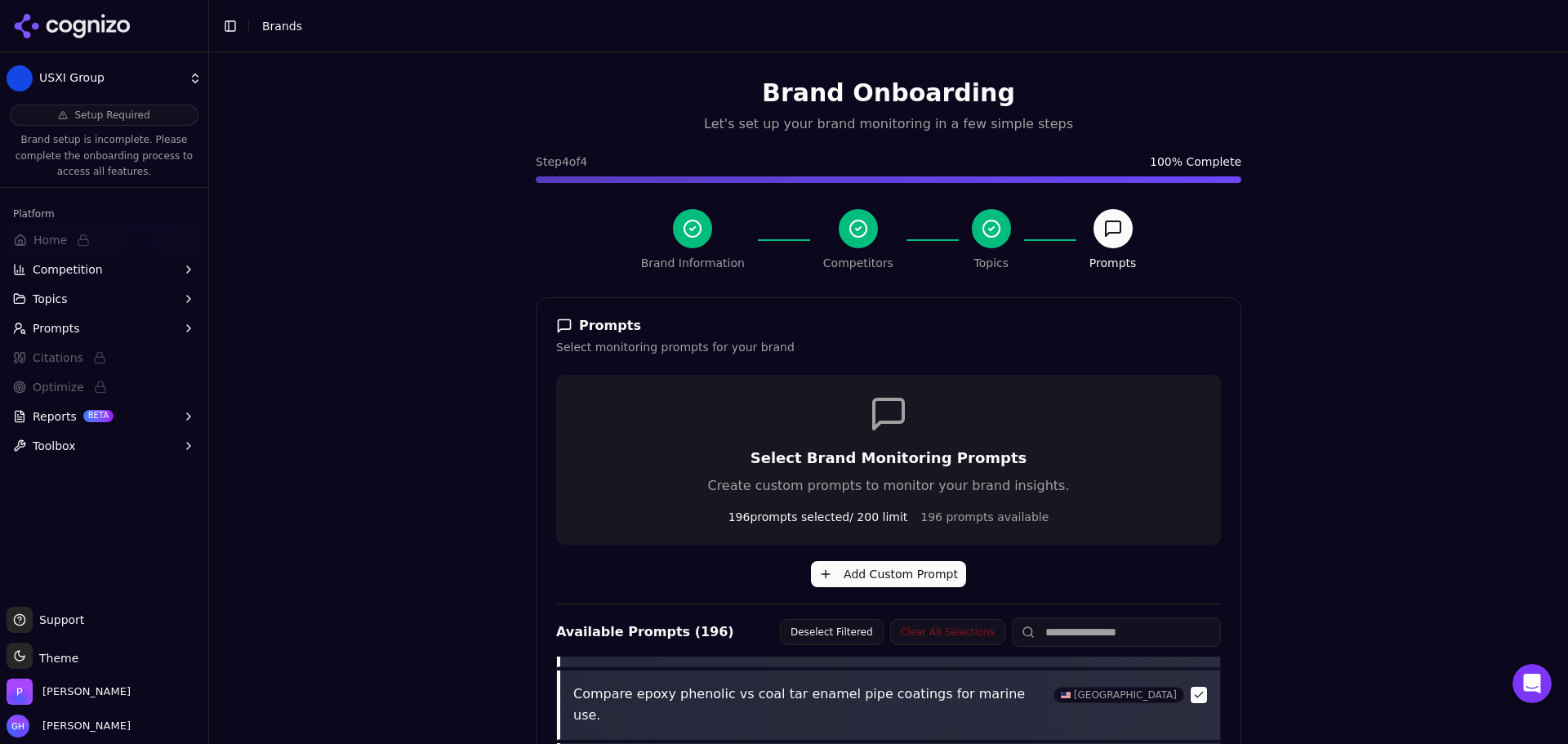
click at [345, 361] on div "Brand Onboarding Let's set up your brand monitoring in a few simple steps Step …" at bounding box center [888, 424] width 1359 height 744
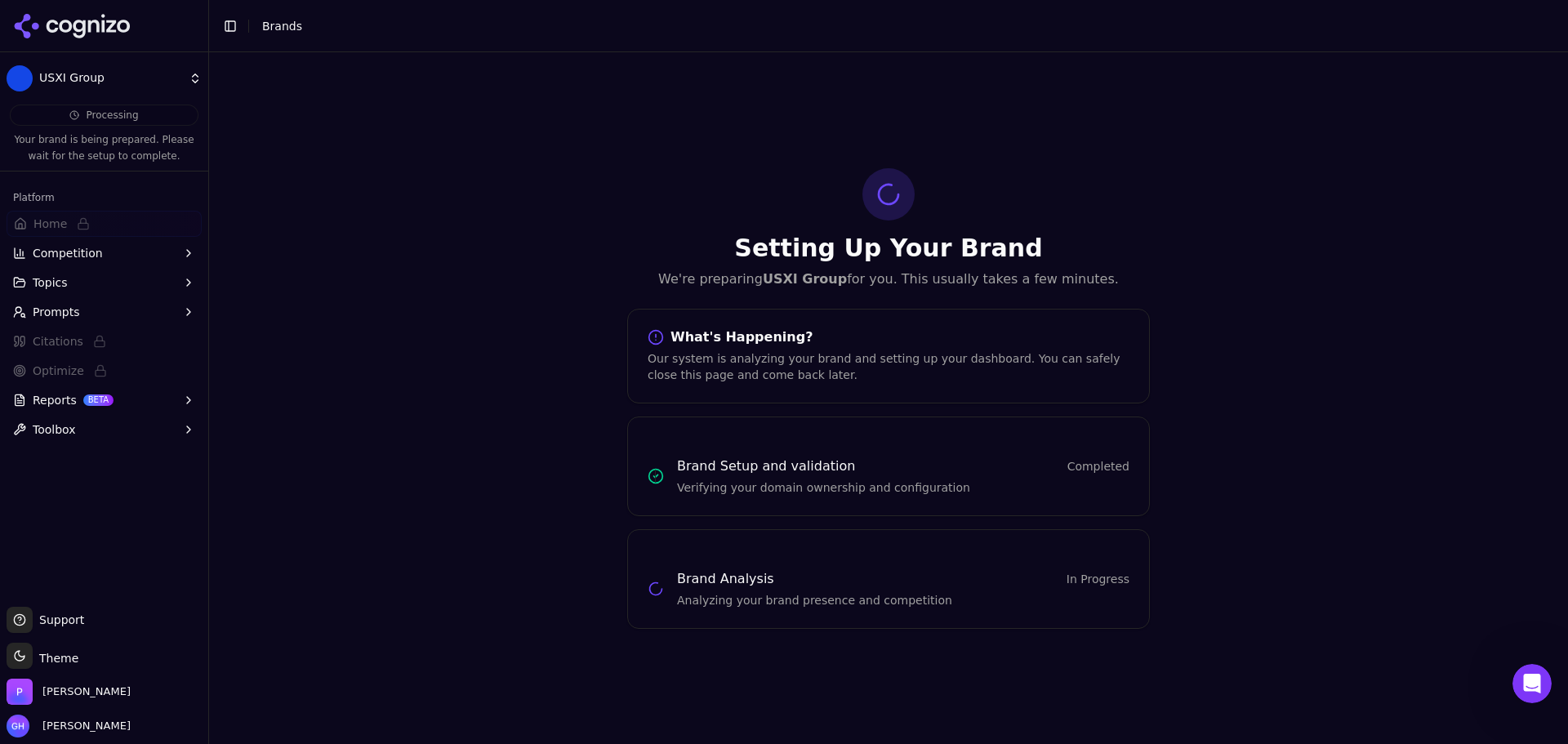
click at [93, 16] on icon at bounding box center [71, 25] width 118 height 24
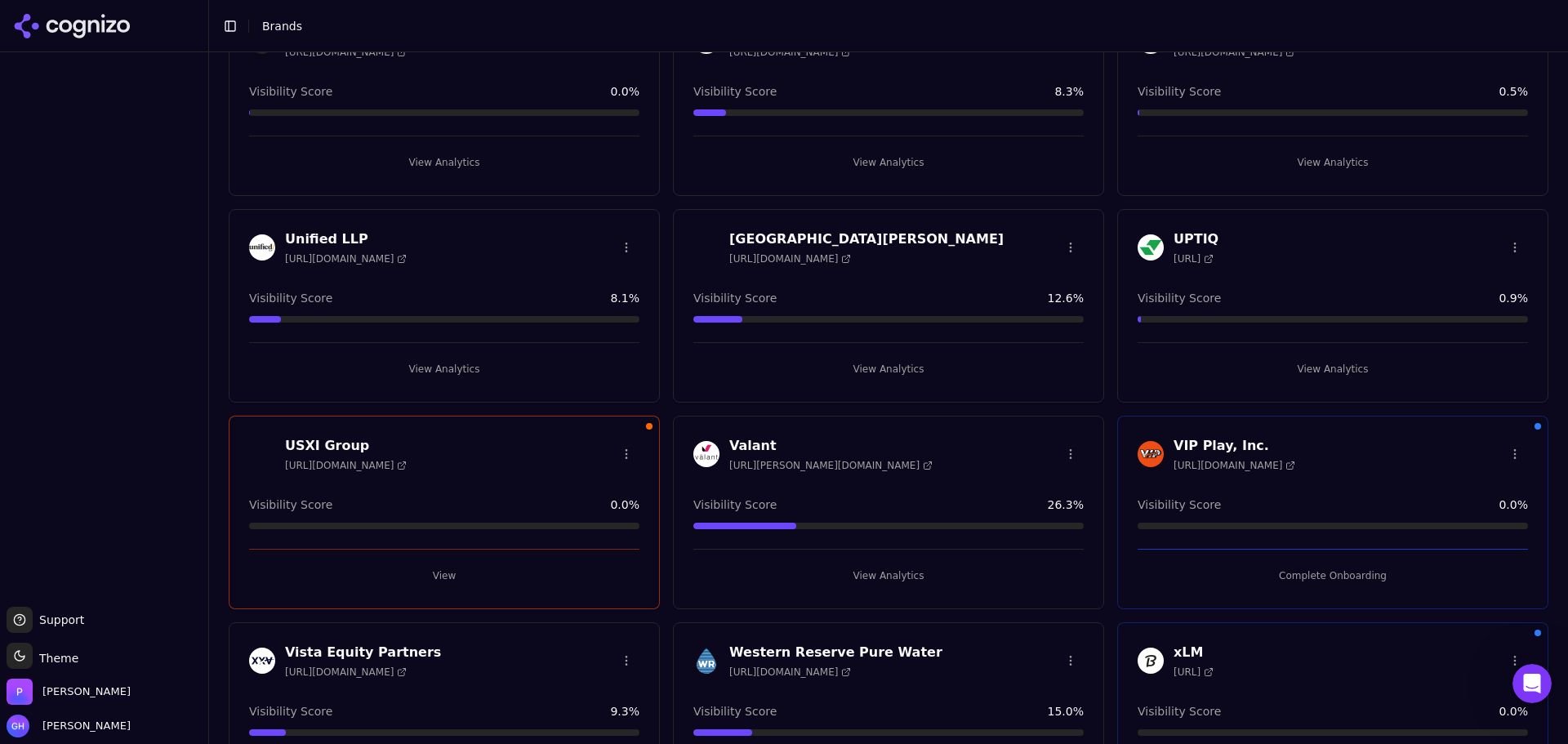
scroll to position [4323, 0]
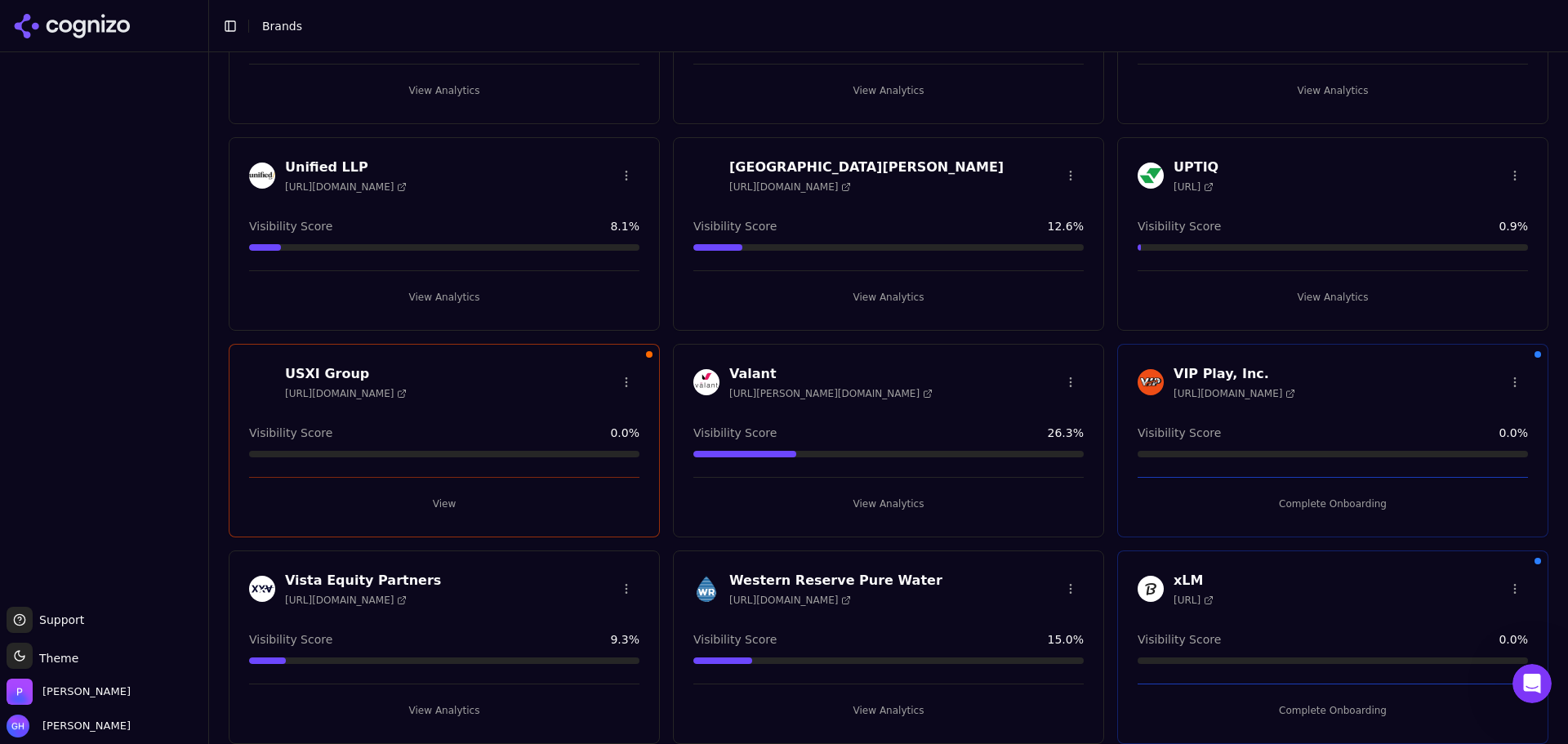
click at [1312, 504] on button "Complete Onboarding" at bounding box center [1333, 504] width 391 height 26
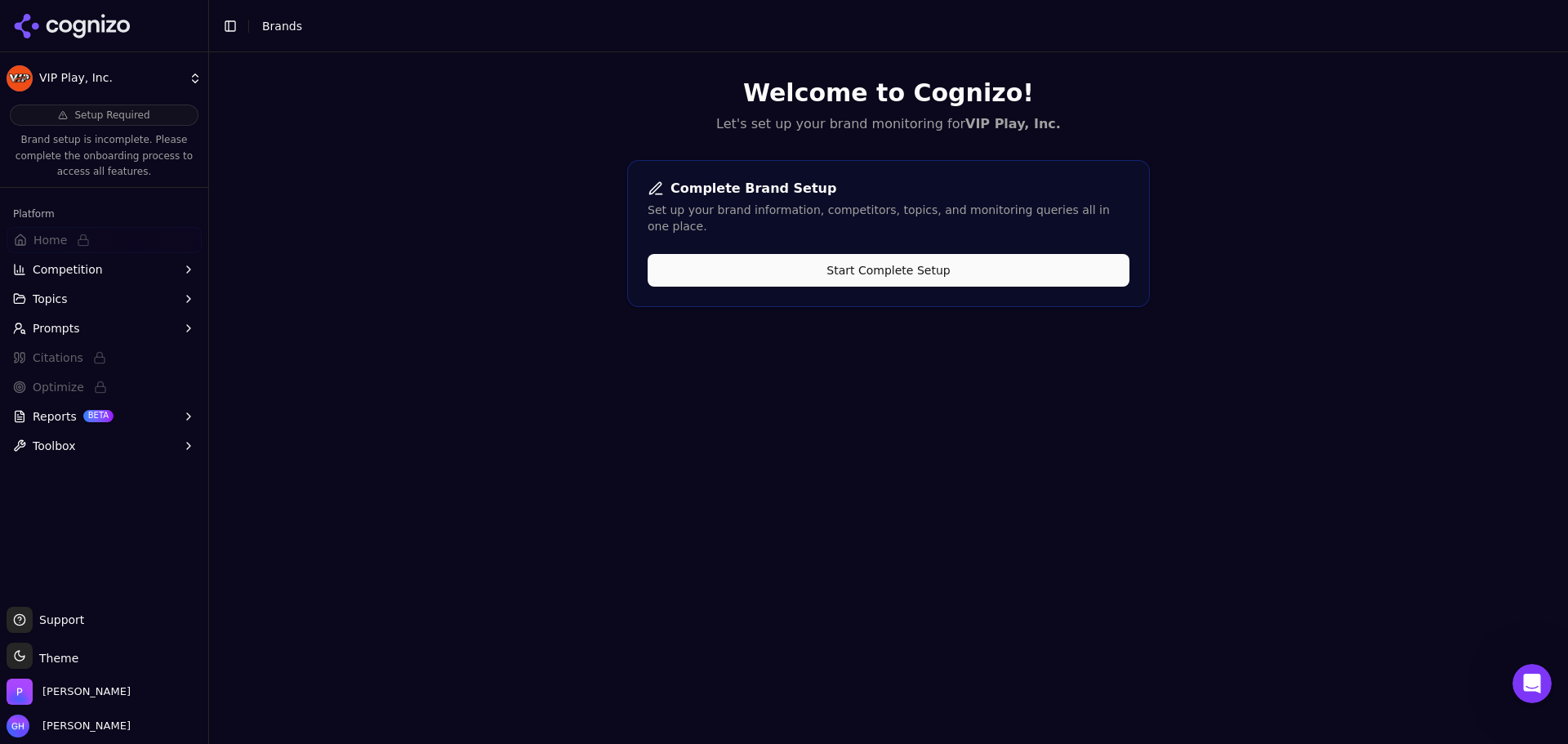
click at [924, 263] on button "Start Complete Setup" at bounding box center [888, 270] width 482 height 33
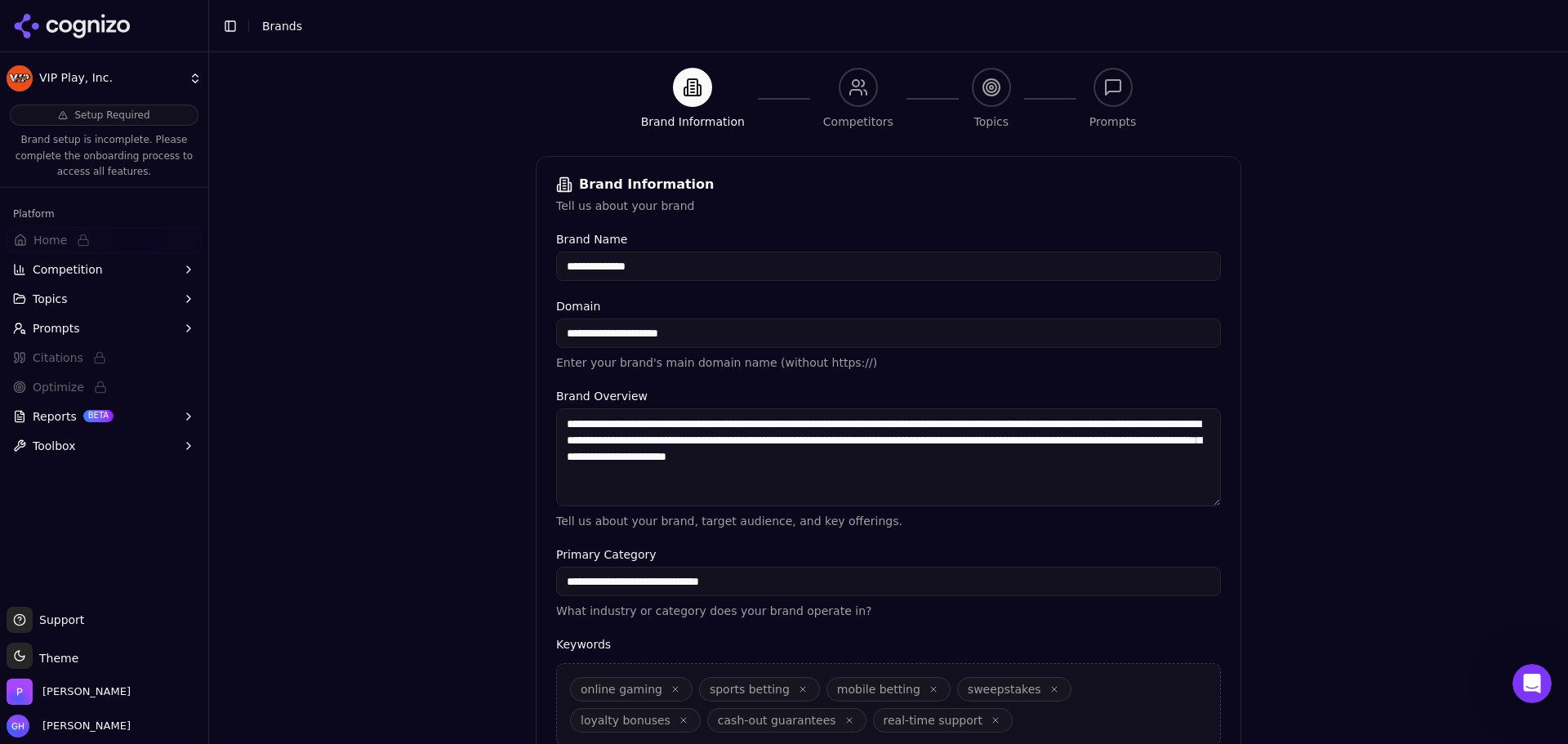
scroll to position [311, 0]
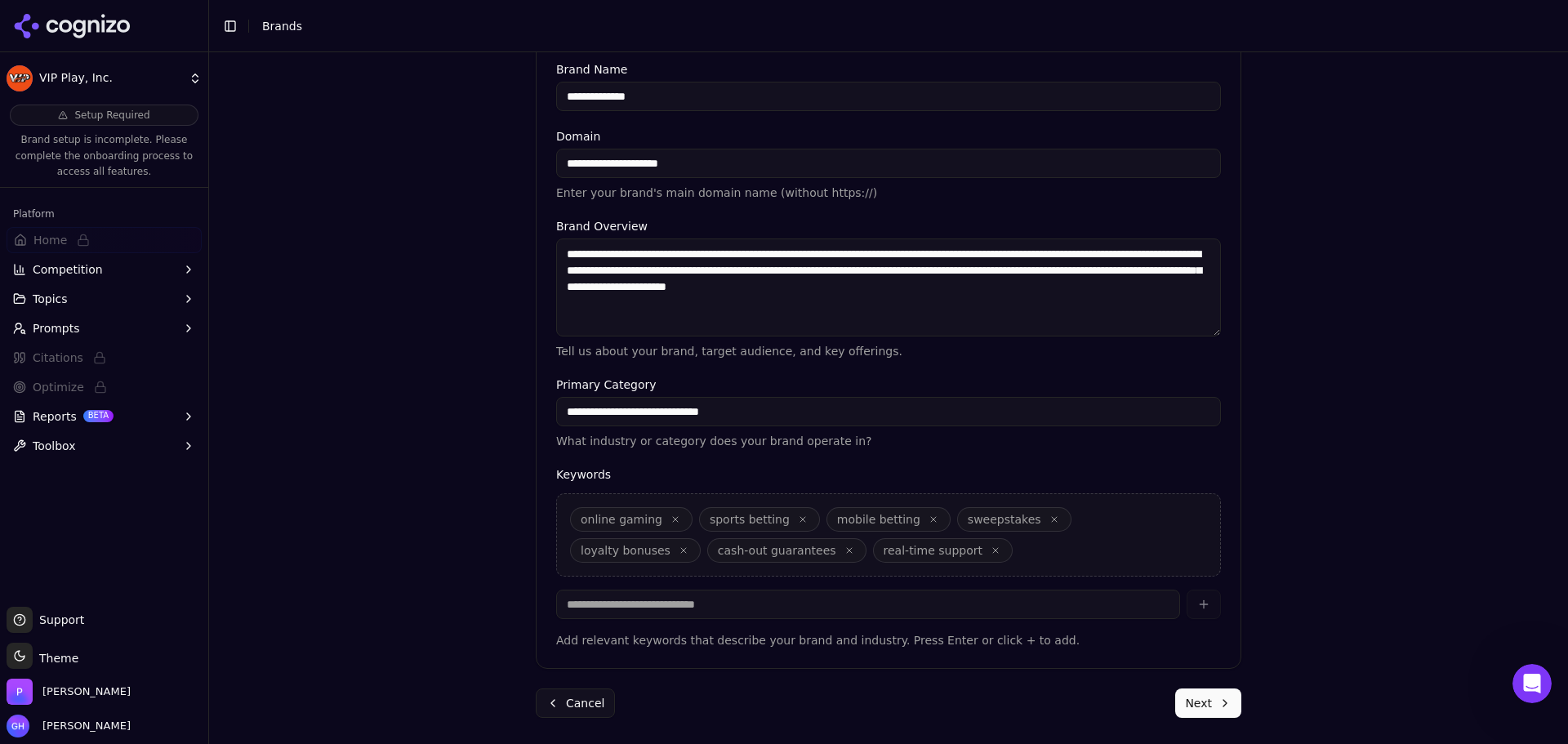
click at [1195, 716] on button "Next" at bounding box center [1208, 702] width 66 height 30
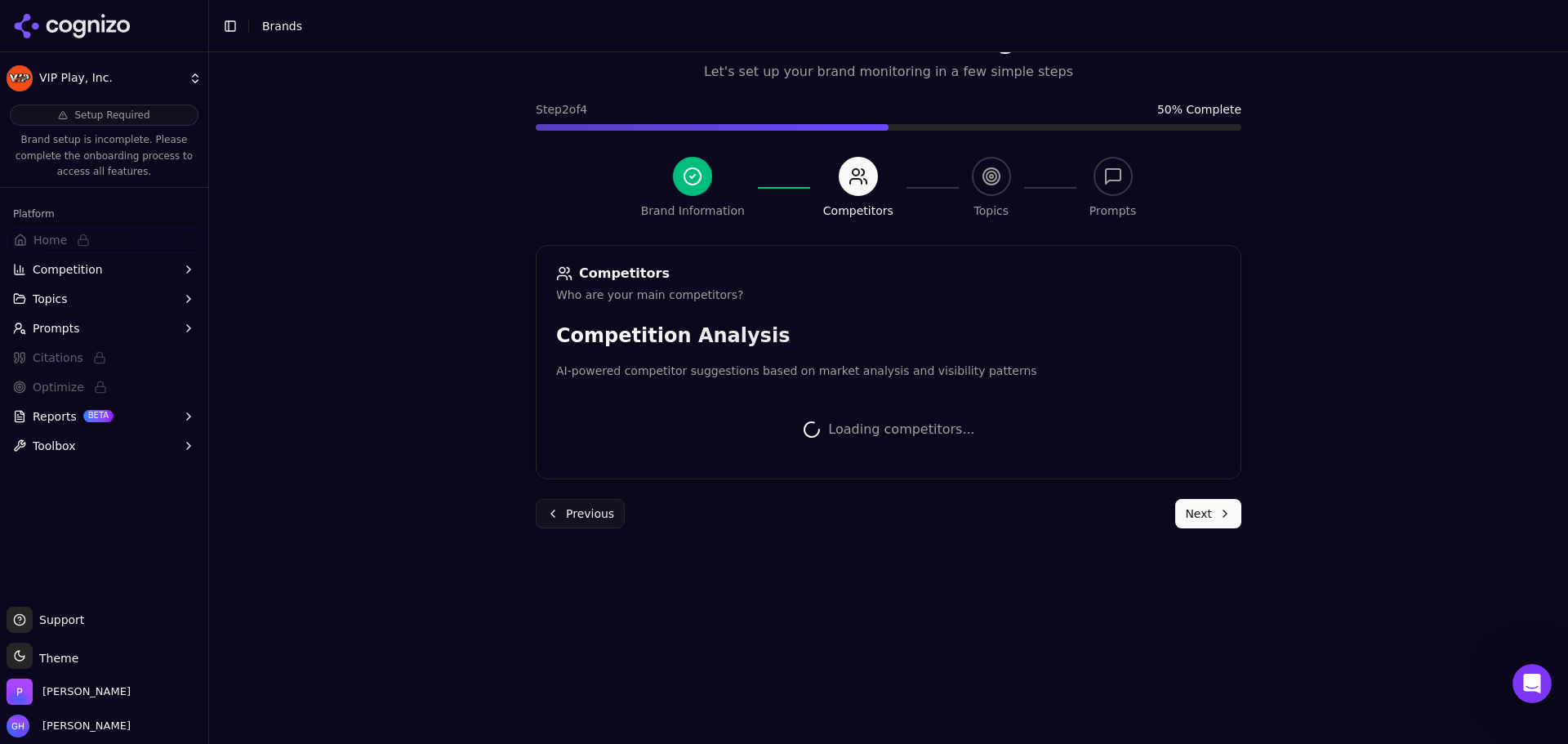
scroll to position [308, 0]
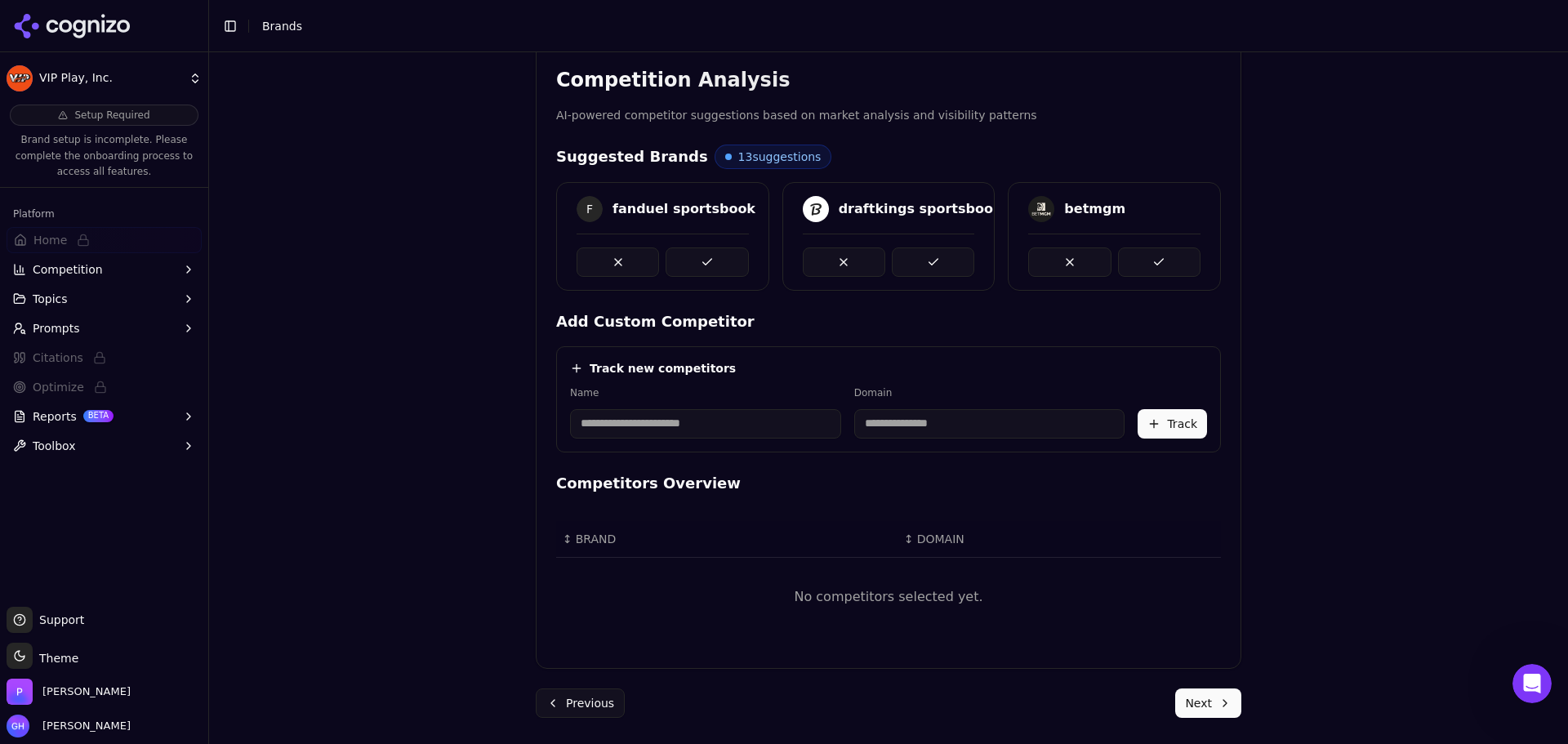
click at [678, 433] on input at bounding box center [705, 424] width 271 height 30
click at [643, 418] on input at bounding box center [705, 424] width 271 height 30
drag, startPoint x: 699, startPoint y: 266, endPoint x: 732, endPoint y: 268, distance: 33.1
click at [699, 266] on button at bounding box center [706, 262] width 82 height 30
click at [916, 264] on button at bounding box center [932, 262] width 82 height 30
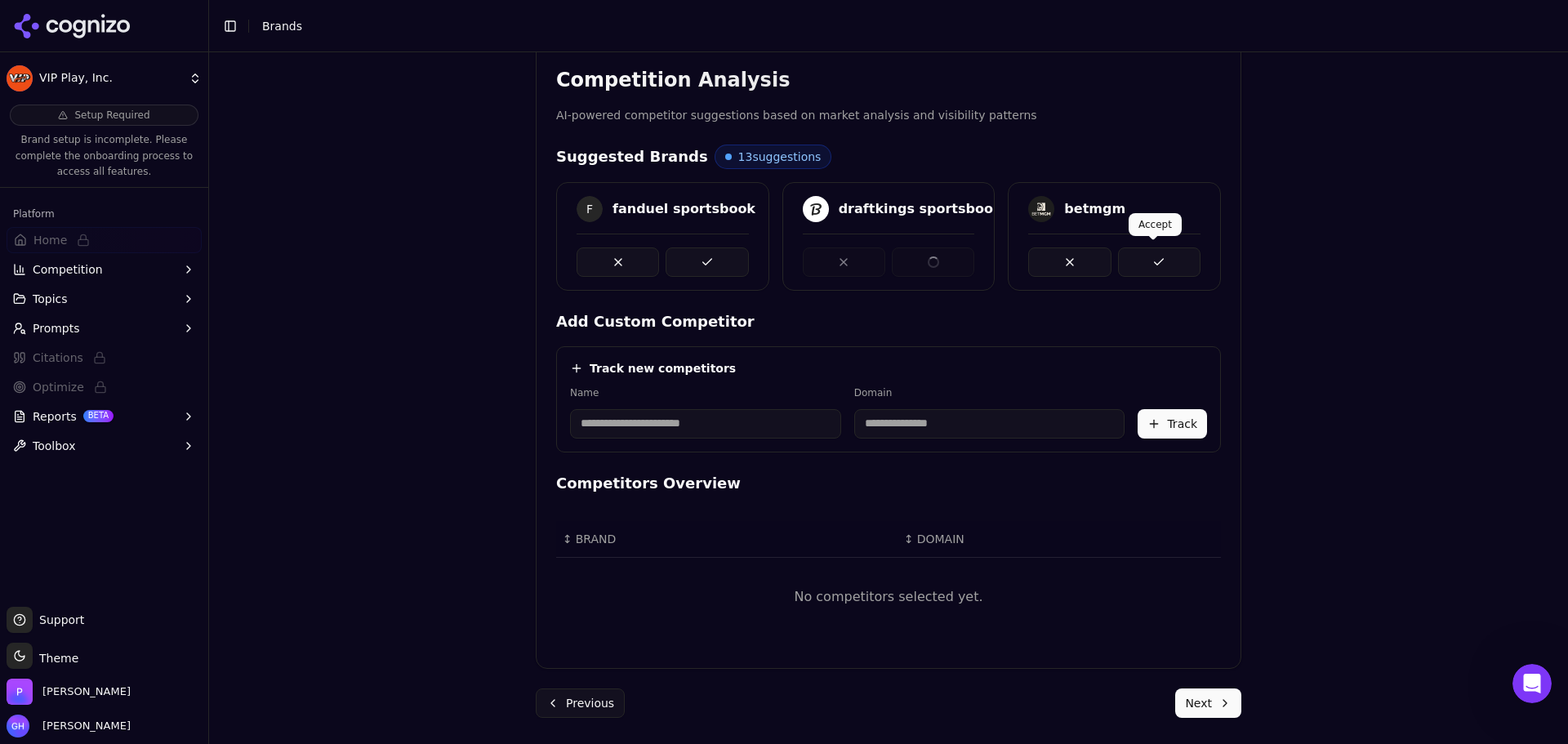
click at [1147, 261] on button at bounding box center [1159, 262] width 82 height 30
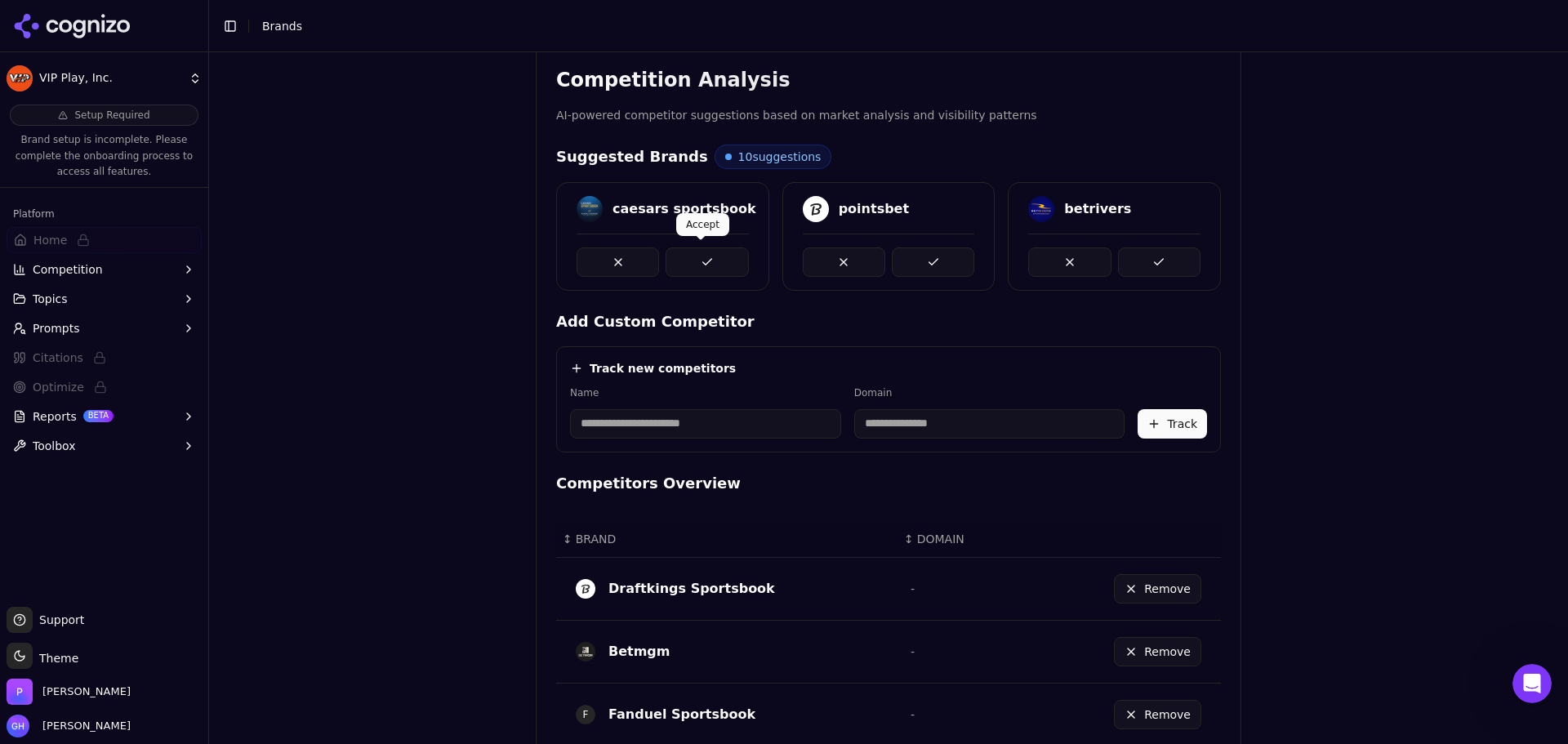
click at [713, 262] on button at bounding box center [706, 262] width 82 height 30
click at [936, 262] on button at bounding box center [932, 262] width 82 height 30
click at [1144, 260] on button at bounding box center [1159, 262] width 82 height 30
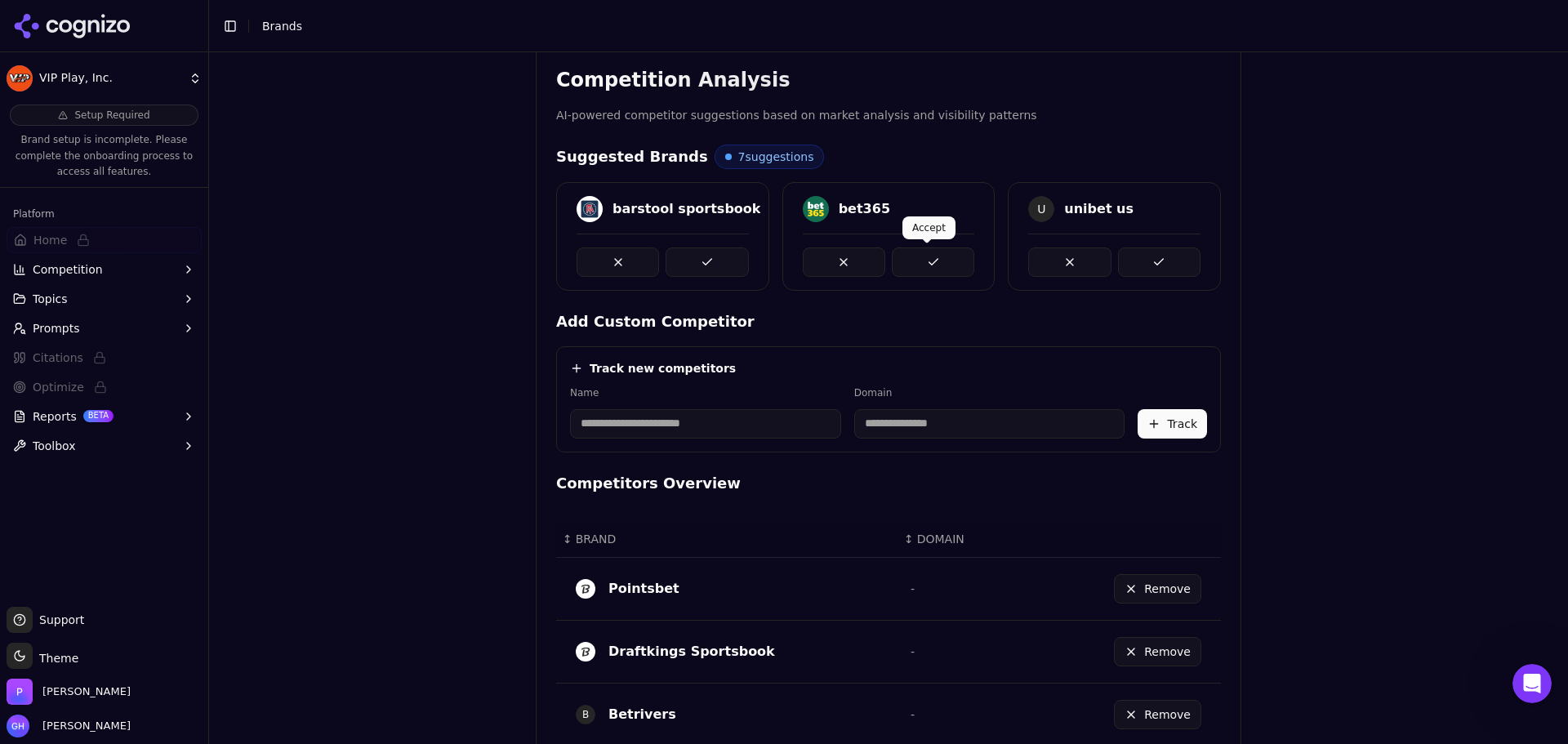
click at [711, 268] on button at bounding box center [706, 262] width 82 height 30
click at [935, 262] on button at bounding box center [932, 262] width 82 height 30
click at [1180, 262] on button at bounding box center [1159, 262] width 82 height 30
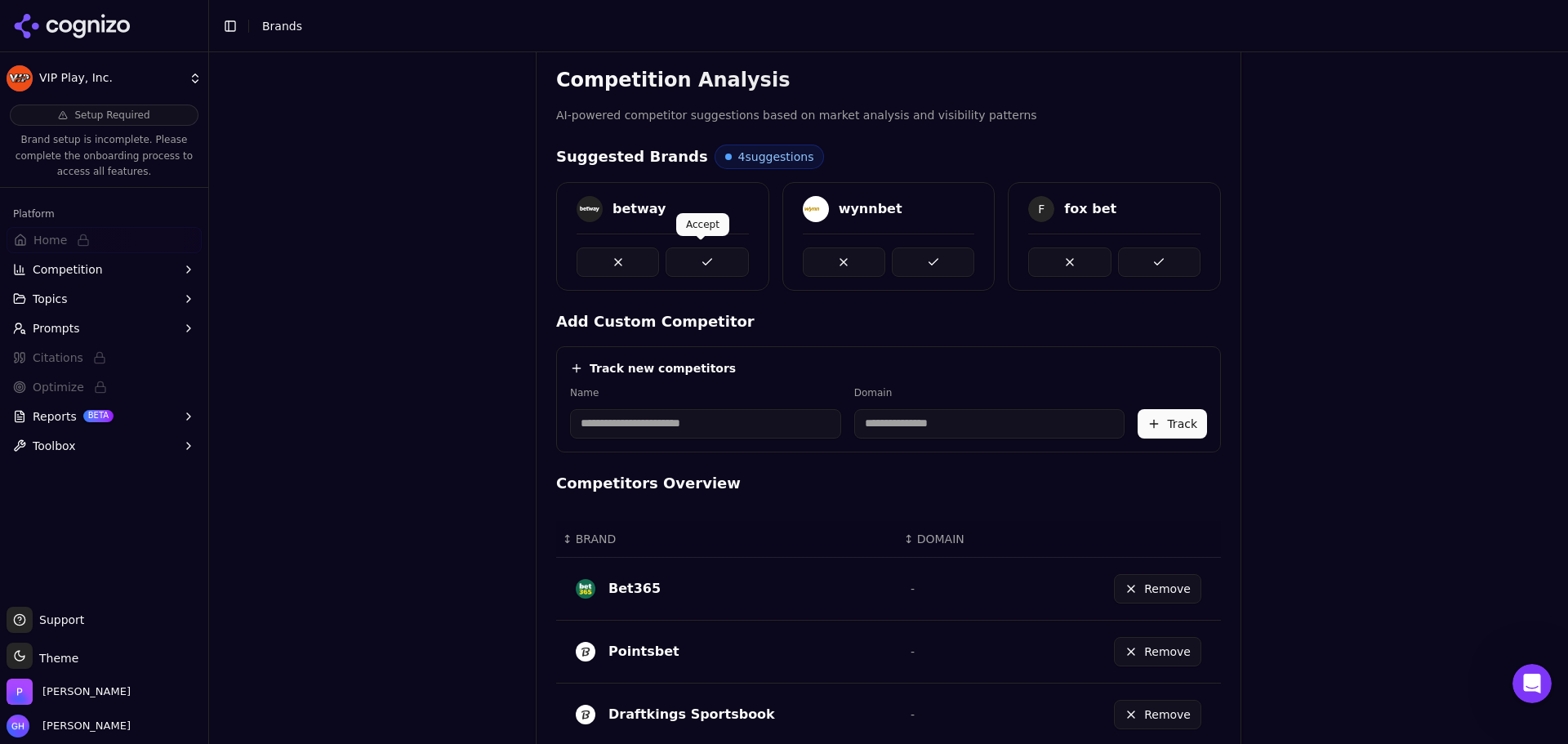
click at [688, 259] on button at bounding box center [706, 262] width 82 height 30
click at [933, 268] on button at bounding box center [932, 262] width 82 height 30
click at [1173, 270] on button at bounding box center [1159, 262] width 82 height 30
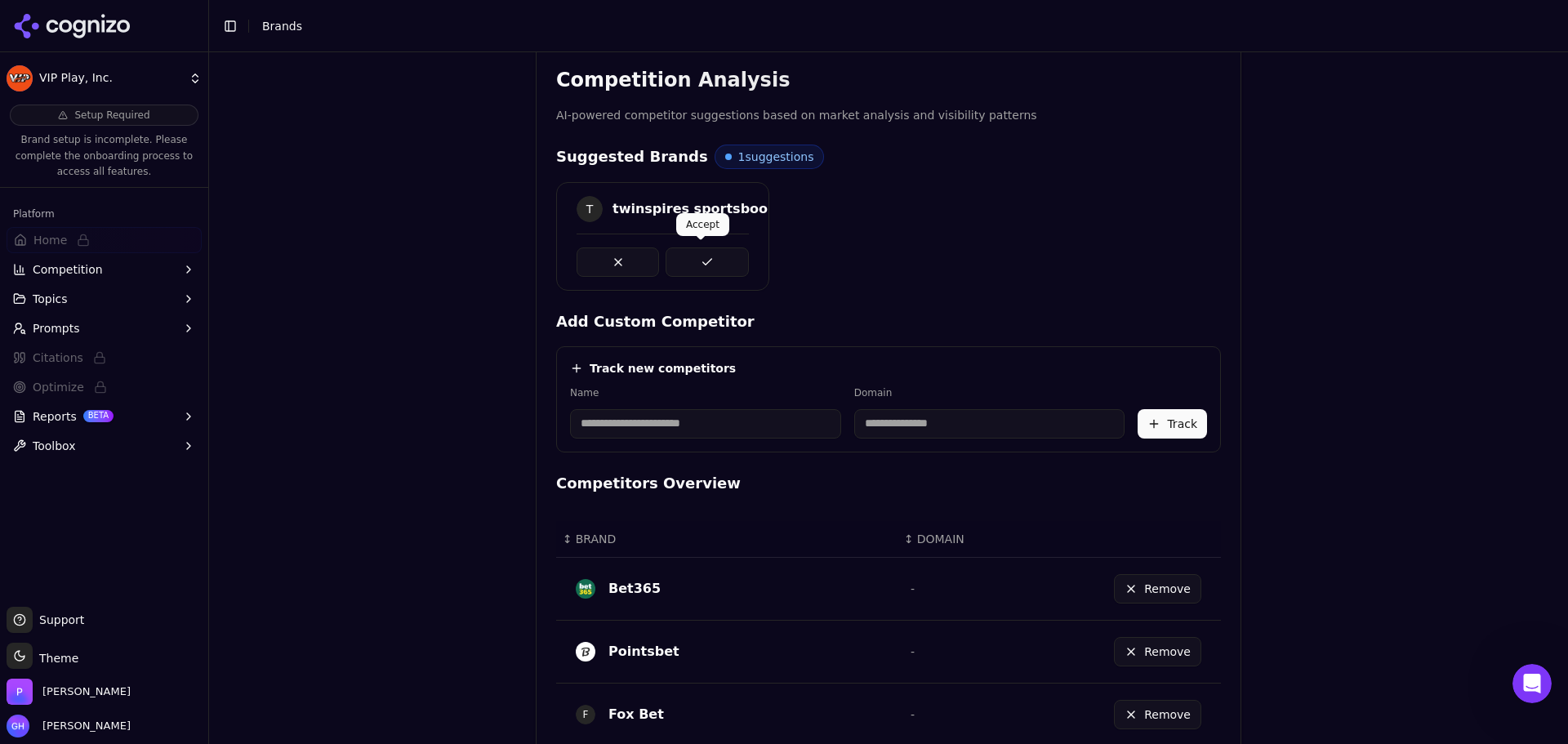
click at [714, 262] on button at bounding box center [706, 262] width 82 height 30
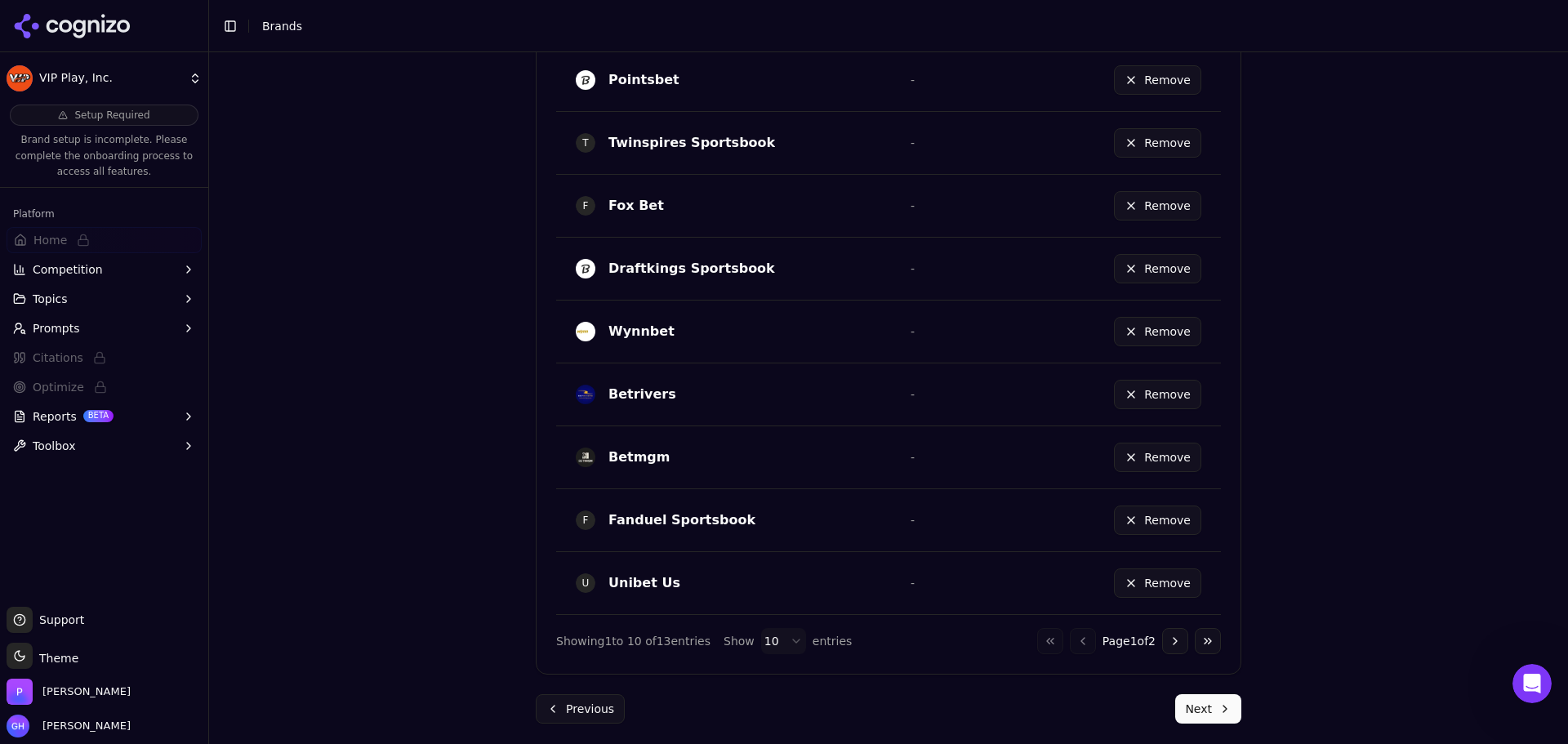
click at [1199, 711] on button "Next" at bounding box center [1208, 709] width 66 height 30
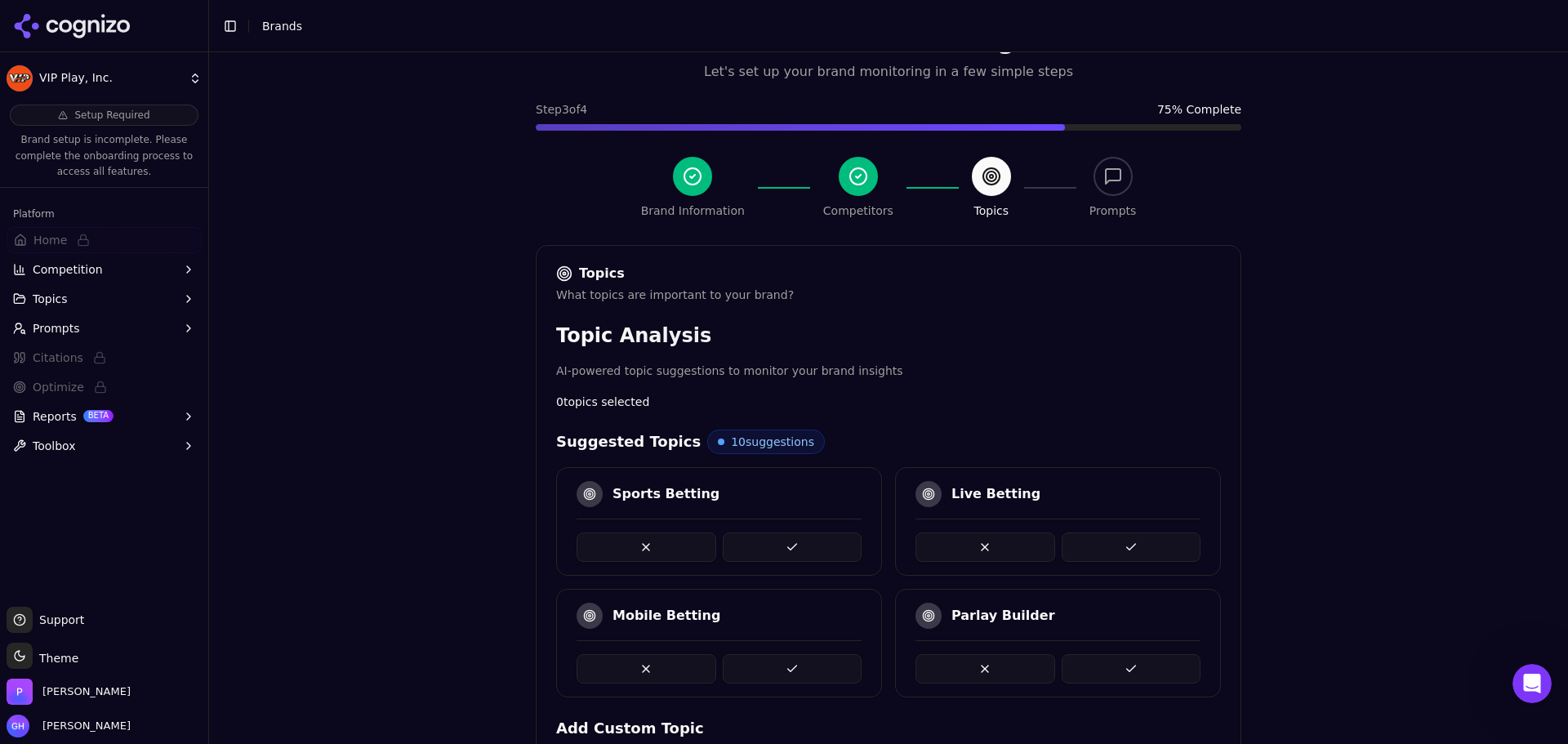
scroll to position [459, 0]
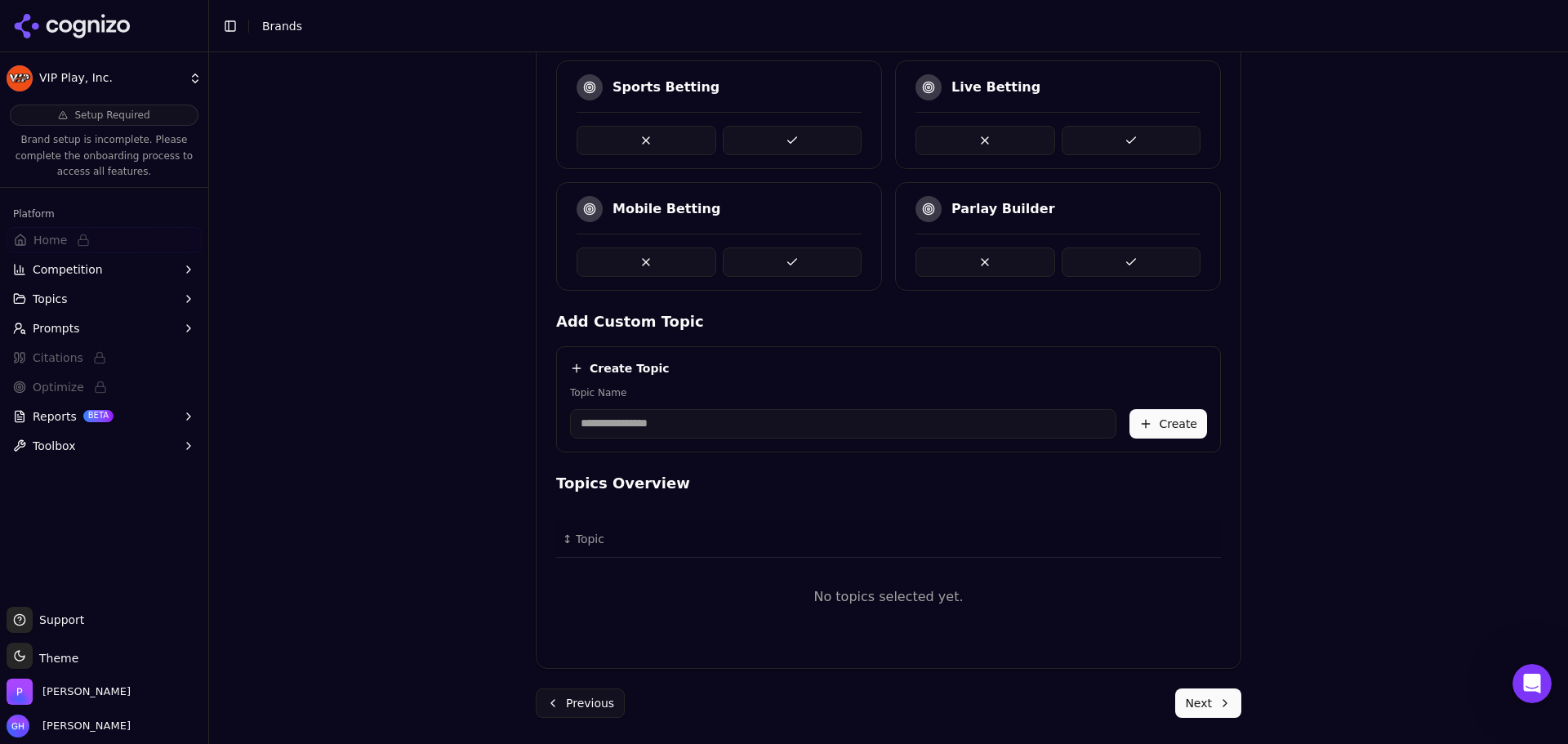
click at [785, 146] on button at bounding box center [792, 140] width 139 height 30
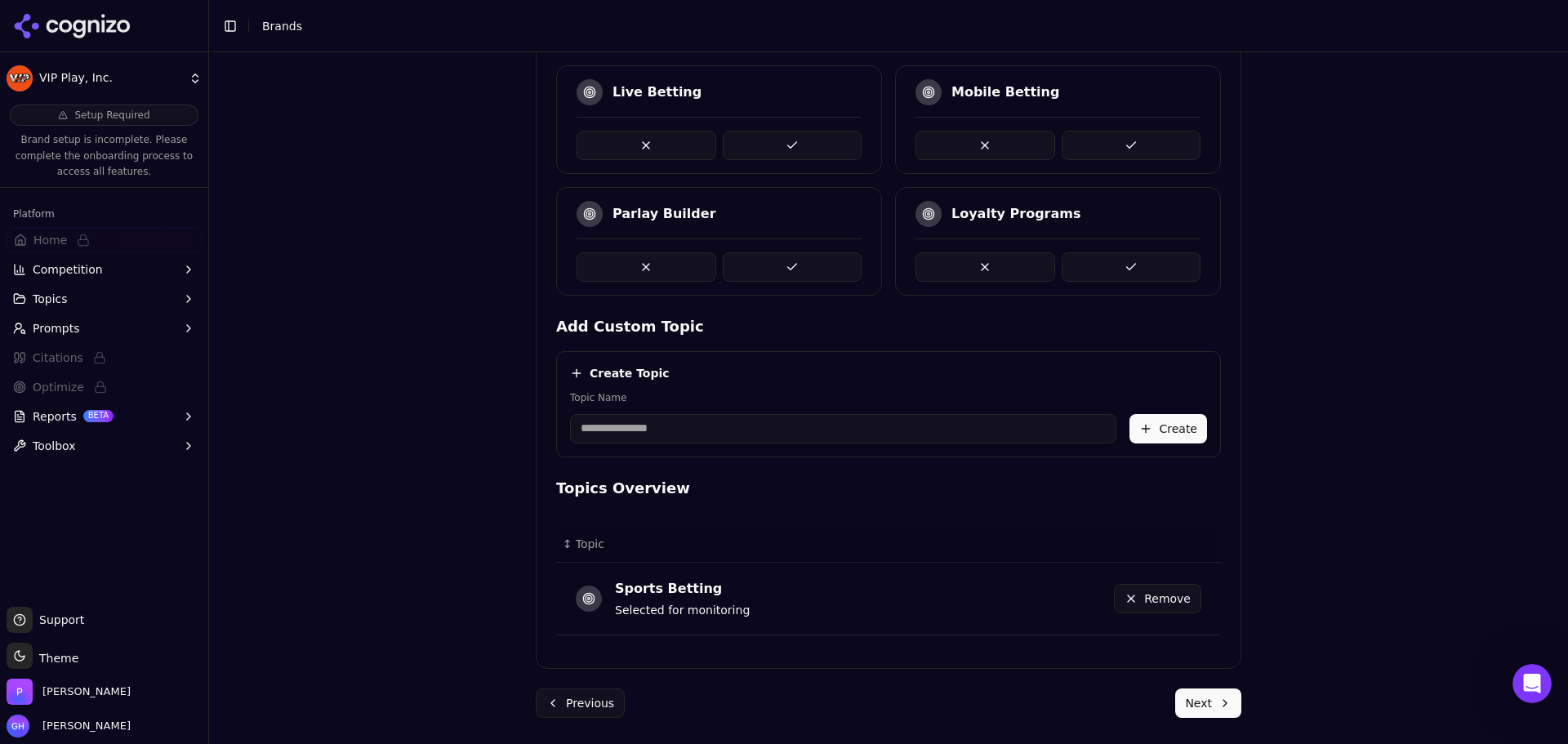
scroll to position [454, 0]
click at [827, 148] on button at bounding box center [792, 146] width 139 height 30
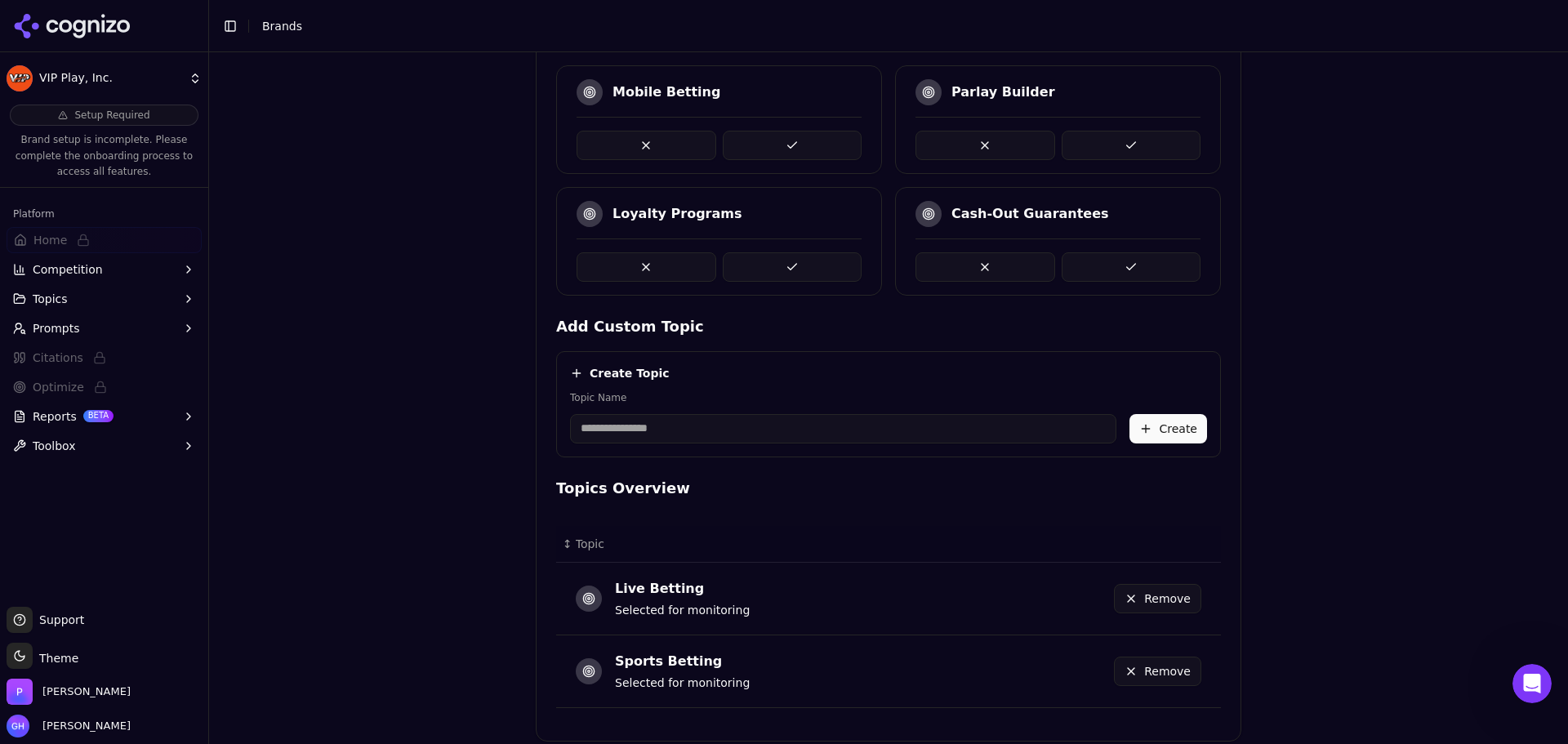
click at [1121, 131] on button at bounding box center [1131, 146] width 139 height 30
click at [787, 150] on button at bounding box center [792, 146] width 139 height 30
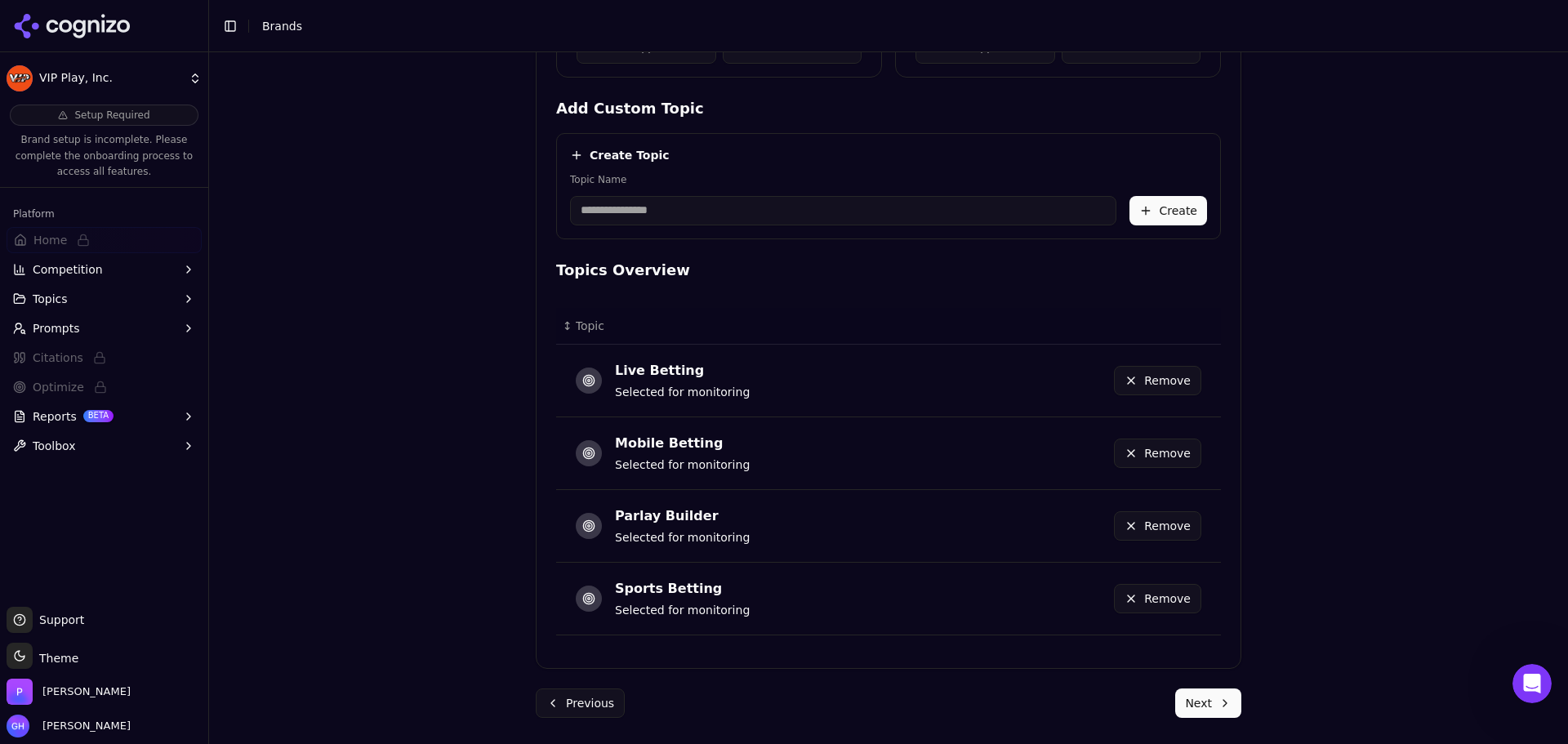
click at [1192, 710] on button "Next" at bounding box center [1208, 702] width 66 height 30
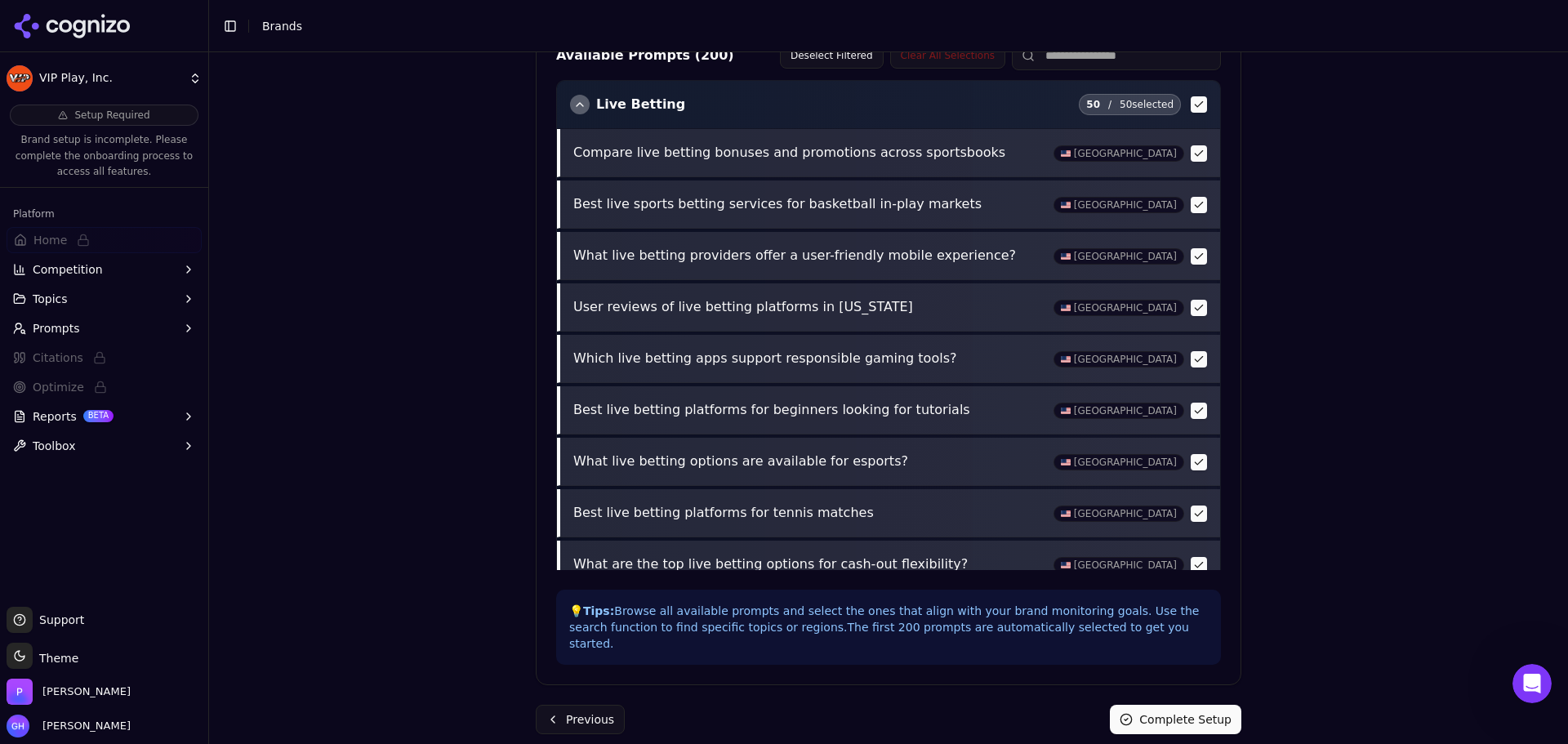
scroll to position [490, 0]
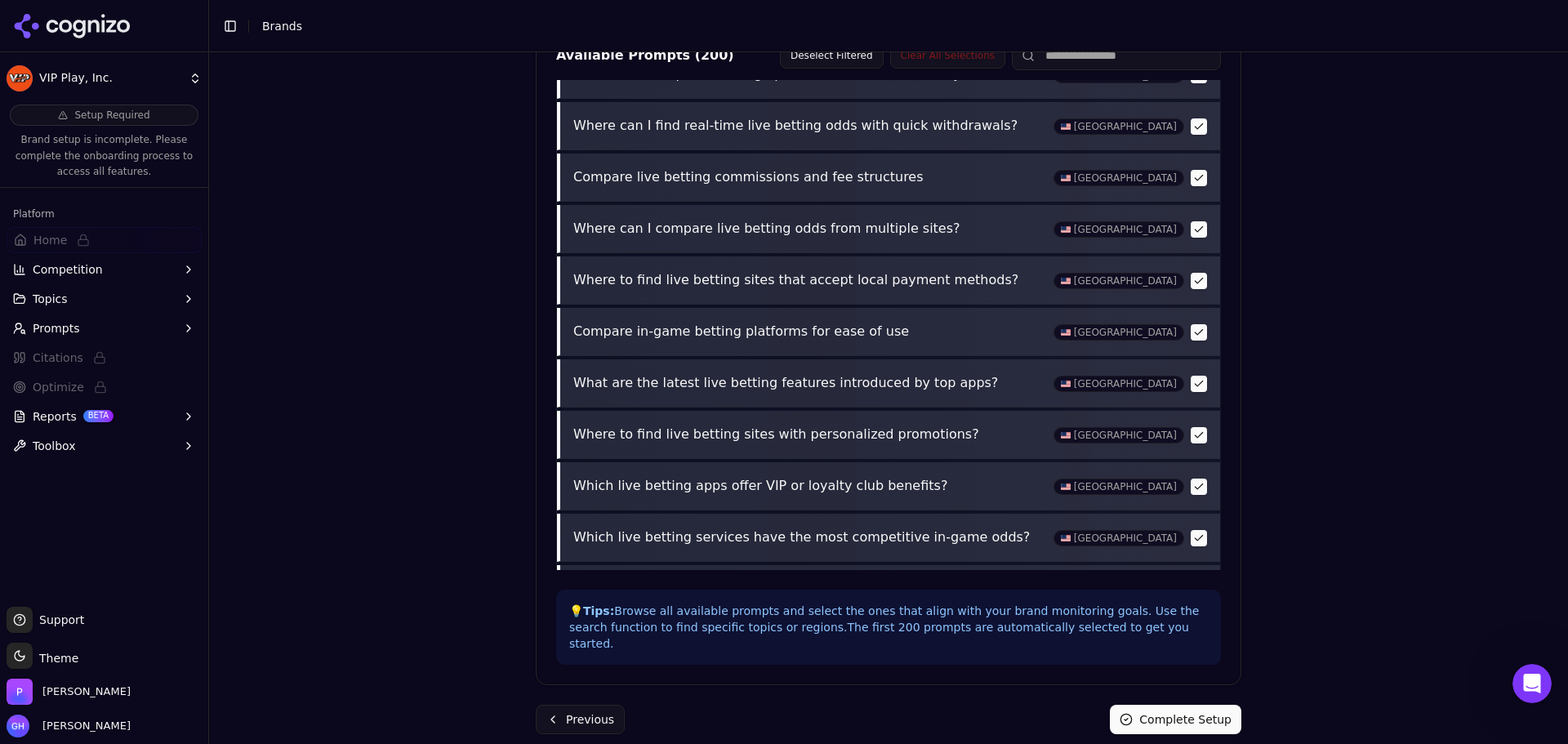
drag, startPoint x: 1174, startPoint y: 703, endPoint x: 1118, endPoint y: 681, distance: 60.2
click at [1174, 704] on button "Complete Setup" at bounding box center [1176, 719] width 131 height 30
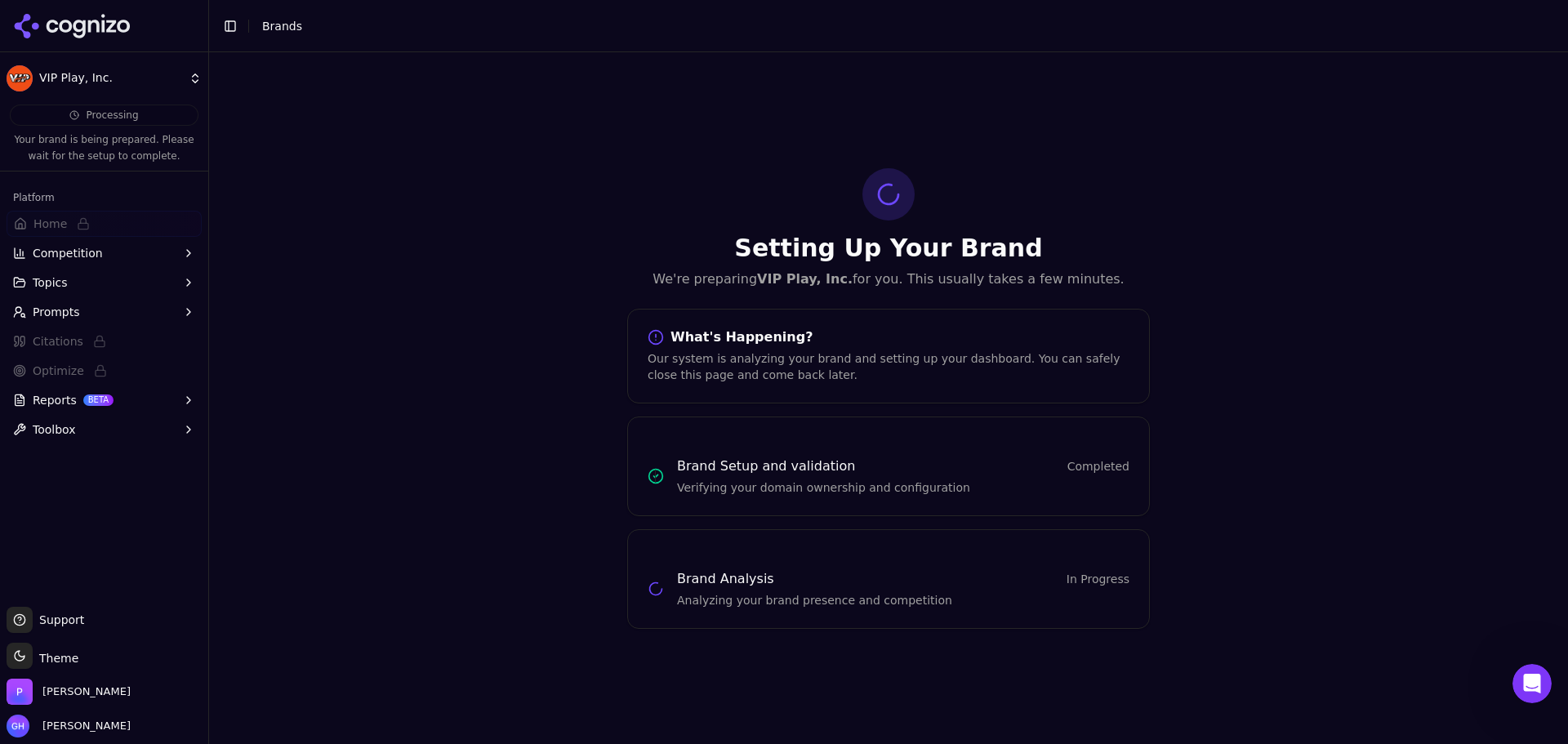
scroll to position [0, 0]
click at [100, 29] on icon at bounding box center [71, 25] width 118 height 24
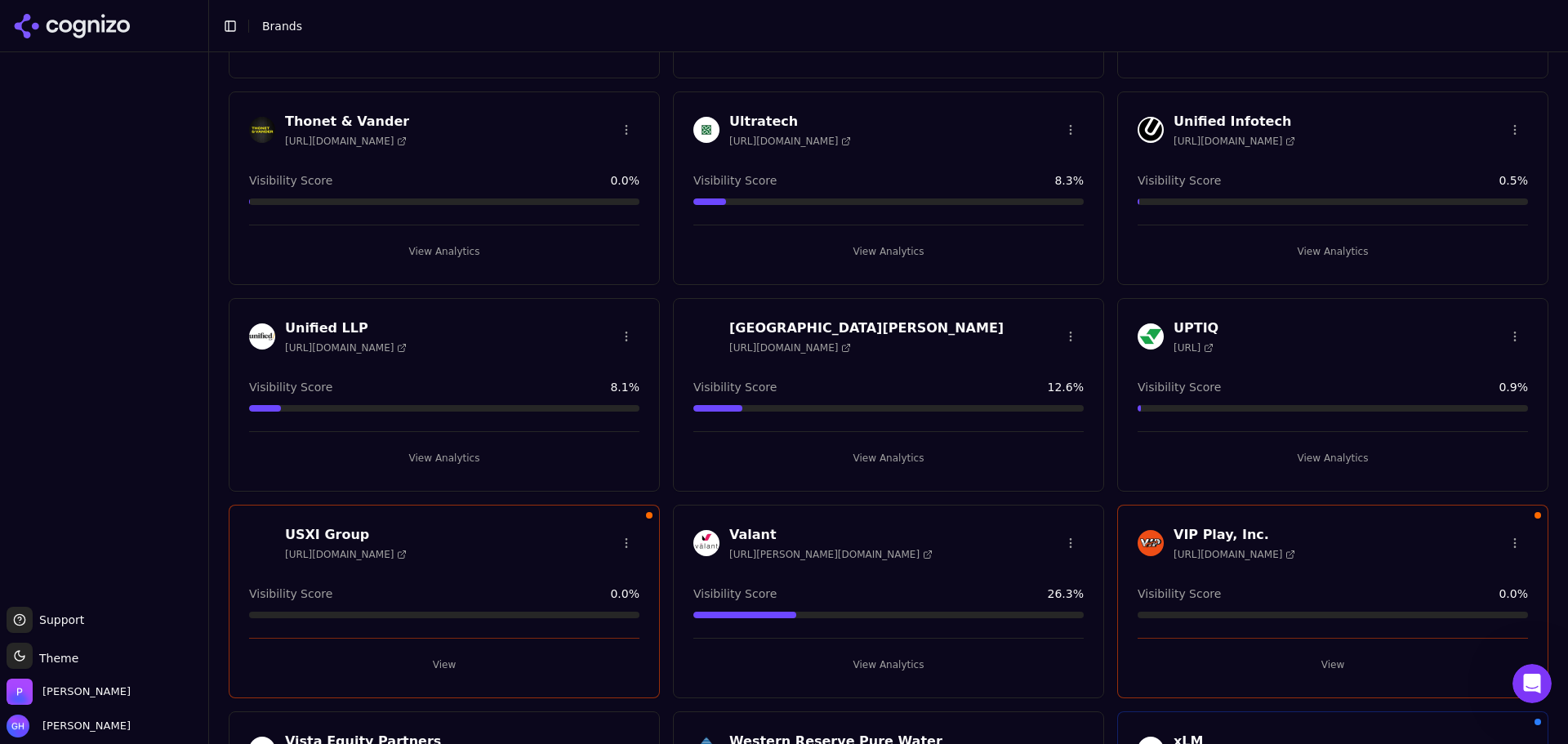
scroll to position [4323, 0]
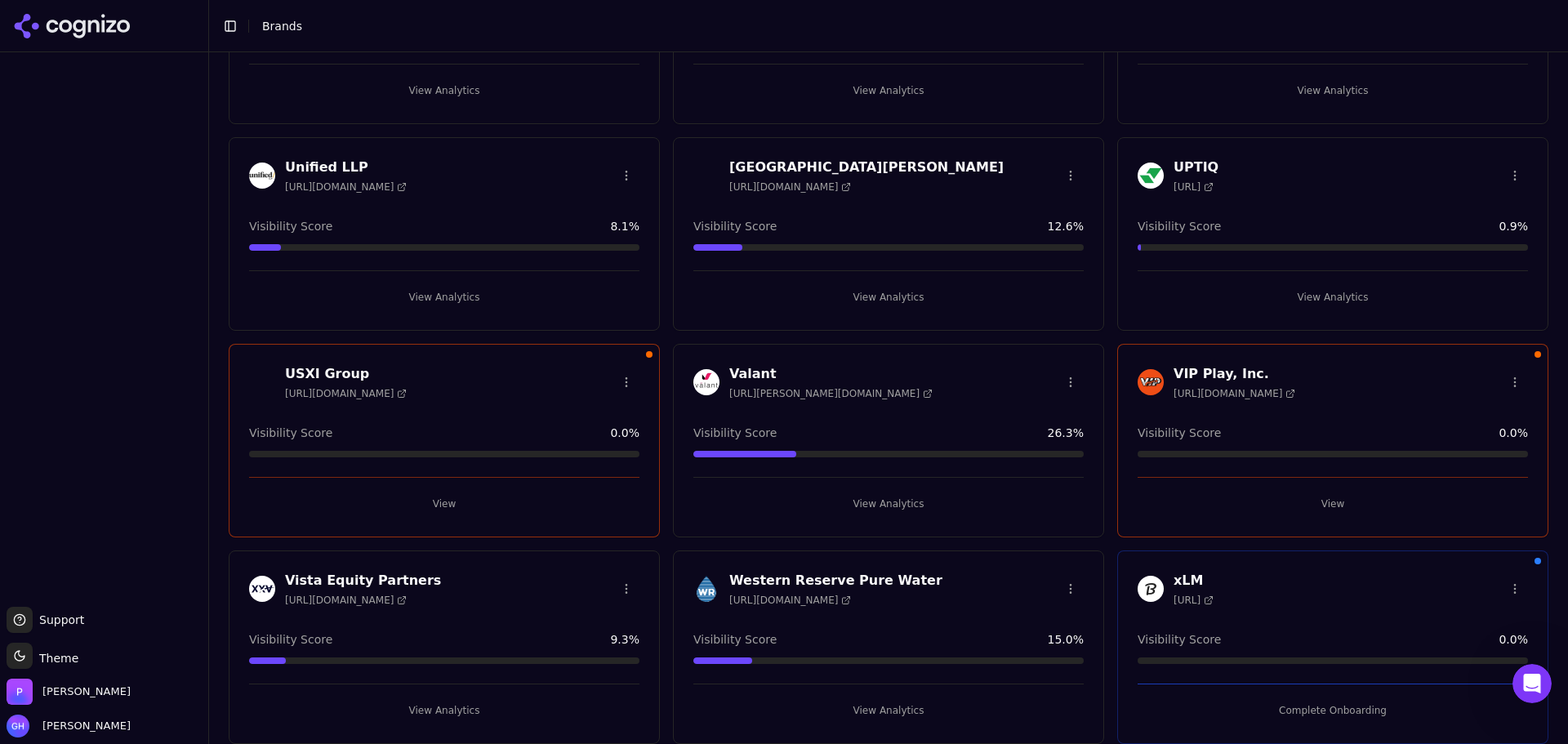
click at [1307, 704] on button "Complete Onboarding" at bounding box center [1333, 710] width 391 height 26
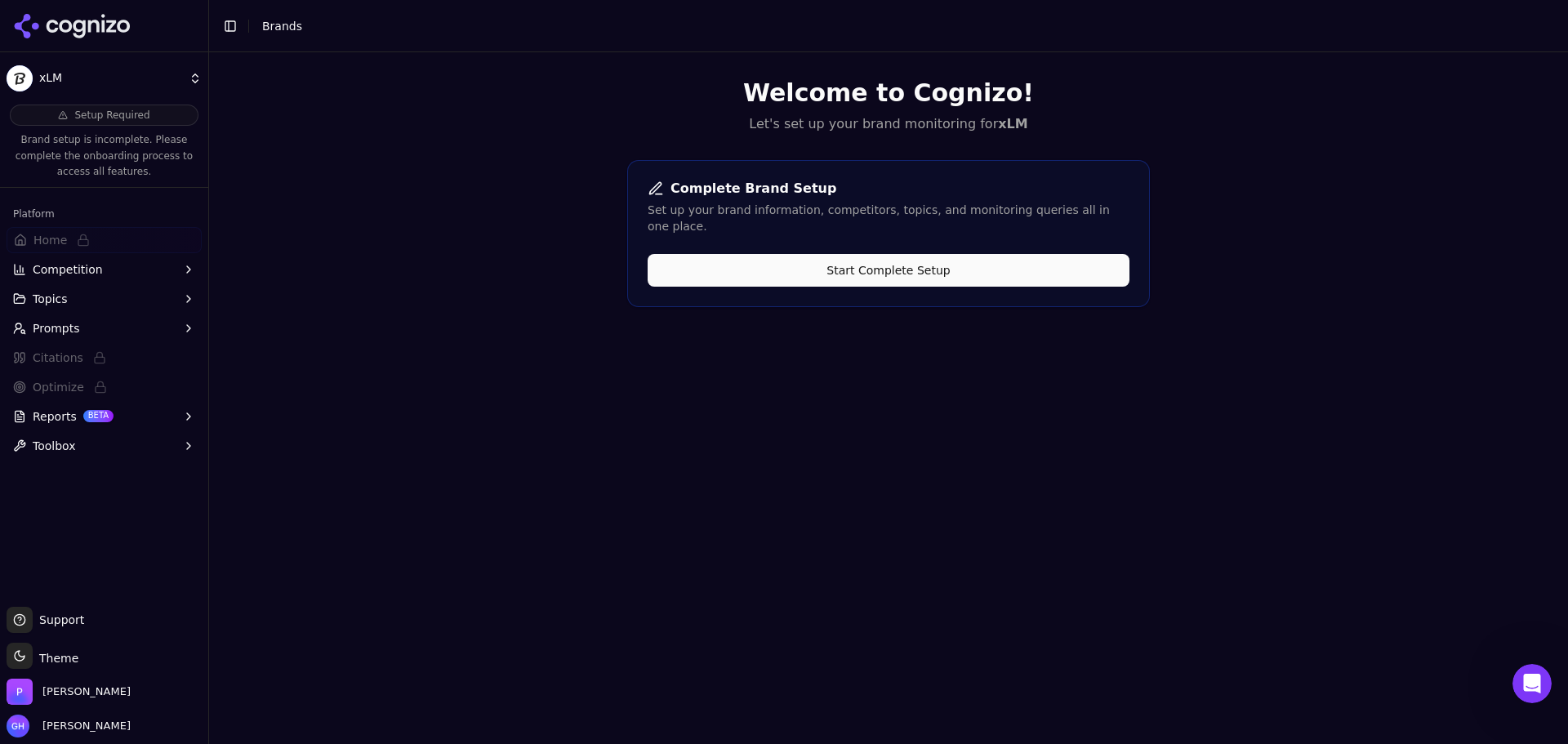
click at [884, 254] on button "Start Complete Setup" at bounding box center [888, 270] width 482 height 33
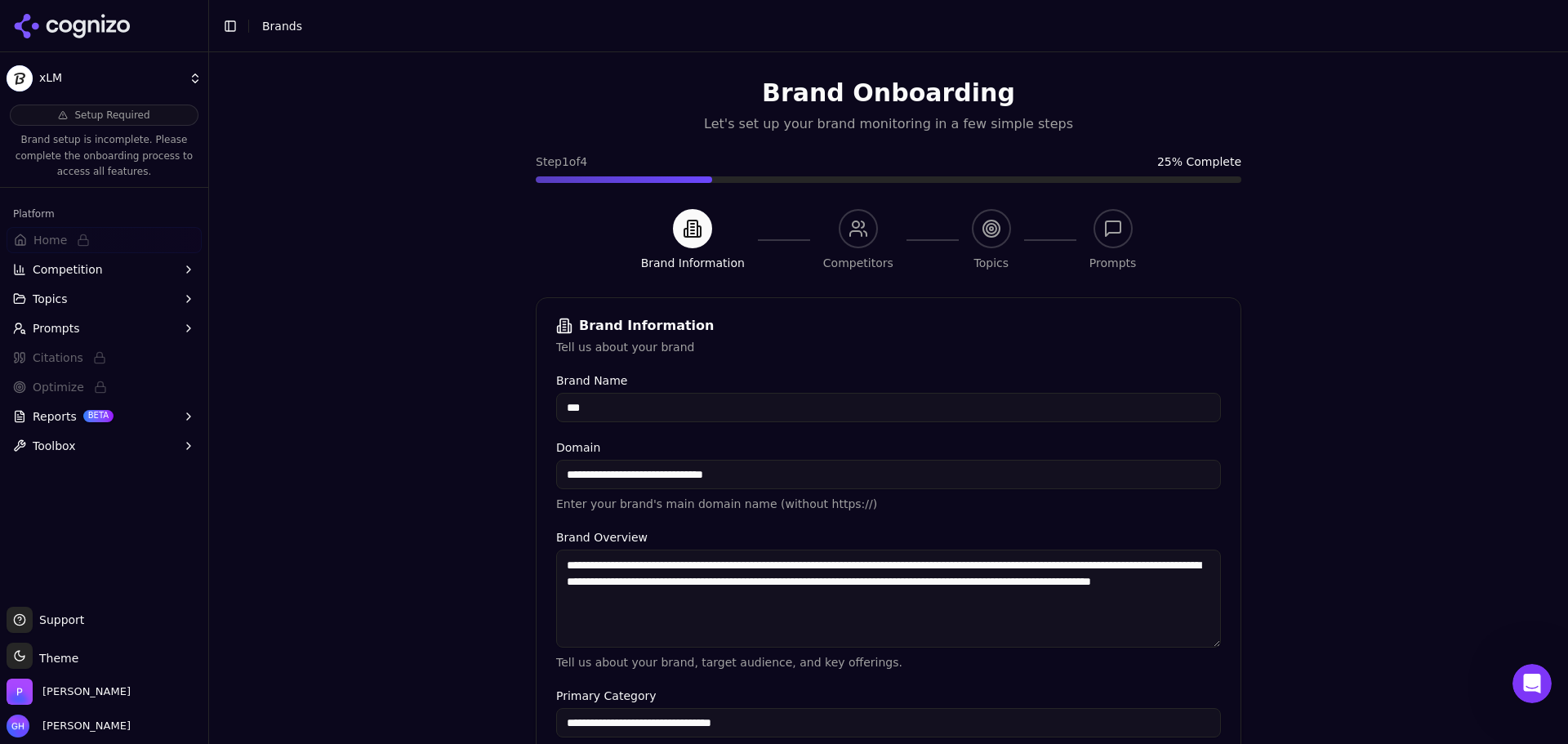
scroll to position [311, 0]
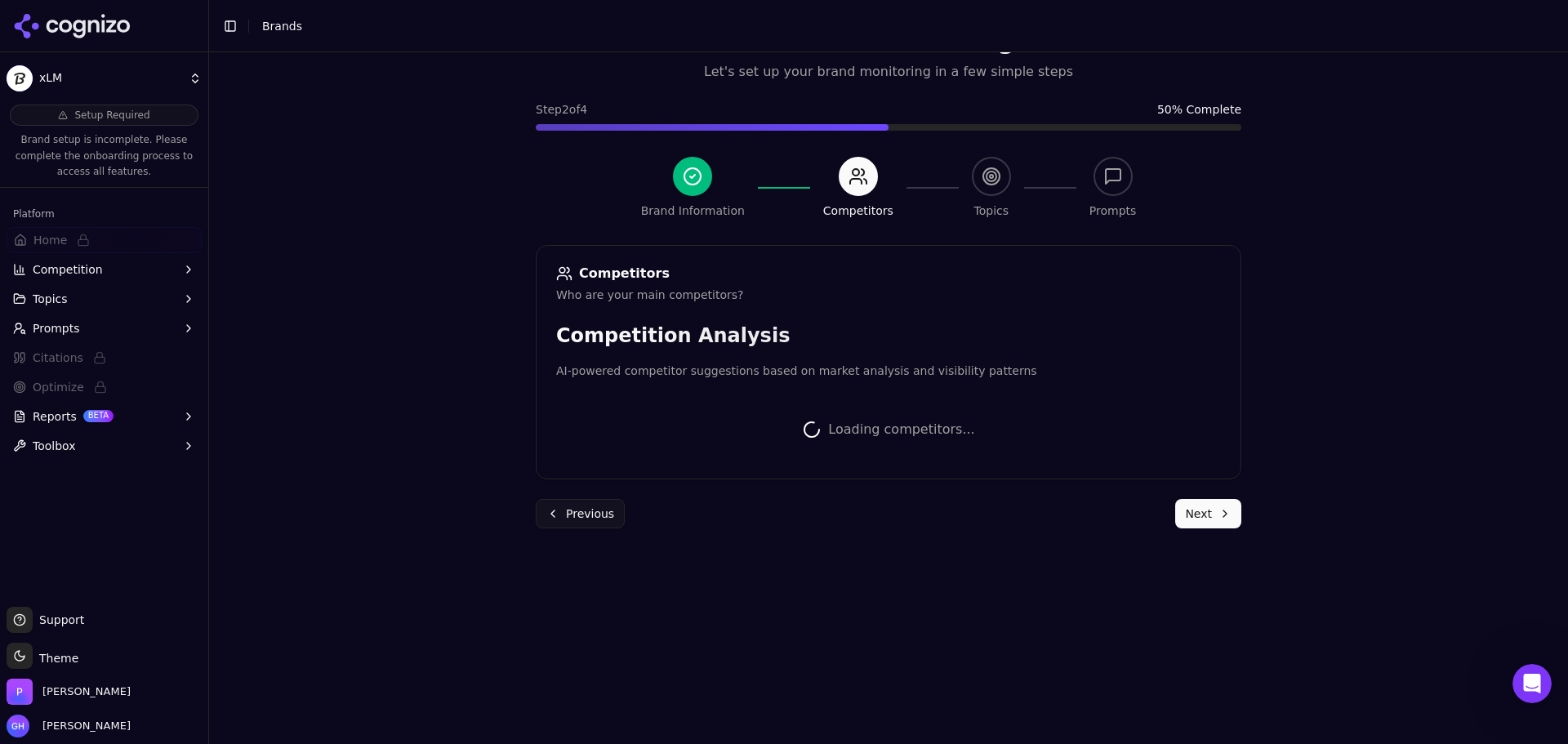
scroll to position [3, 0]
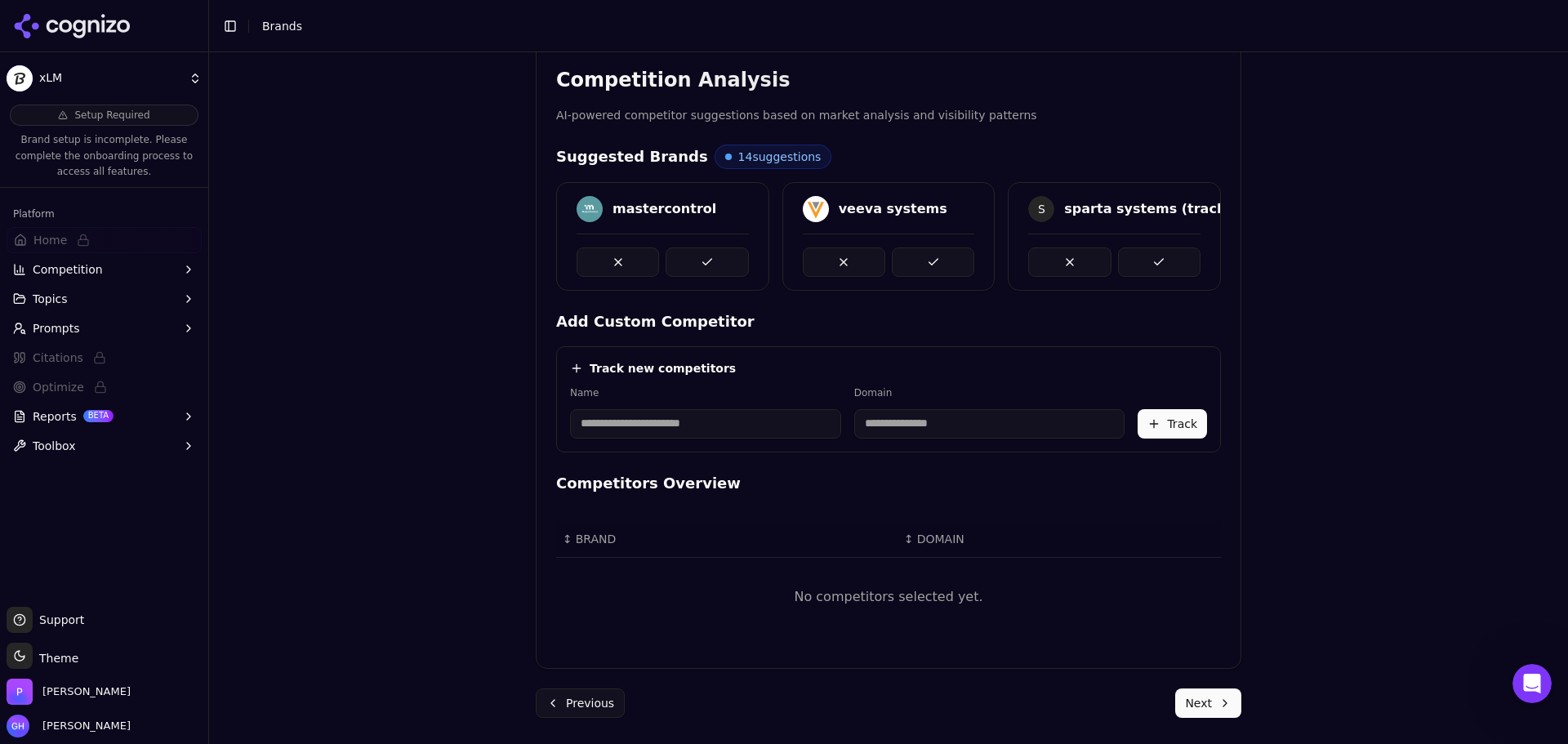
click at [639, 425] on input at bounding box center [705, 424] width 271 height 30
type input "*"
click at [949, 423] on input at bounding box center [990, 424] width 271 height 30
type input "*********"
click at [936, 373] on div "Track new competitors" at bounding box center [888, 368] width 638 height 16
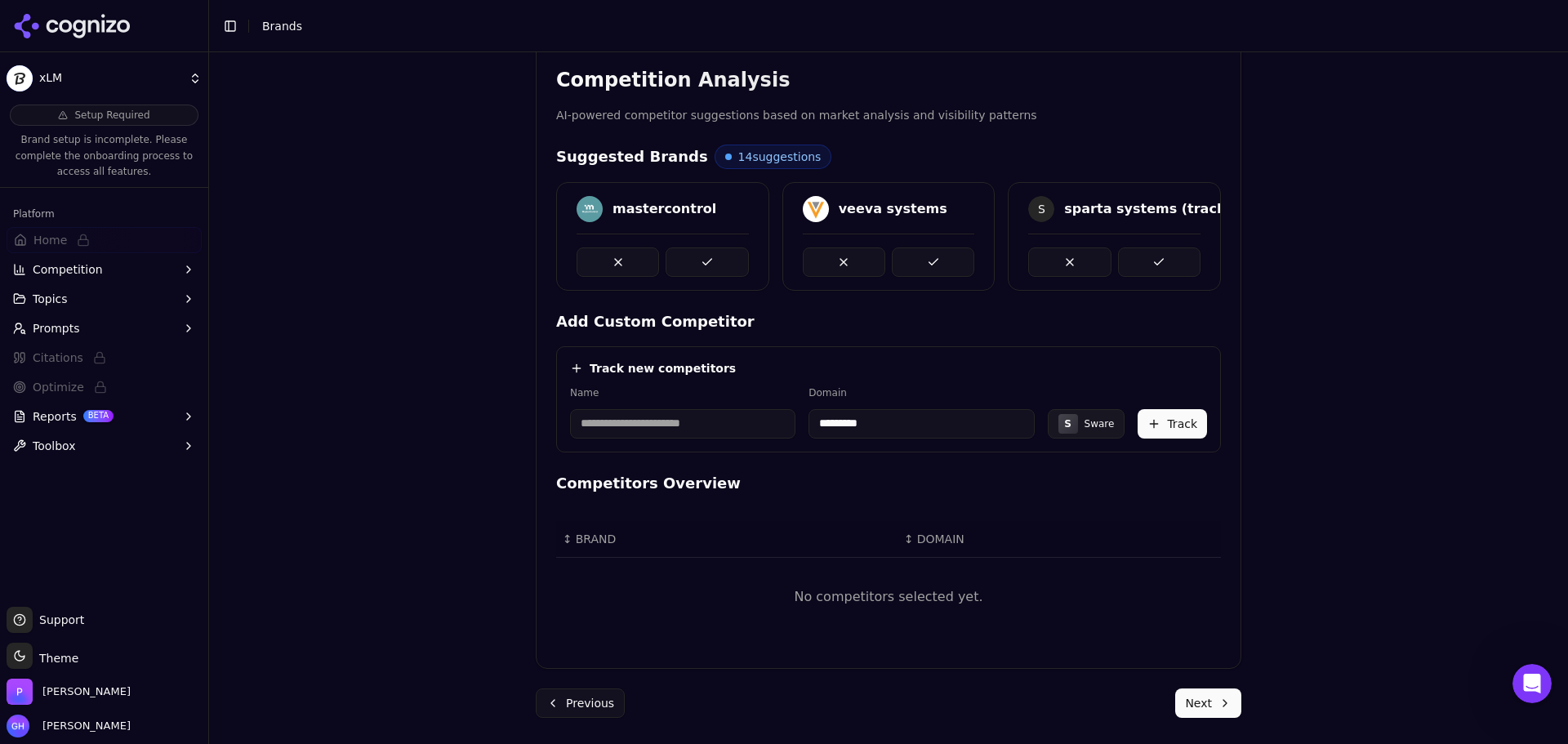
click at [760, 404] on div "Name" at bounding box center [682, 412] width 225 height 52
click at [751, 413] on input at bounding box center [682, 424] width 225 height 30
click at [654, 426] on input at bounding box center [682, 424] width 225 height 30
type input "*****"
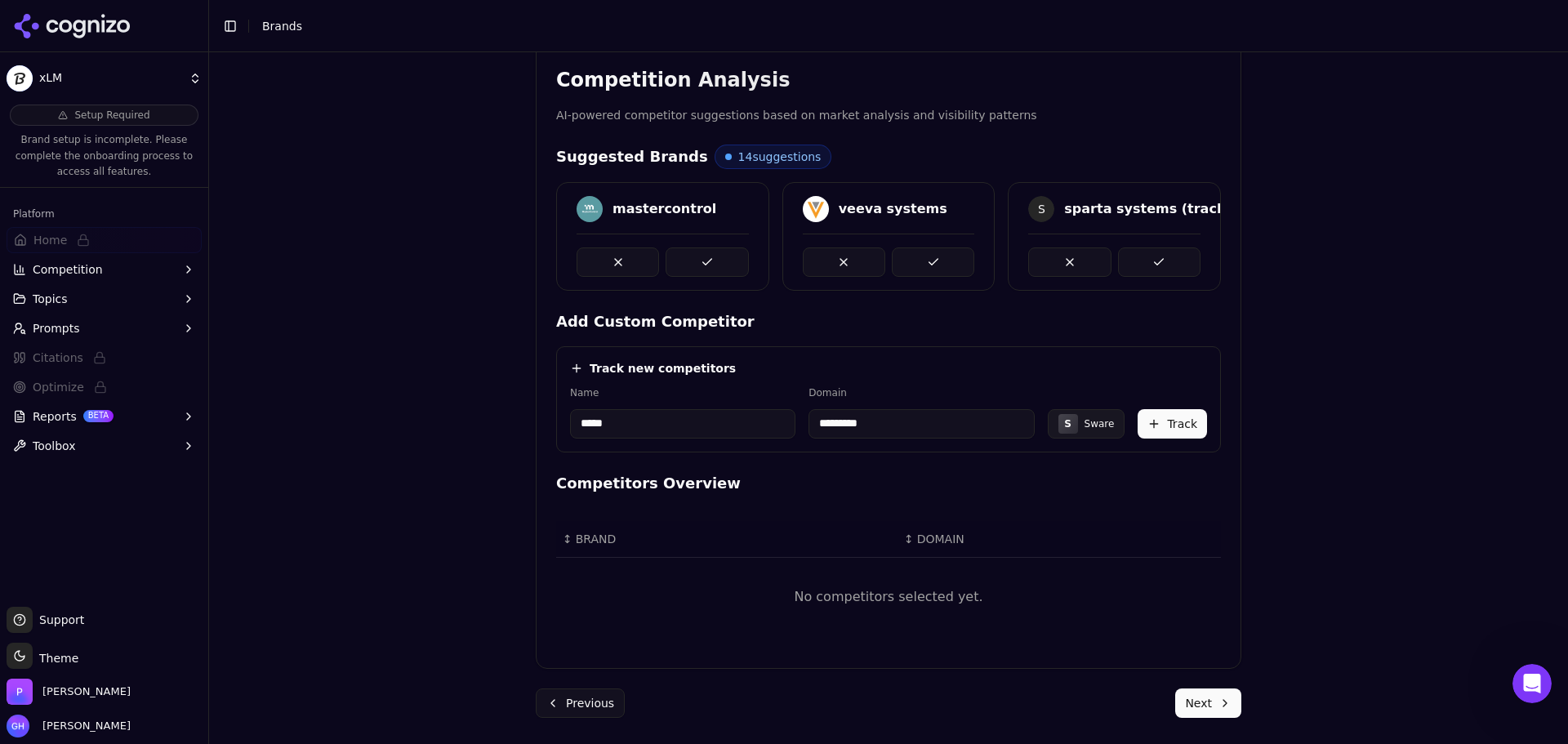
click at [1144, 425] on button "Track" at bounding box center [1172, 424] width 70 height 30
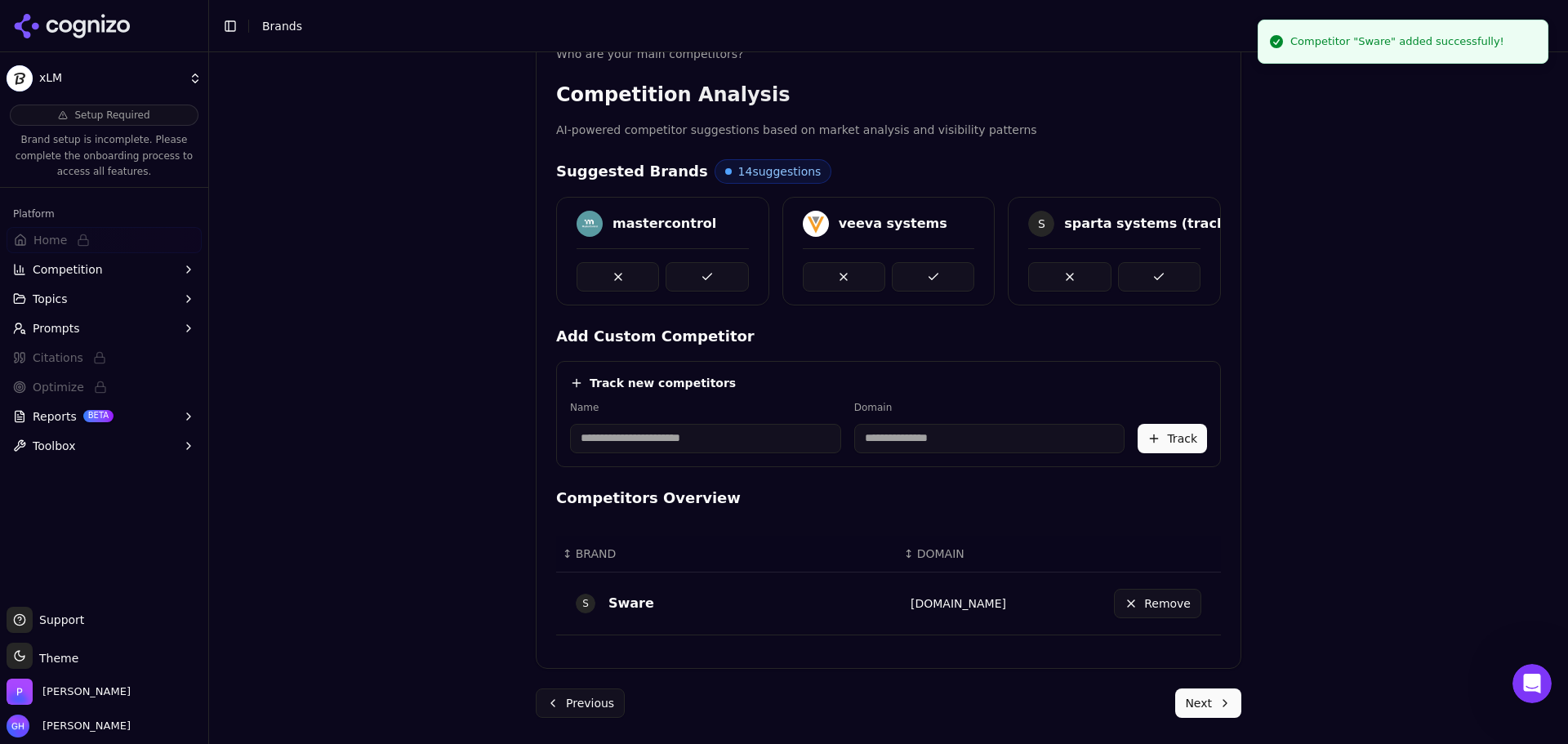
scroll to position [293, 0]
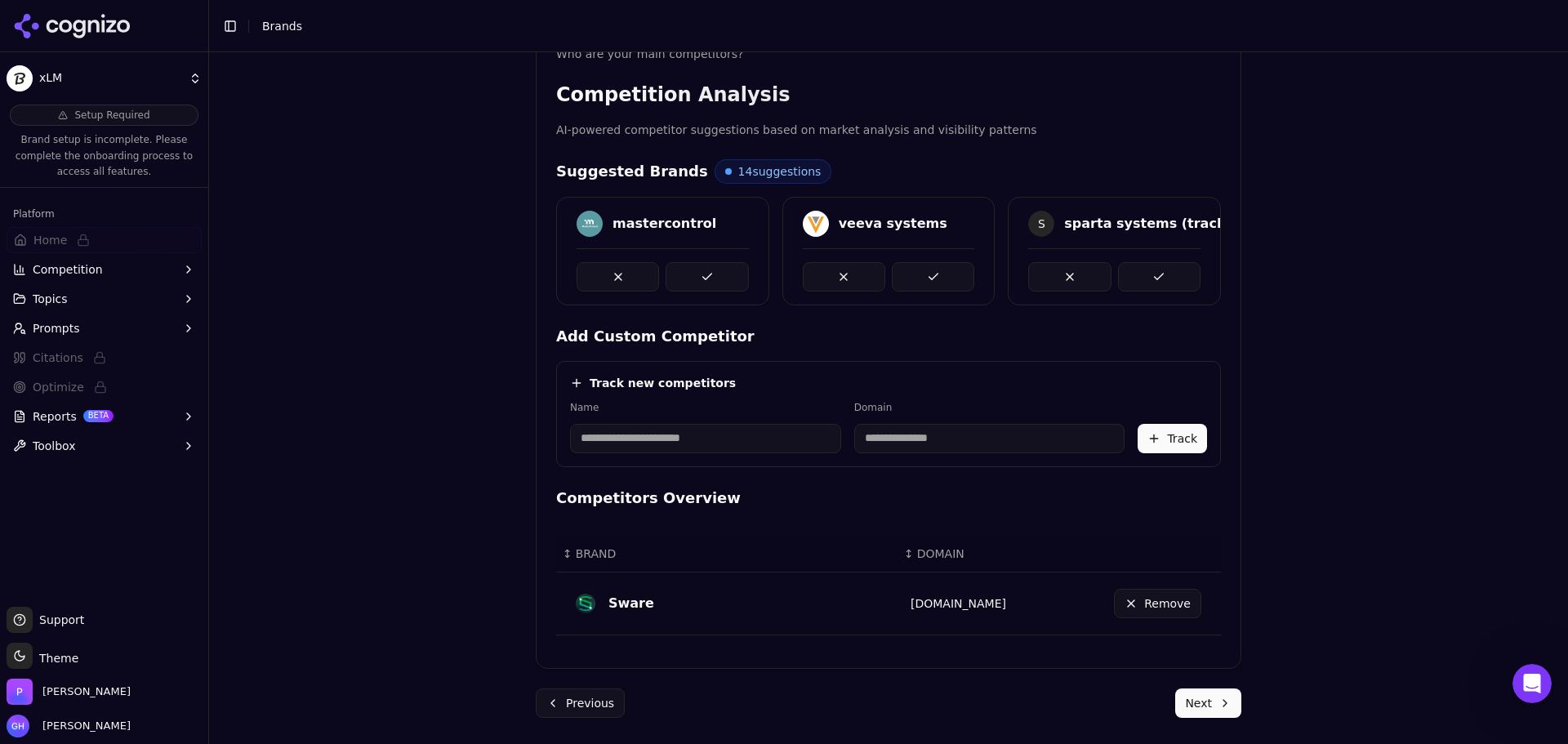
click at [661, 445] on input at bounding box center [705, 438] width 271 height 30
click at [988, 414] on div "Domain" at bounding box center [990, 427] width 271 height 52
click at [947, 429] on input at bounding box center [990, 438] width 271 height 30
type input "**********"
click at [945, 419] on div "**********" at bounding box center [905, 427] width 215 height 52
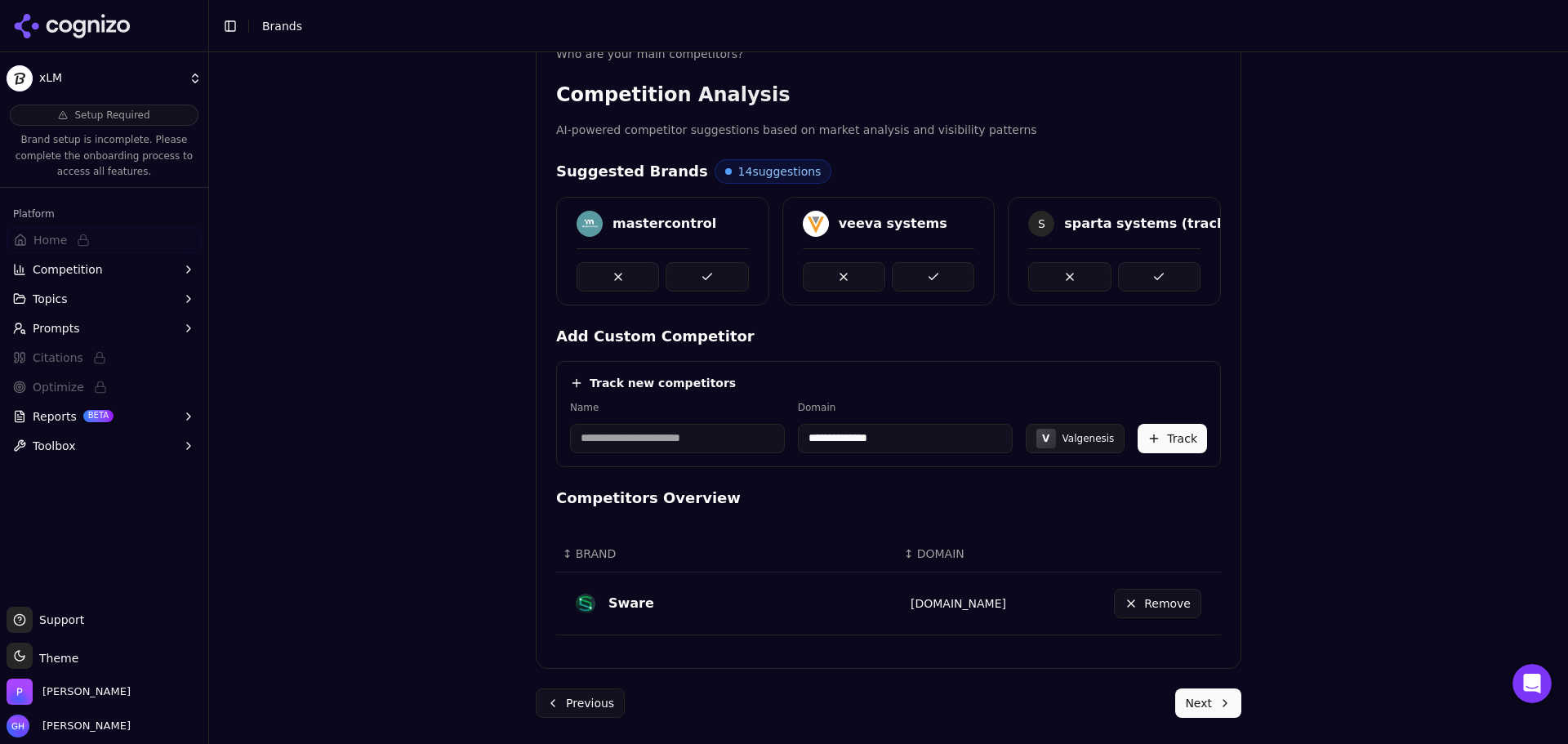
click at [671, 433] on input at bounding box center [677, 438] width 215 height 30
click at [594, 441] on input "**********" at bounding box center [677, 438] width 215 height 30
type input "**********"
click at [1168, 436] on button "Track" at bounding box center [1172, 438] width 70 height 30
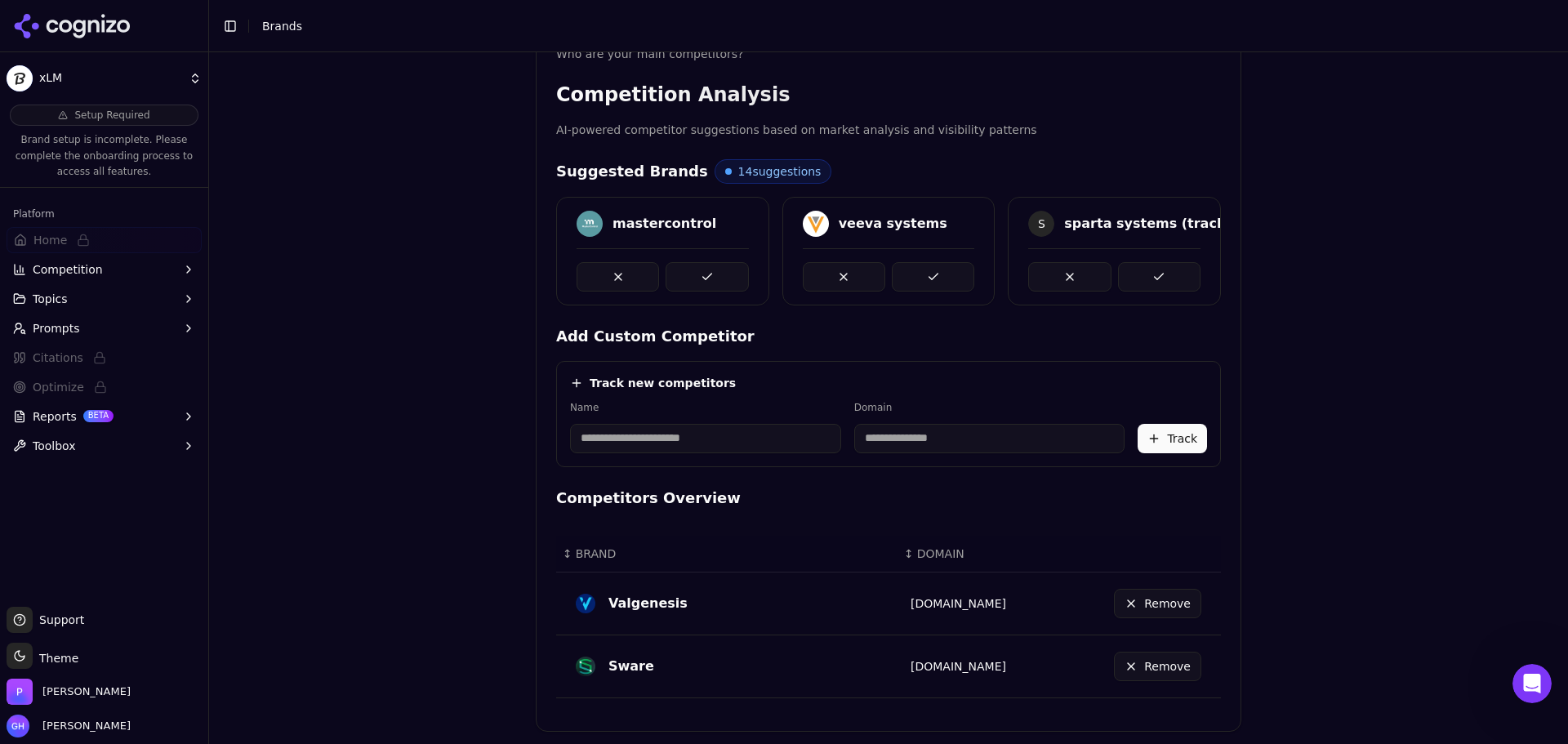
click at [960, 430] on input at bounding box center [990, 438] width 271 height 30
type input "********"
click at [640, 439] on input at bounding box center [683, 438] width 227 height 30
type input "****"
click at [856, 394] on div "Track new competitors Name **** Domain ******** U USDM Track" at bounding box center [888, 413] width 665 height 106
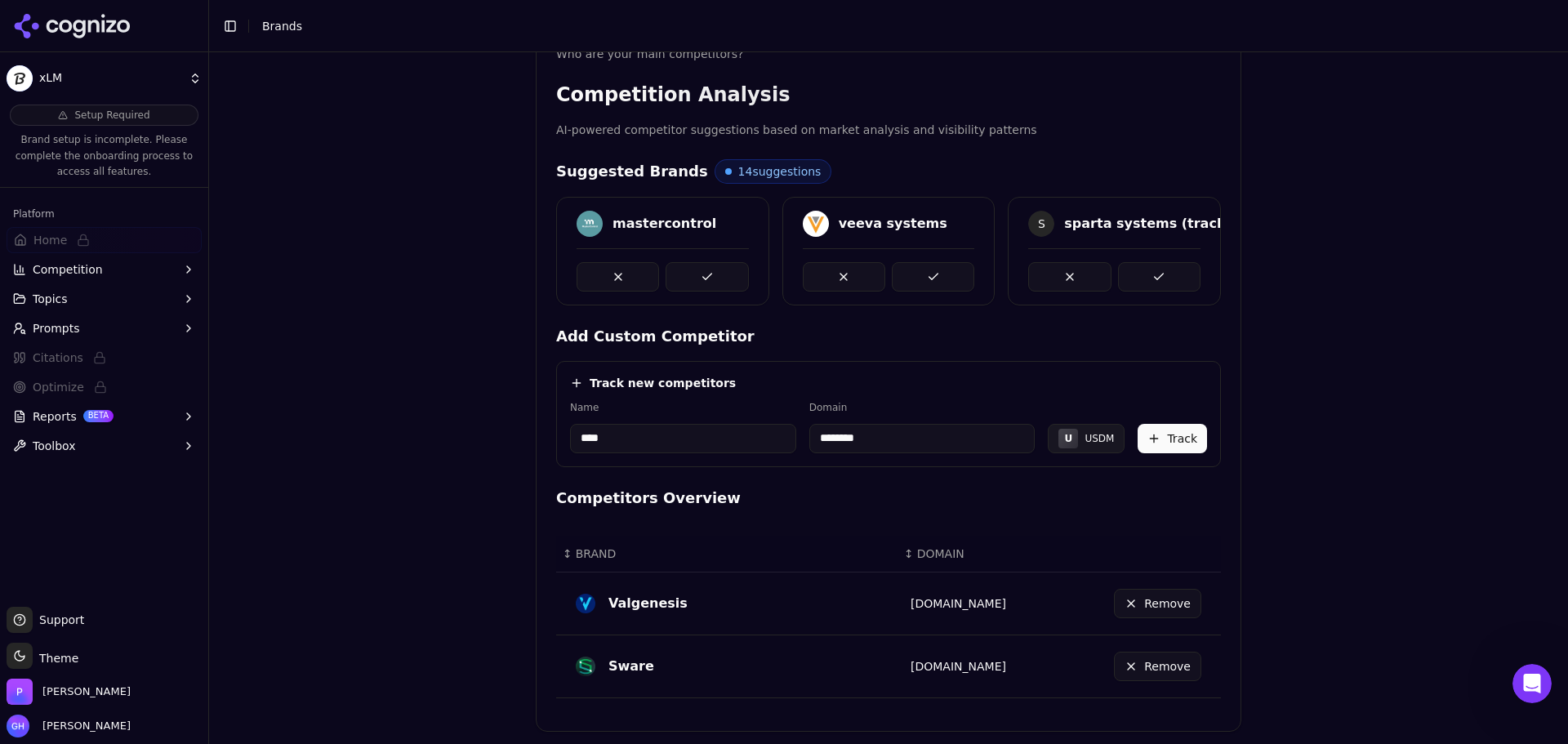
click at [1153, 436] on button "Track" at bounding box center [1172, 438] width 70 height 30
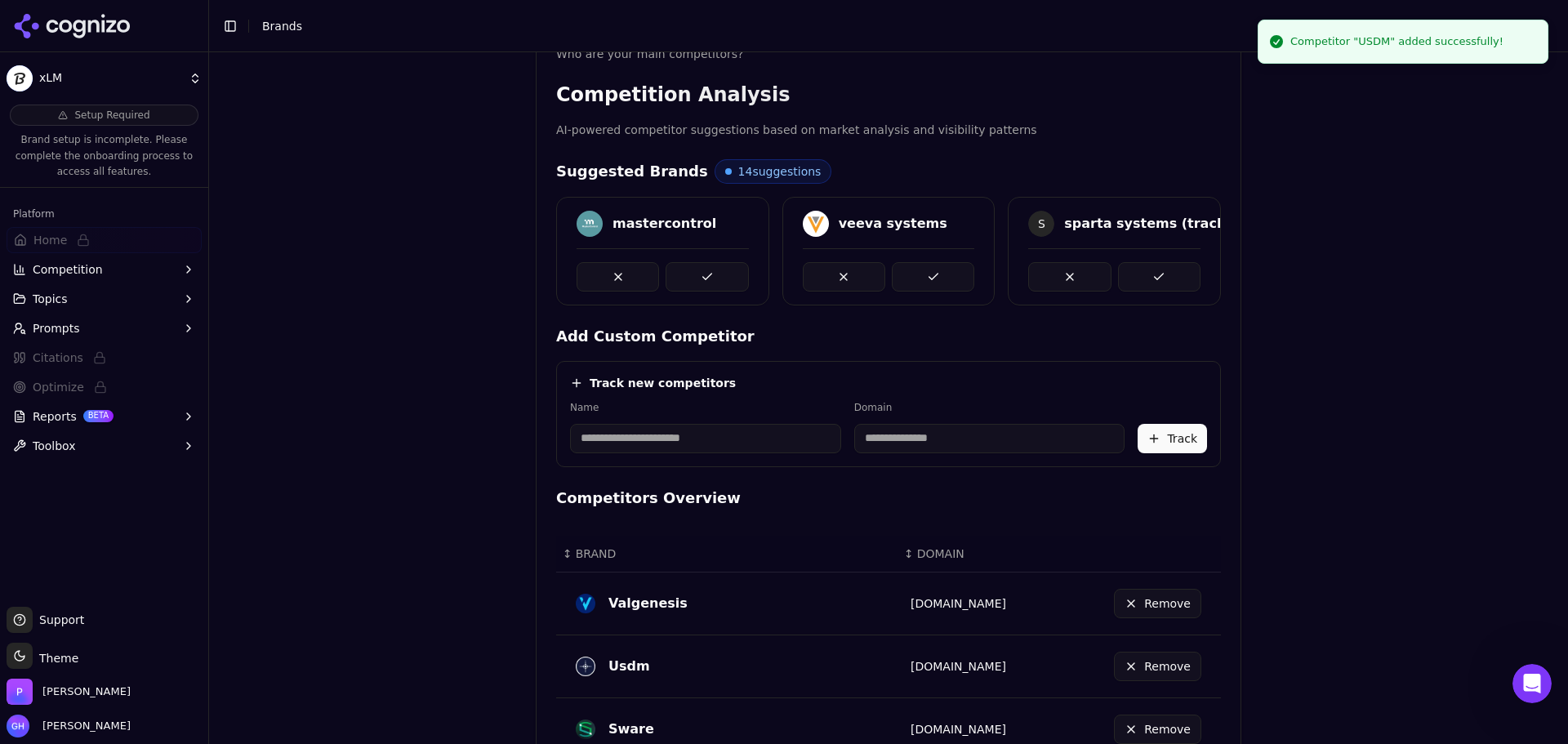
click at [690, 290] on div "mastercontrol" at bounding box center [663, 251] width 213 height 108
click at [702, 282] on button at bounding box center [706, 277] width 82 height 30
click at [940, 274] on button at bounding box center [932, 277] width 82 height 30
click at [1138, 280] on button at bounding box center [1159, 277] width 82 height 30
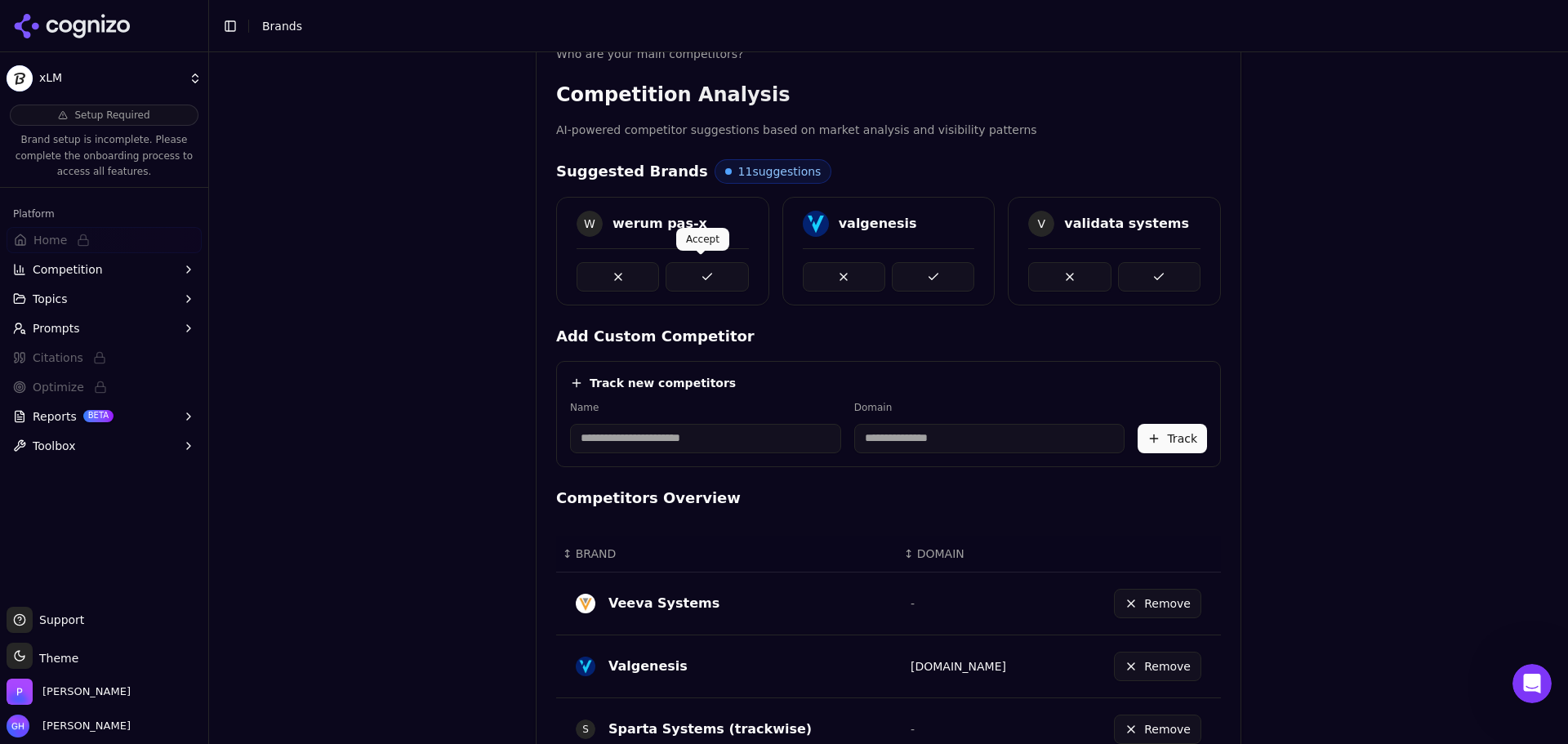
click at [713, 267] on button at bounding box center [706, 277] width 82 height 30
click at [1169, 262] on button at bounding box center [1159, 277] width 82 height 30
click at [964, 273] on button at bounding box center [932, 277] width 82 height 30
click at [684, 275] on button at bounding box center [706, 277] width 82 height 30
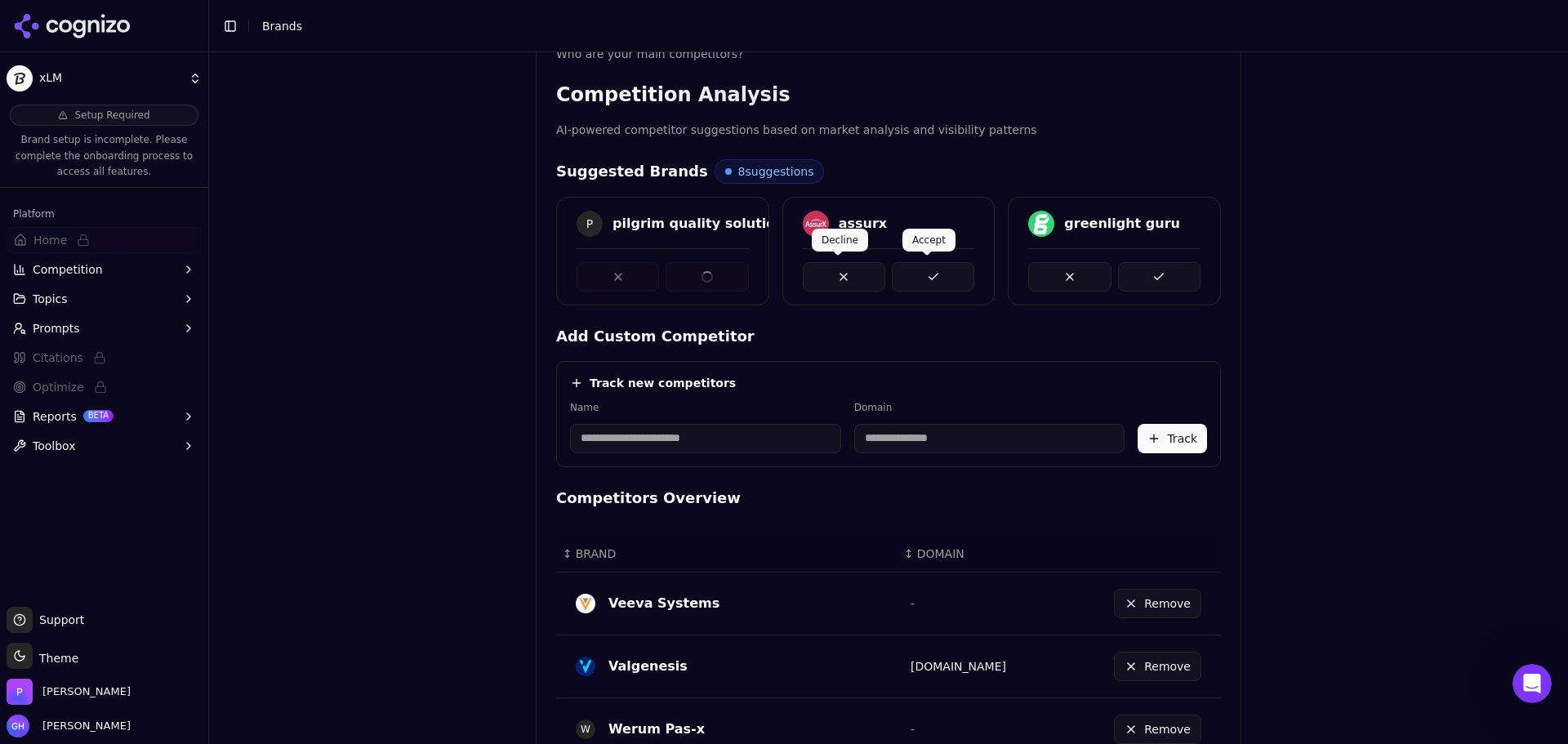
drag, startPoint x: 917, startPoint y: 274, endPoint x: 932, endPoint y: 274, distance: 15.0
click at [923, 274] on button at bounding box center [932, 277] width 82 height 30
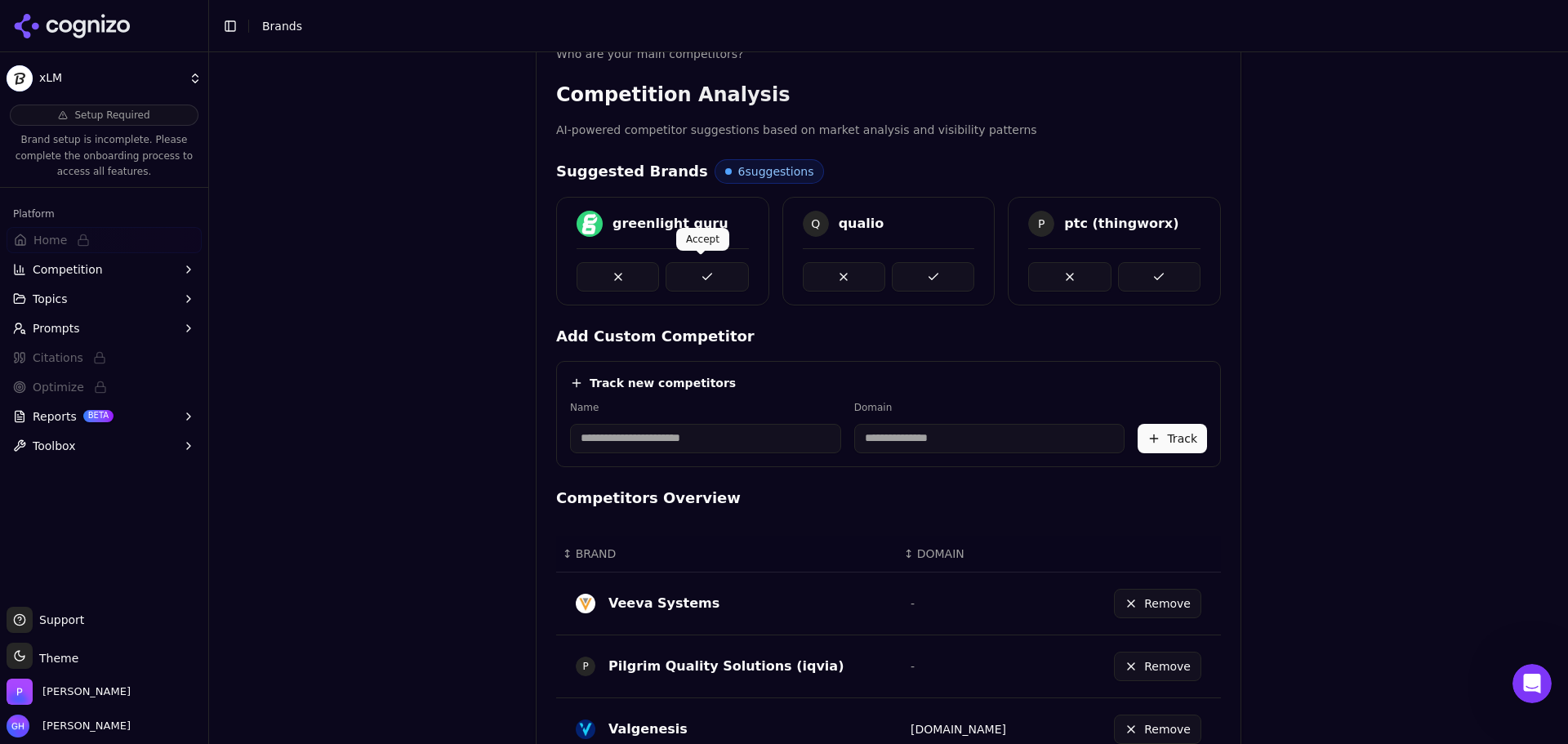
drag, startPoint x: 1111, startPoint y: 270, endPoint x: 1135, endPoint y: 274, distance: 24.3
click at [1135, 274] on div "greenlight guru Q qualio P ptc (thingworx)" at bounding box center [888, 251] width 665 height 108
click at [1135, 274] on button at bounding box center [1159, 277] width 82 height 30
click at [927, 278] on button at bounding box center [932, 277] width 82 height 30
click at [709, 274] on button at bounding box center [706, 277] width 82 height 30
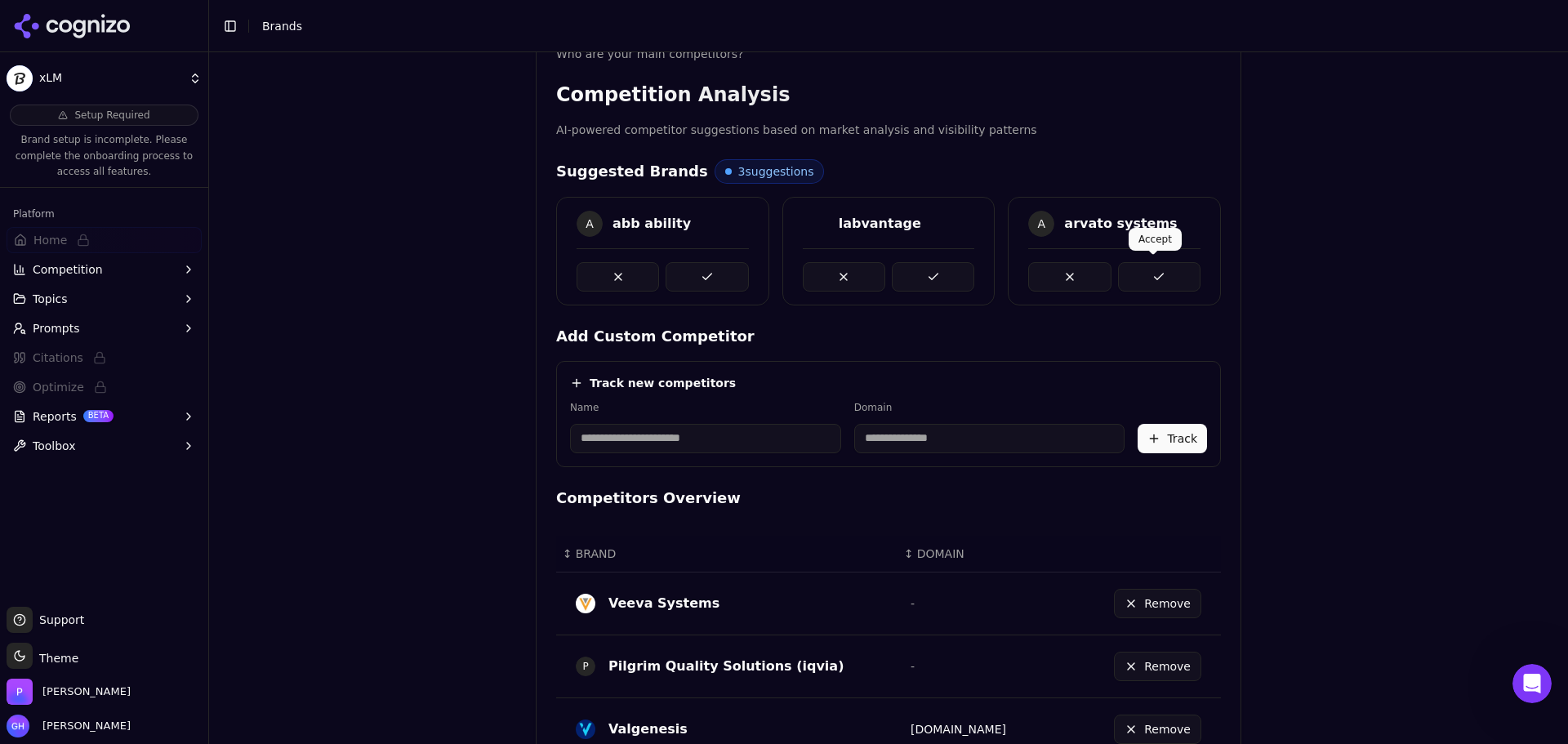
click at [1159, 275] on button at bounding box center [1159, 277] width 82 height 30
click at [939, 279] on button at bounding box center [932, 277] width 82 height 30
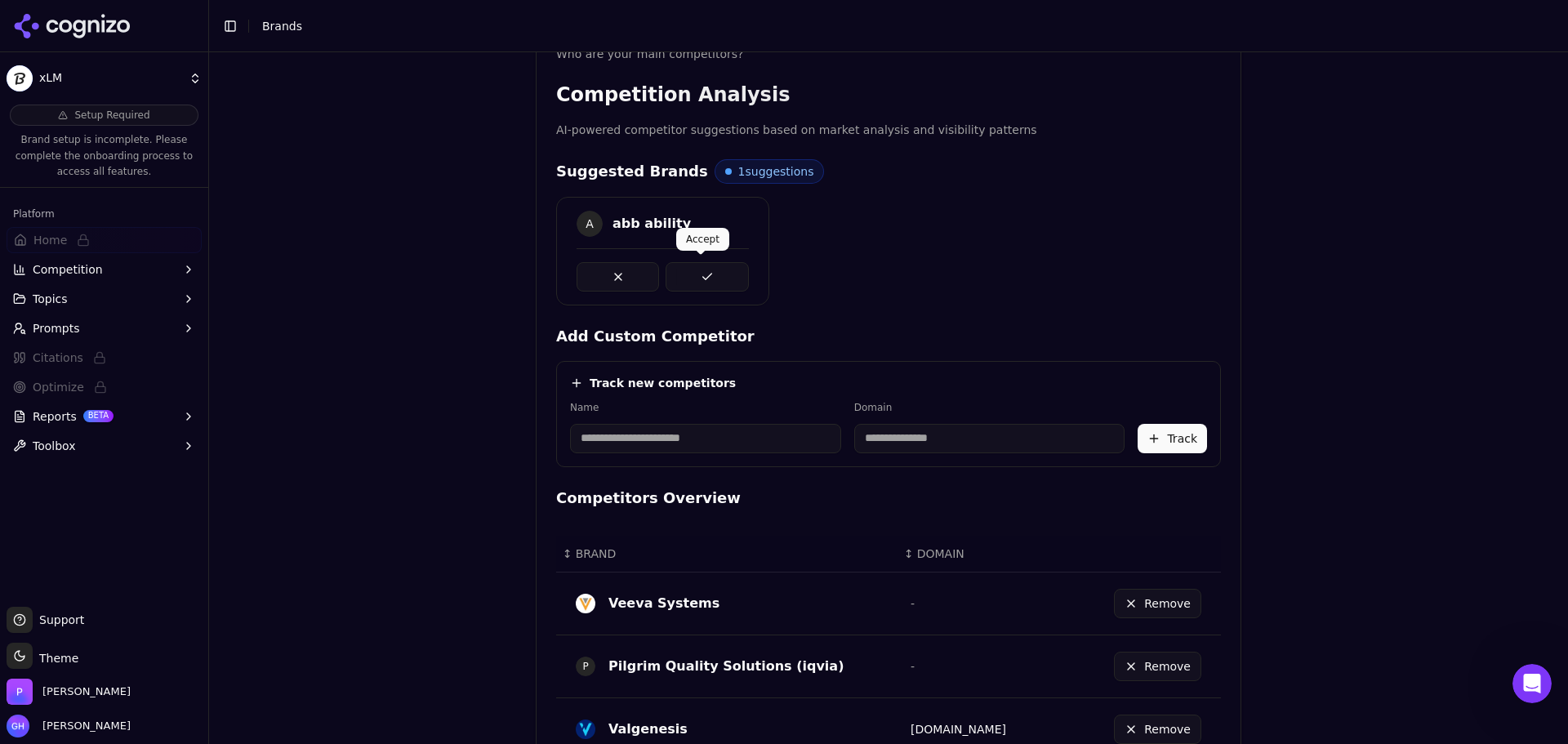
click at [730, 278] on button at bounding box center [706, 277] width 82 height 30
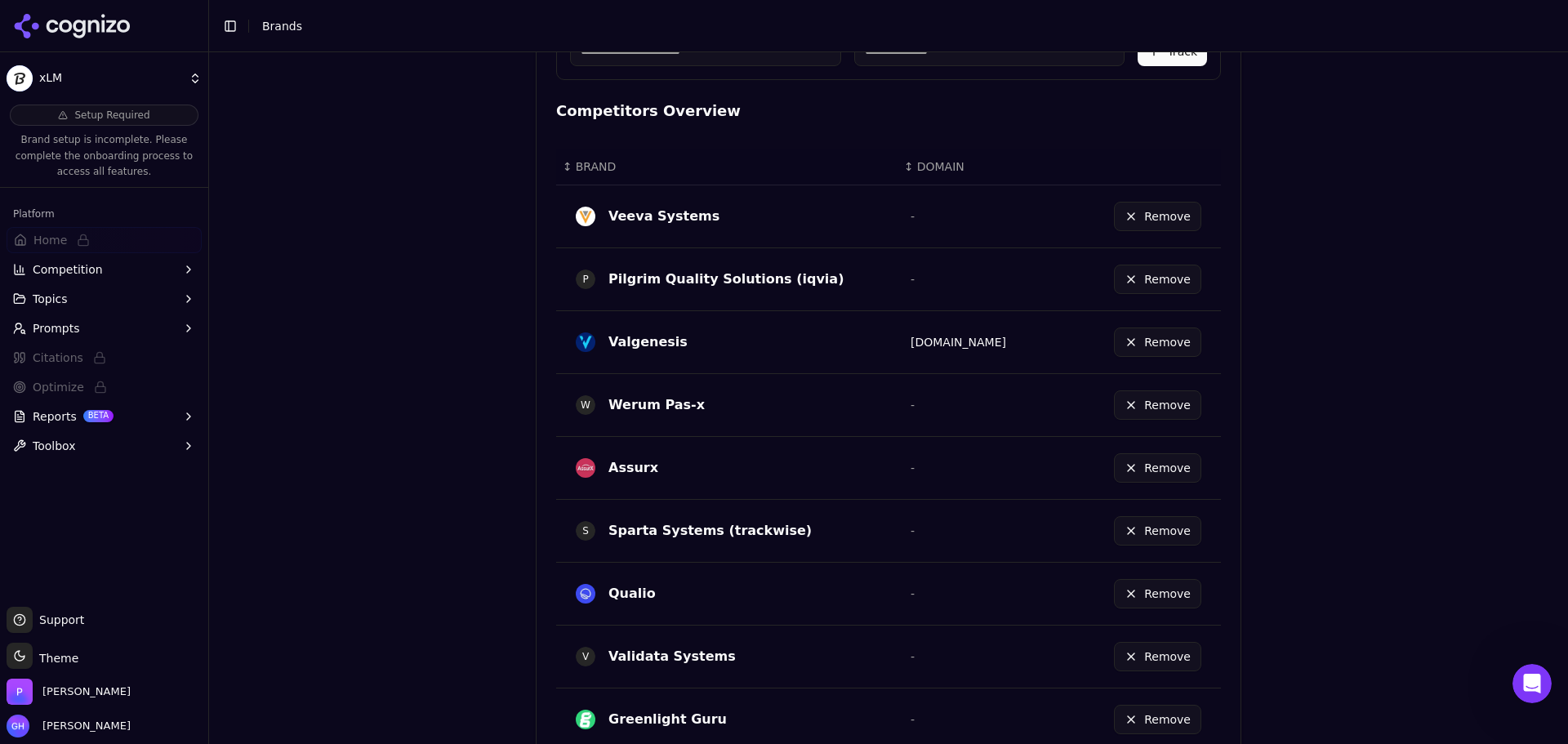
scroll to position [902, 0]
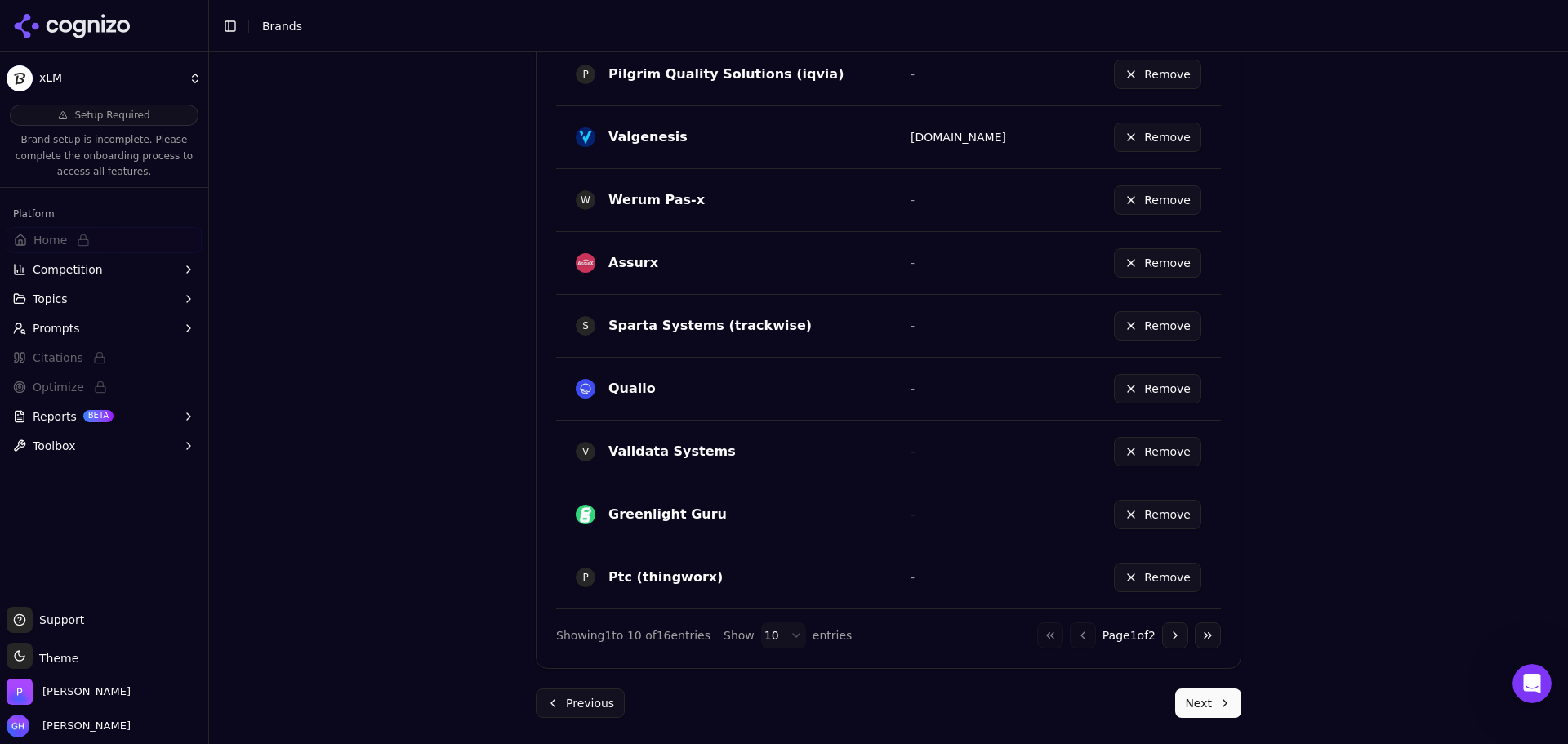
click at [1187, 636] on div "Go to first page Go to previous page Page 1 of 2 Go to next page Go to last page" at bounding box center [1129, 635] width 184 height 26
click at [1162, 635] on button "Go to next page" at bounding box center [1175, 635] width 26 height 26
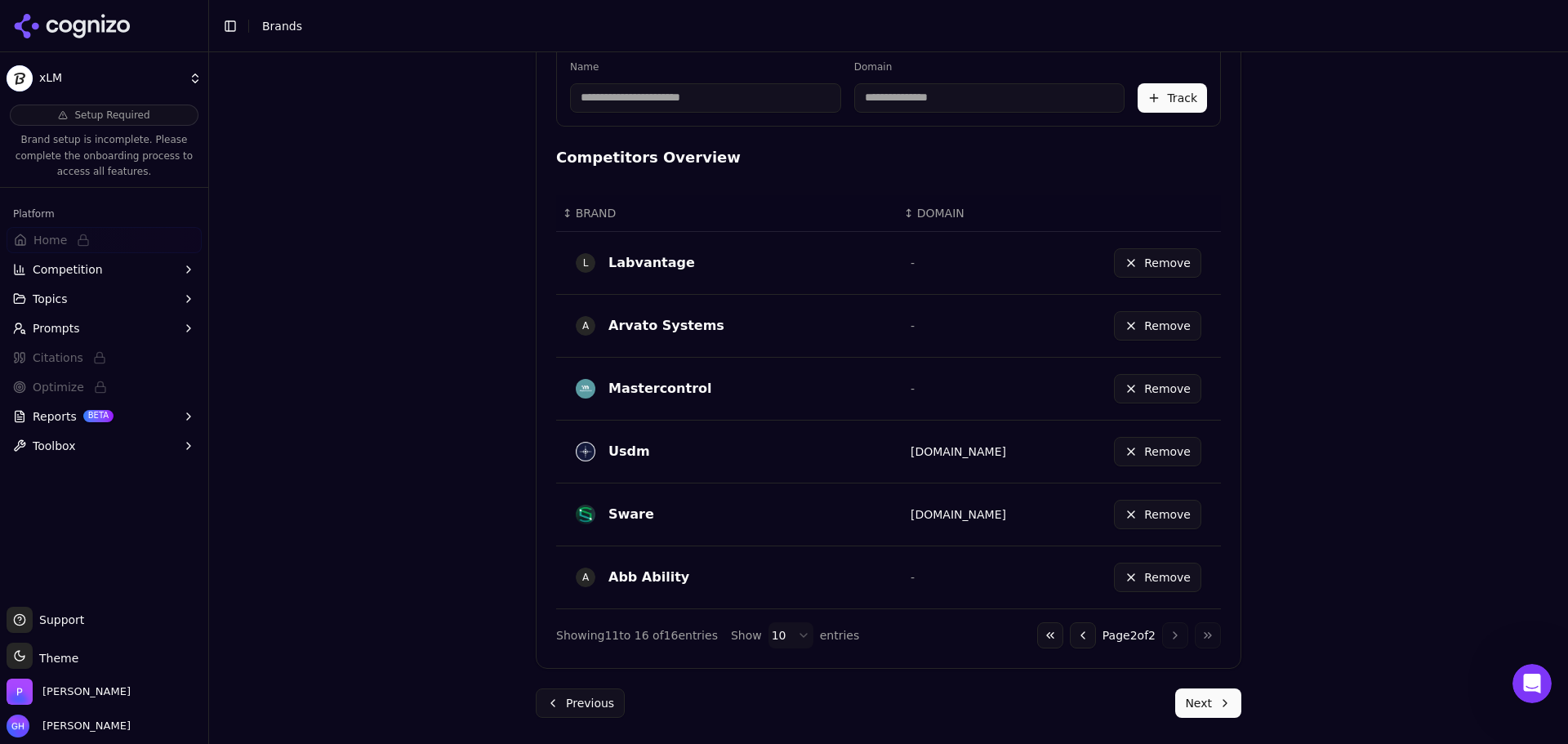
scroll to position [651, 0]
click at [1220, 713] on button "Next" at bounding box center [1208, 702] width 66 height 30
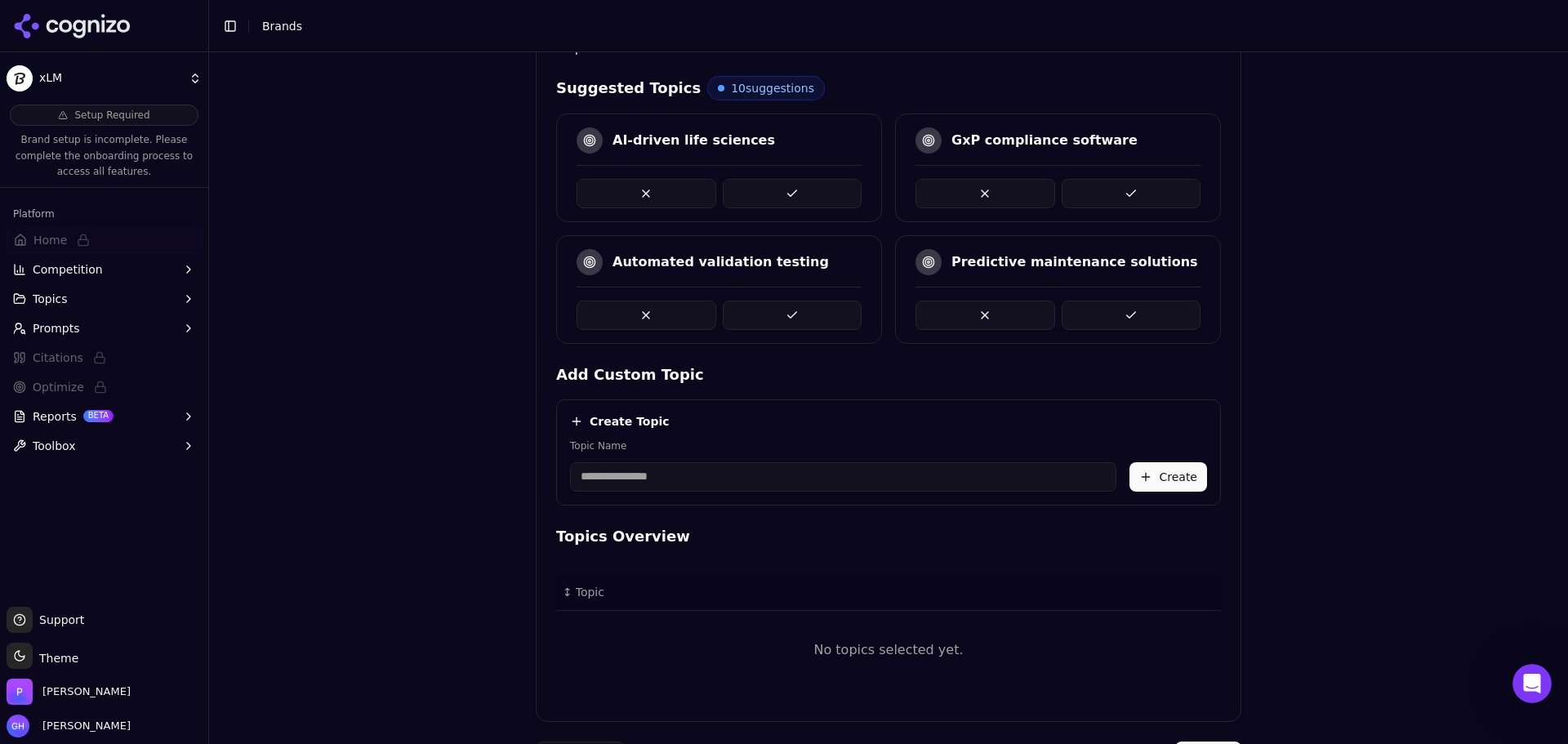
scroll to position [377, 0]
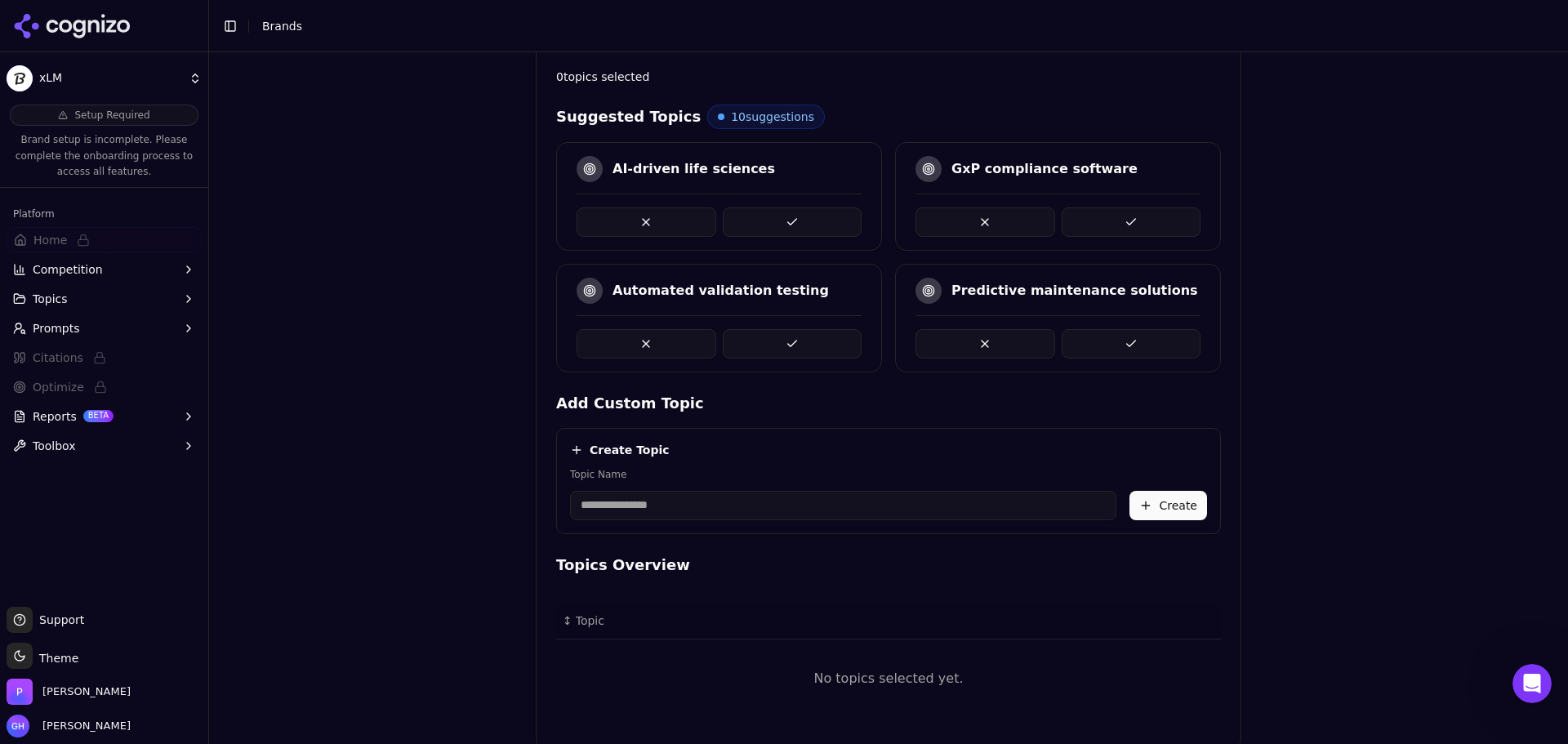
click at [782, 334] on button at bounding box center [792, 344] width 139 height 30
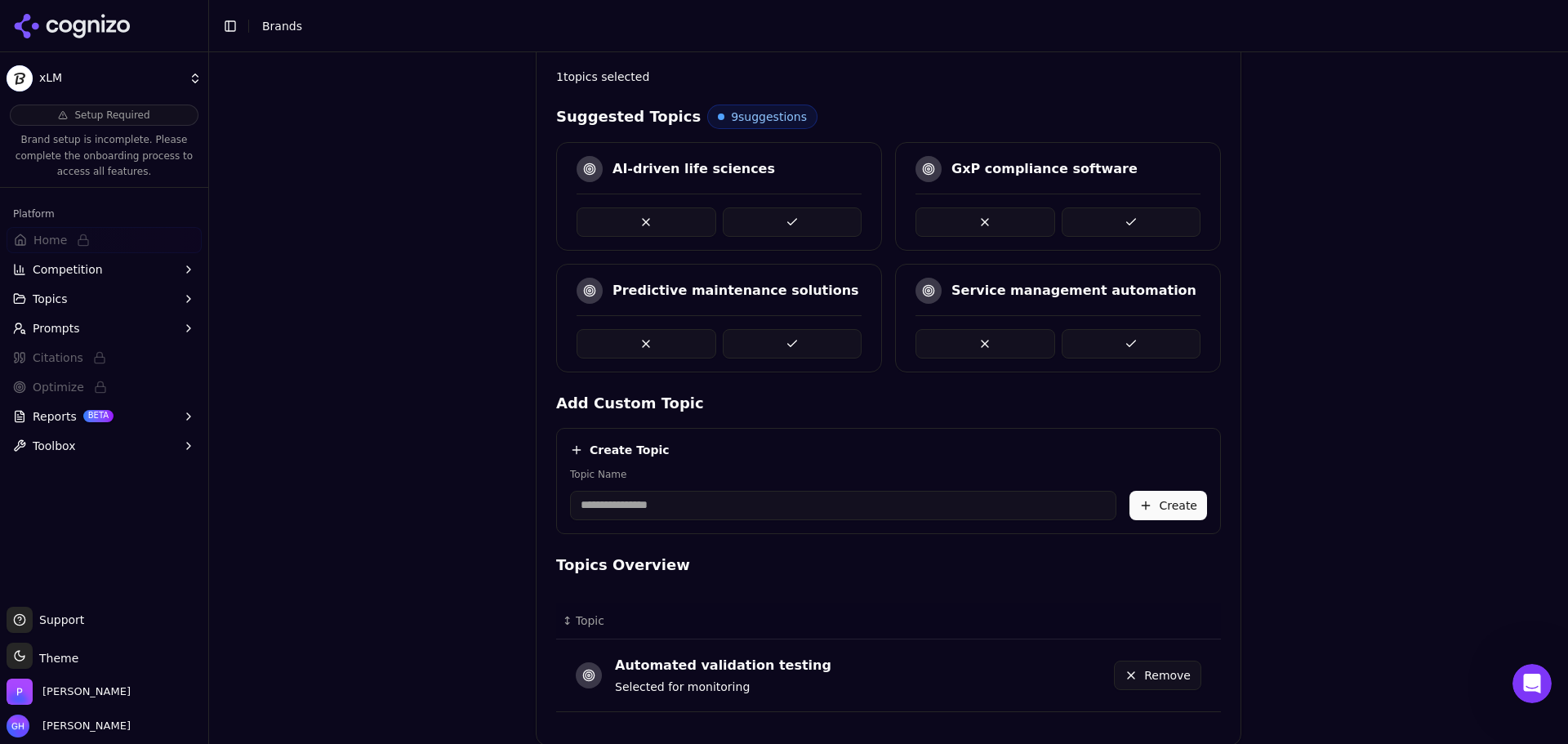
click at [789, 229] on button at bounding box center [792, 221] width 139 height 30
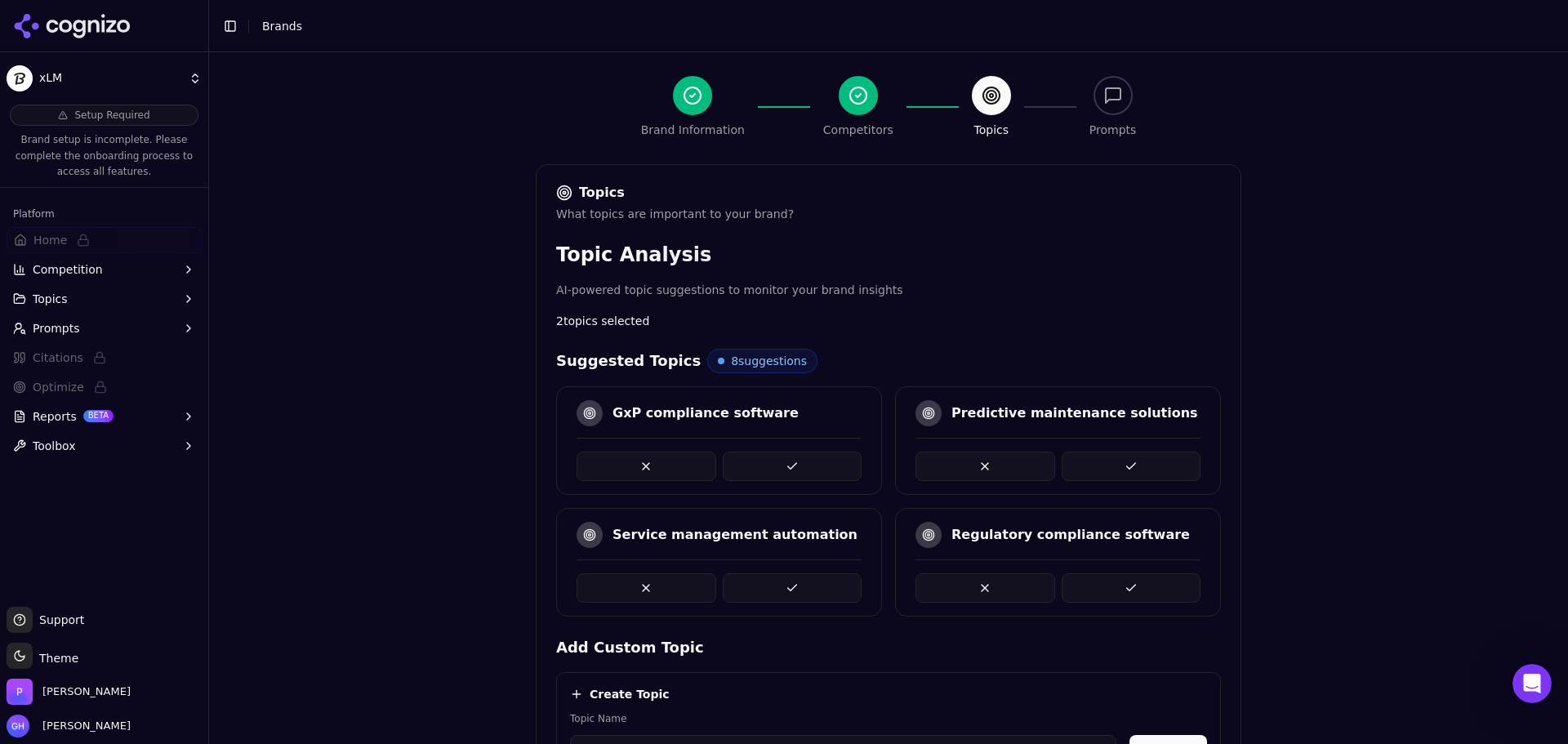
scroll to position [132, 0]
click at [815, 464] on button at bounding box center [792, 466] width 139 height 30
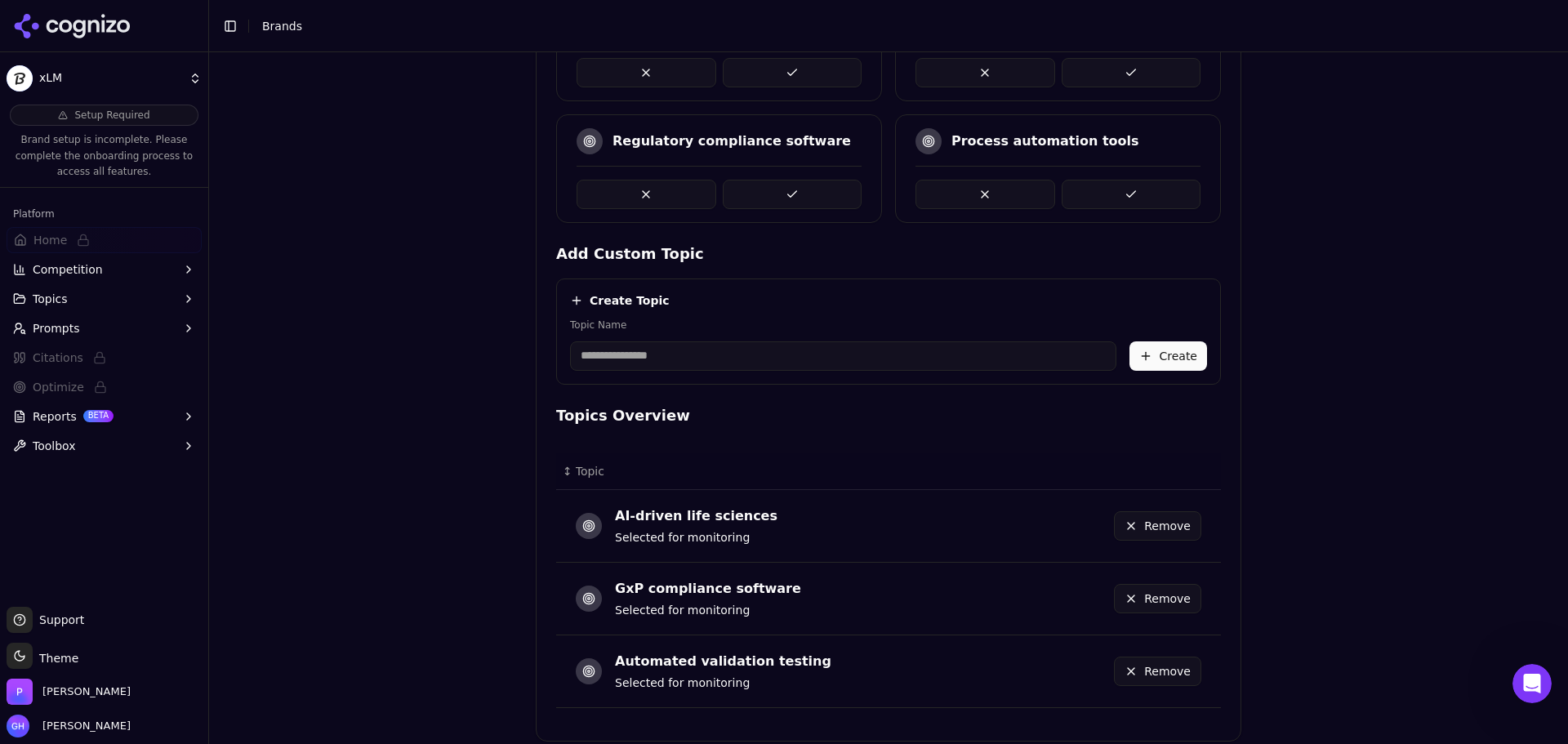
scroll to position [118, 0]
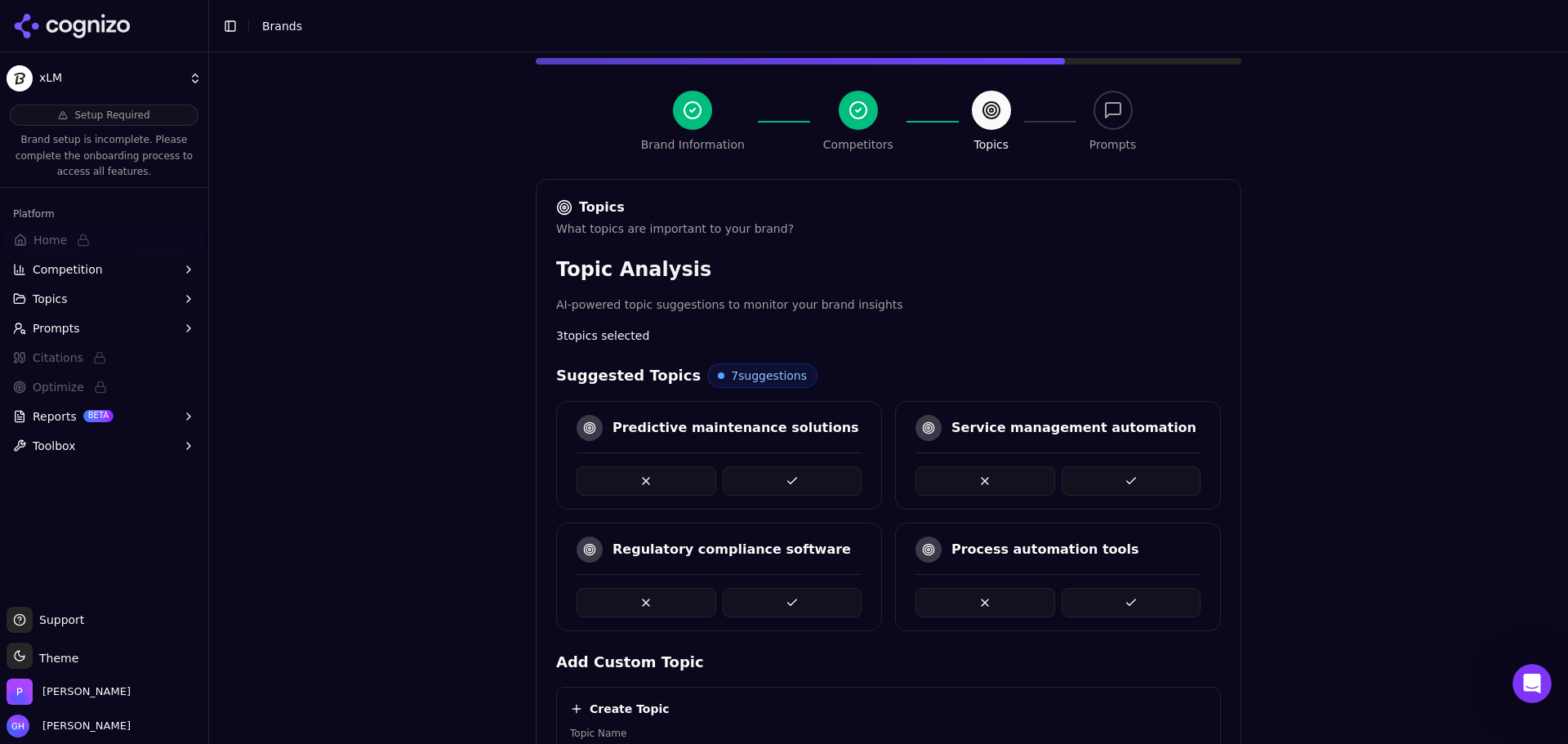
click at [789, 595] on button at bounding box center [792, 602] width 139 height 30
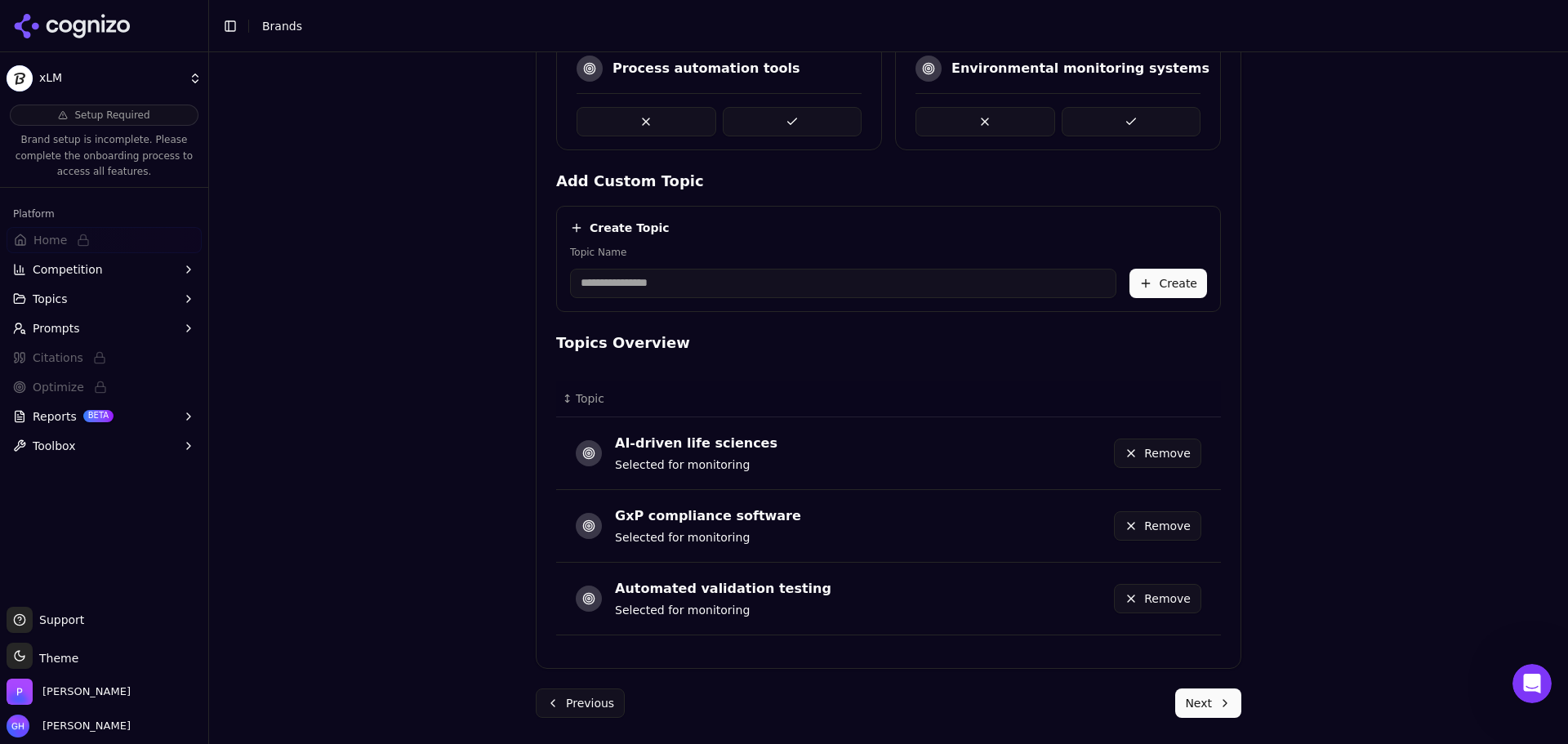
click at [1227, 710] on button "Next" at bounding box center [1208, 702] width 66 height 30
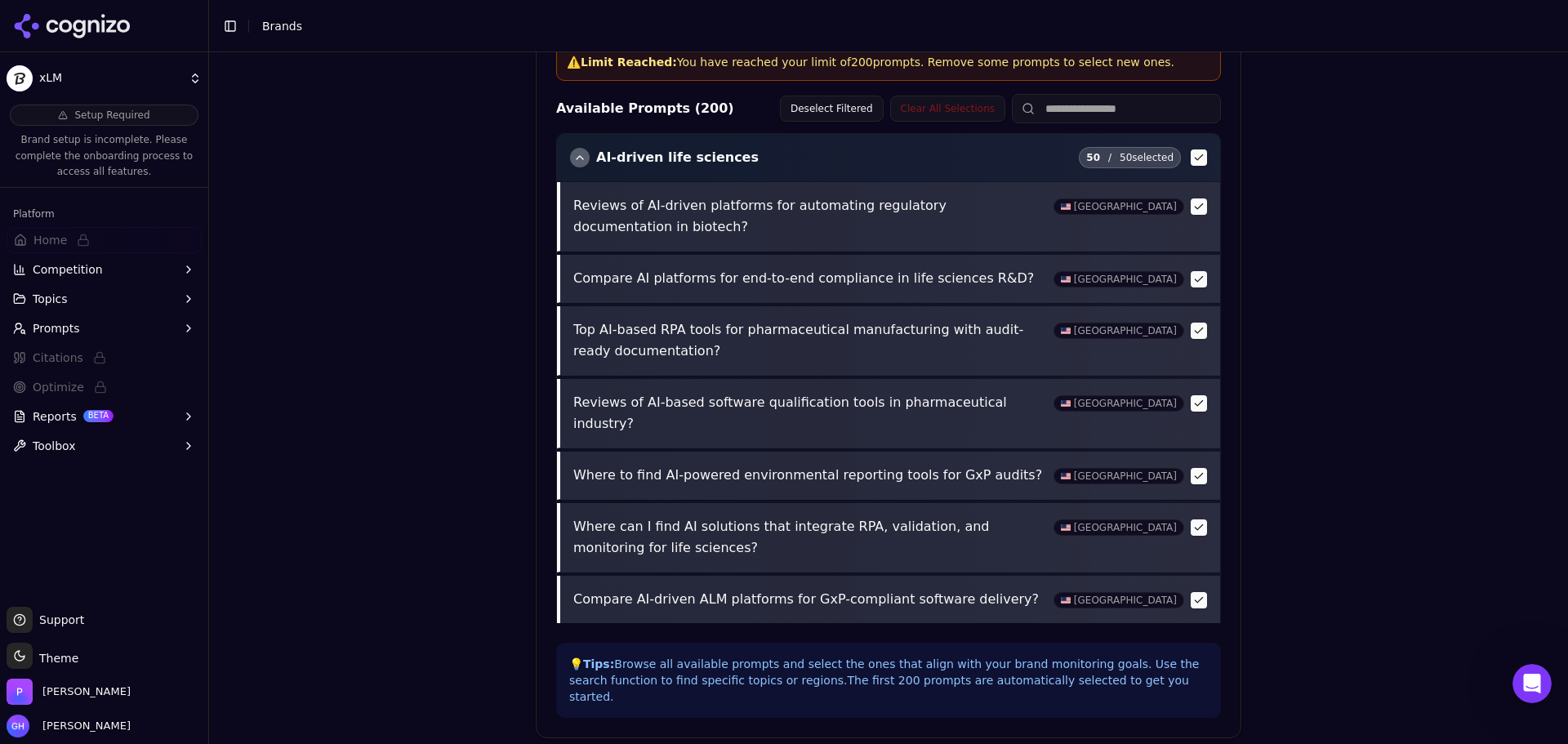
scroll to position [627, 0]
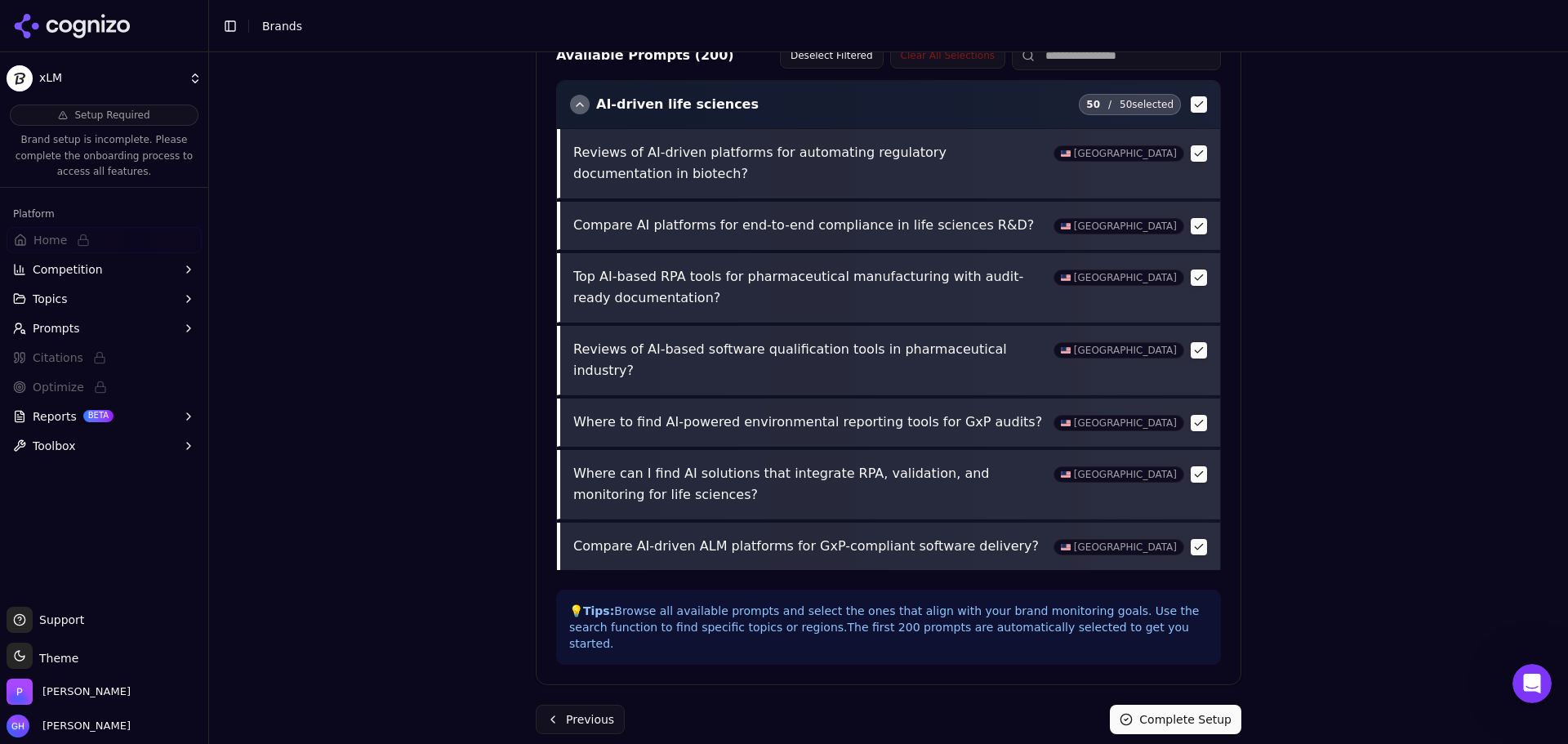
click at [1173, 709] on button "Complete Setup" at bounding box center [1176, 719] width 131 height 30
click at [1183, 704] on div "Completing Setup..." at bounding box center [1165, 719] width 153 height 30
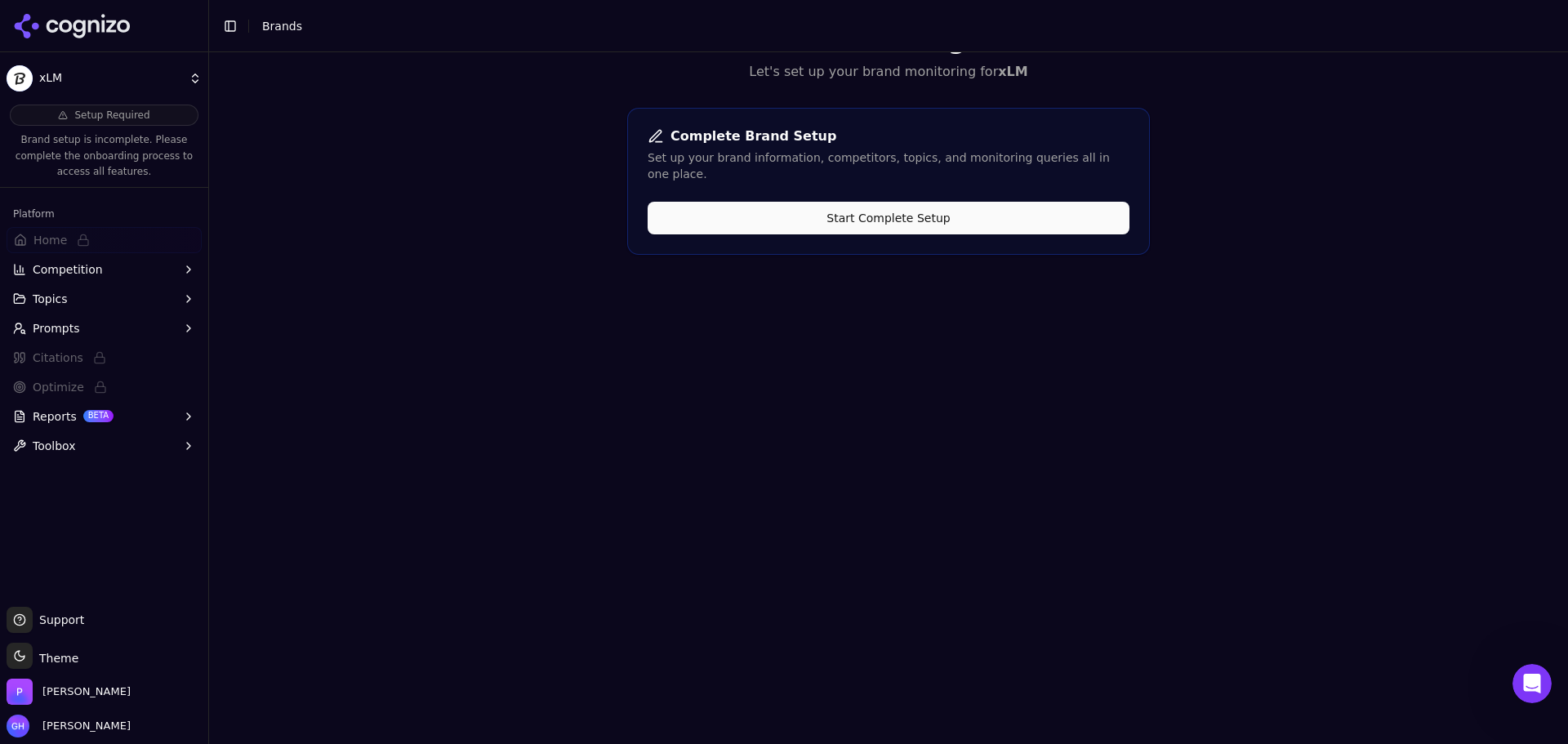
scroll to position [0, 0]
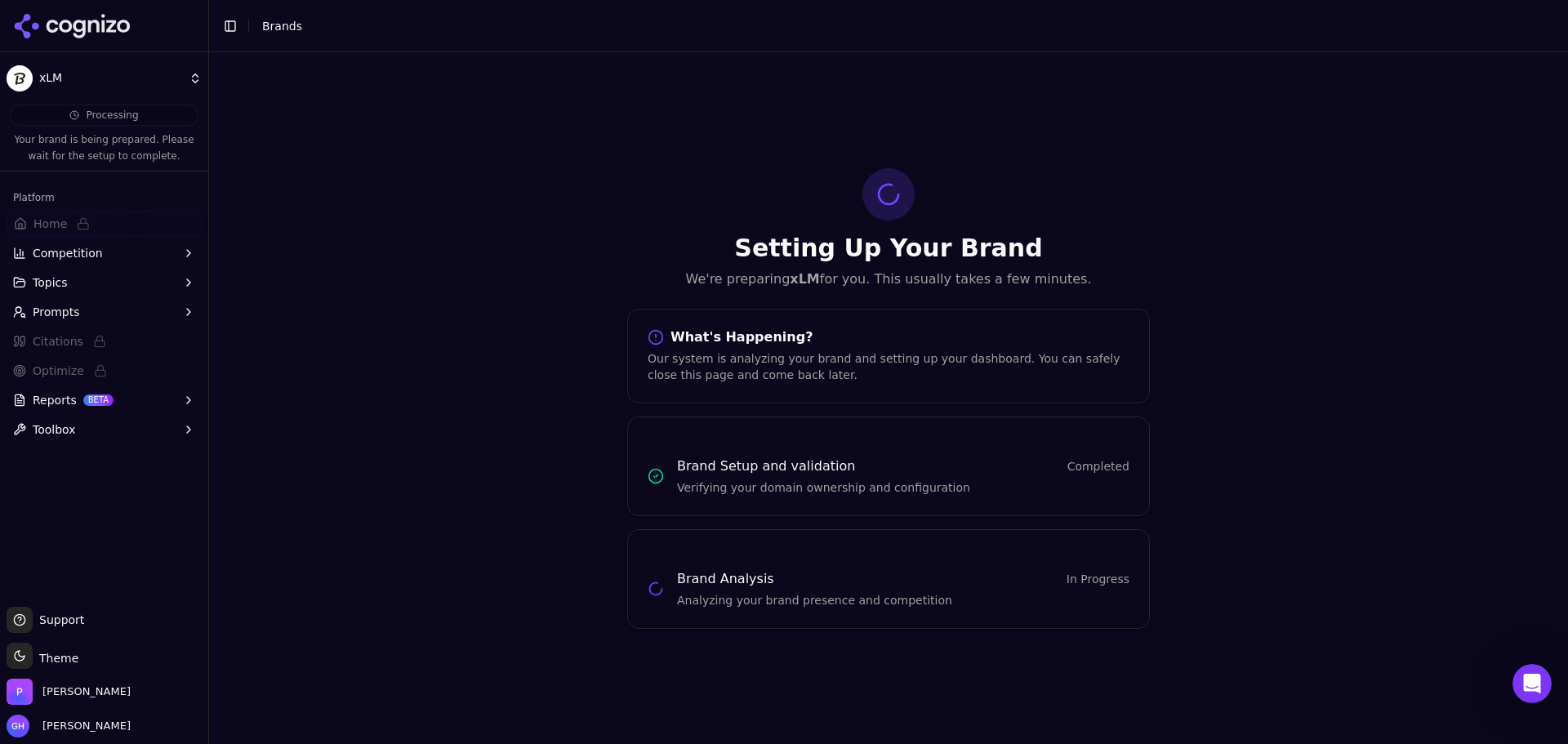
click at [89, 31] on icon at bounding box center [94, 26] width 12 height 13
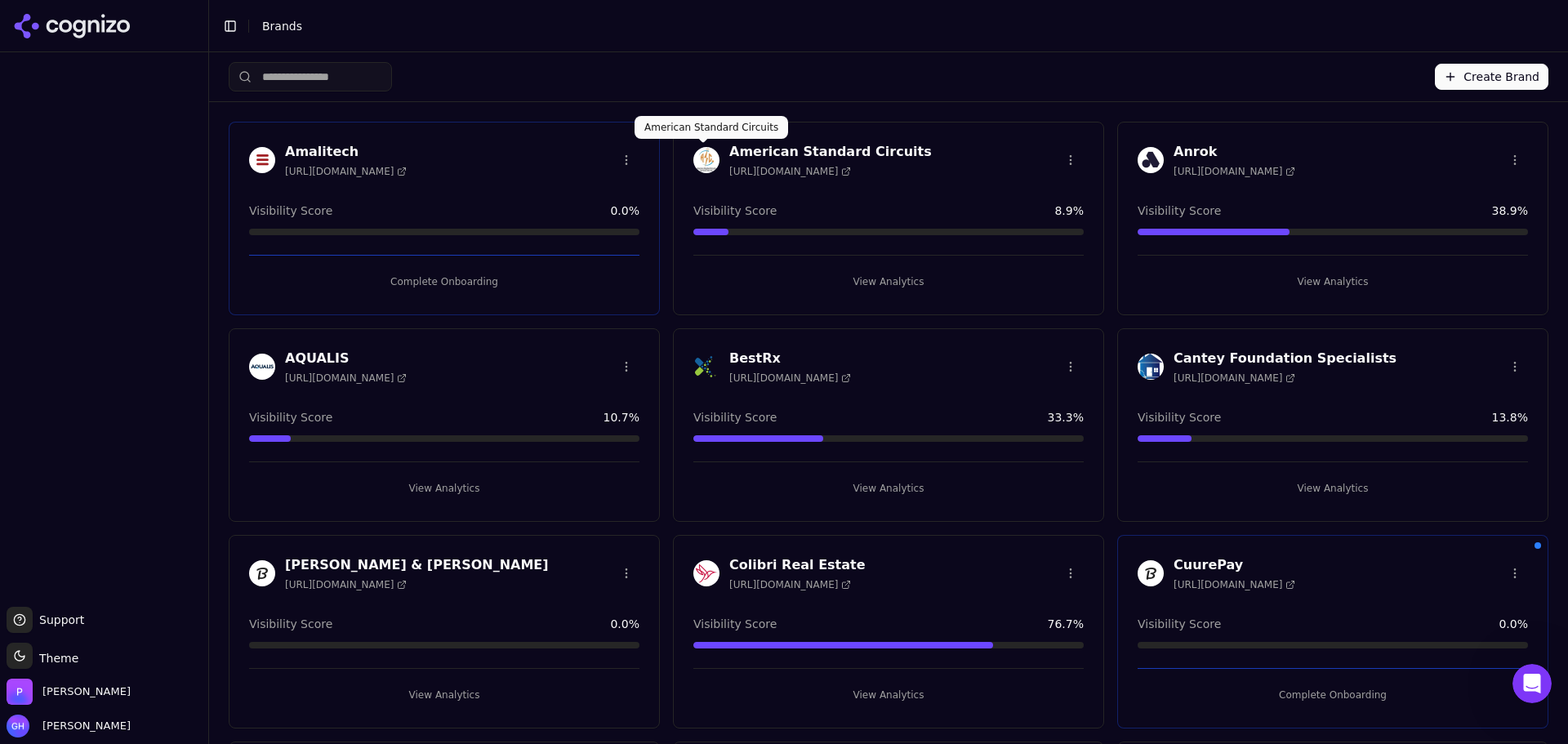
click at [427, 276] on button "Complete Onboarding" at bounding box center [444, 281] width 391 height 26
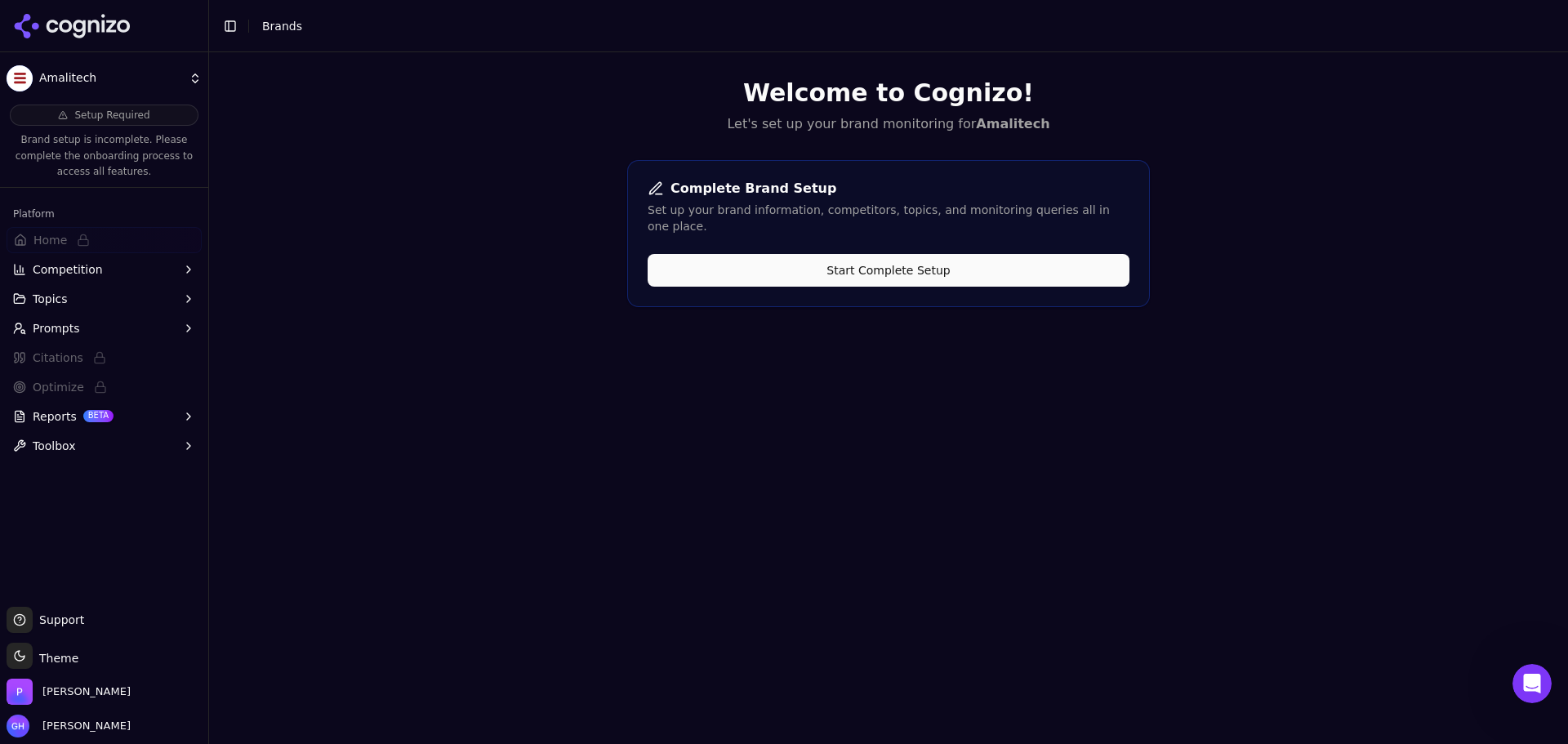
click at [888, 254] on button "Start Complete Setup" at bounding box center [888, 270] width 482 height 33
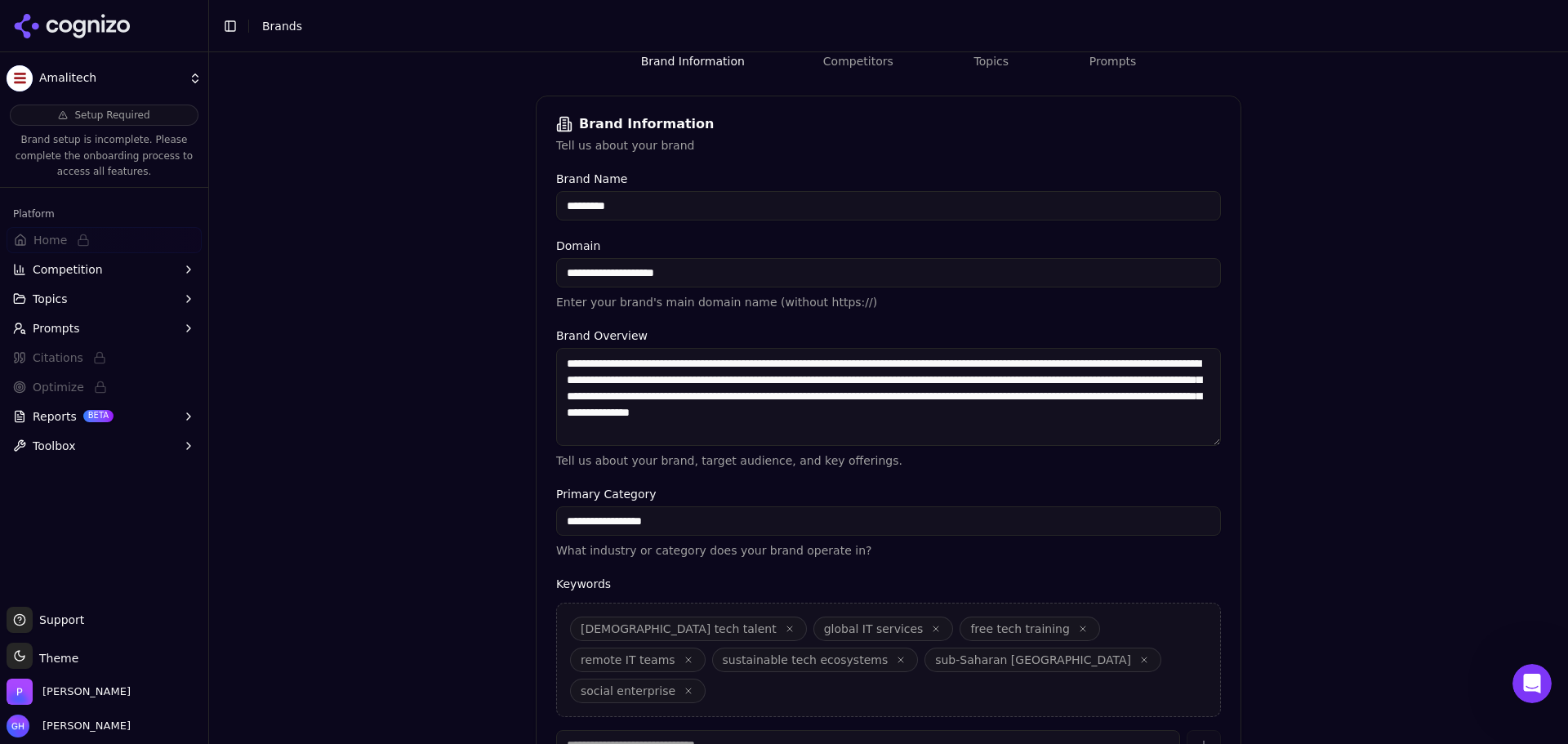
scroll to position [311, 0]
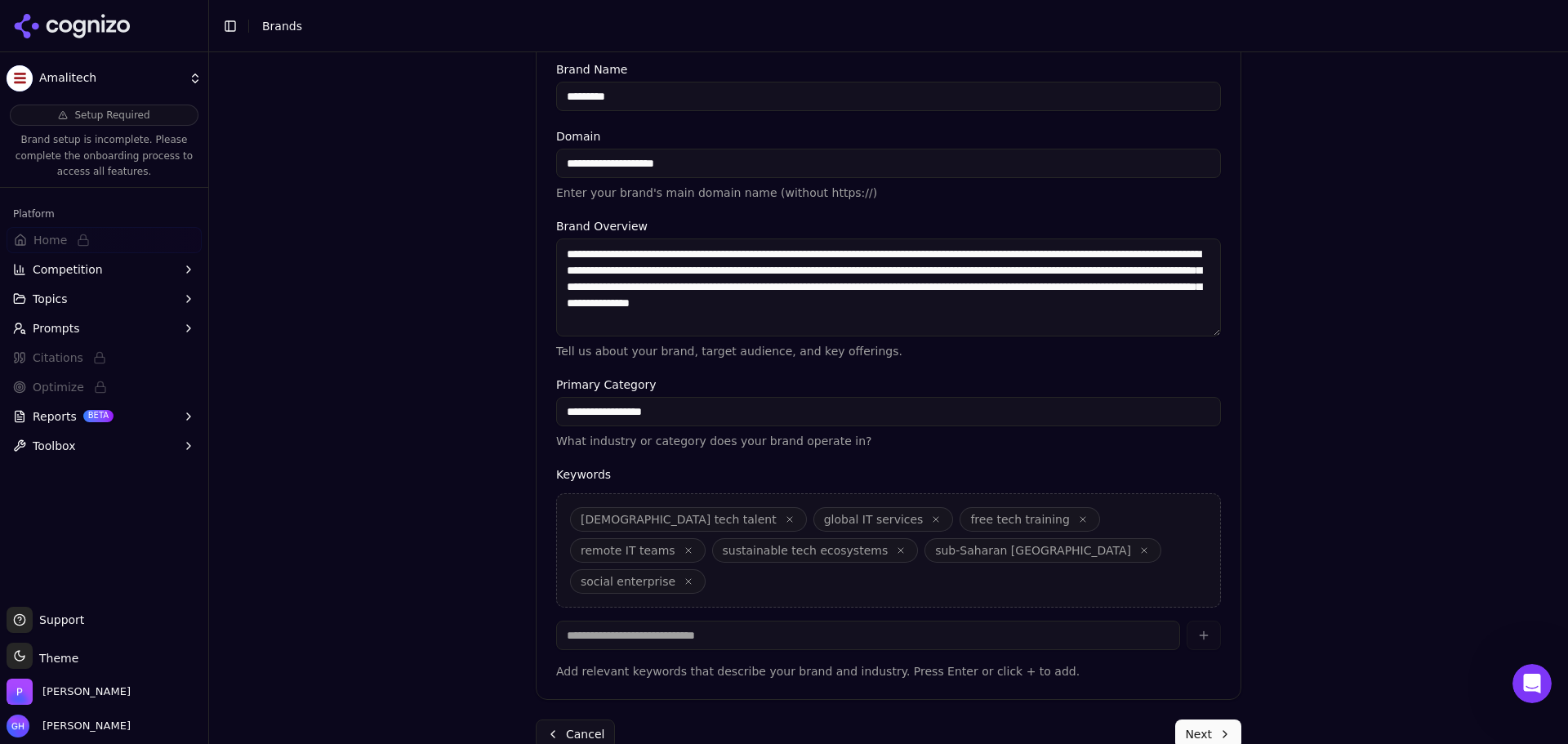
click at [1223, 720] on button "Next" at bounding box center [1208, 734] width 66 height 30
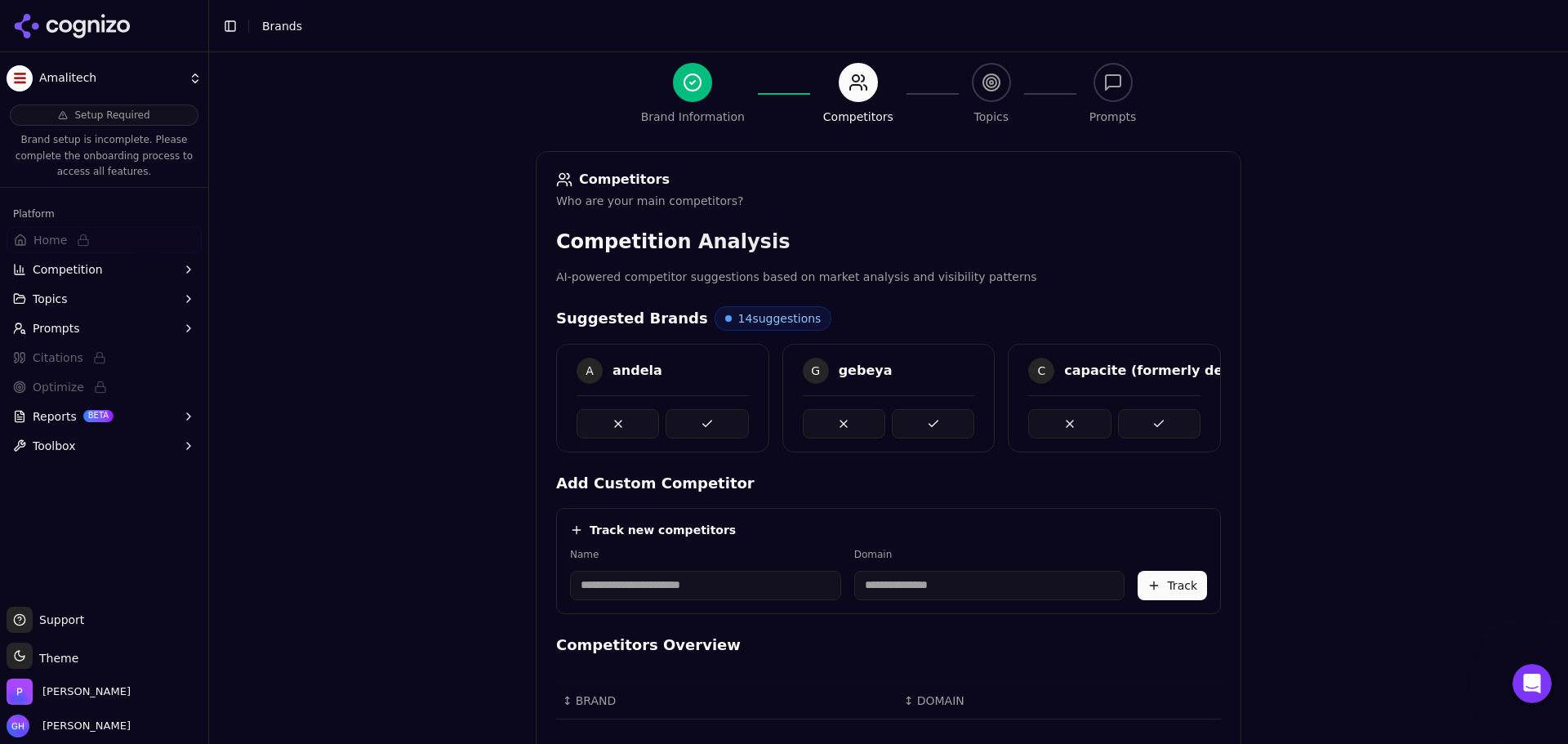
scroll to position [145, 0]
click at [660, 587] on input at bounding box center [705, 587] width 271 height 30
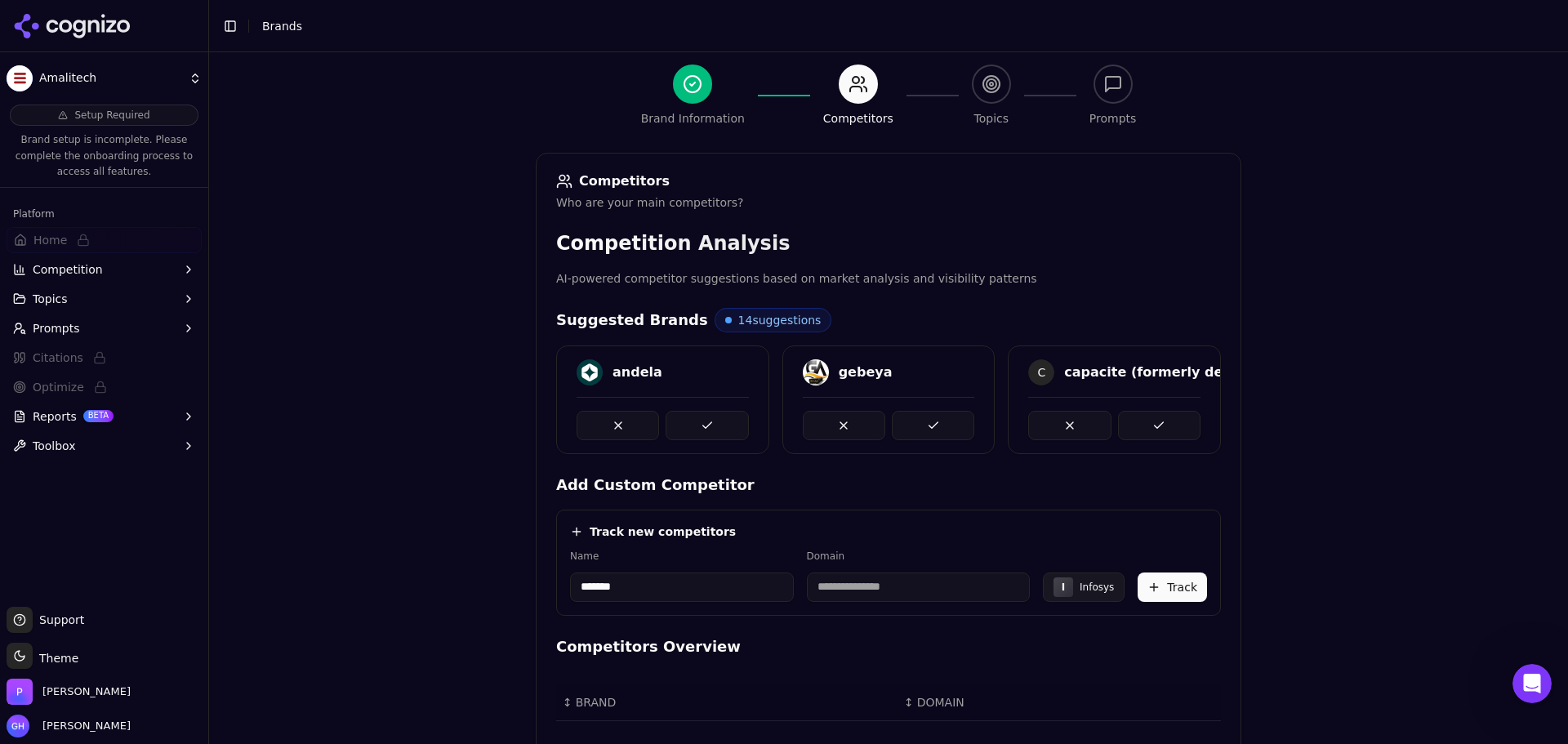
type input "*******"
click at [1060, 536] on div "Track new competitors" at bounding box center [888, 532] width 638 height 16
type input "**********"
click at [1153, 597] on button "Track" at bounding box center [1172, 587] width 70 height 30
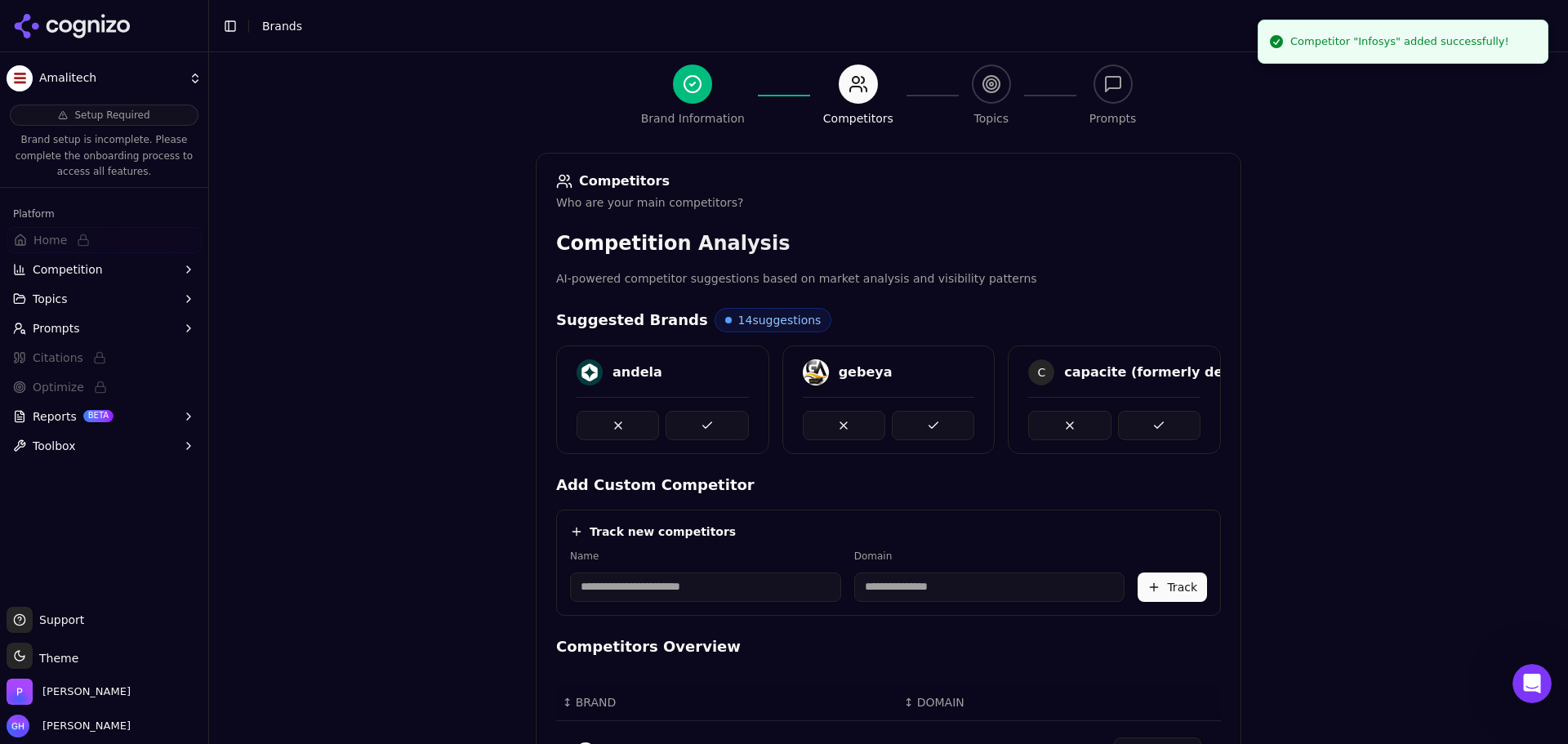
click at [651, 594] on input at bounding box center [705, 587] width 271 height 30
type input "***"
click at [757, 521] on div "Track new competitors Name *** Domain P PWC Track" at bounding box center [888, 562] width 665 height 106
type input "******"
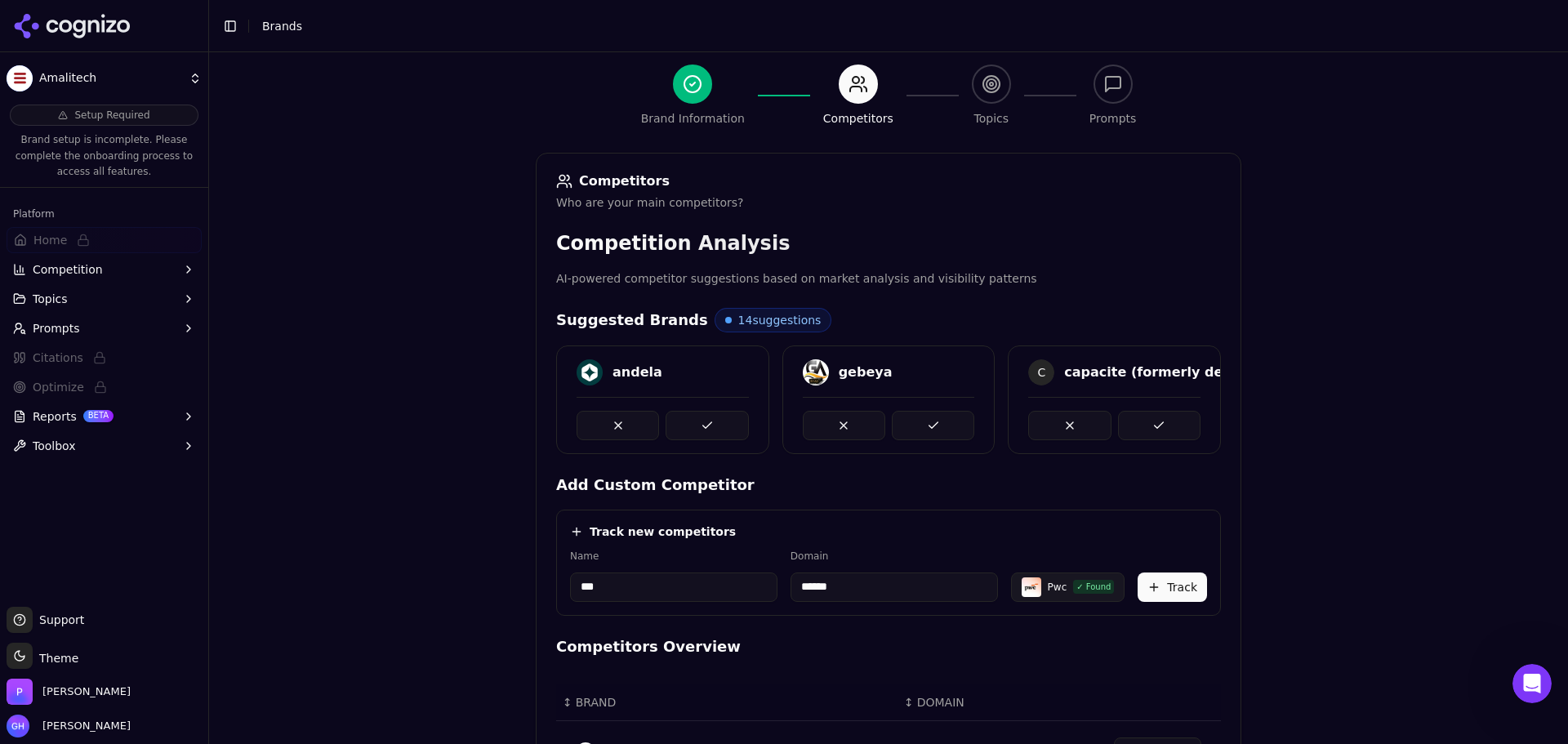
click at [1198, 593] on button "Track" at bounding box center [1172, 587] width 70 height 30
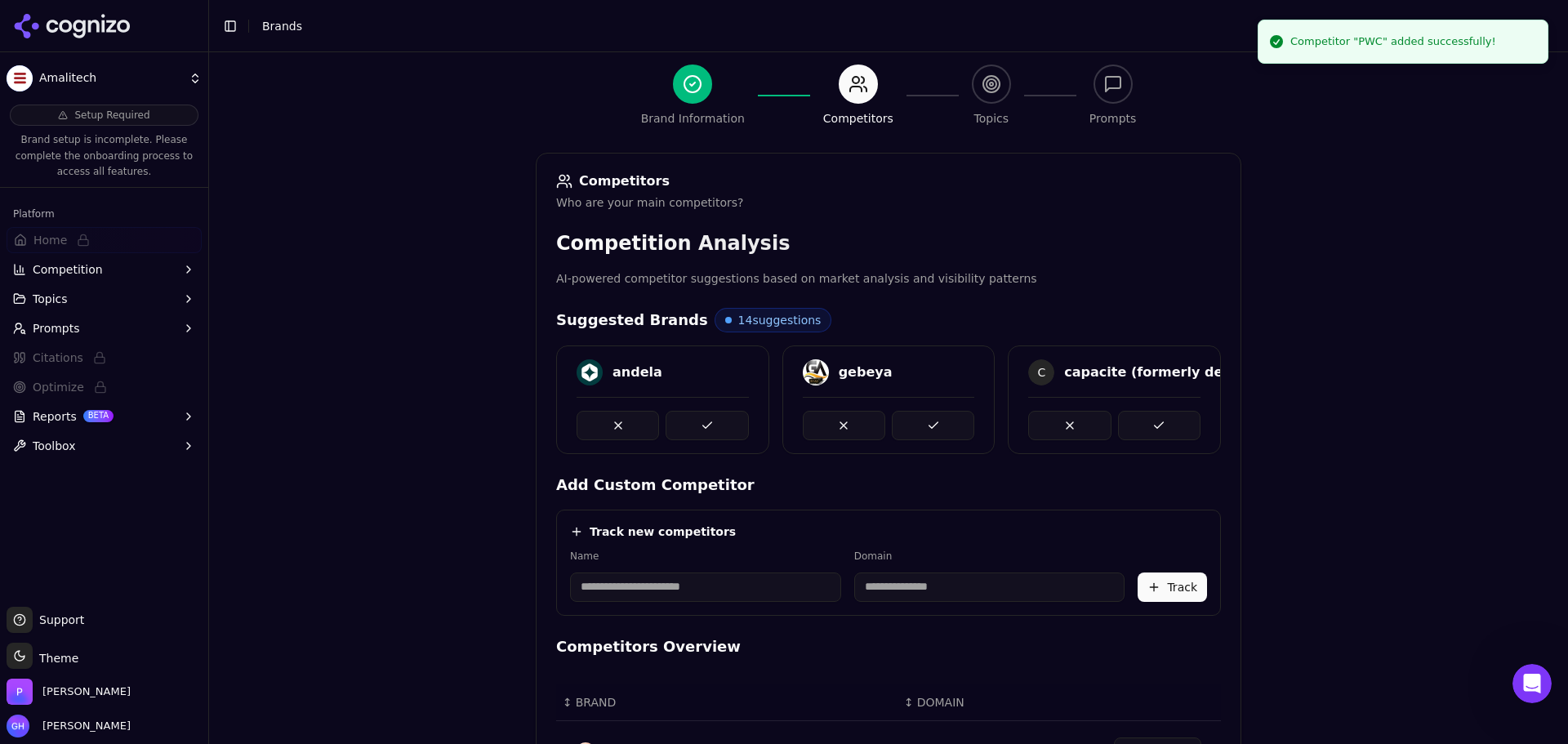
click at [687, 590] on input at bounding box center [705, 587] width 271 height 30
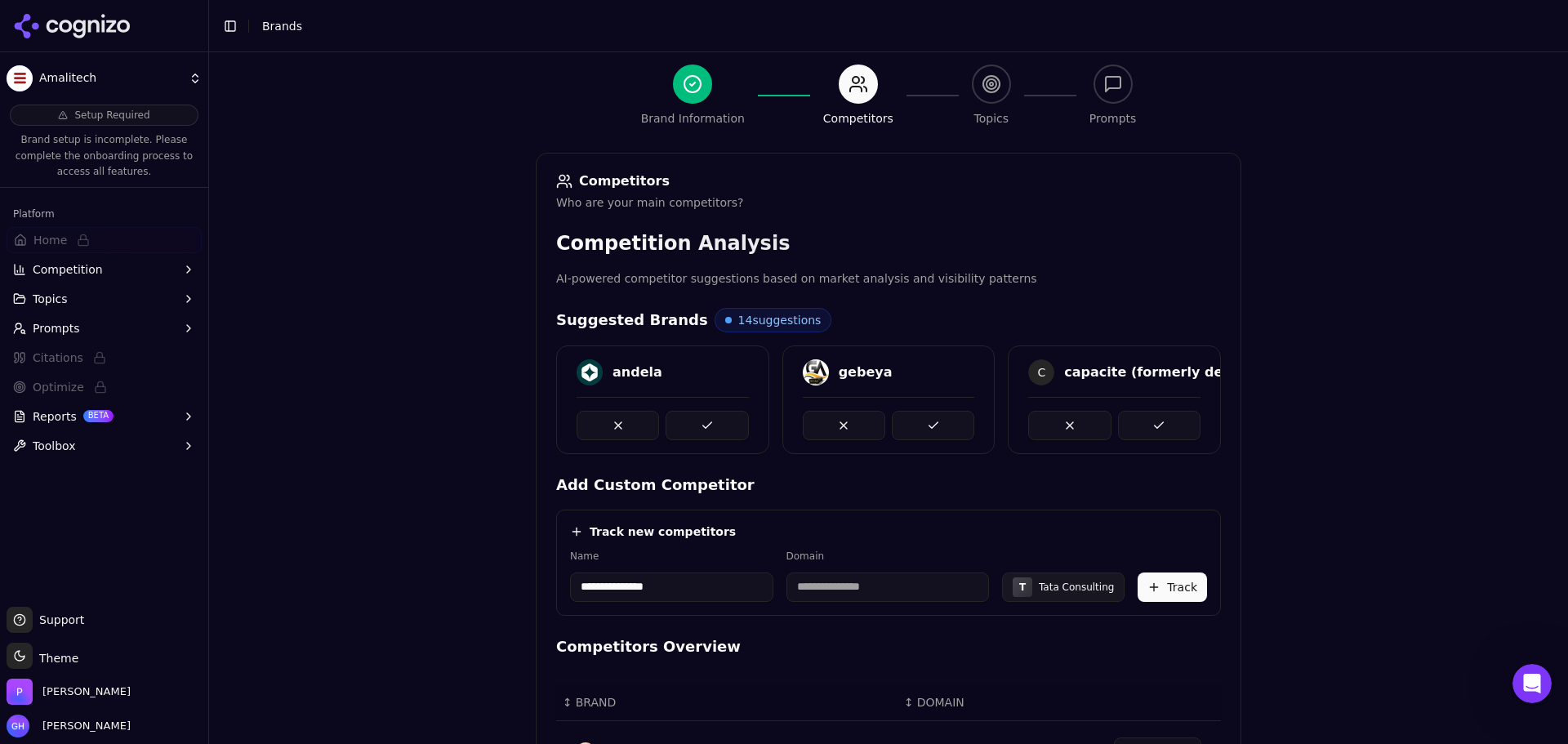
type input "**********"
click at [828, 519] on div "**********" at bounding box center [888, 562] width 665 height 106
click at [707, 595] on input "**********" at bounding box center [657, 587] width 176 height 30
drag, startPoint x: 707, startPoint y: 584, endPoint x: 682, endPoint y: 581, distance: 25.2
click at [682, 581] on input "**********" at bounding box center [657, 587] width 176 height 30
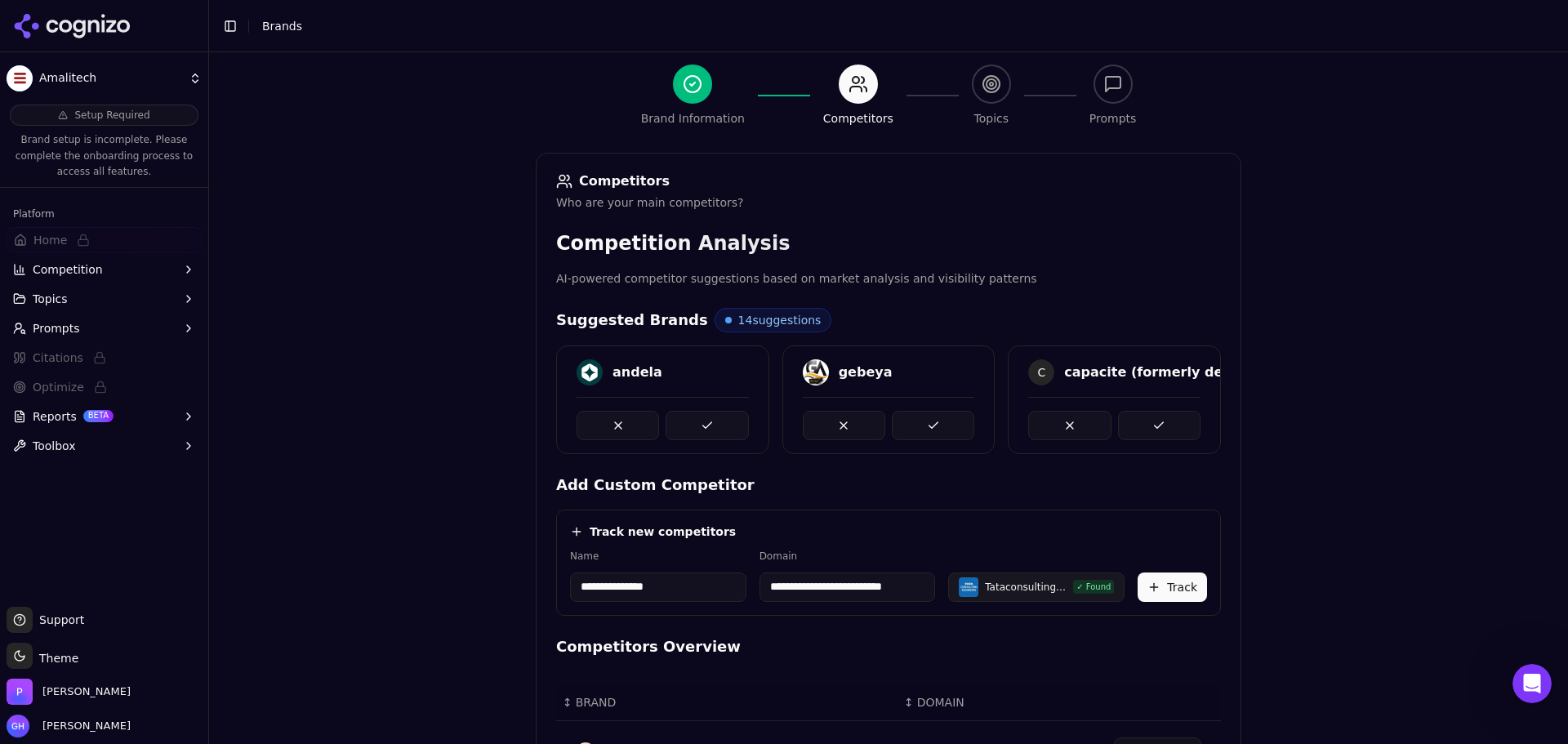
click at [920, 578] on input "**********" at bounding box center [847, 587] width 176 height 30
click at [907, 581] on input "**********" at bounding box center [847, 587] width 176 height 30
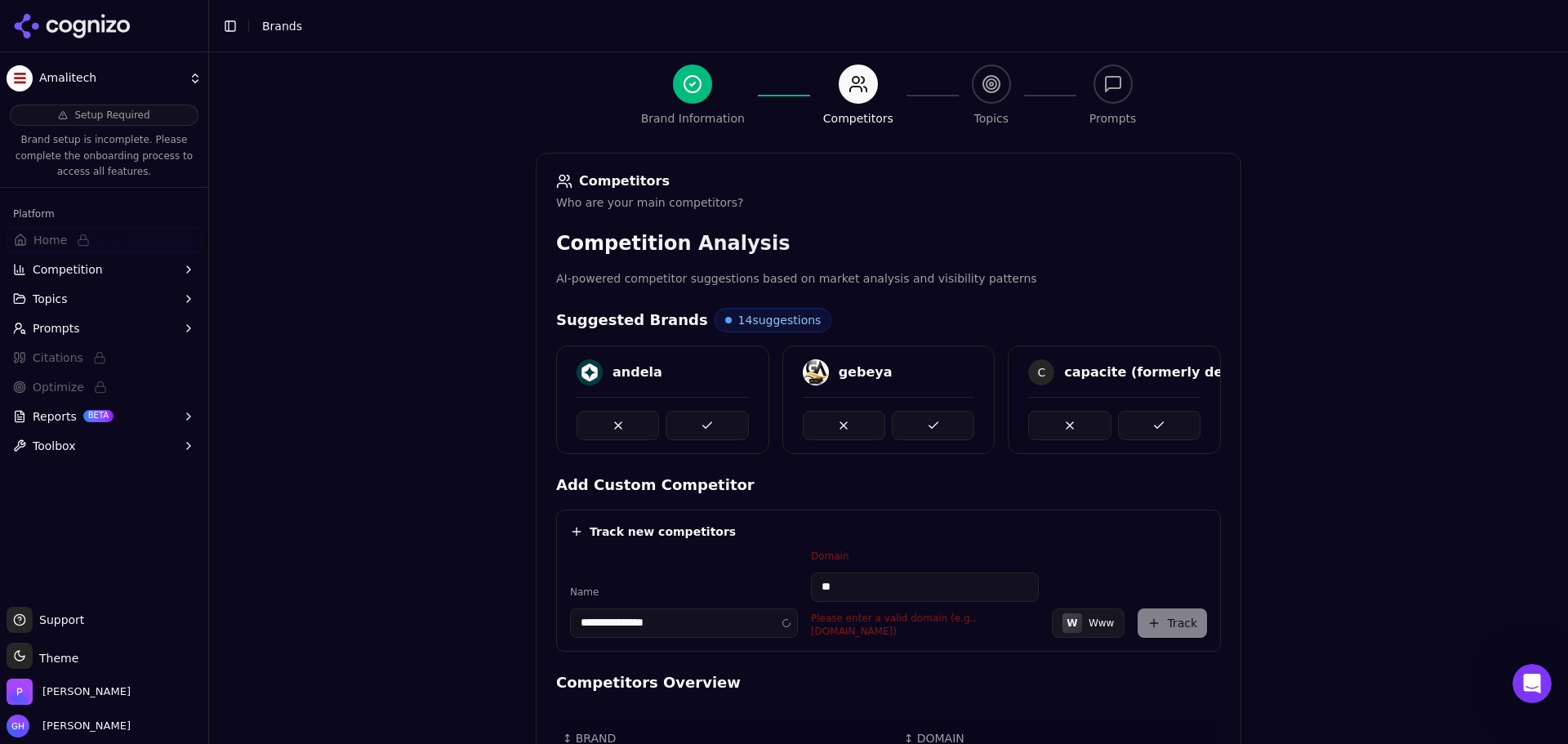
type input "*"
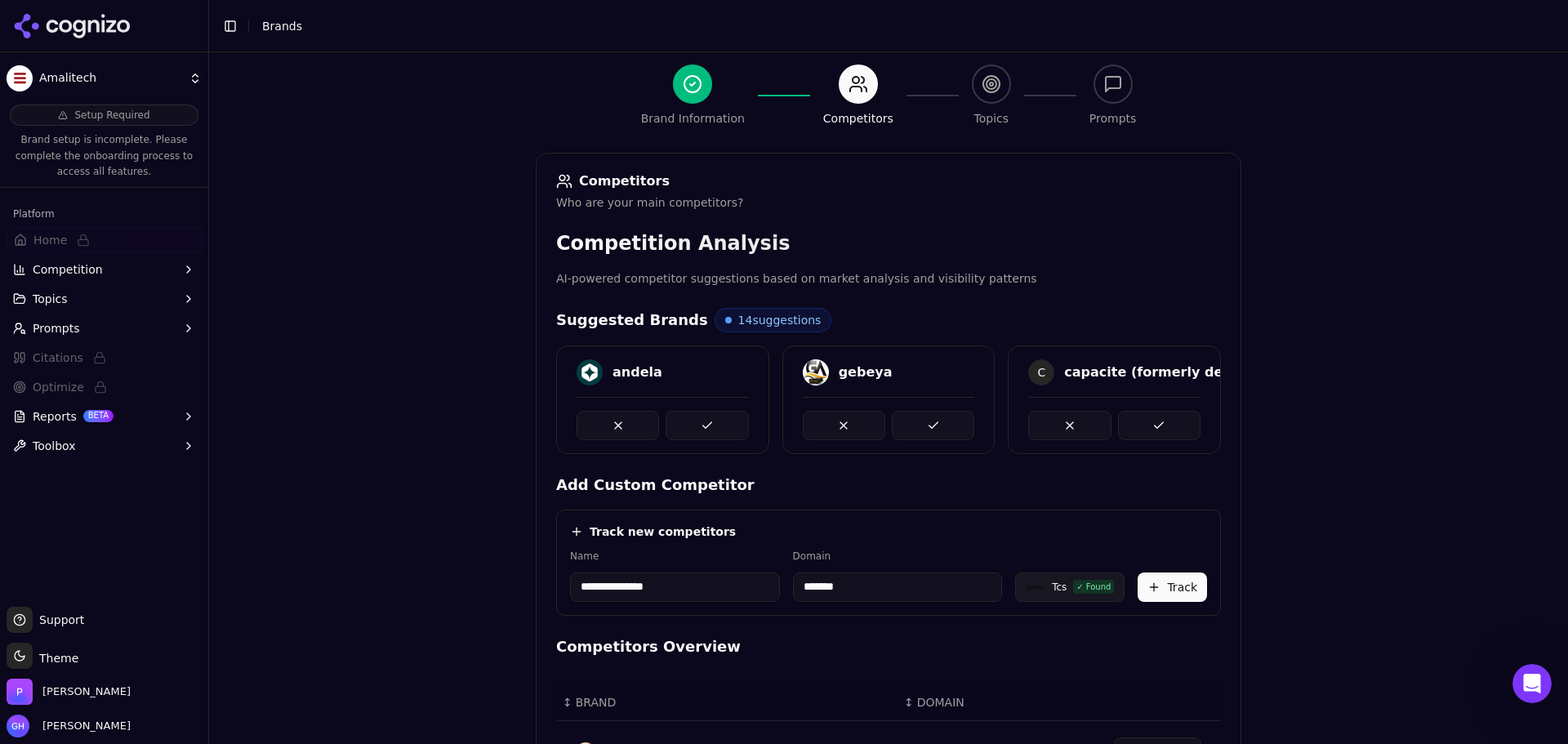
type input "*******"
click at [752, 593] on input "**********" at bounding box center [675, 587] width 210 height 30
click at [721, 590] on input "**********" at bounding box center [675, 587] width 210 height 30
type input "**********"
click at [1151, 583] on button "Track" at bounding box center [1172, 587] width 70 height 30
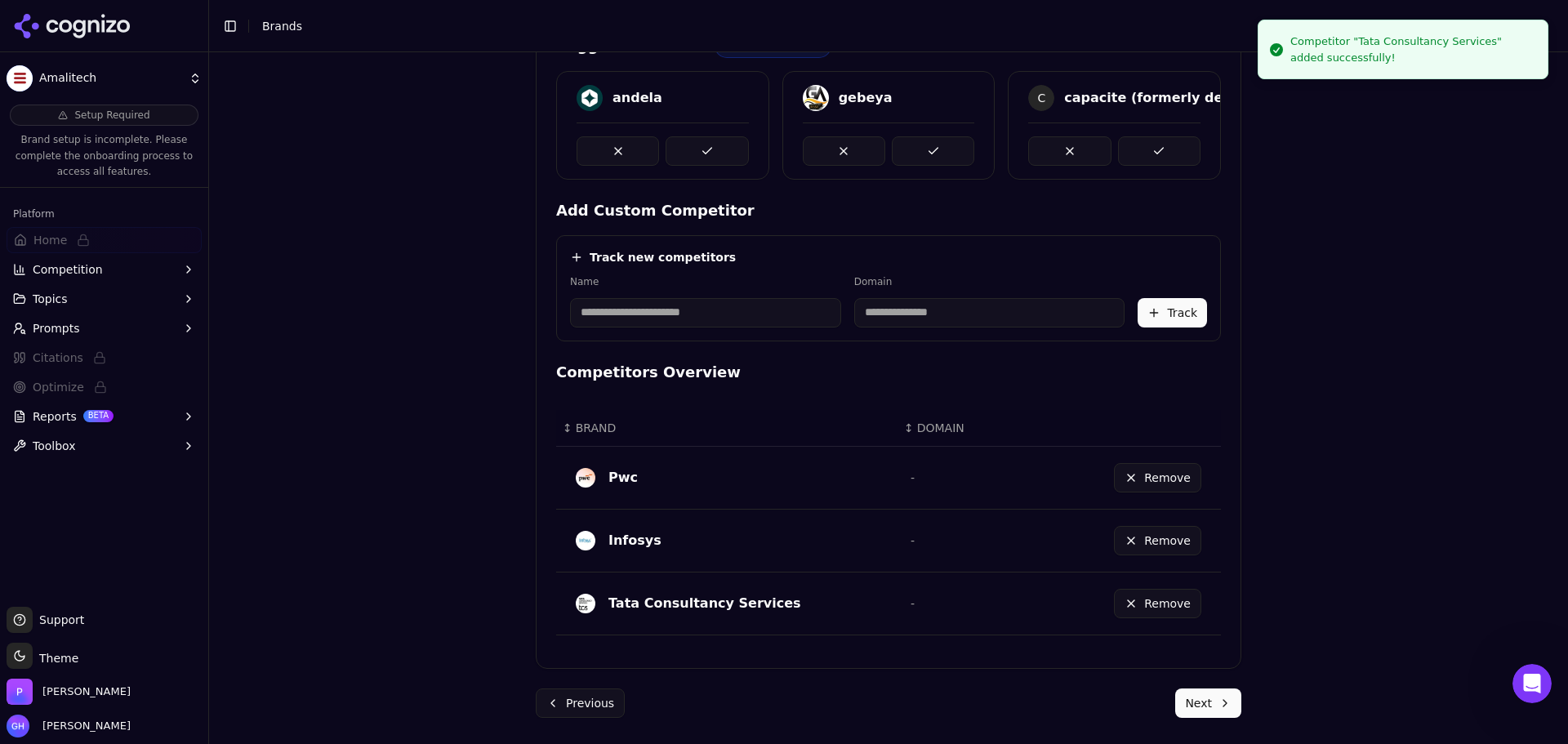
scroll to position [174, 0]
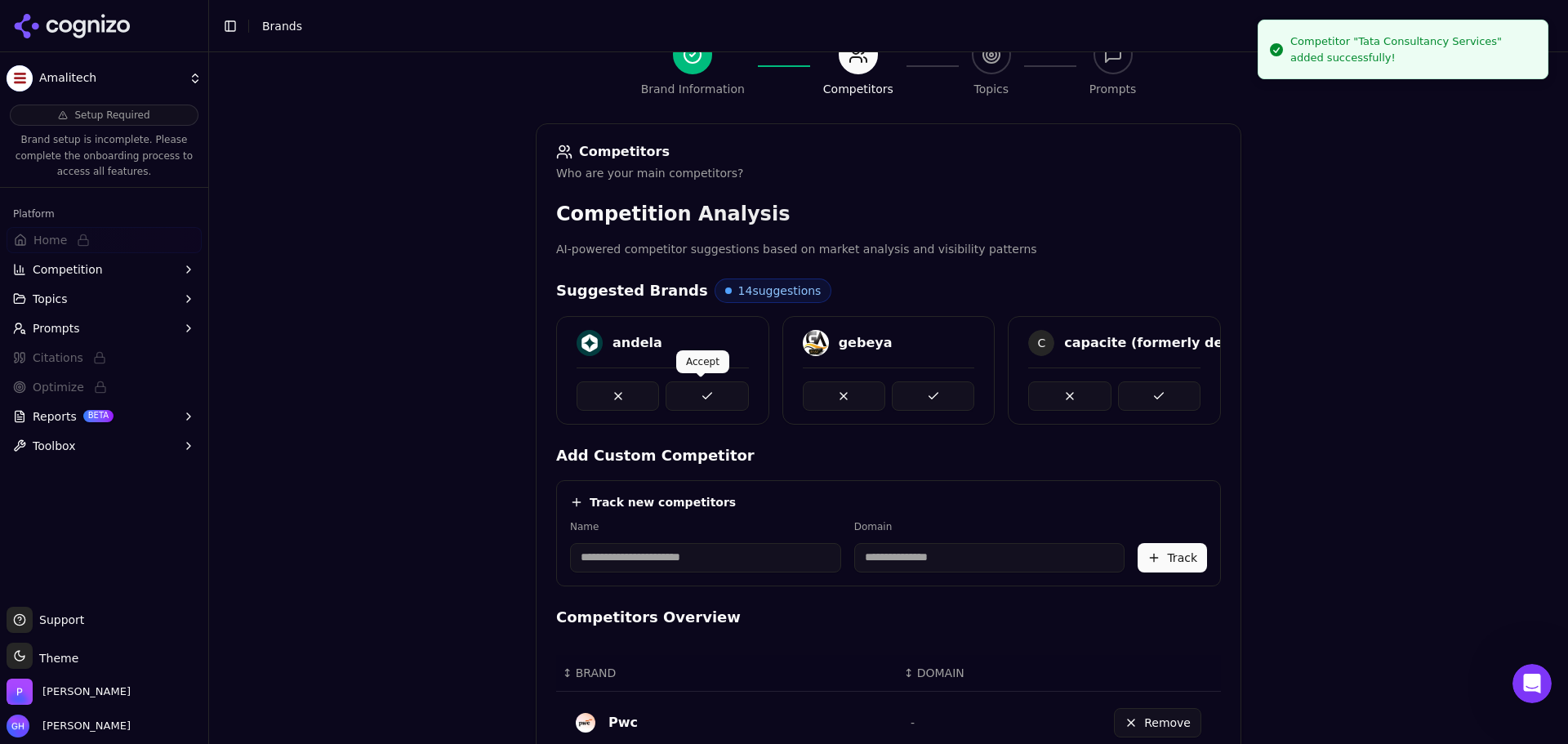
click at [710, 373] on body "Amalitech Setup Required Brand setup is incomplete. Please complete the onboard…" at bounding box center [784, 372] width 1568 height 744
click at [704, 384] on button at bounding box center [706, 396] width 82 height 30
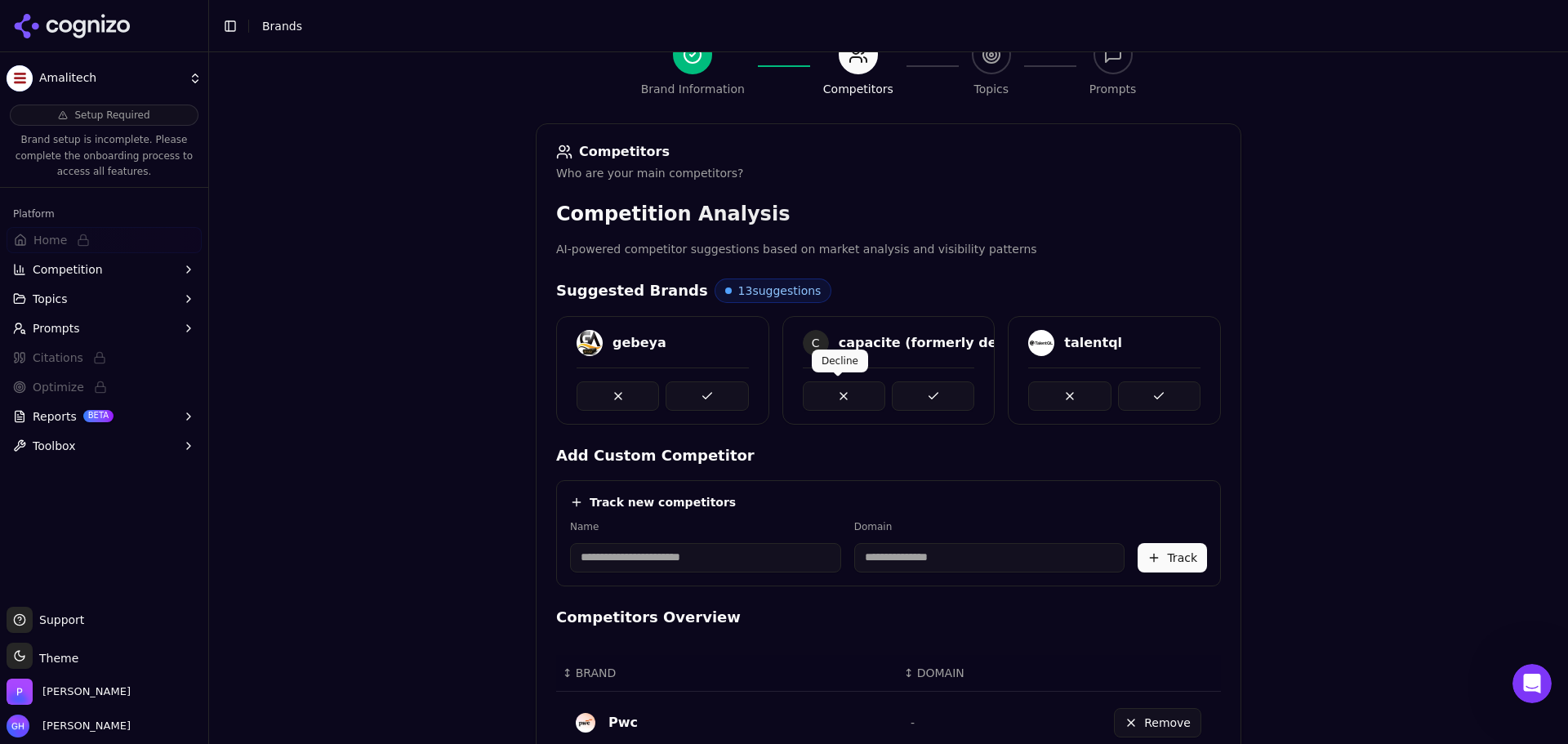
click at [713, 395] on button at bounding box center [706, 396] width 82 height 30
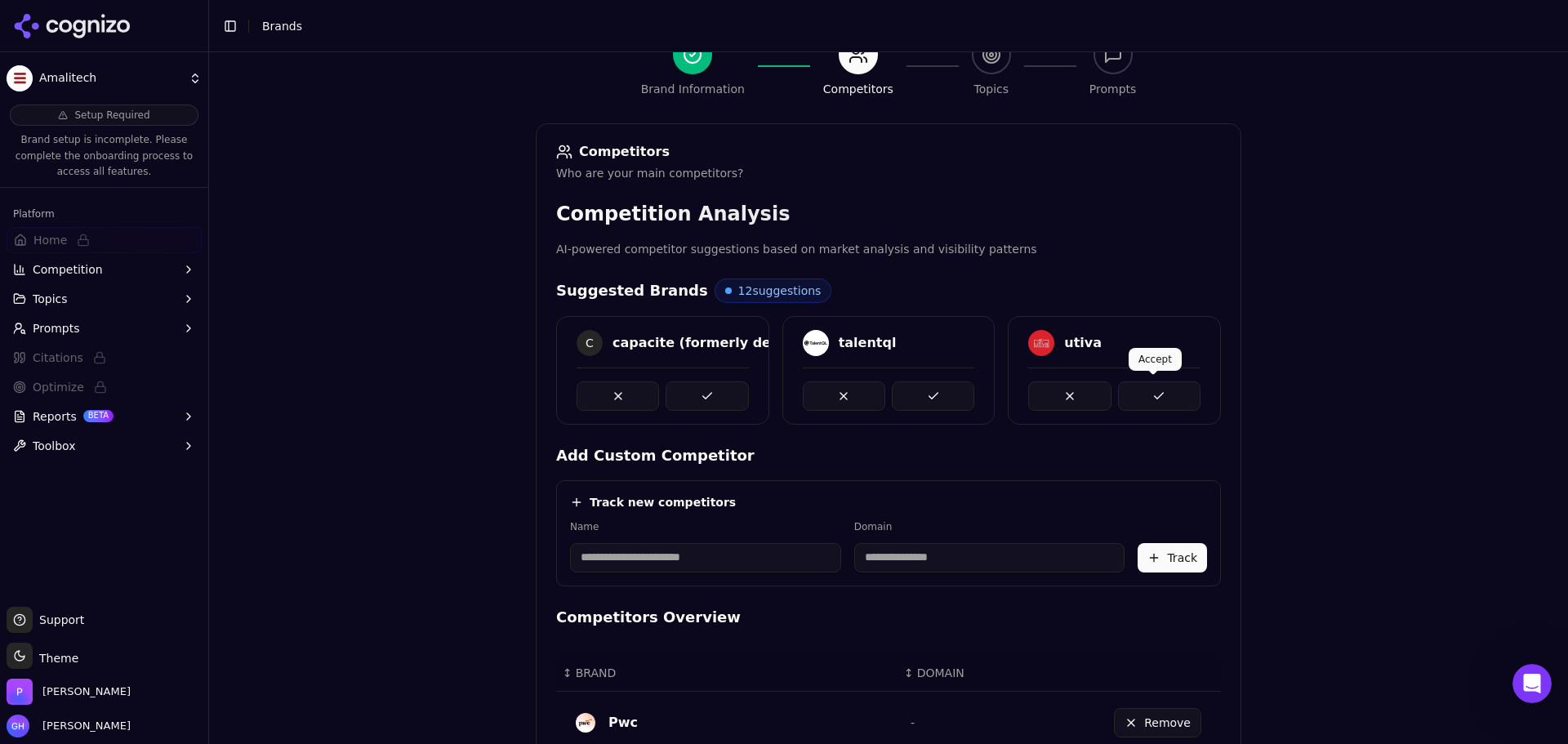
click at [1159, 392] on button at bounding box center [1159, 396] width 82 height 30
click at [923, 394] on button at bounding box center [932, 396] width 82 height 30
click at [698, 384] on body "Amalitech Setup Required Brand setup is incomplete. Please complete the onboard…" at bounding box center [784, 372] width 1568 height 744
click at [706, 389] on button at bounding box center [706, 396] width 82 height 30
click at [941, 397] on button at bounding box center [932, 396] width 82 height 30
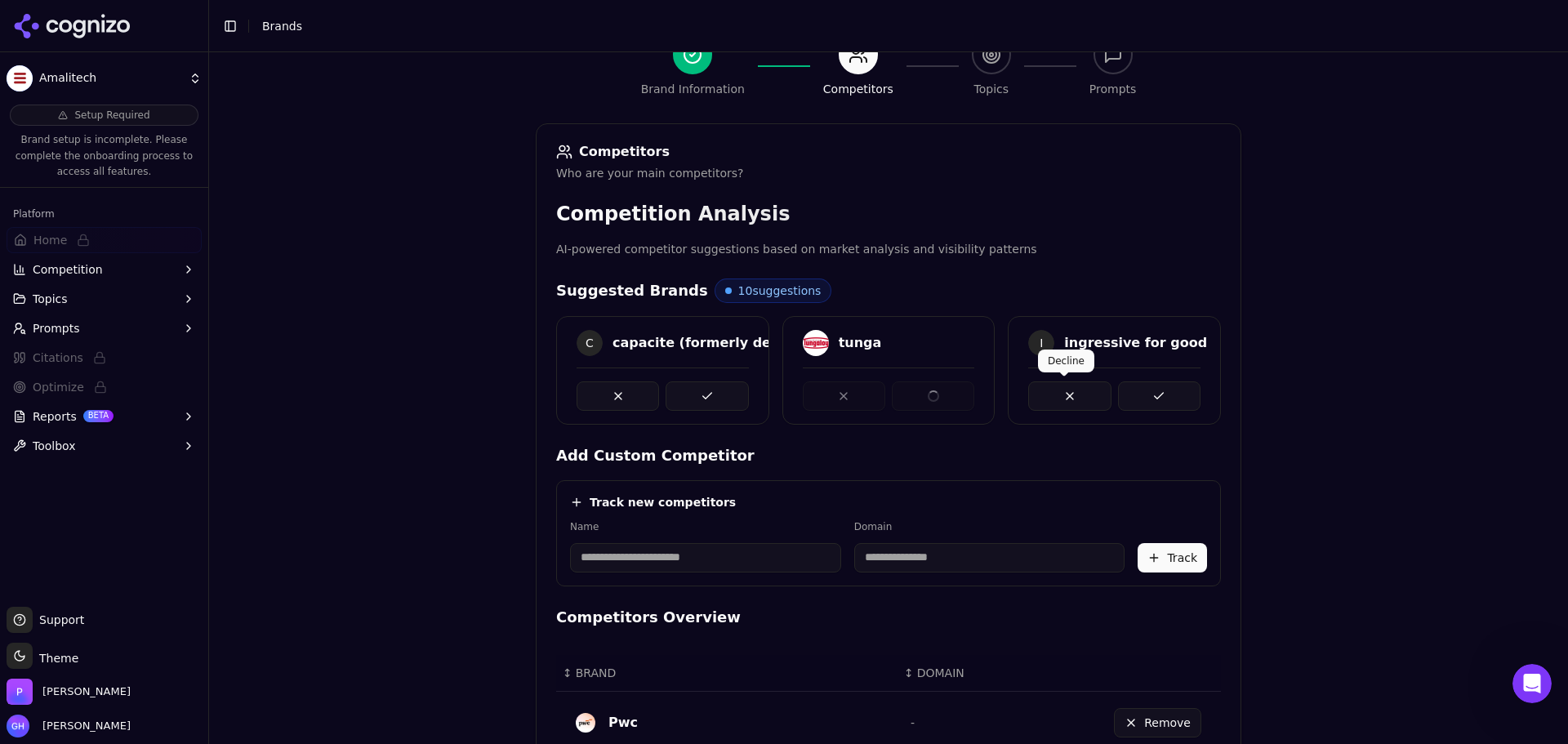
click at [1138, 401] on button at bounding box center [1159, 396] width 82 height 30
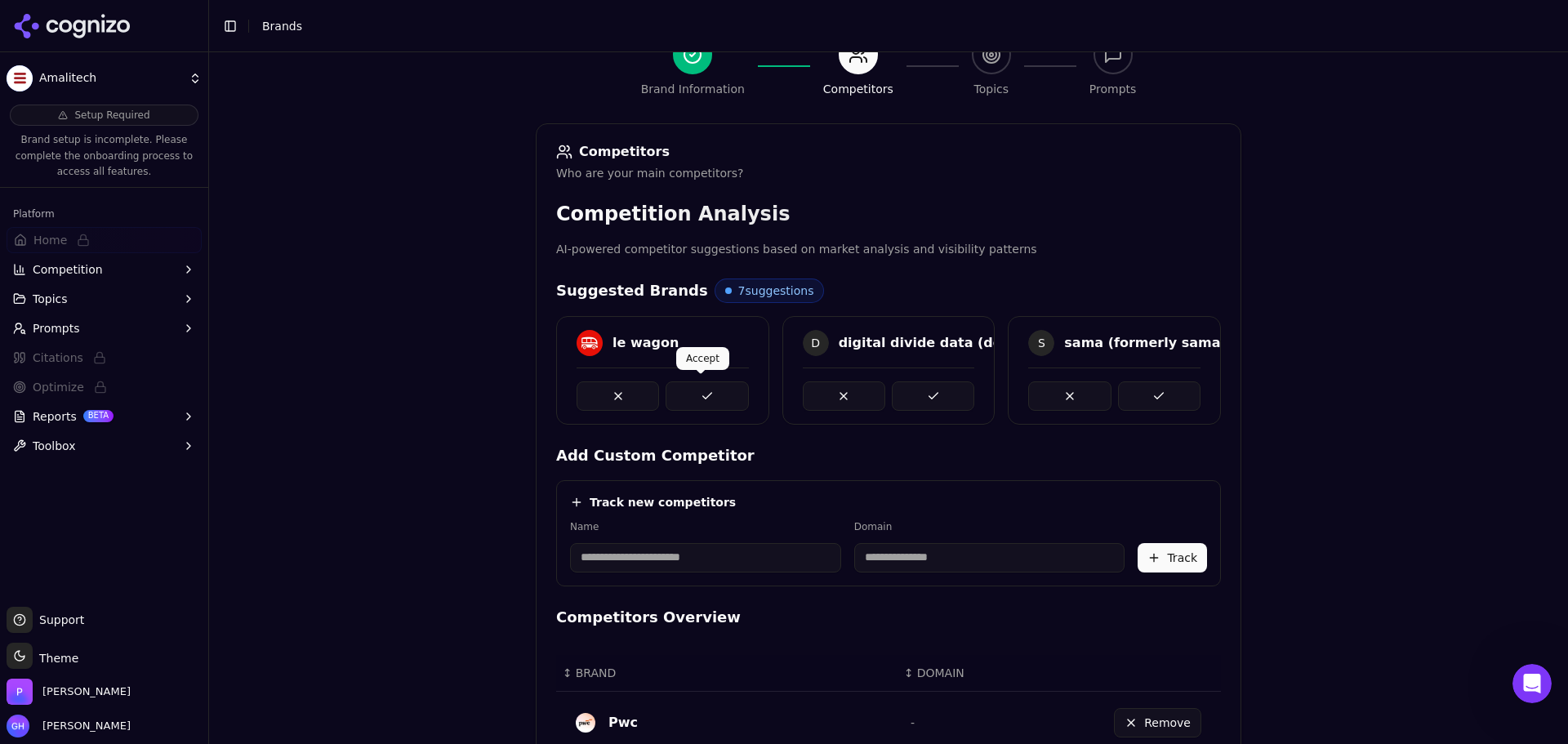
click at [702, 393] on button at bounding box center [706, 396] width 82 height 30
click at [962, 395] on button at bounding box center [932, 396] width 82 height 30
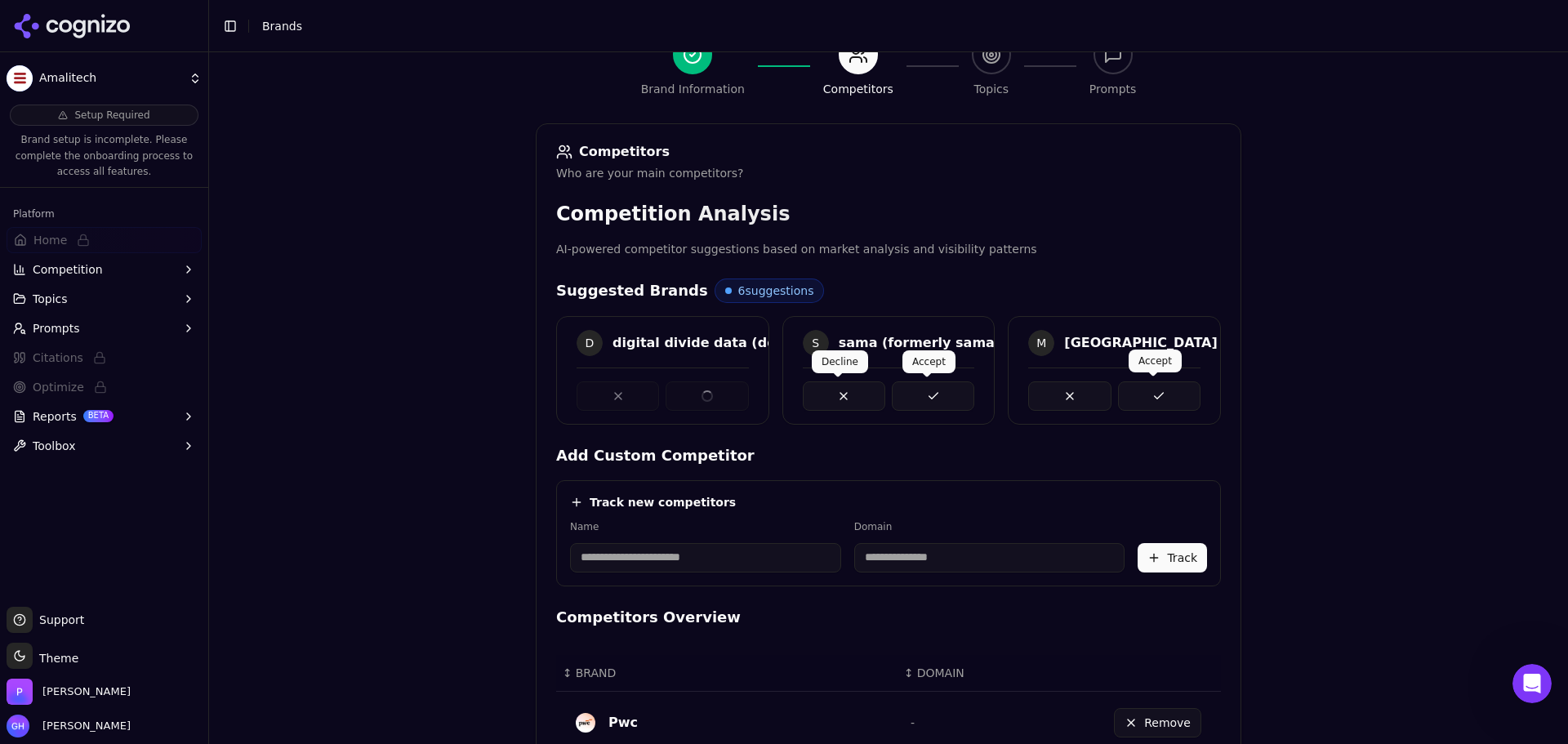
click at [1163, 394] on button at bounding box center [1159, 396] width 82 height 30
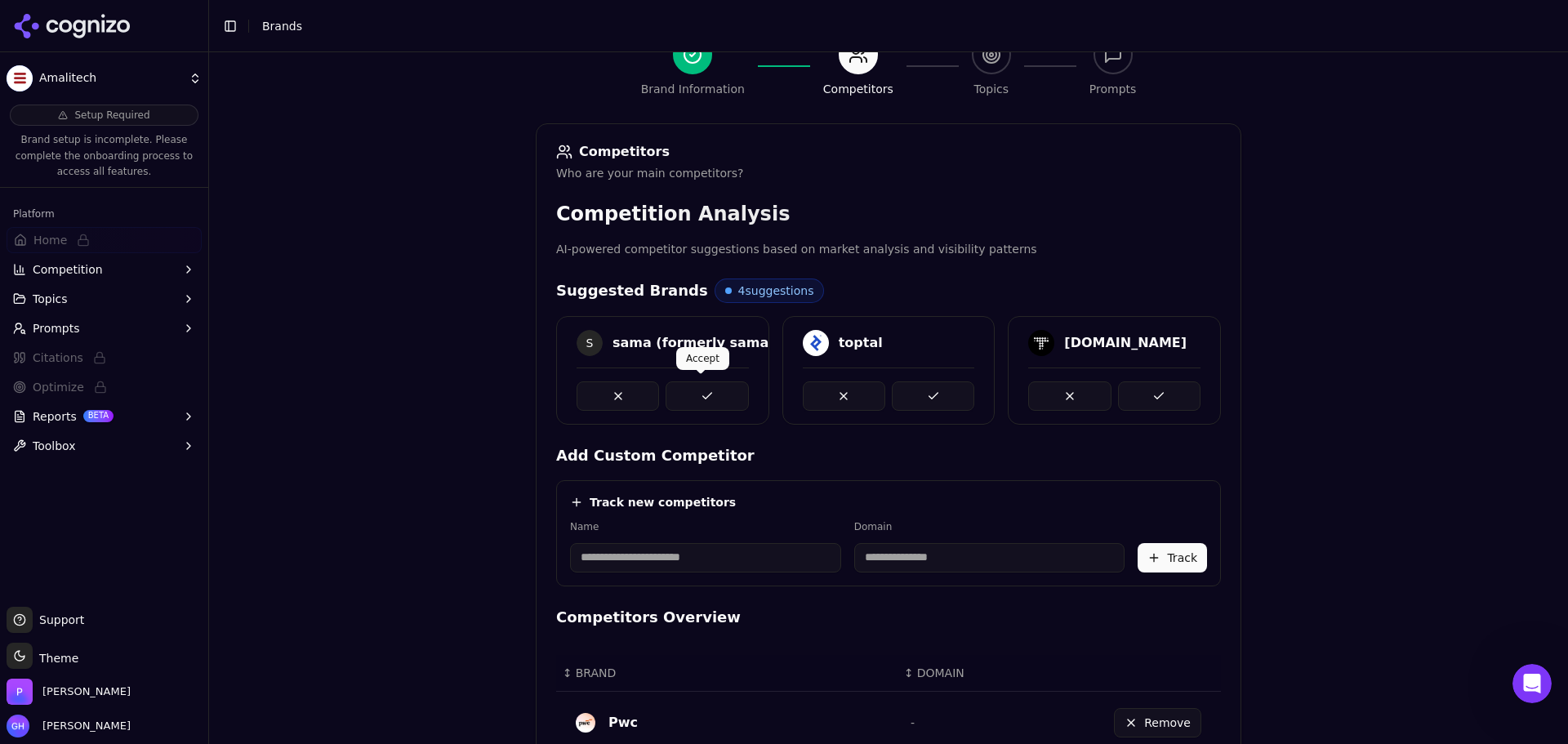
click at [705, 392] on button at bounding box center [706, 396] width 82 height 30
click at [925, 393] on button at bounding box center [932, 396] width 82 height 30
click at [1119, 397] on button at bounding box center [1159, 396] width 82 height 30
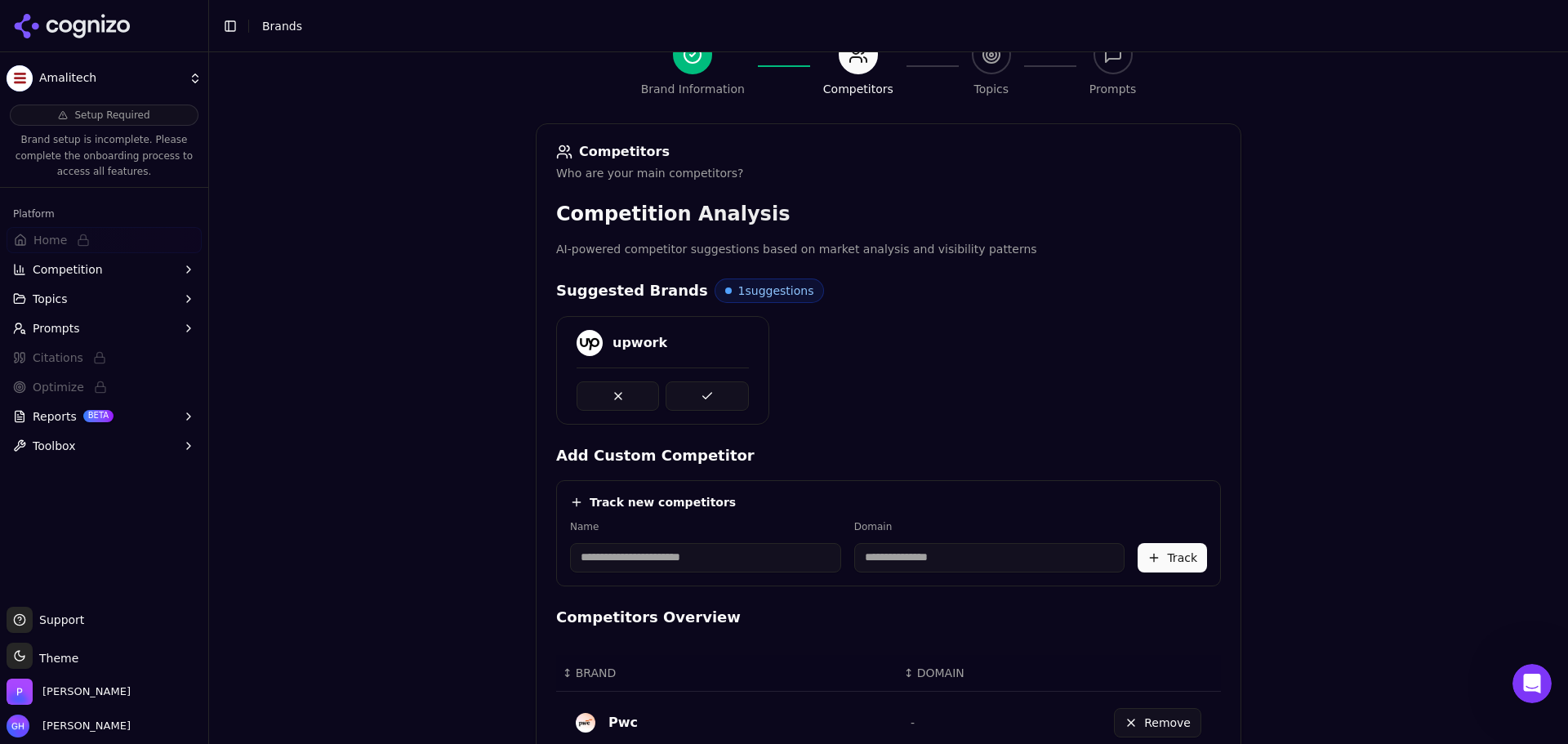
click at [696, 381] on button at bounding box center [706, 396] width 82 height 30
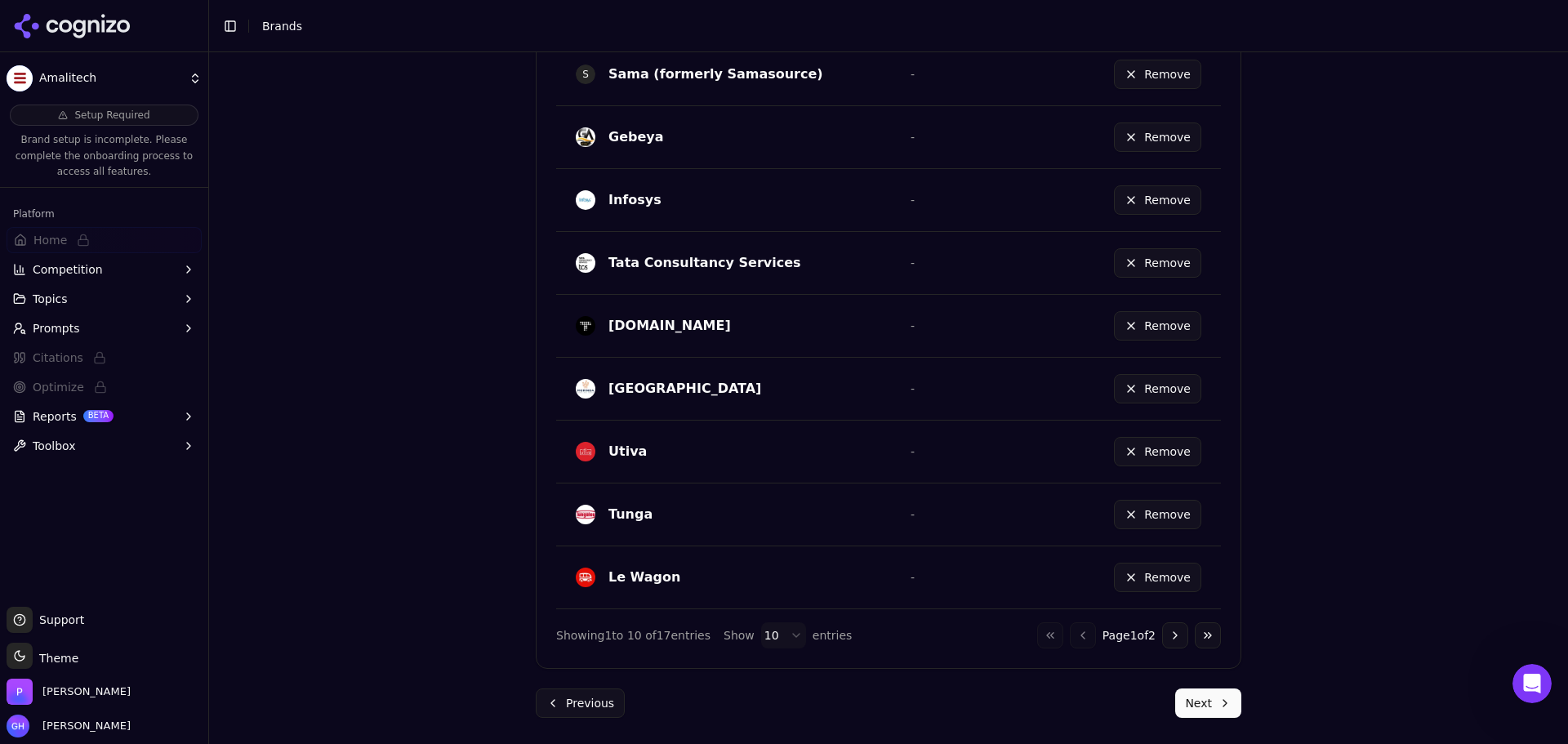
click at [1201, 696] on button "Next" at bounding box center [1208, 702] width 66 height 30
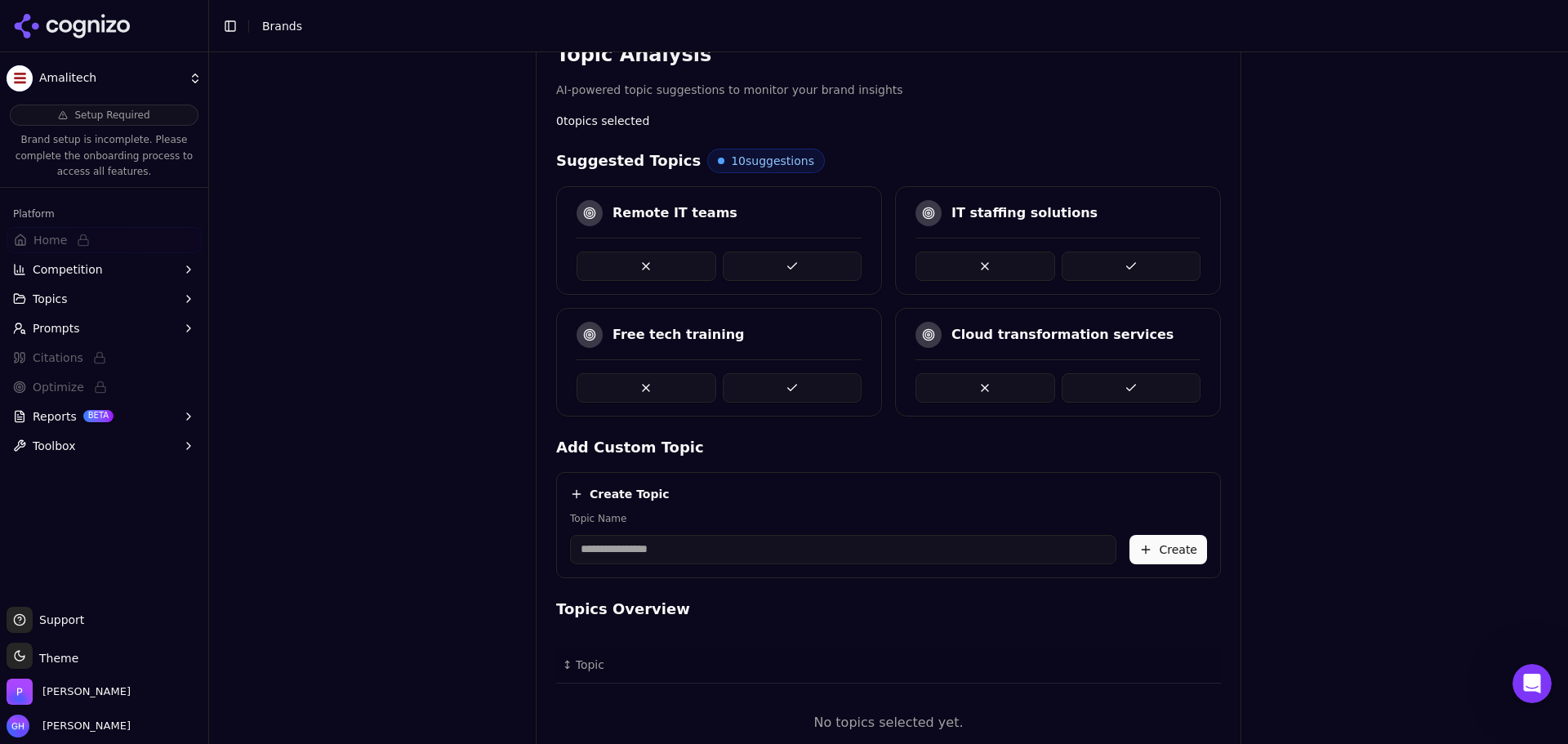
scroll to position [214, 0]
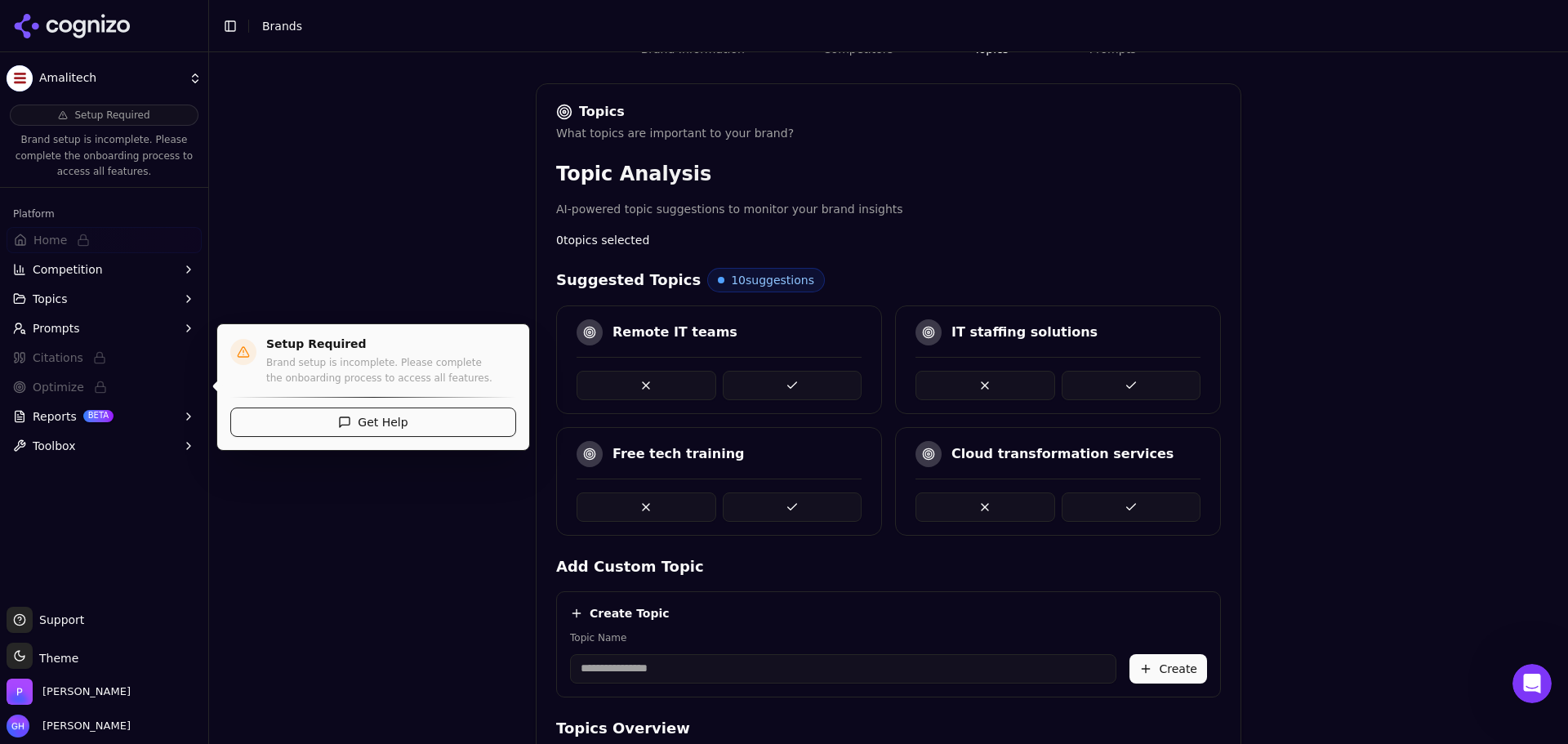
click at [379, 554] on div "Brand Onboarding Let's set up your brand monitoring in a few simple steps Step …" at bounding box center [888, 210] width 1359 height 744
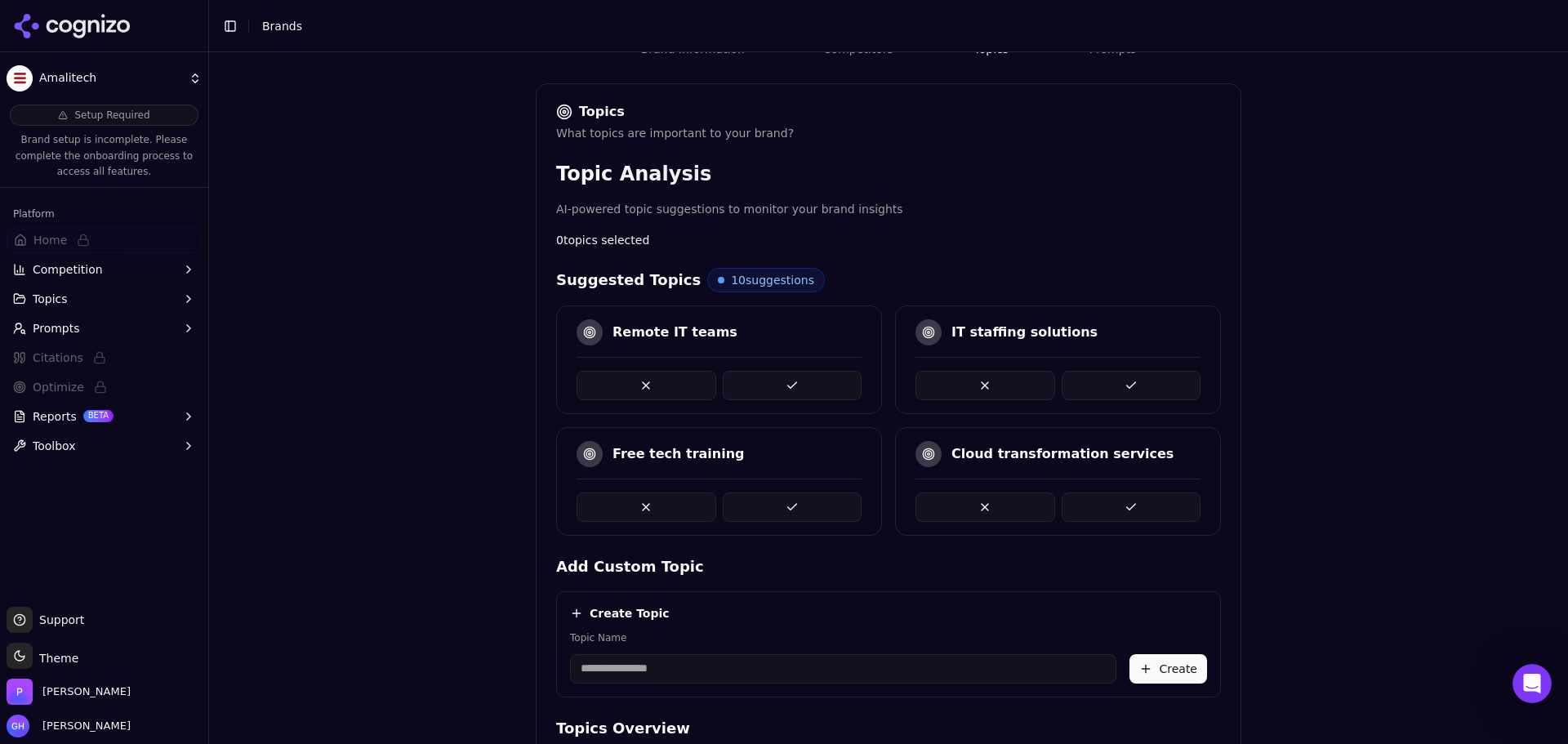
click at [830, 384] on button at bounding box center [792, 385] width 139 height 30
click at [805, 376] on button at bounding box center [792, 385] width 139 height 30
click at [1098, 392] on button at bounding box center [1131, 385] width 139 height 30
click at [1130, 511] on button at bounding box center [1131, 507] width 139 height 30
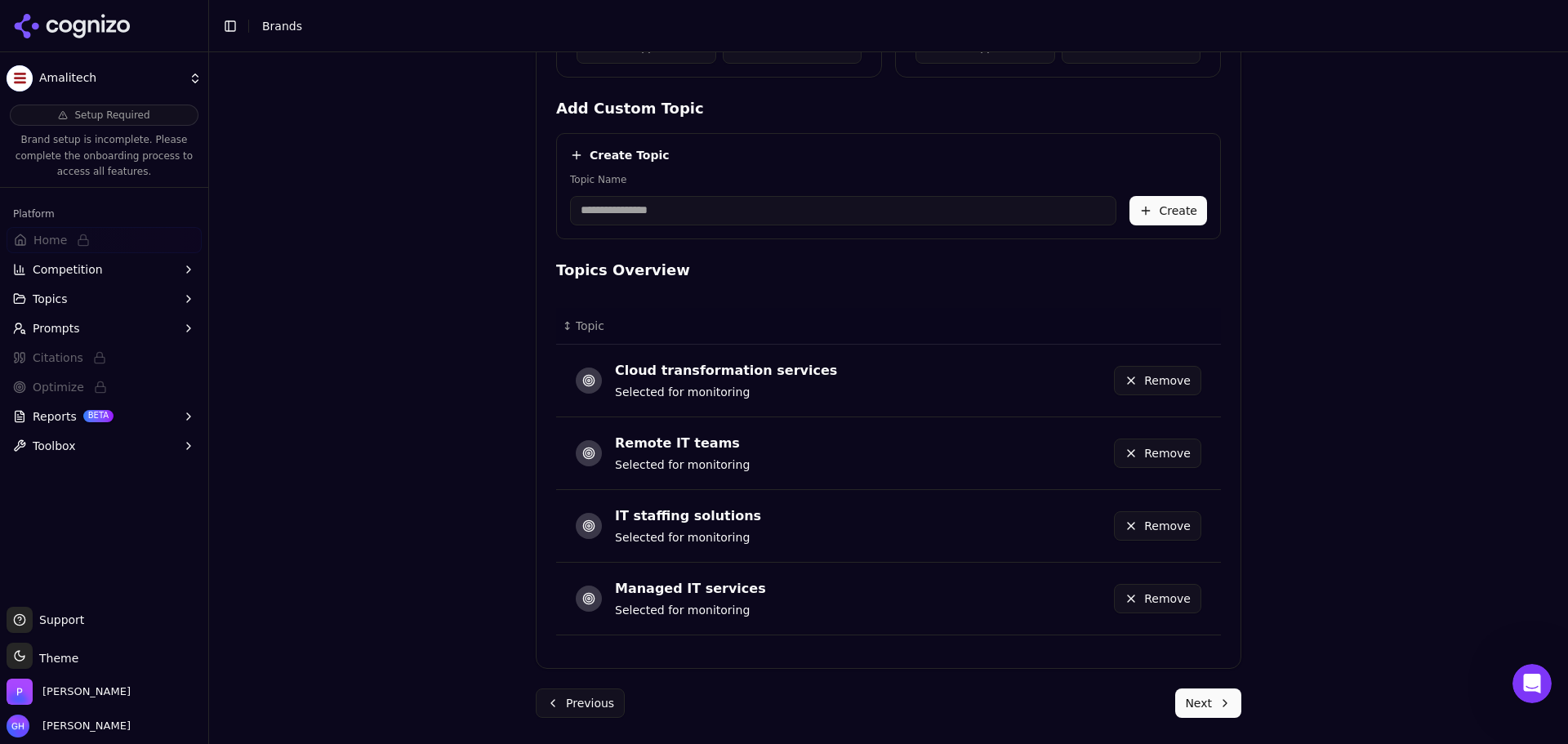
click at [1176, 711] on button "Next" at bounding box center [1208, 702] width 66 height 30
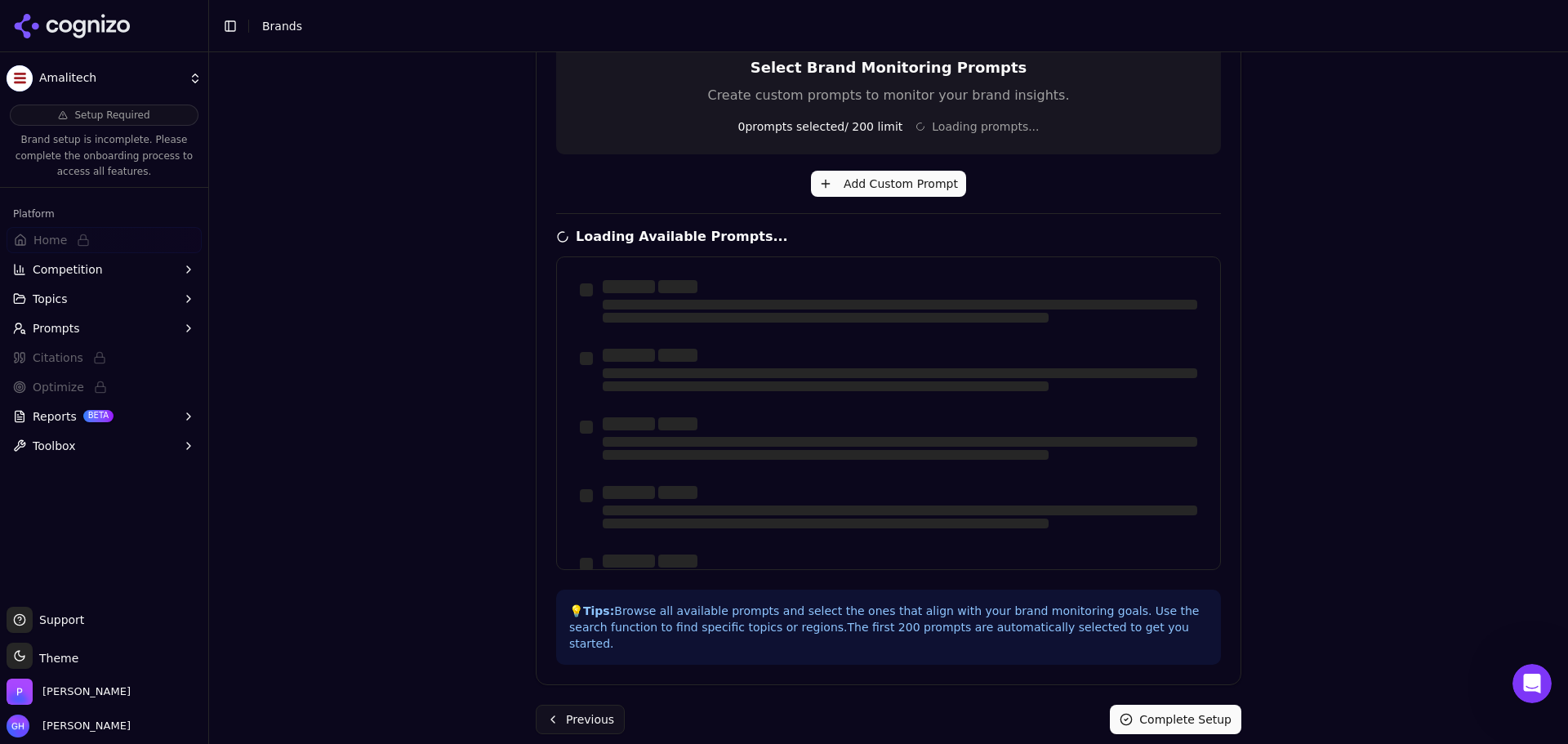
click at [357, 523] on div "Brand Onboarding Let's set up your brand monitoring in a few simple steps Step …" at bounding box center [888, 398] width 1359 height 692
click at [1497, 328] on div "Brand Onboarding Let's set up your brand monitoring in a few simple steps Step …" at bounding box center [888, 33] width 1359 height 744
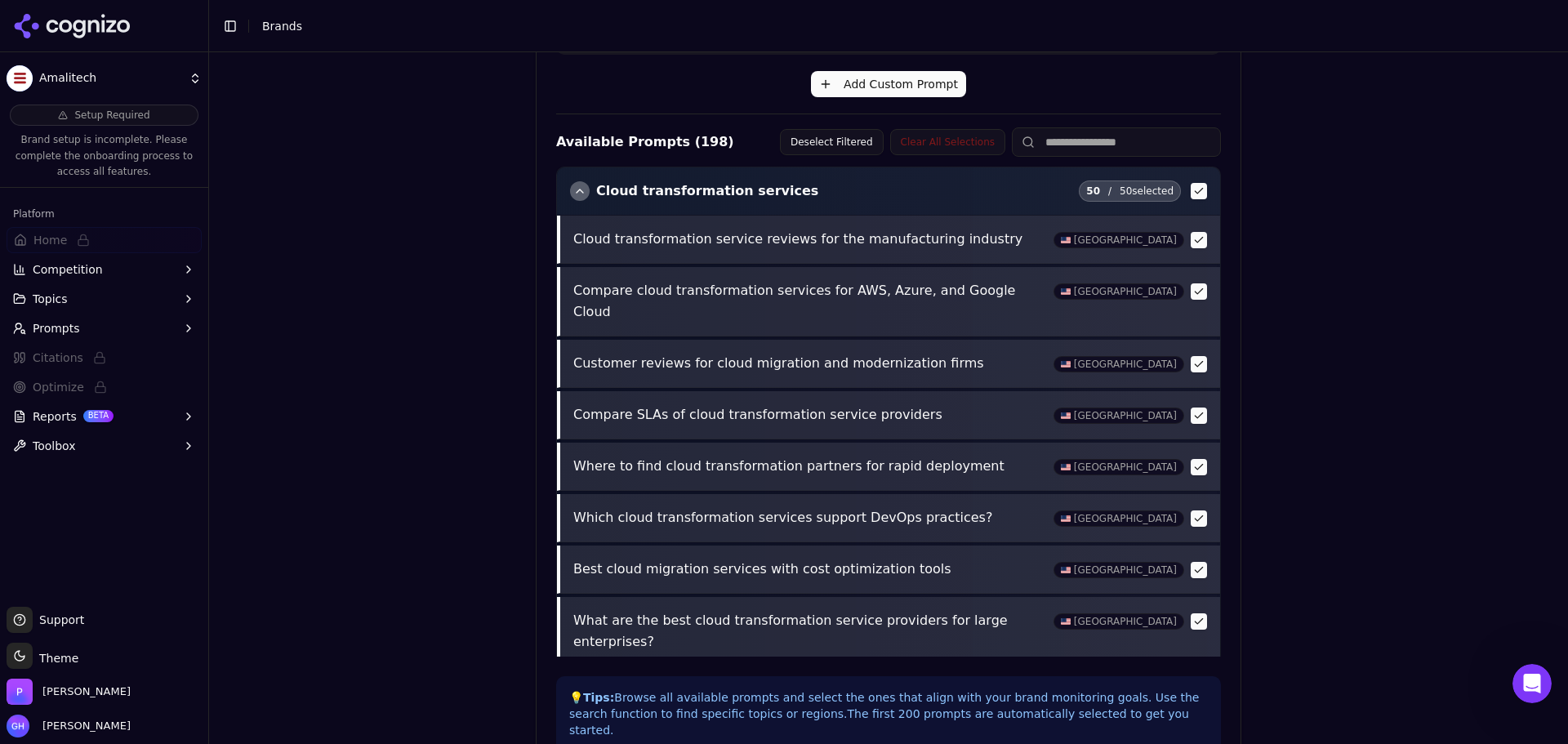
scroll to position [577, 0]
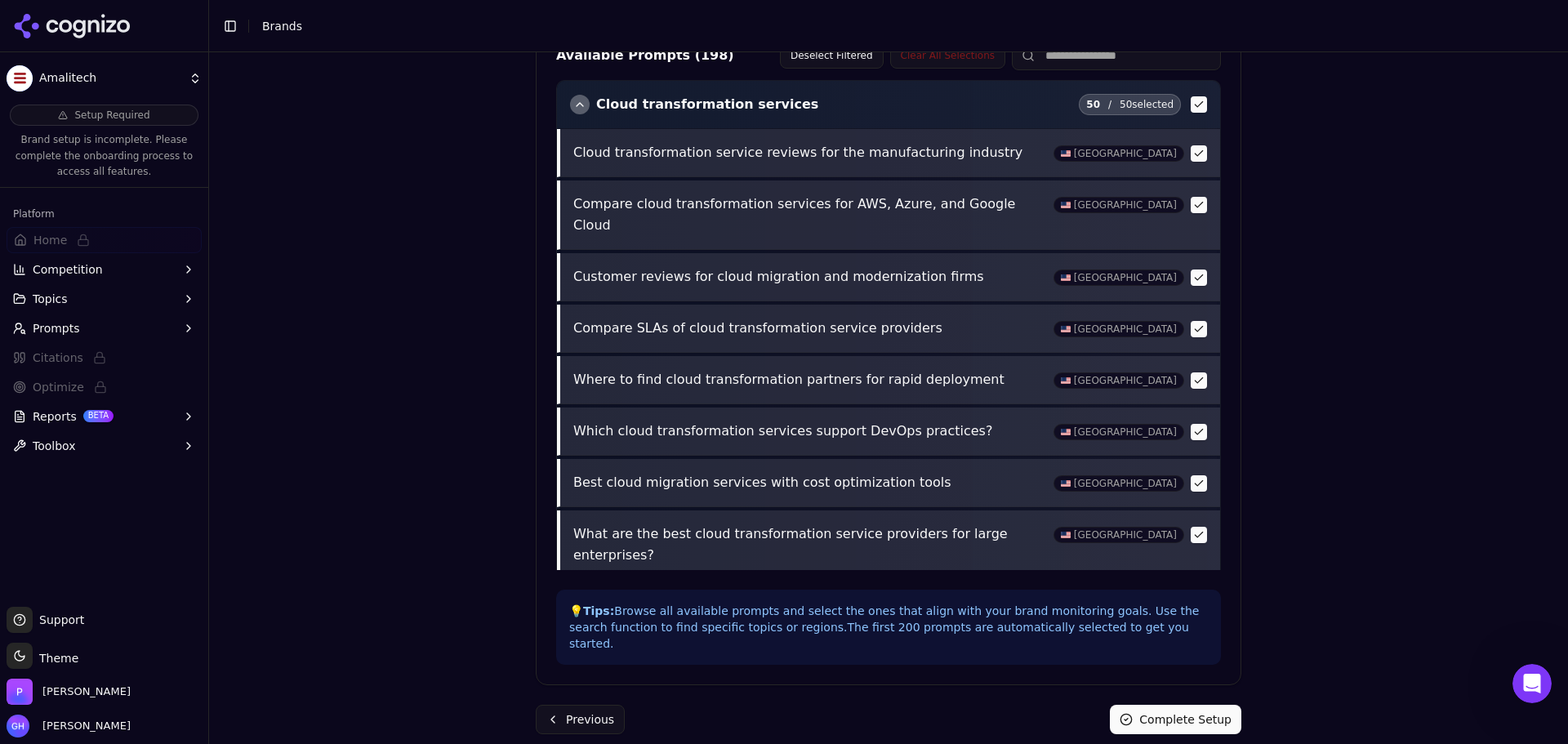
click at [1187, 704] on button "Complete Setup" at bounding box center [1176, 719] width 131 height 30
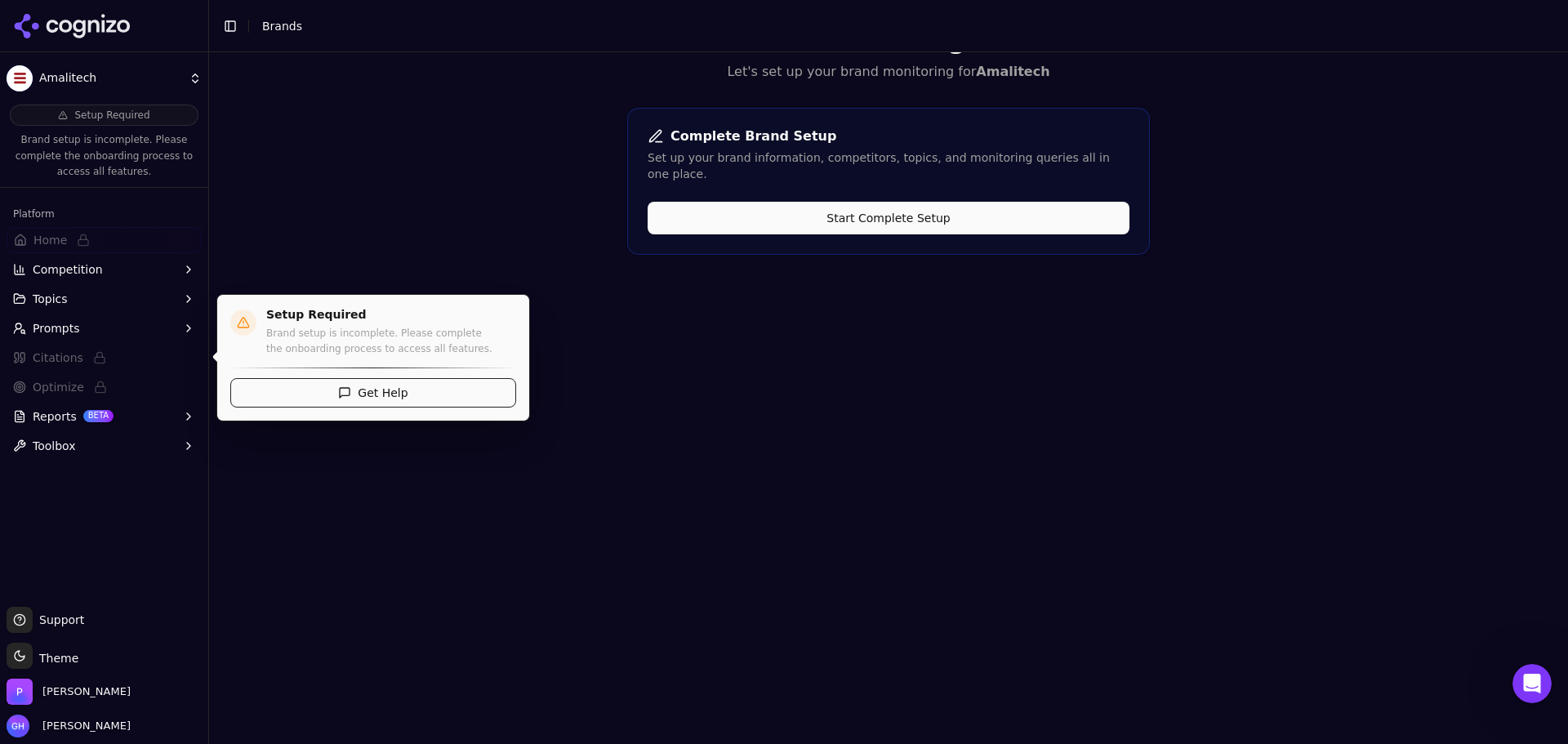
scroll to position [0, 0]
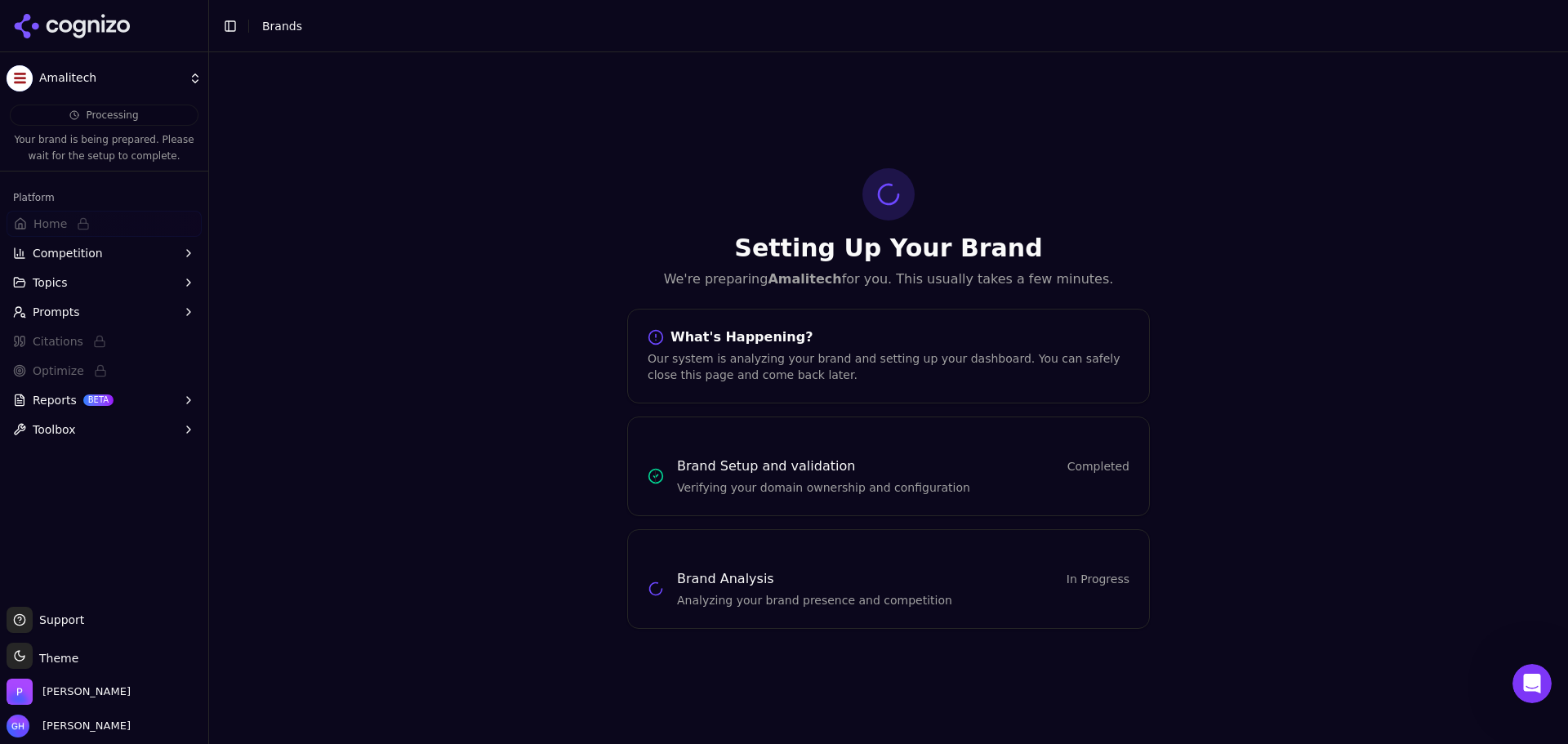
click at [93, 27] on icon at bounding box center [71, 25] width 118 height 24
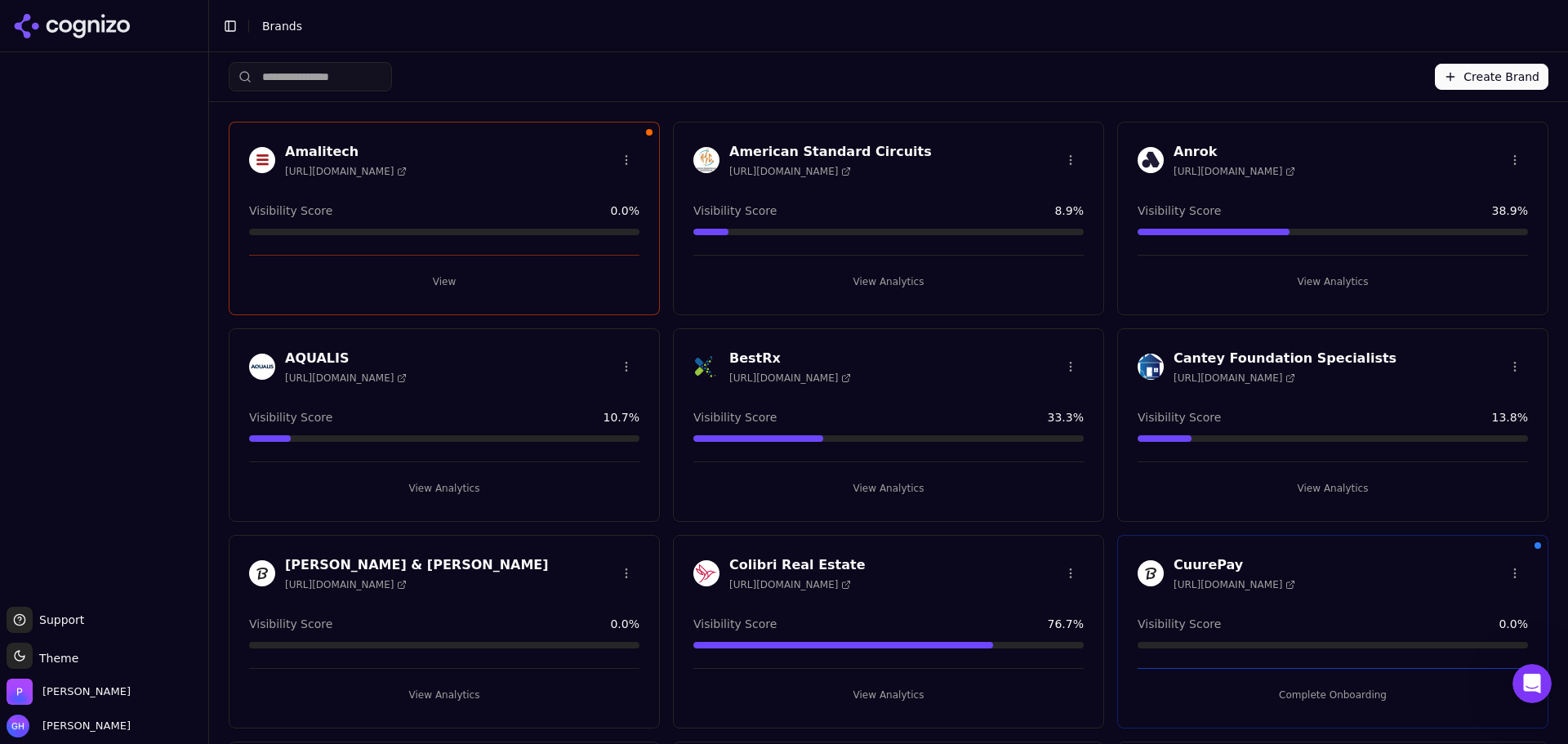
click at [1327, 678] on div "Complete Onboarding" at bounding box center [1333, 688] width 391 height 40
click at [1327, 682] on button "Complete Onboarding" at bounding box center [1333, 694] width 391 height 26
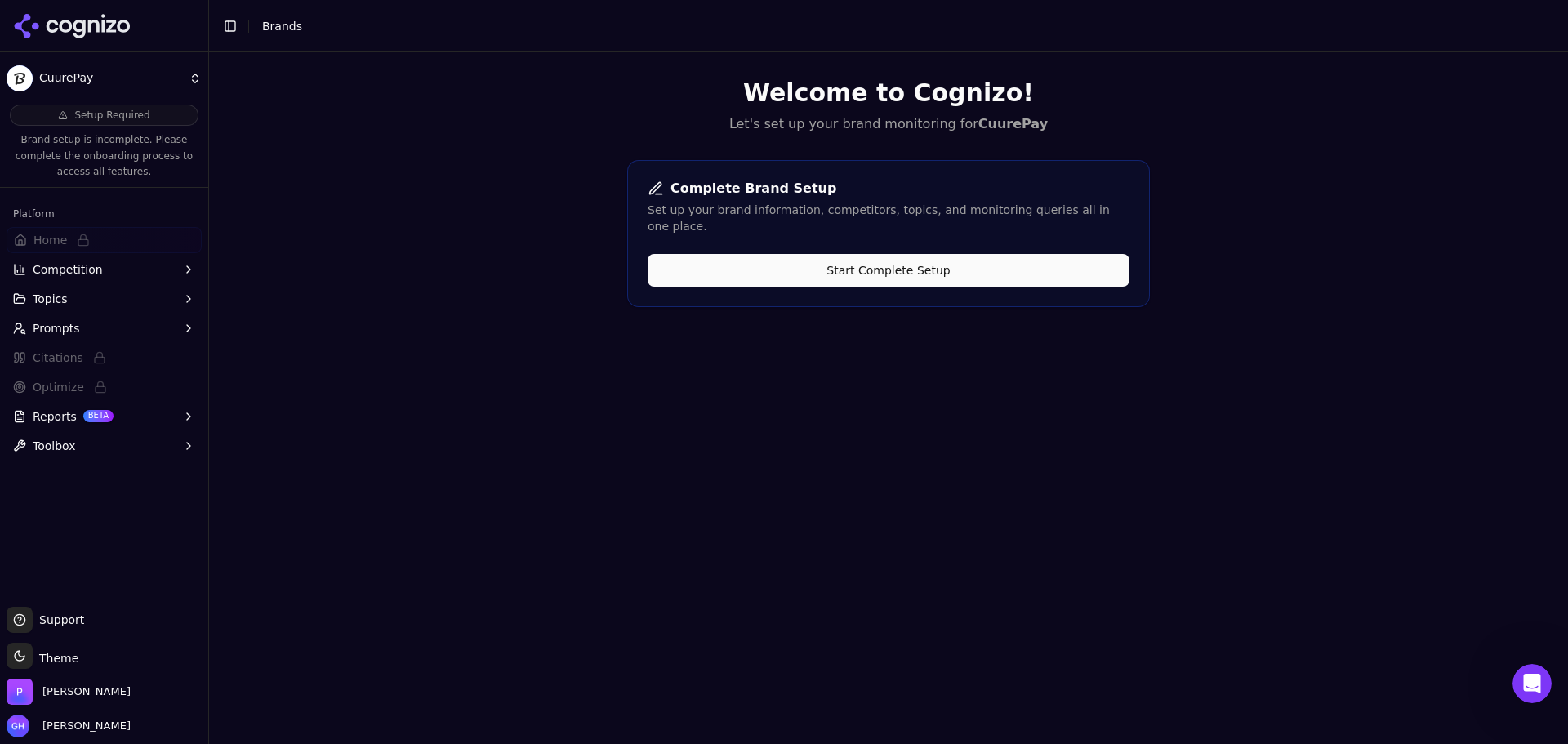
click at [881, 263] on button "Start Complete Setup" at bounding box center [888, 270] width 482 height 33
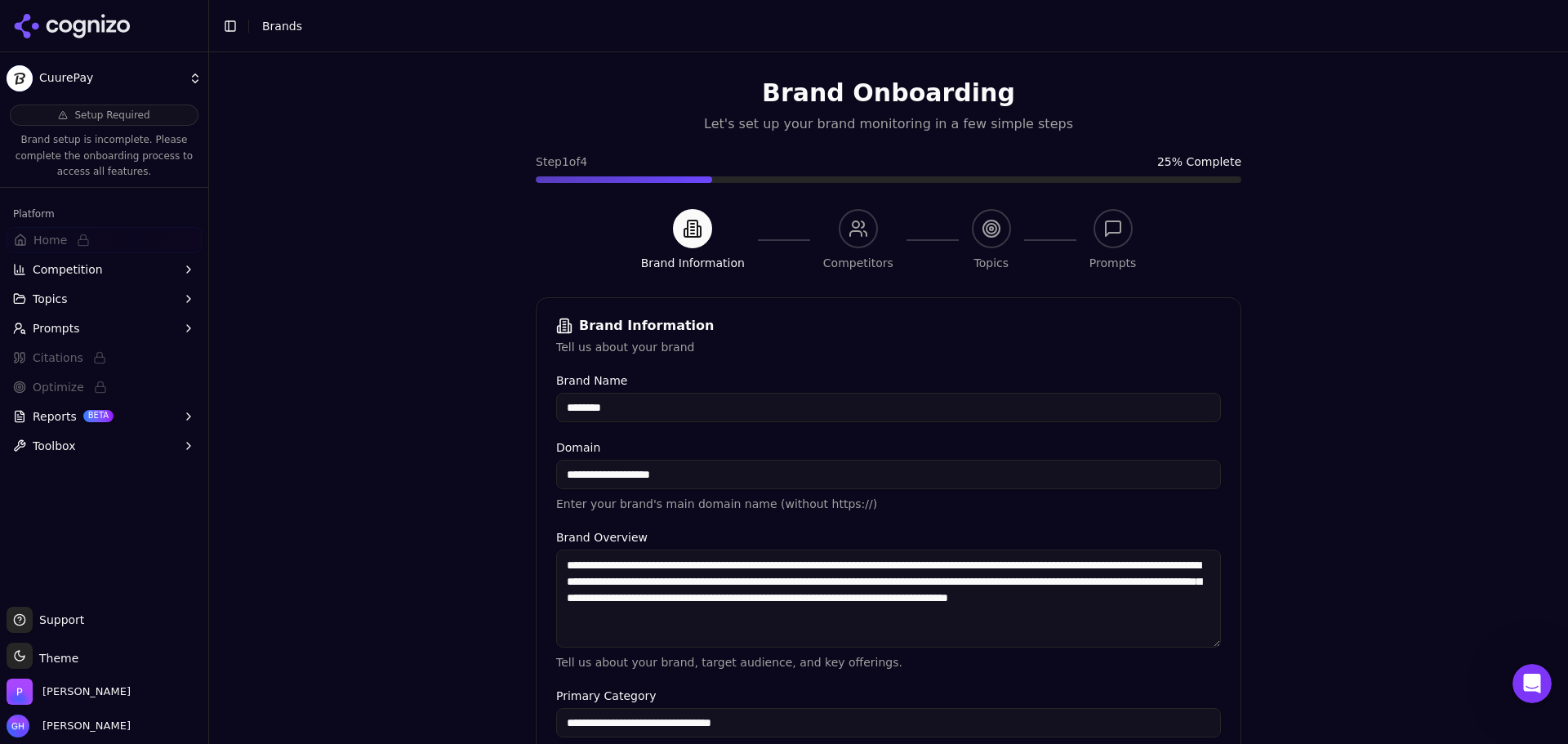
scroll to position [342, 0]
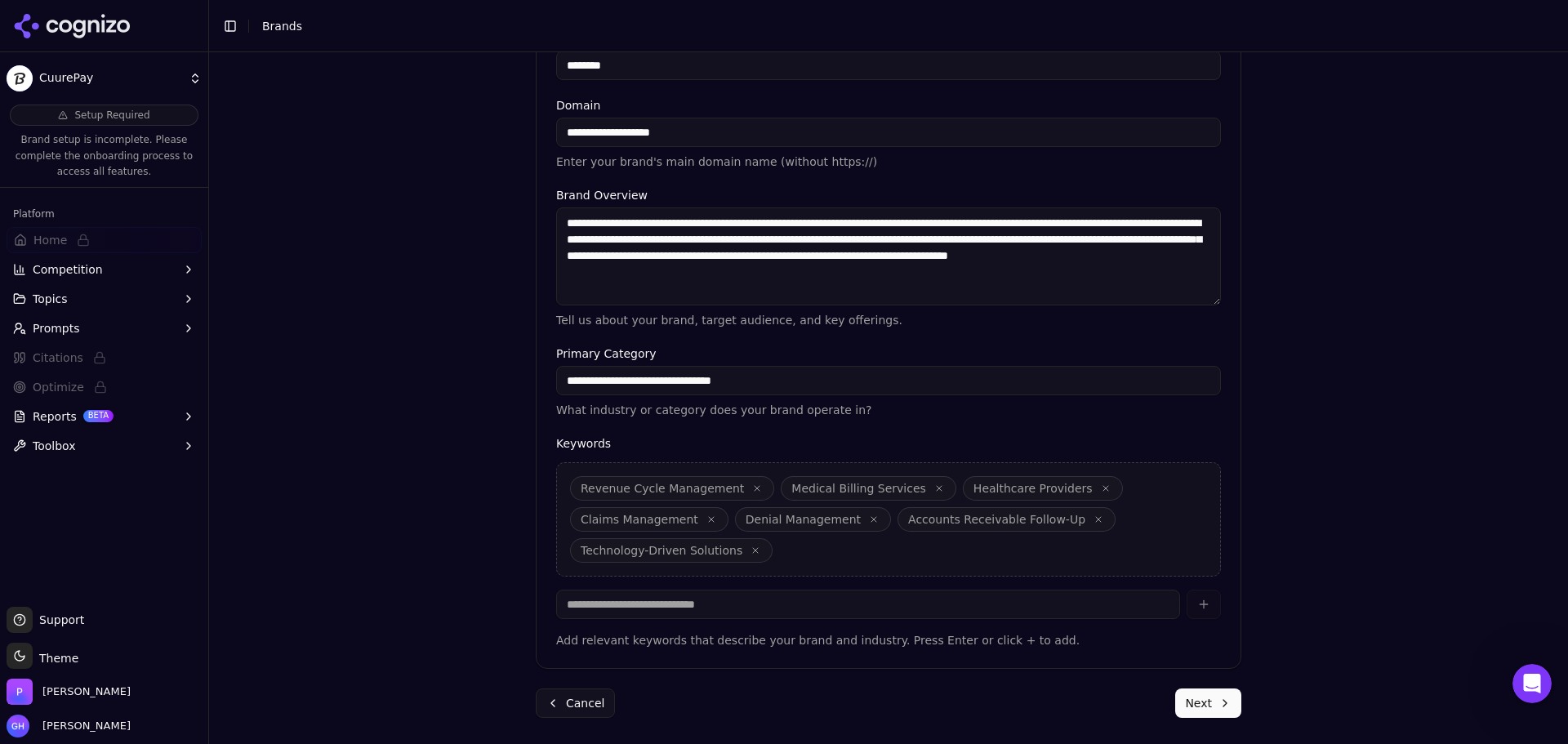
click at [1194, 702] on button "Next" at bounding box center [1208, 702] width 66 height 30
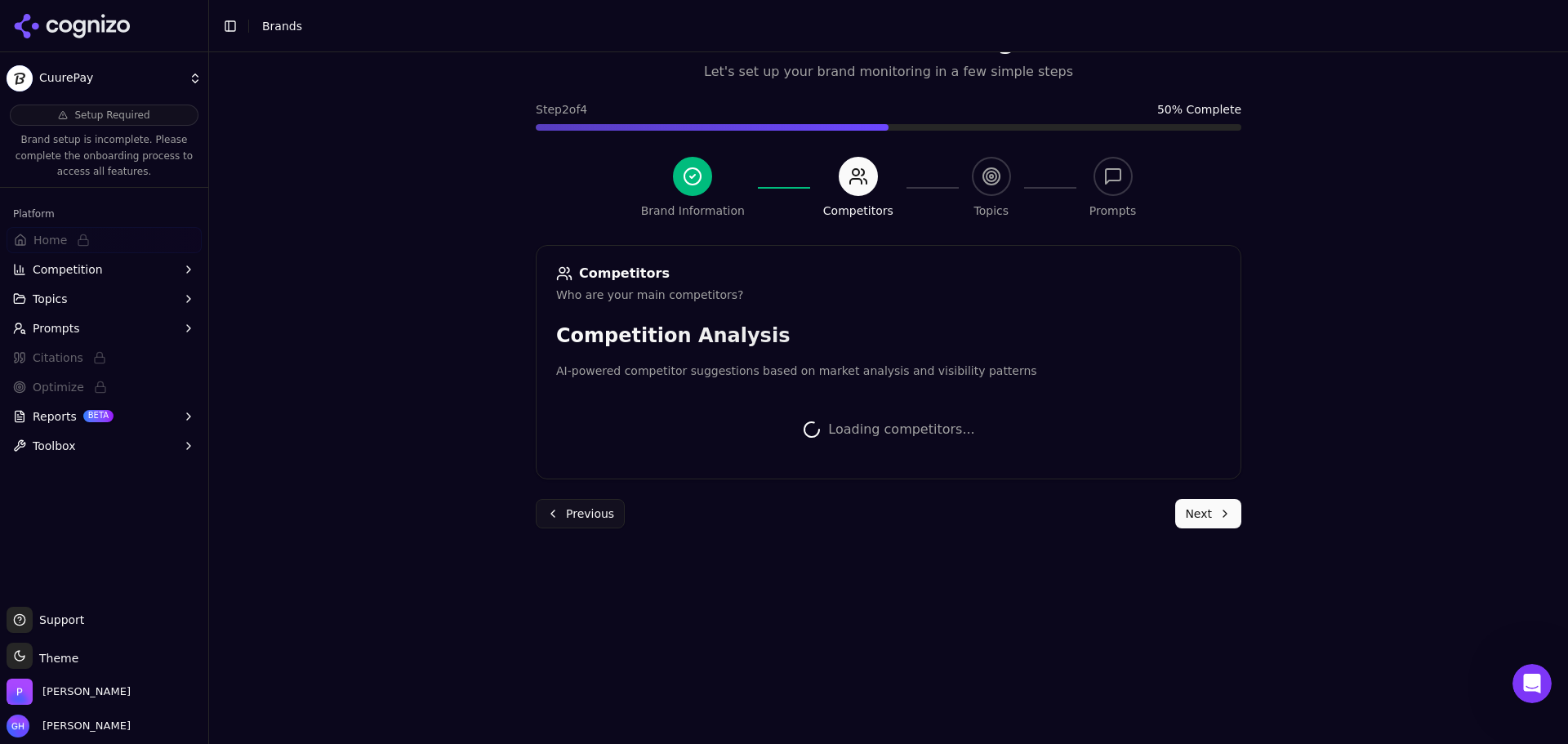
scroll to position [308, 0]
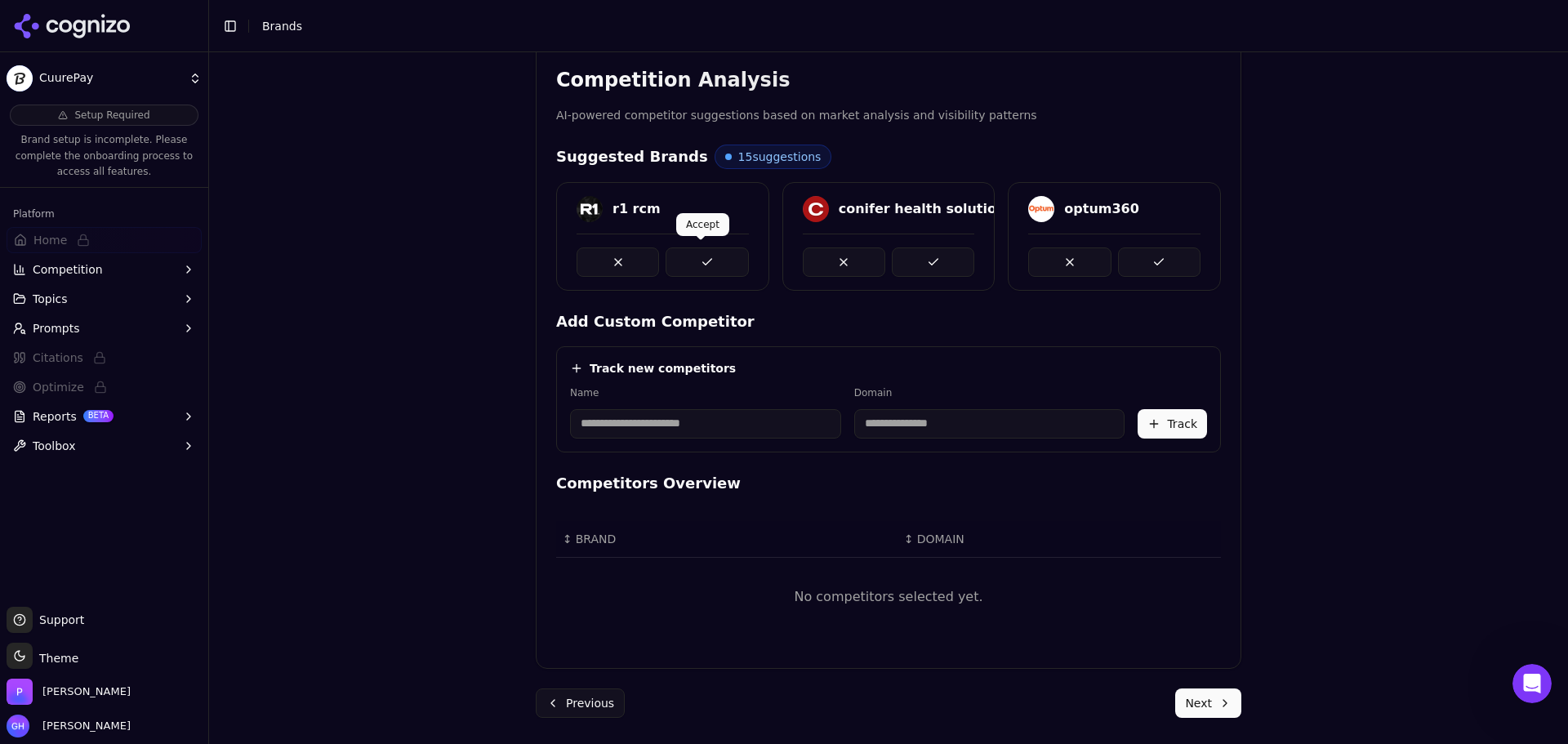
click at [682, 273] on button at bounding box center [706, 262] width 82 height 30
click at [933, 263] on button at bounding box center [932, 262] width 82 height 30
click at [1168, 249] on button at bounding box center [1159, 262] width 82 height 30
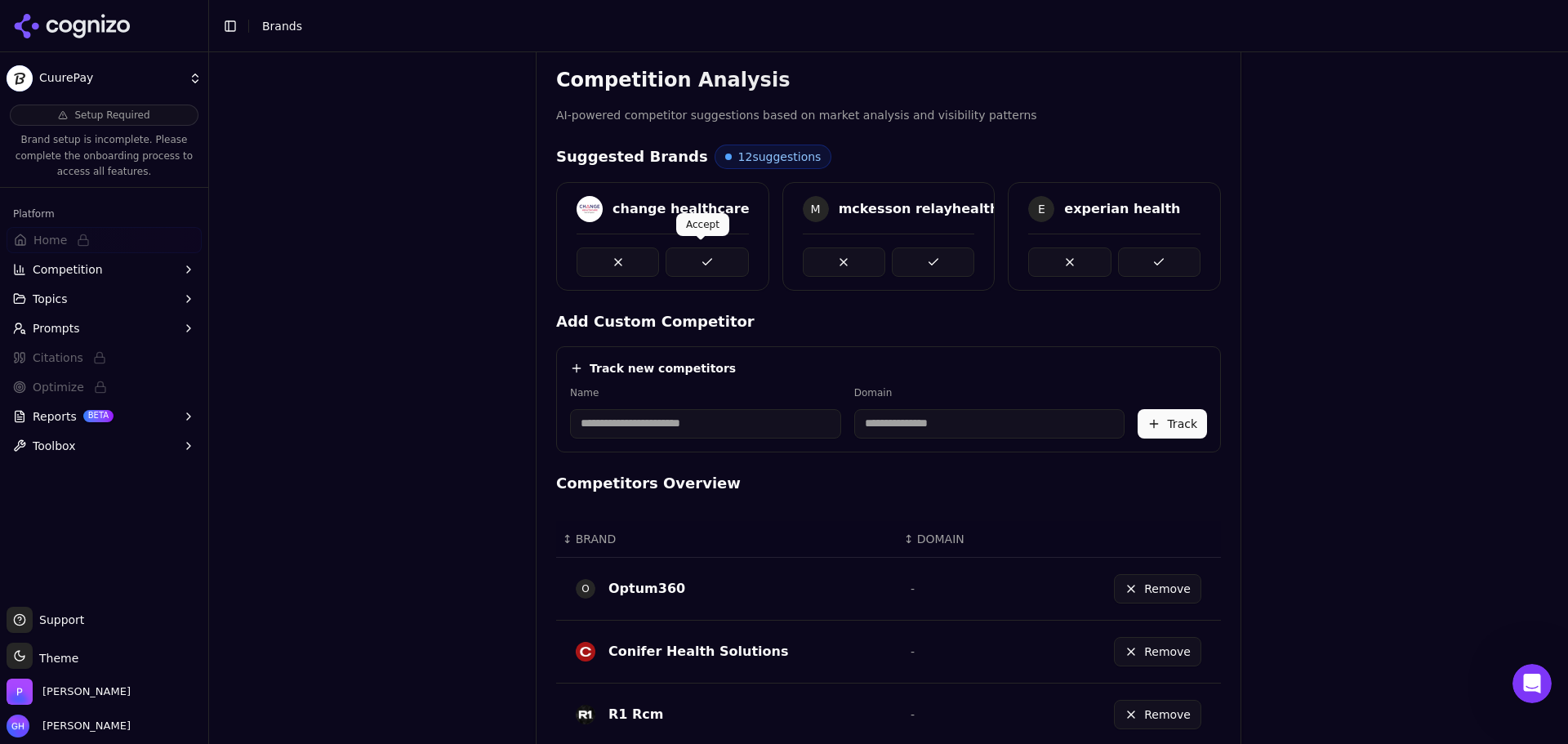
click at [717, 258] on button at bounding box center [706, 262] width 82 height 30
click at [949, 258] on button at bounding box center [932, 262] width 82 height 30
click at [1125, 252] on button at bounding box center [1159, 262] width 82 height 30
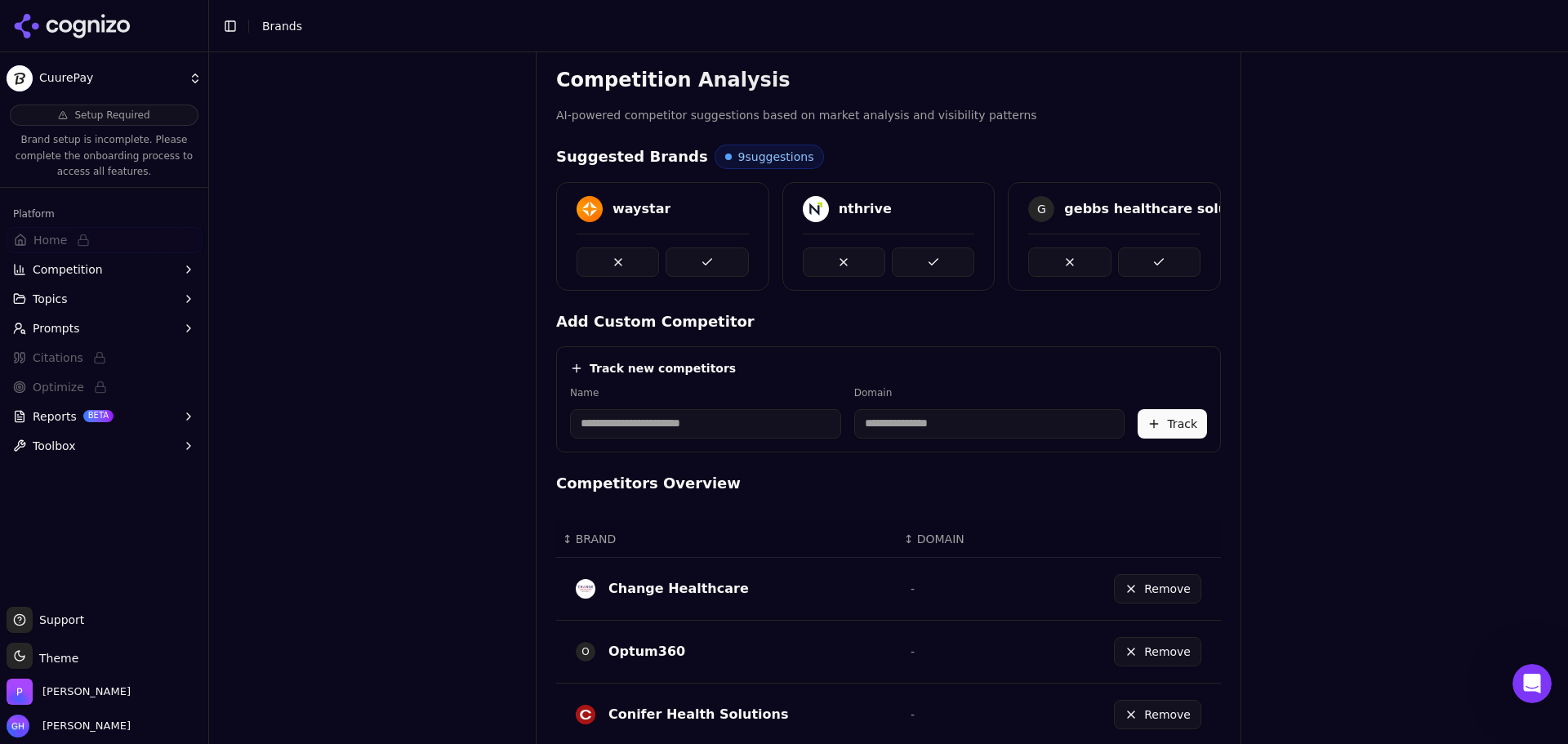
click at [720, 263] on button at bounding box center [706, 262] width 82 height 30
click at [918, 262] on button at bounding box center [932, 262] width 82 height 30
click at [1213, 262] on div at bounding box center [1115, 255] width 212 height 43
click at [1173, 262] on div "waystar nthrive G gebbs healthcare solutions" at bounding box center [888, 236] width 665 height 108
click at [696, 265] on button at bounding box center [706, 262] width 82 height 30
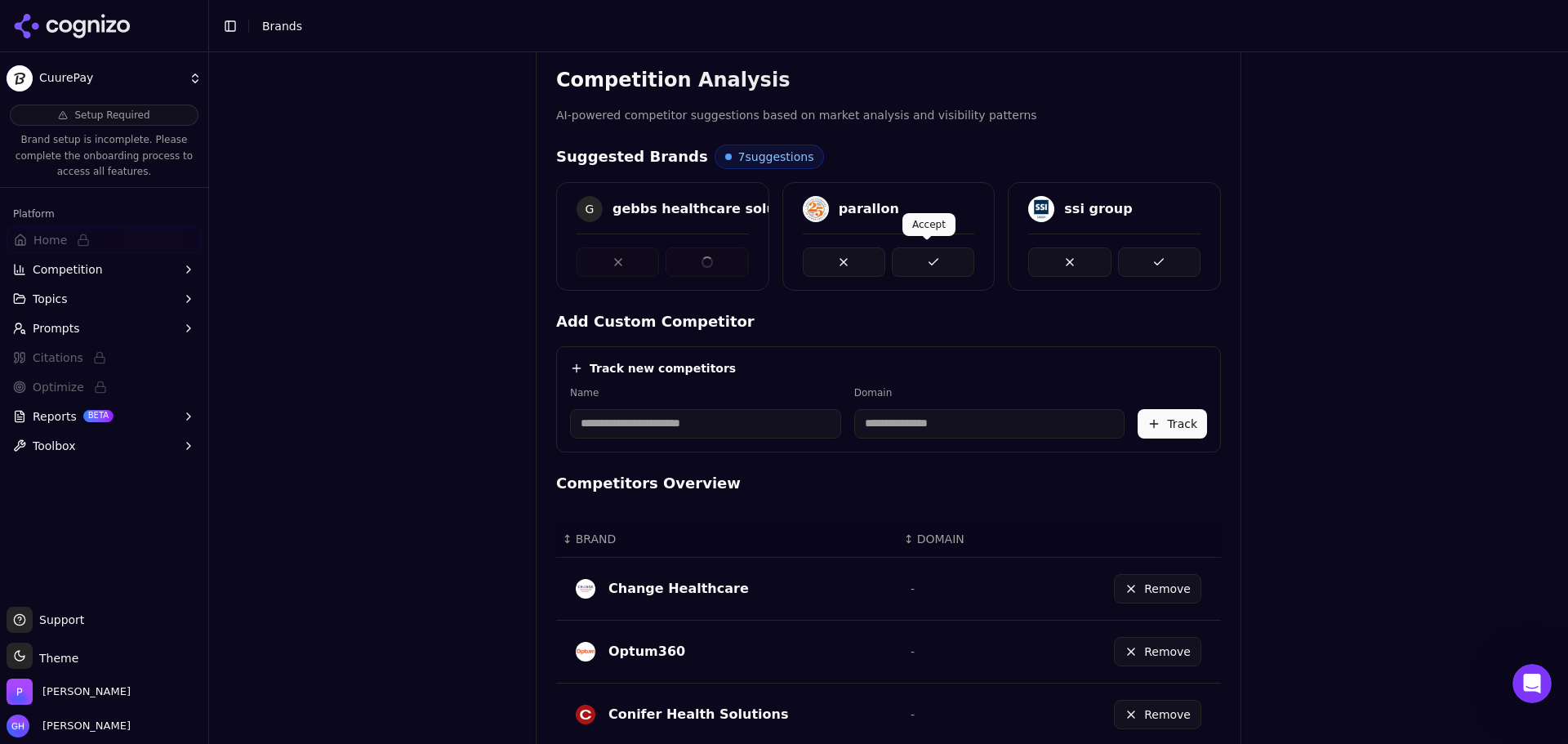
click at [955, 248] on button at bounding box center [932, 262] width 82 height 30
click at [1170, 249] on button at bounding box center [1159, 262] width 82 height 30
click at [706, 254] on button at bounding box center [706, 262] width 82 height 30
click at [899, 267] on button at bounding box center [932, 262] width 82 height 30
click at [1156, 262] on div "advancedmd P practicesuite" at bounding box center [888, 236] width 665 height 108
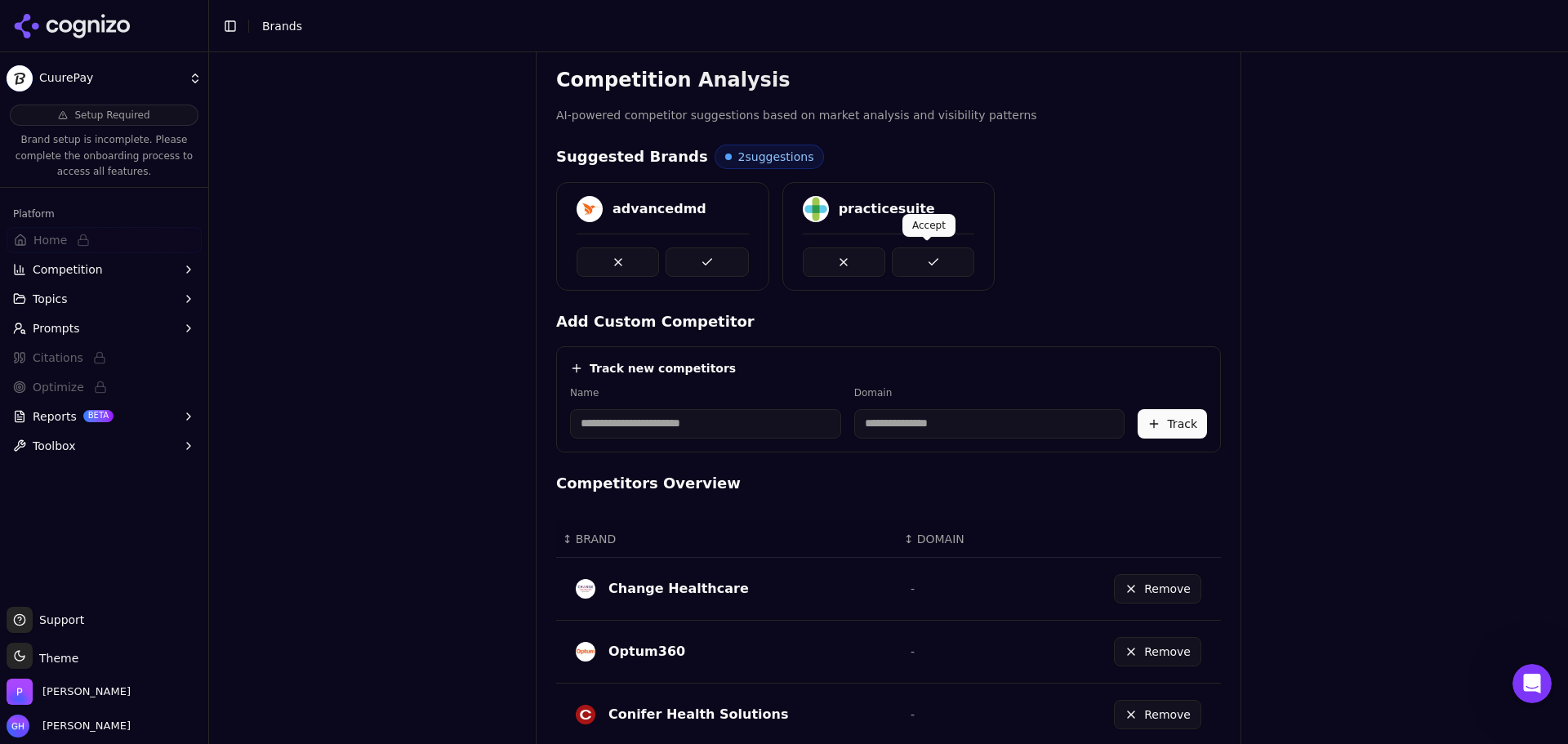
click at [899, 253] on button at bounding box center [932, 262] width 82 height 30
click at [729, 254] on button at bounding box center [706, 262] width 82 height 30
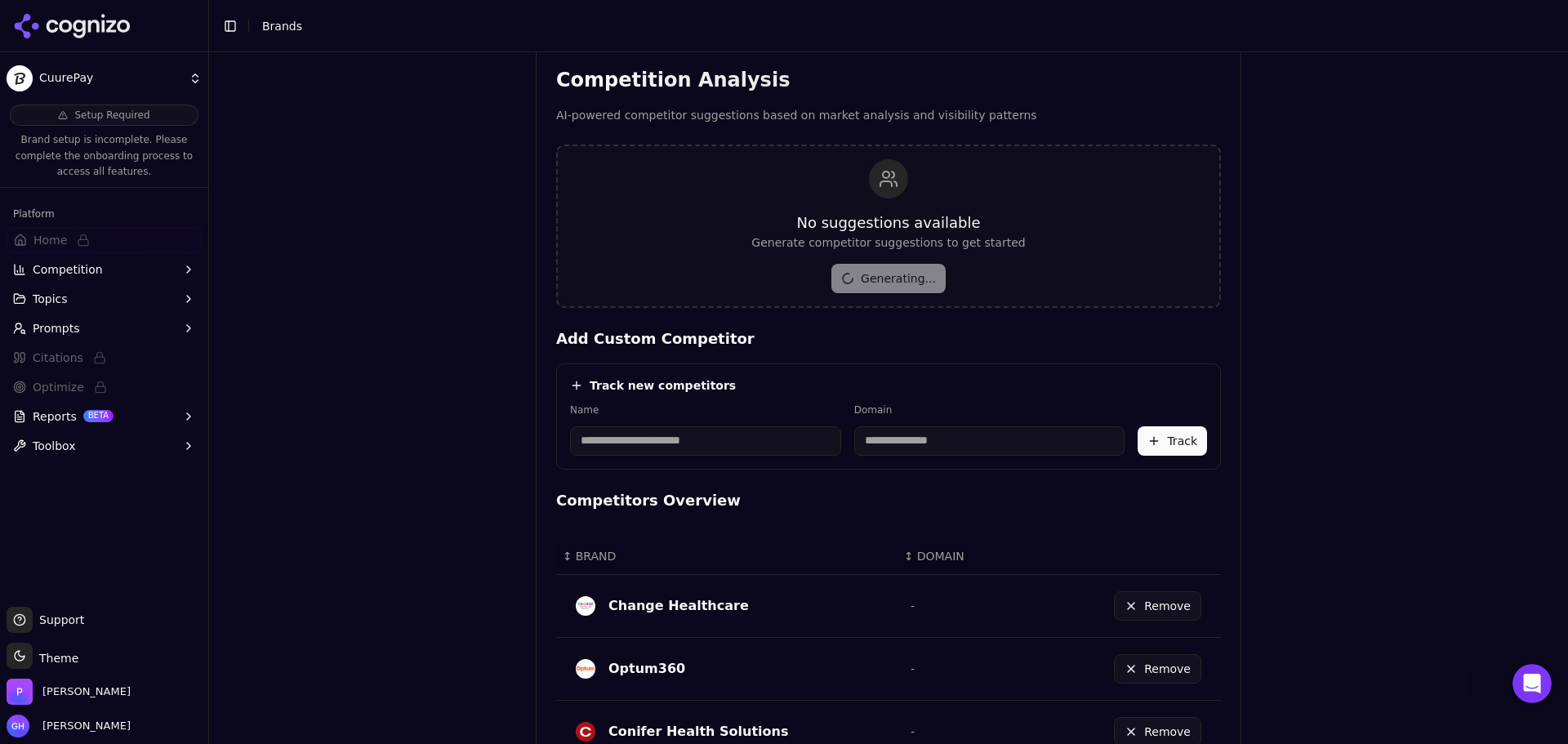
scroll to position [902, 0]
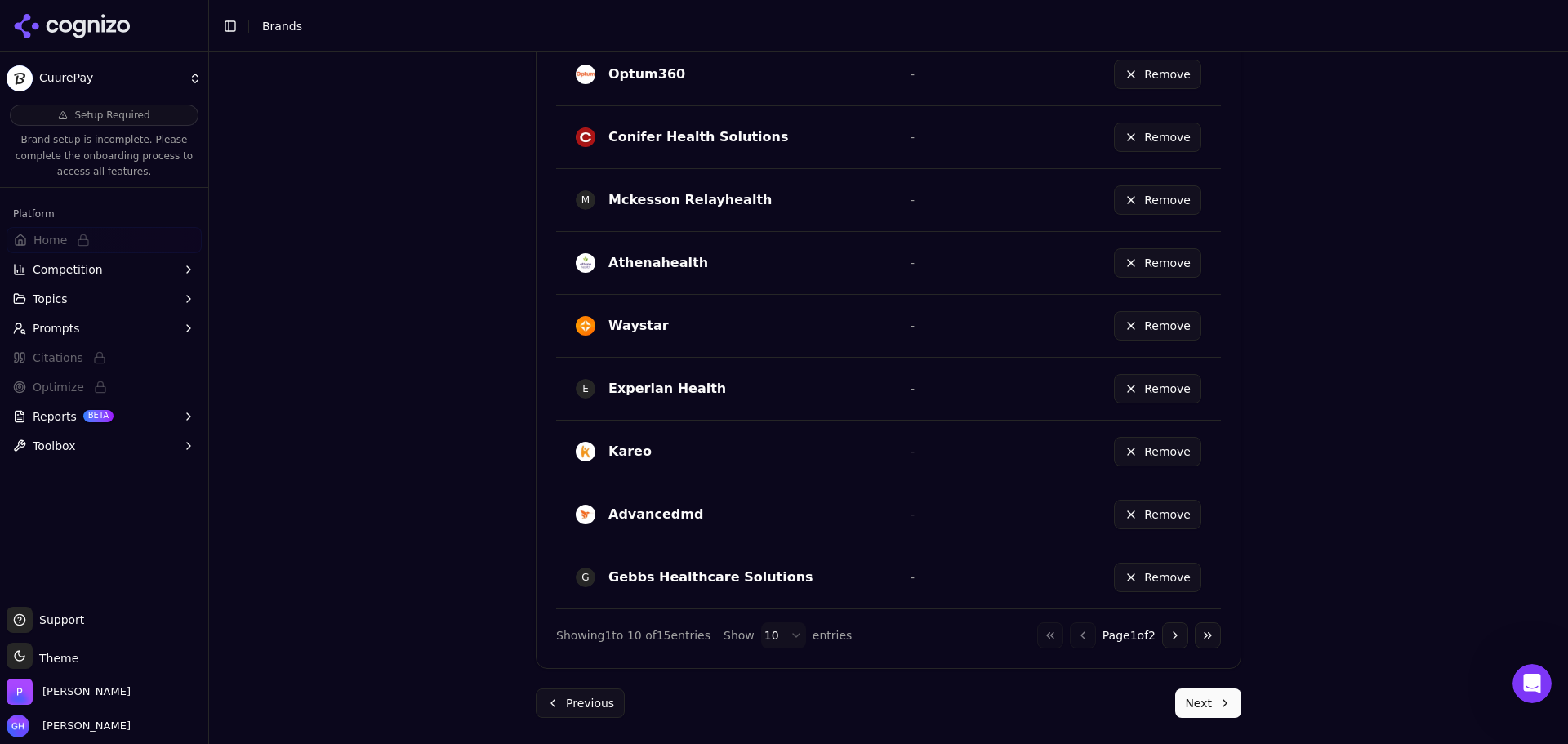
click at [1225, 701] on button "Next" at bounding box center [1208, 702] width 66 height 30
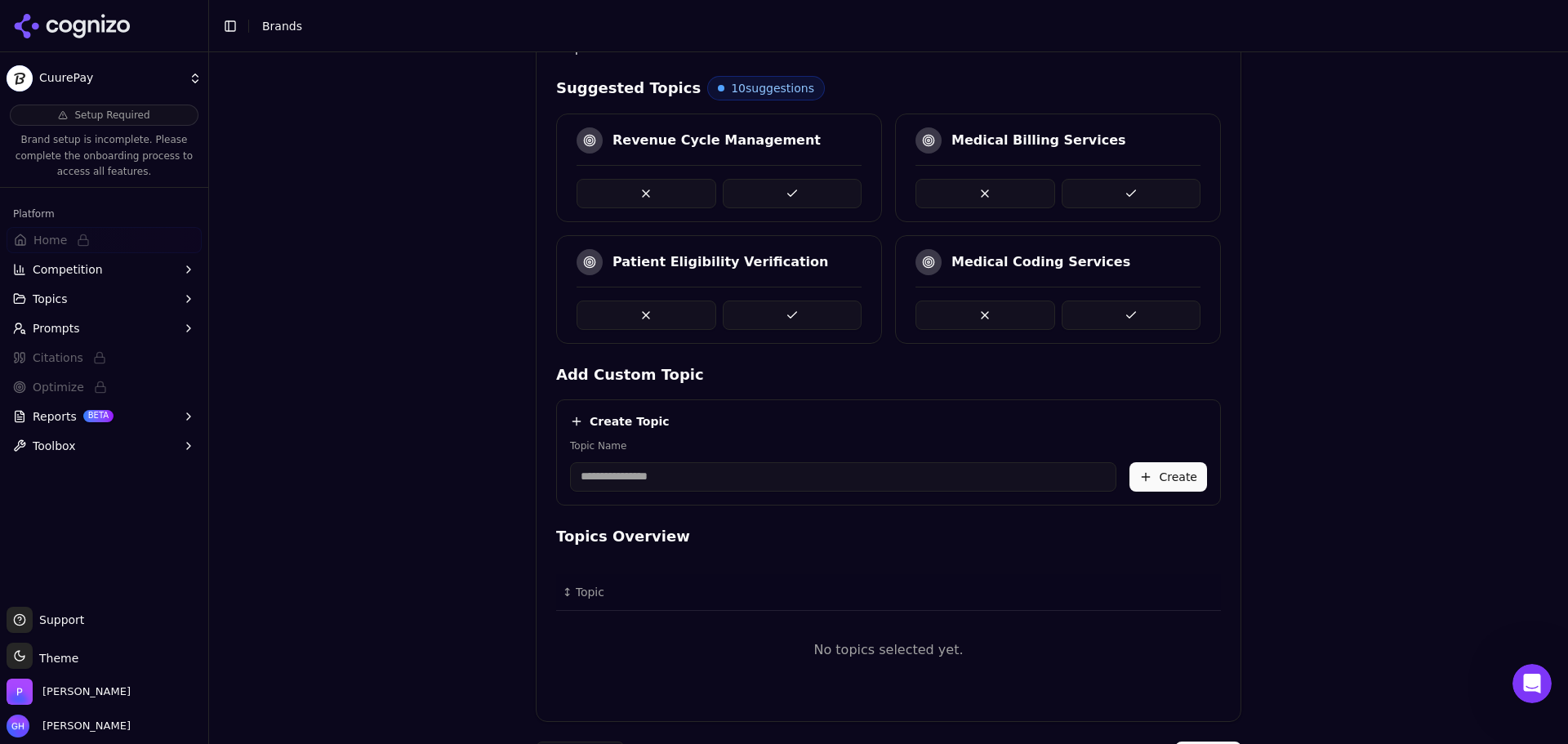
scroll to position [377, 0]
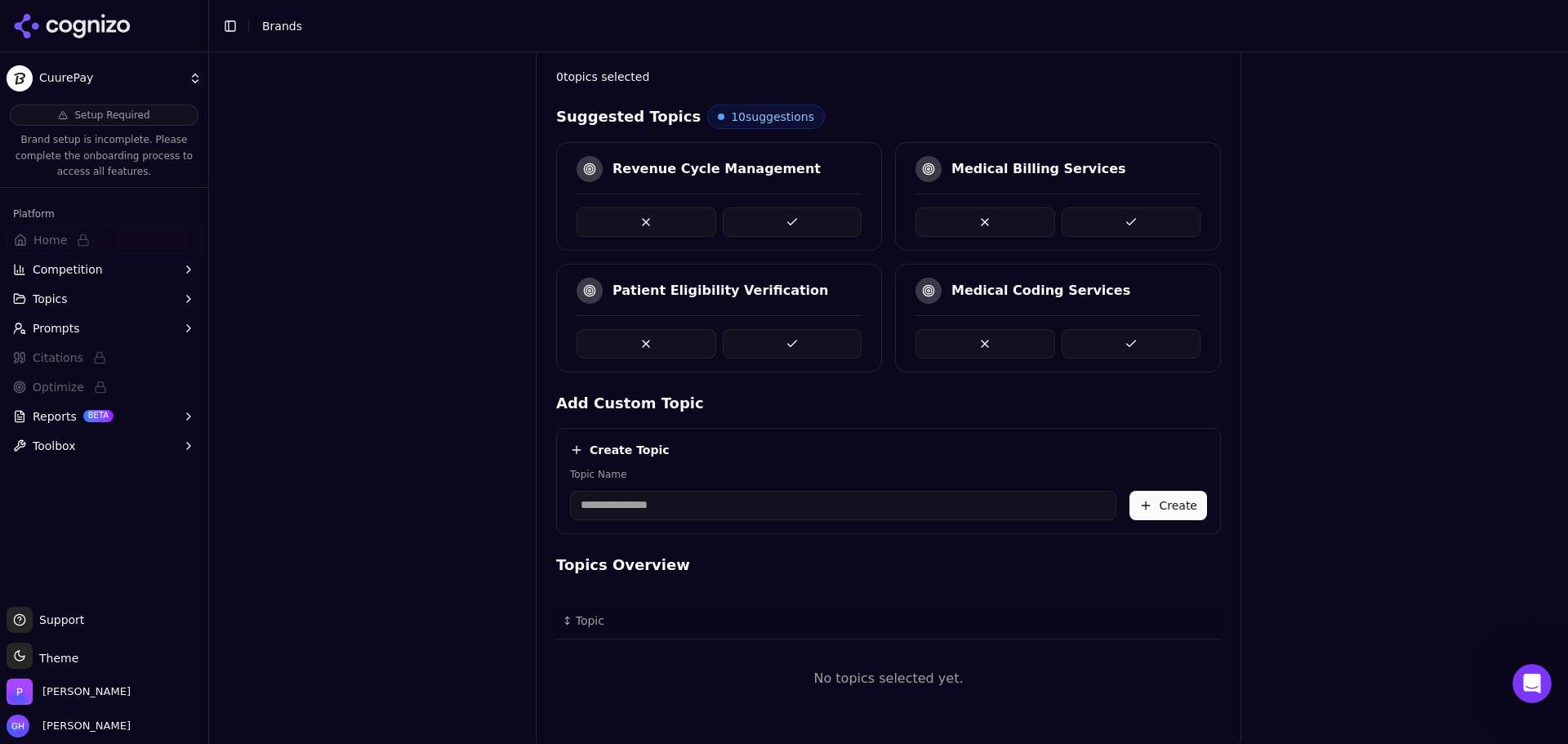
click at [784, 207] on button at bounding box center [792, 221] width 139 height 30
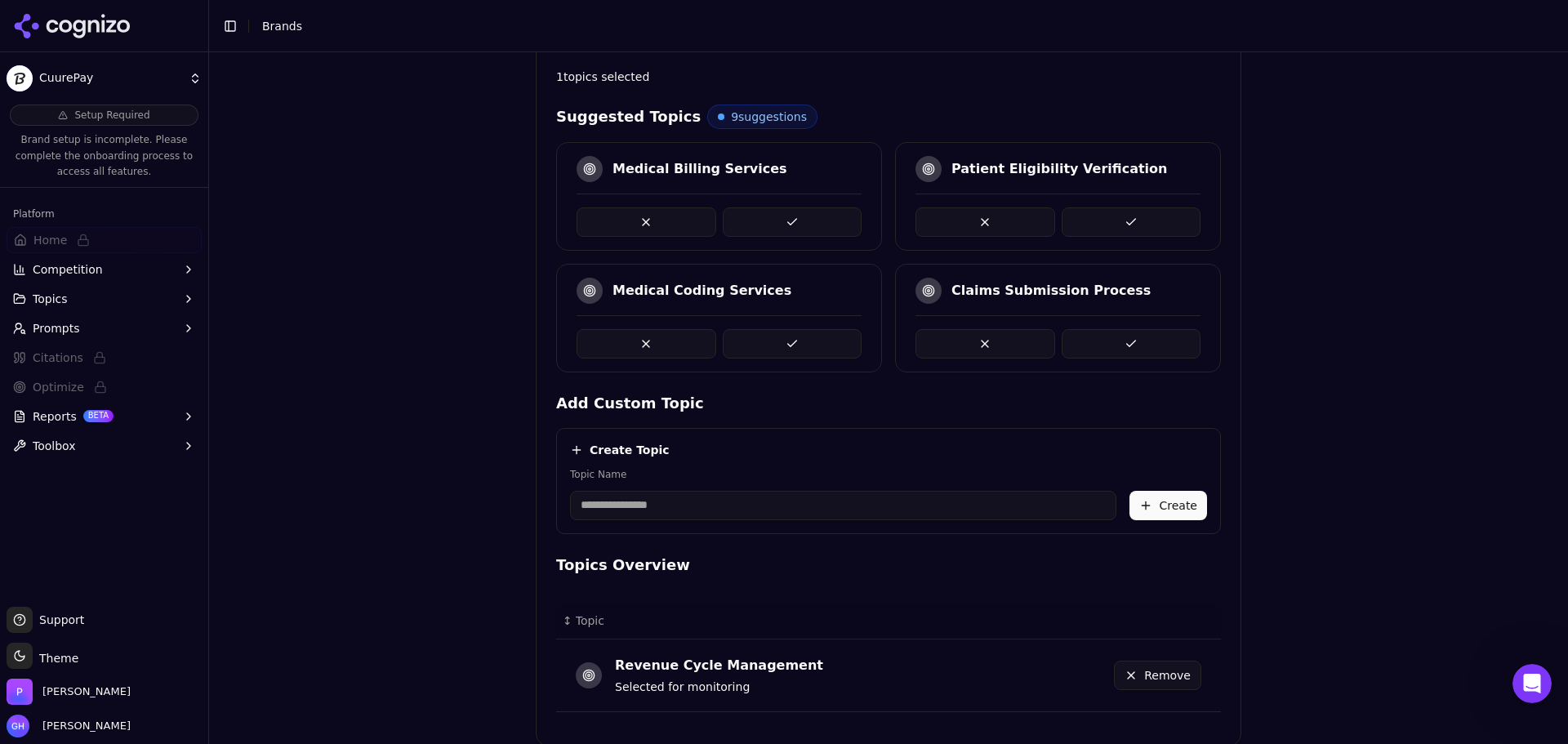
click at [1321, 313] on div "Brand Onboarding Let's set up your brand monitoring in a few simple steps Step …" at bounding box center [888, 47] width 1359 height 744
click at [809, 351] on button at bounding box center [792, 344] width 139 height 30
click at [794, 222] on button at bounding box center [792, 221] width 139 height 30
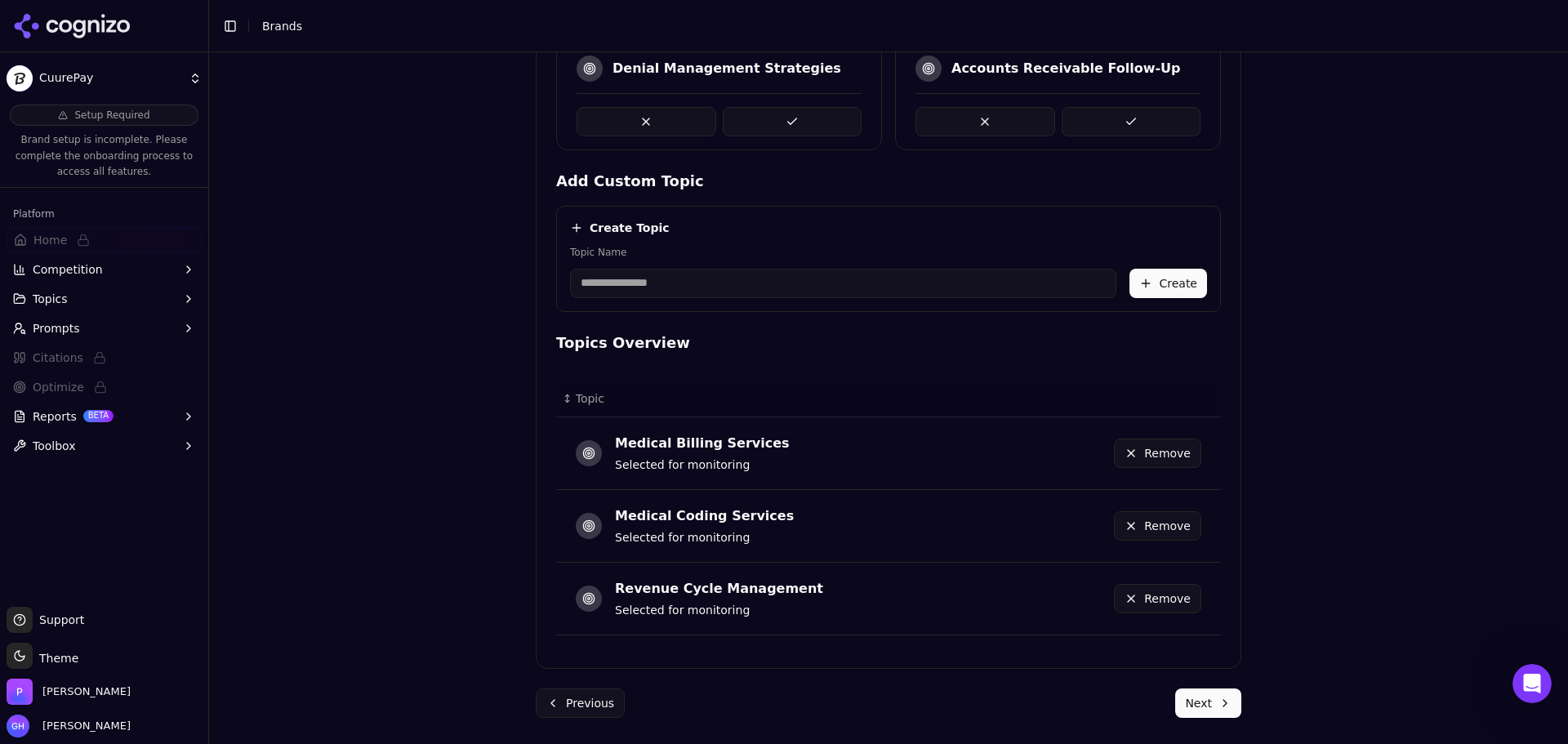
scroll to position [354, 0]
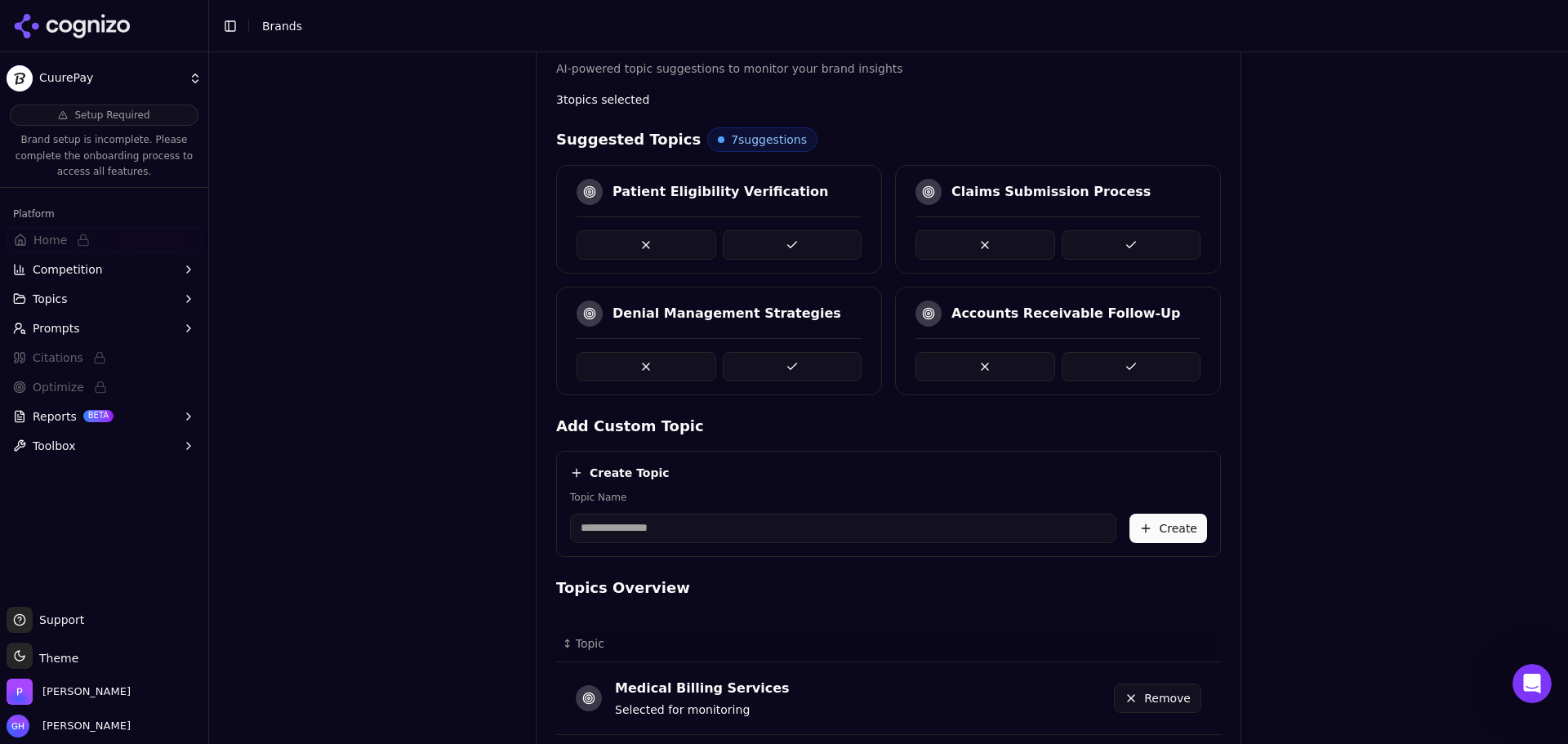
click at [1134, 233] on button at bounding box center [1131, 245] width 139 height 30
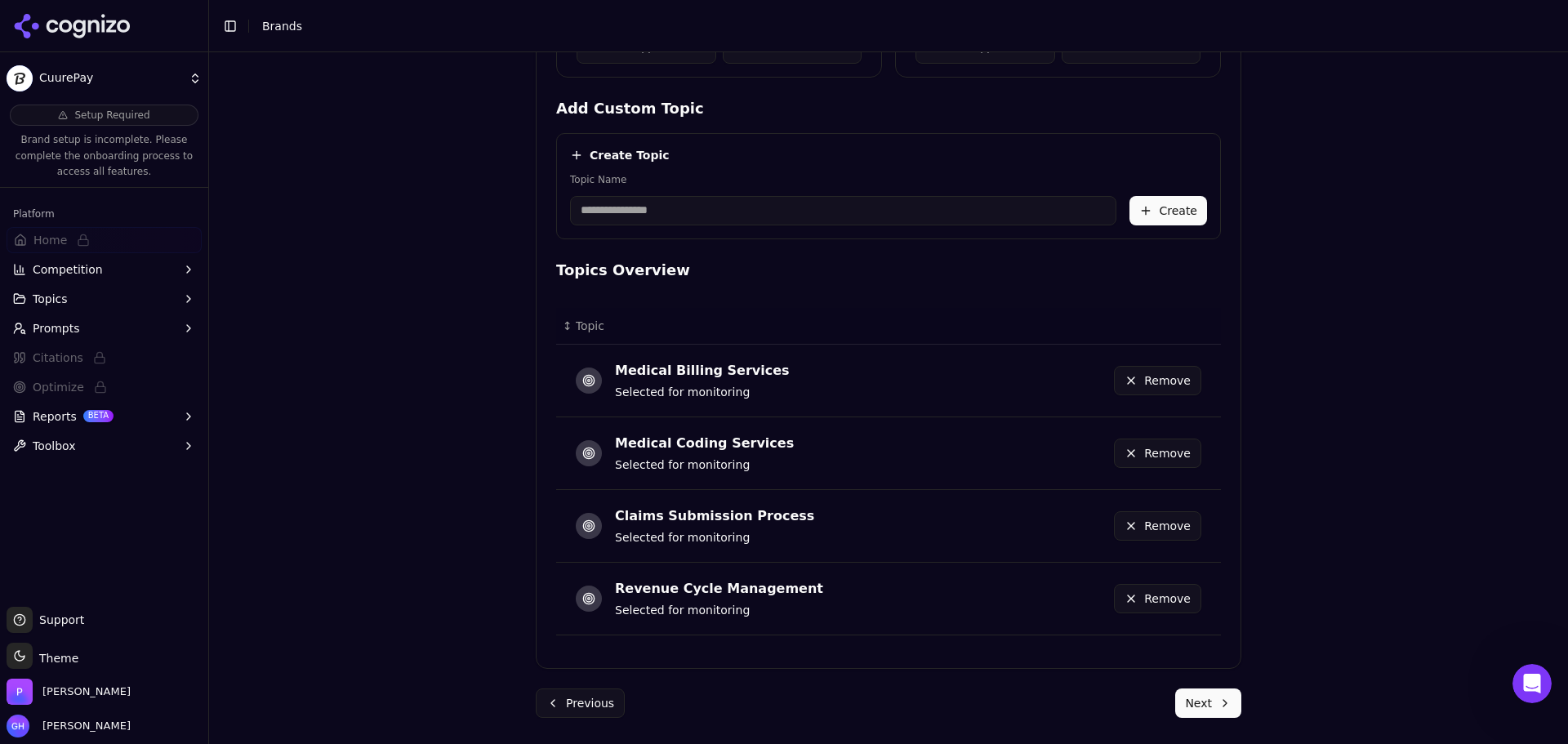
click at [1227, 705] on button "Next" at bounding box center [1208, 702] width 66 height 30
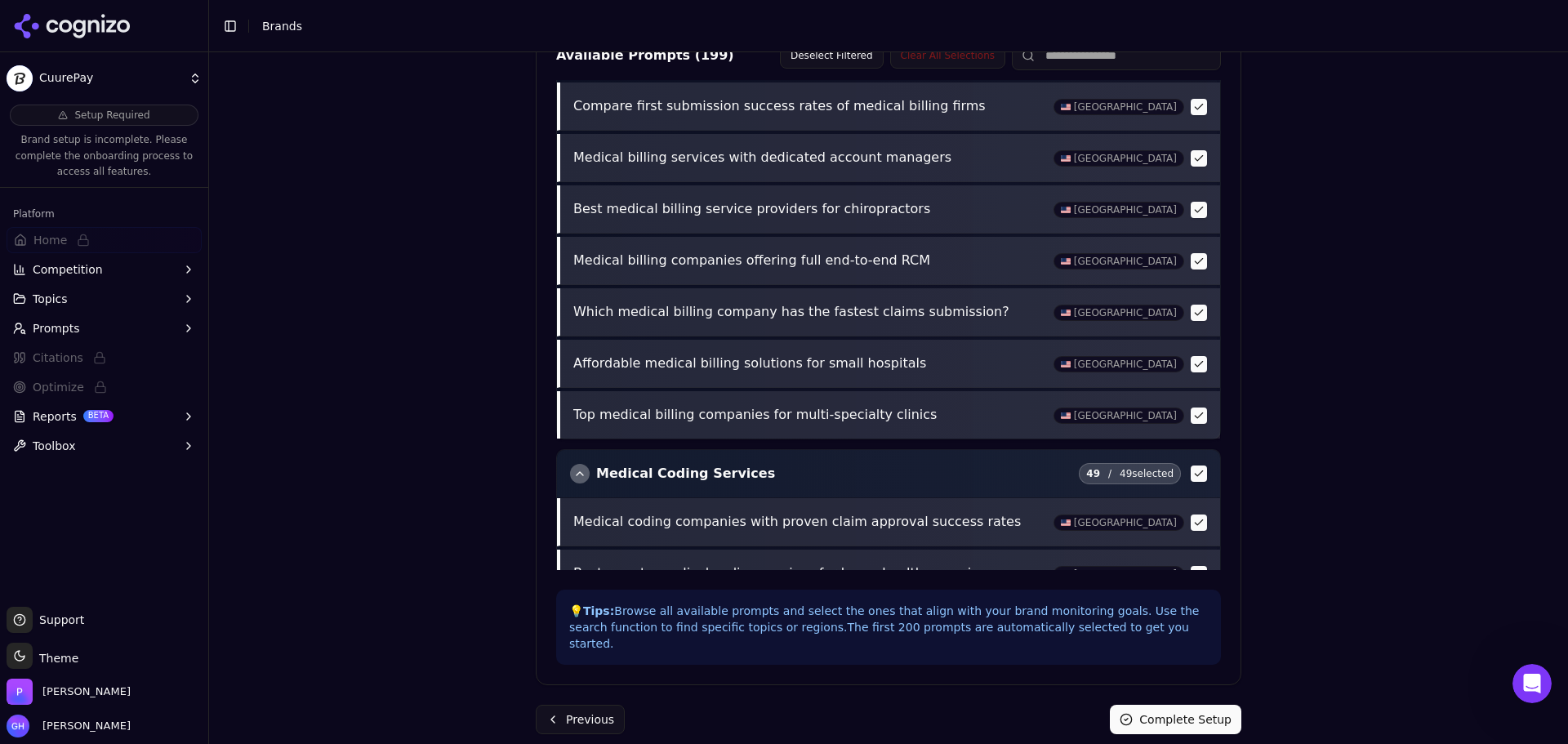
scroll to position [2286, 0]
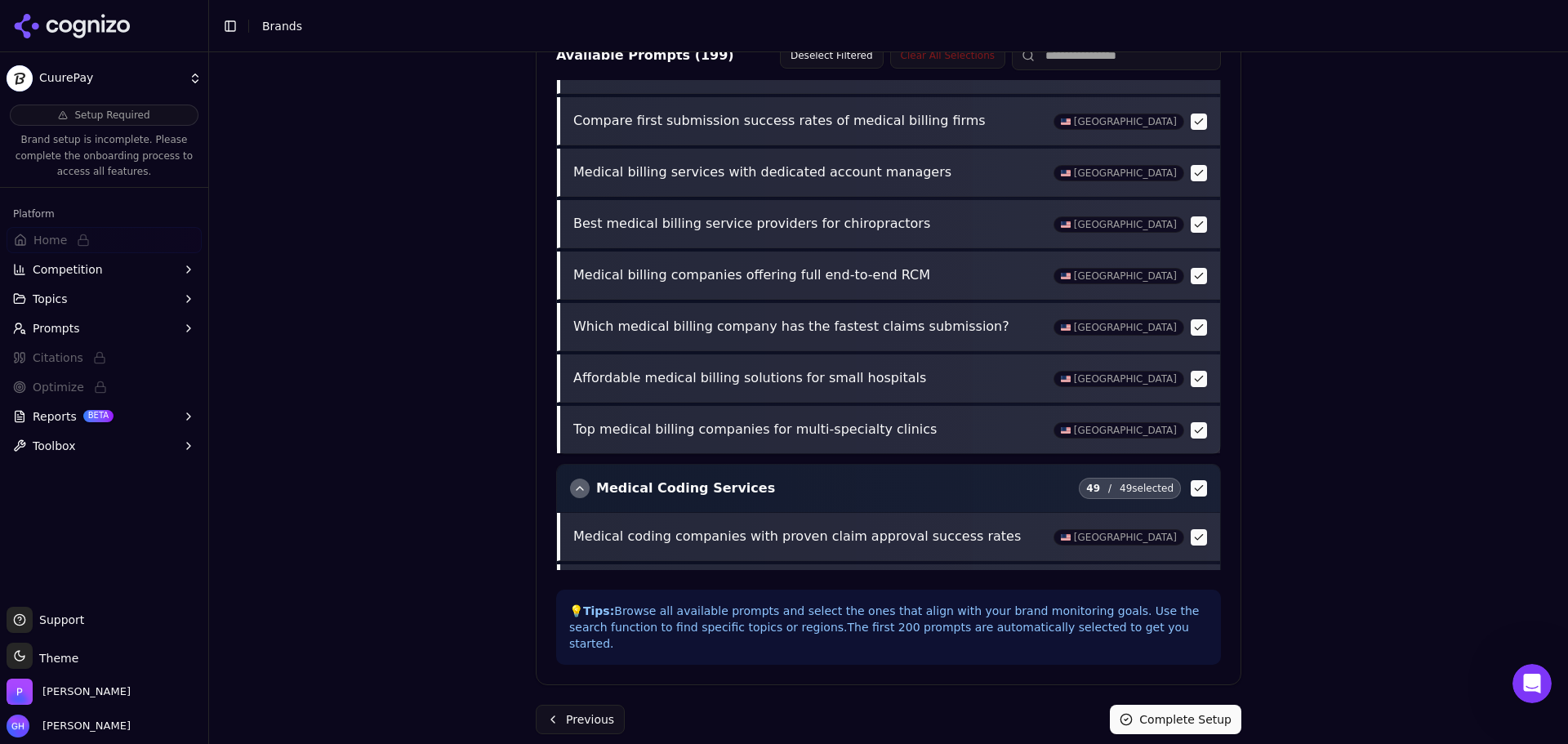
drag, startPoint x: 1167, startPoint y: 731, endPoint x: 1161, endPoint y: 708, distance: 23.8
click at [1167, 731] on div "Brand Onboarding Let's set up your brand monitoring in a few simple steps Step …" at bounding box center [888, 118] width 732 height 1285
click at [1161, 706] on button "Complete Setup" at bounding box center [1176, 719] width 131 height 30
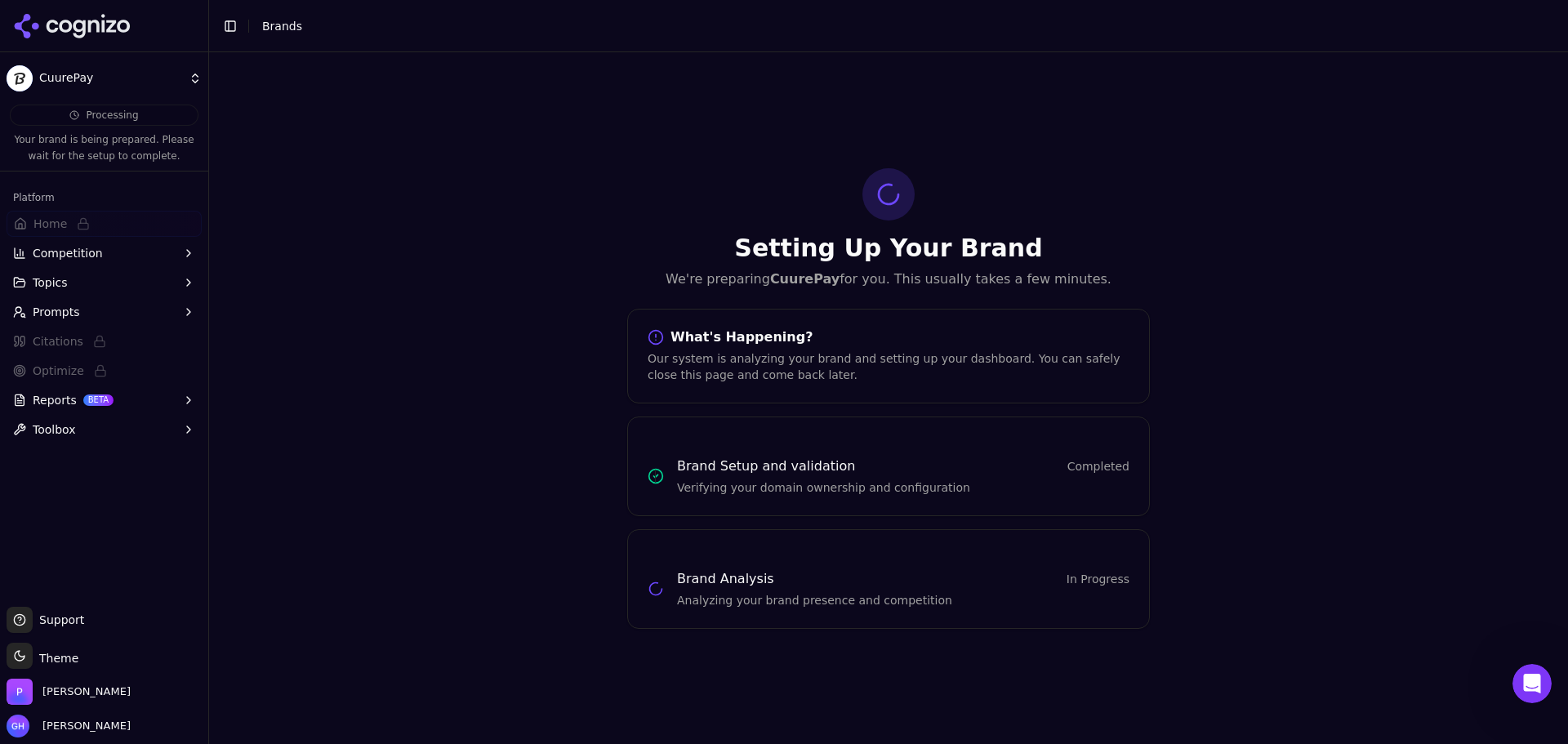
scroll to position [0, 0]
click at [89, 32] on icon at bounding box center [71, 25] width 118 height 24
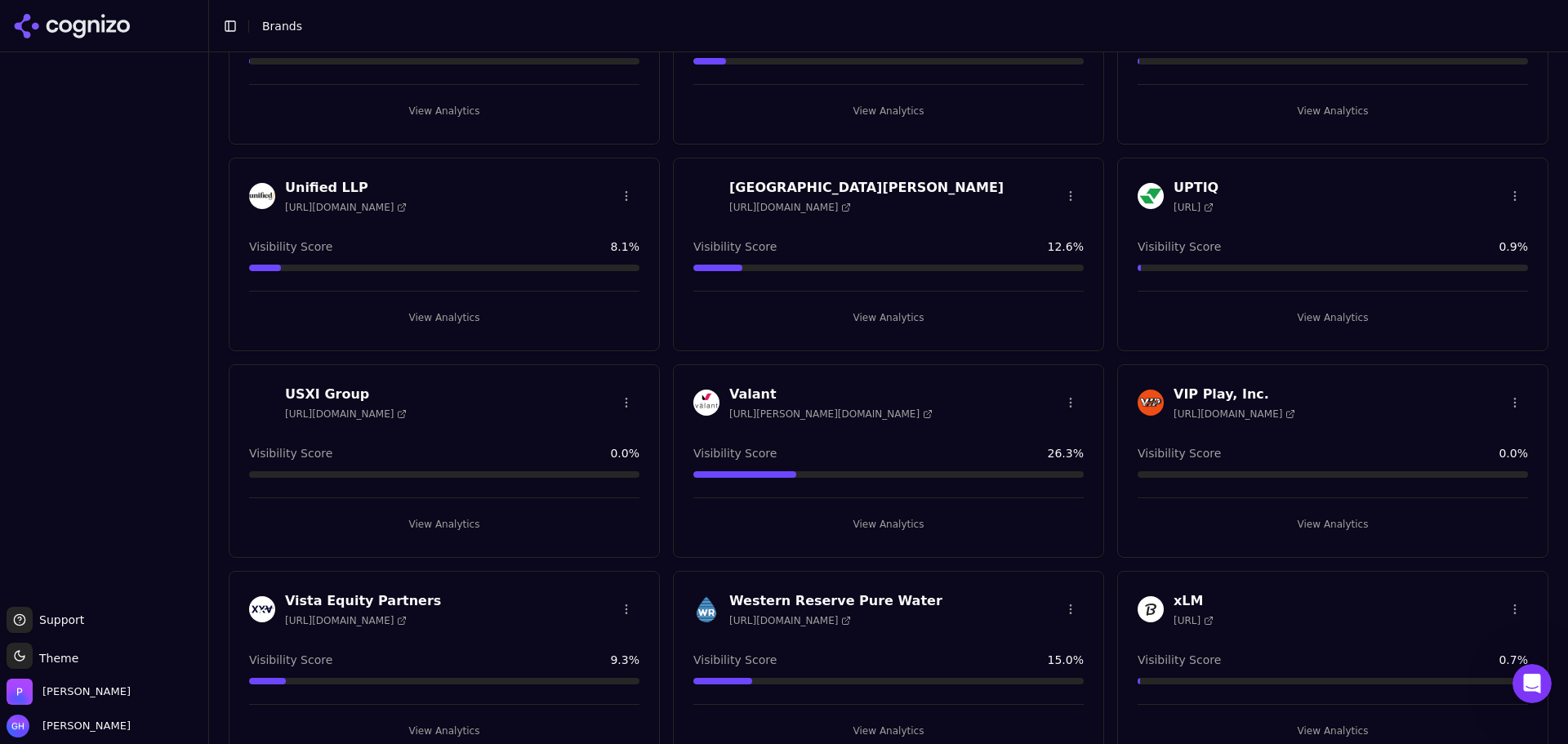
scroll to position [4323, 0]
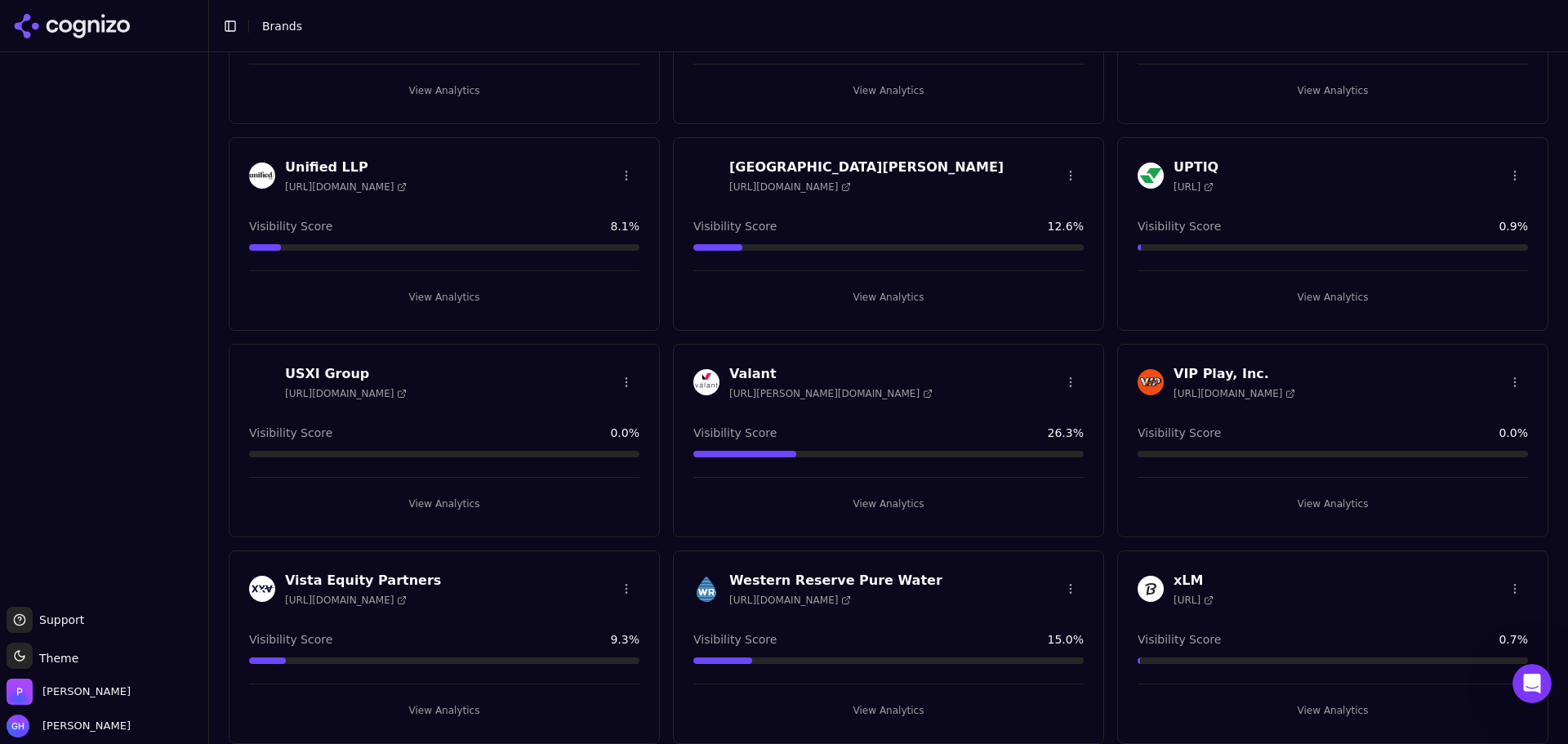
click at [1308, 502] on button "View Analytics" at bounding box center [1333, 504] width 391 height 26
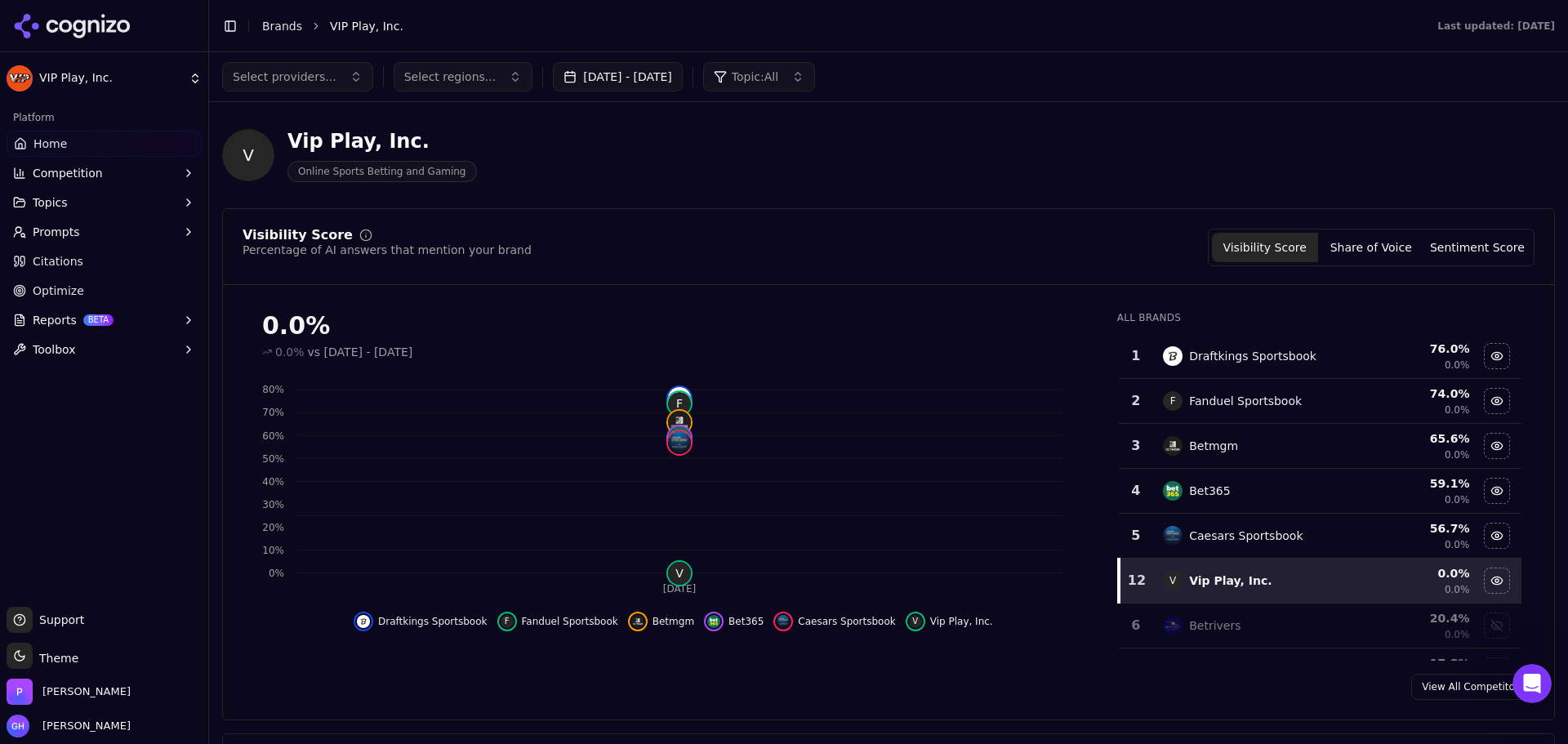
click at [626, 80] on button "Aug 24, 2025 - Sep 23, 2025" at bounding box center [618, 77] width 130 height 30
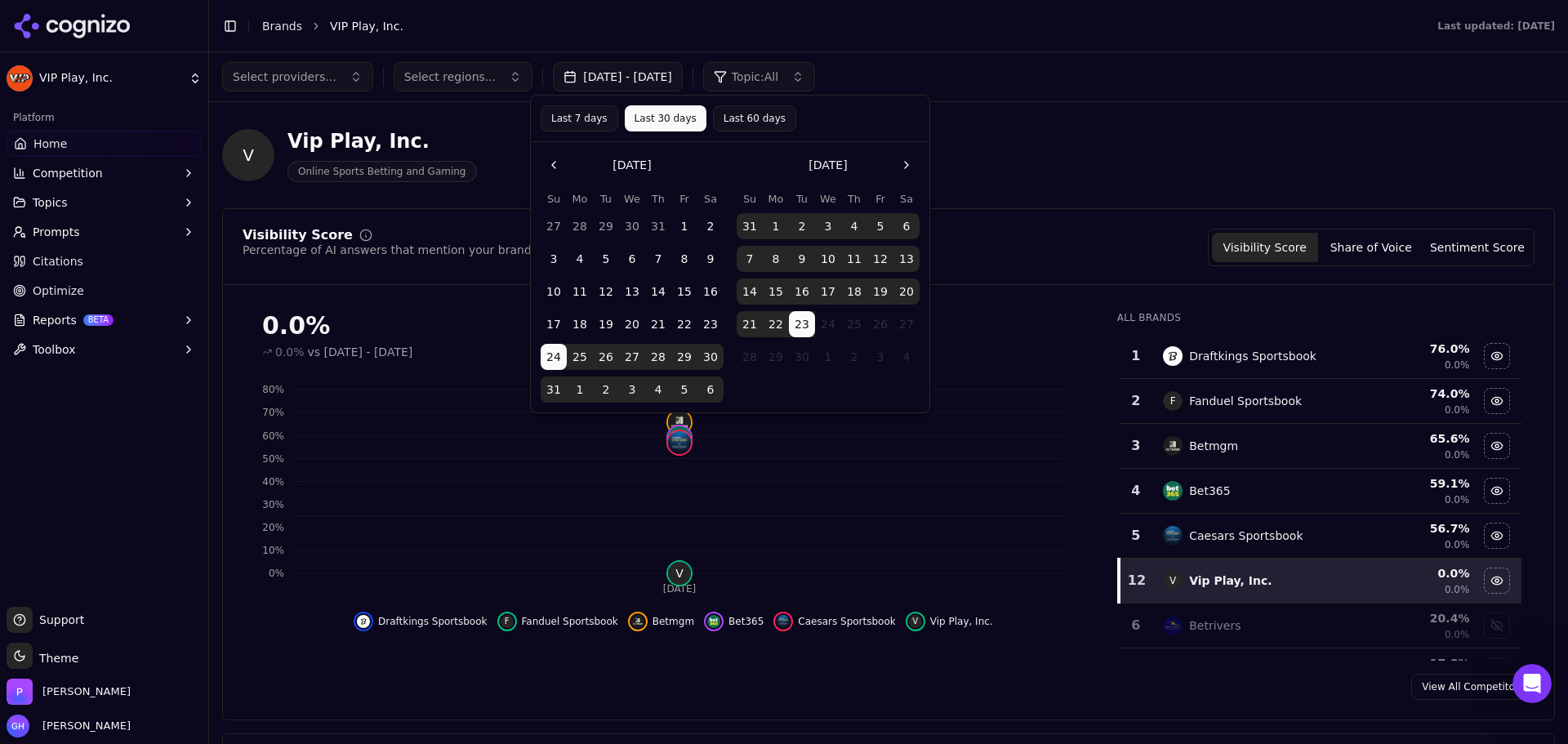
click at [800, 325] on button "23" at bounding box center [802, 324] width 26 height 26
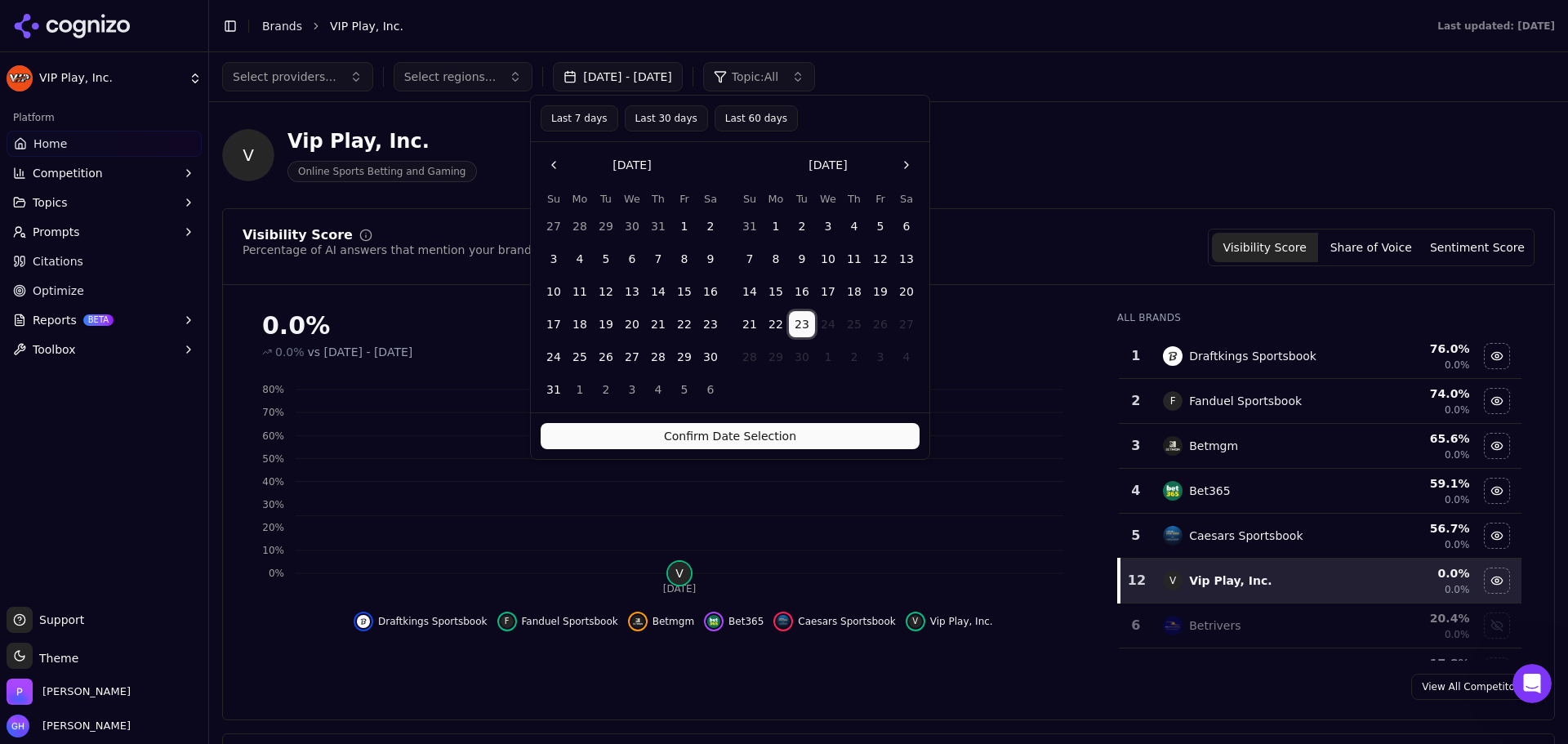
click at [980, 200] on header "V Vip Play, Inc. Online Sports Betting and Gaming" at bounding box center [889, 161] width 1333 height 93
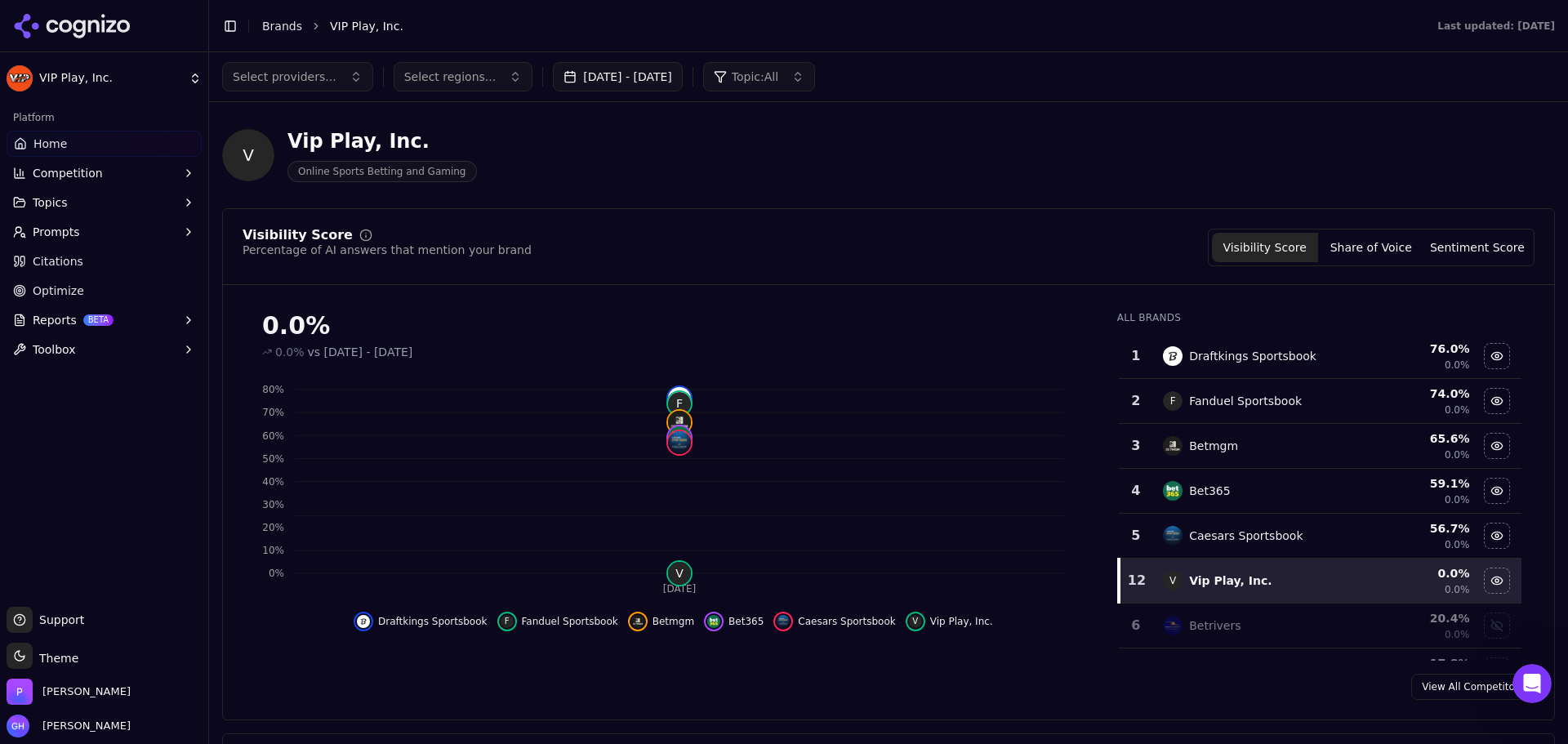
click at [623, 91] on div "Select providers... Select regions... Aug 24, 2025 - Sep 23, 2025 Topic: All" at bounding box center [888, 77] width 1359 height 49
click at [620, 77] on button "Aug 24, 2025 - Sep 23, 2025" at bounding box center [618, 77] width 130 height 30
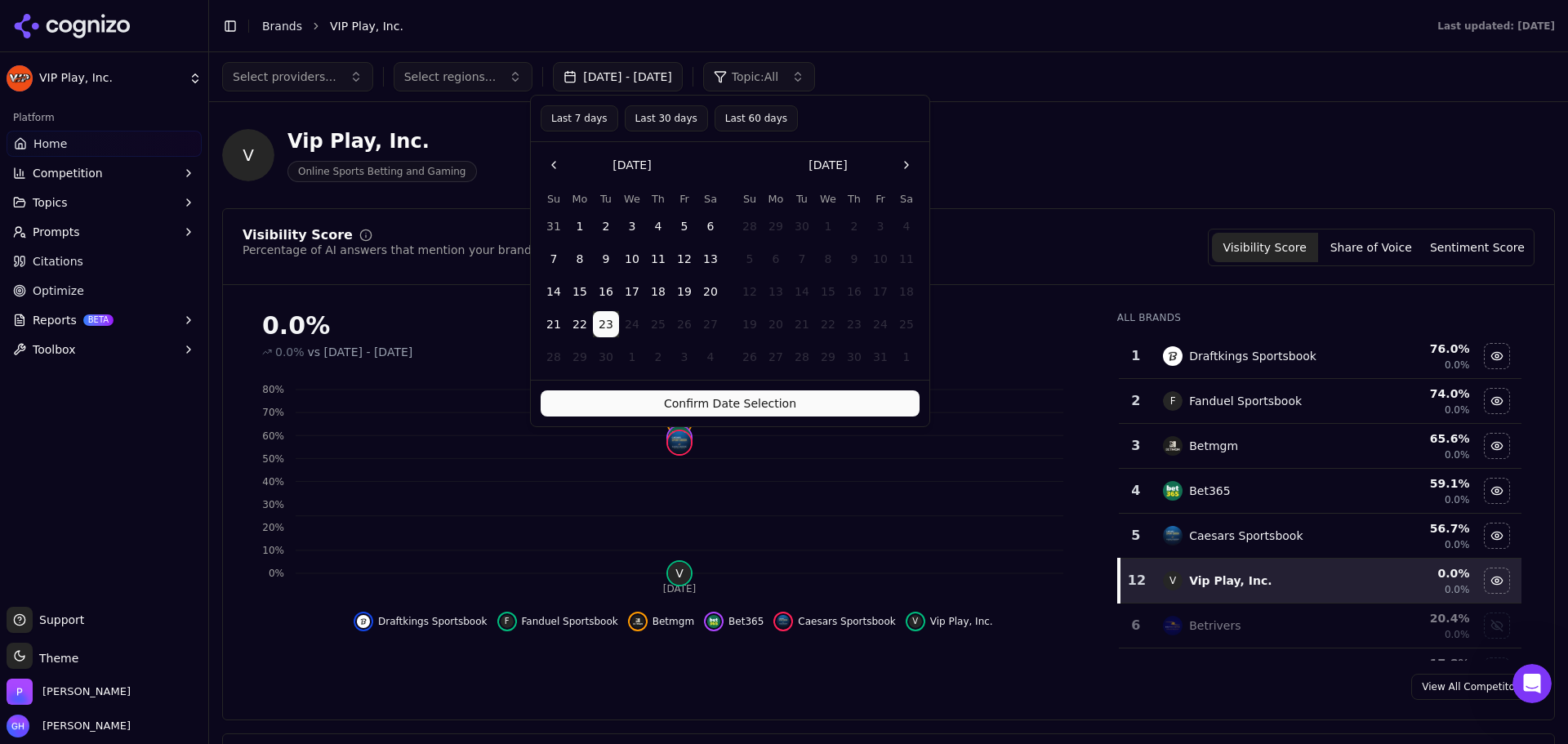
click at [624, 247] on button "10" at bounding box center [632, 259] width 26 height 26
click at [610, 215] on button "2" at bounding box center [606, 226] width 26 height 26
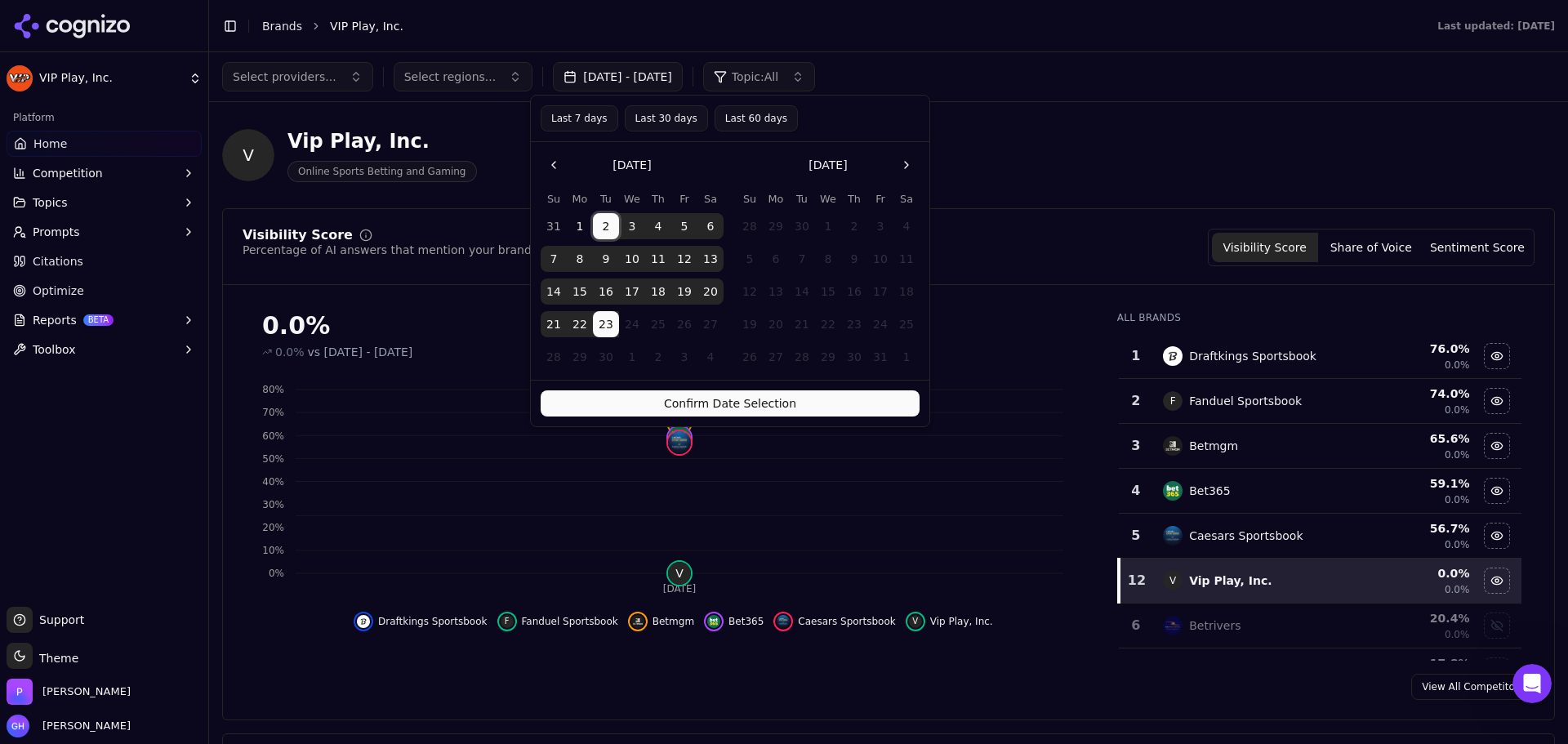
click at [573, 221] on button "1" at bounding box center [580, 226] width 26 height 26
click at [688, 404] on button "Confirm Date Selection" at bounding box center [730, 403] width 379 height 26
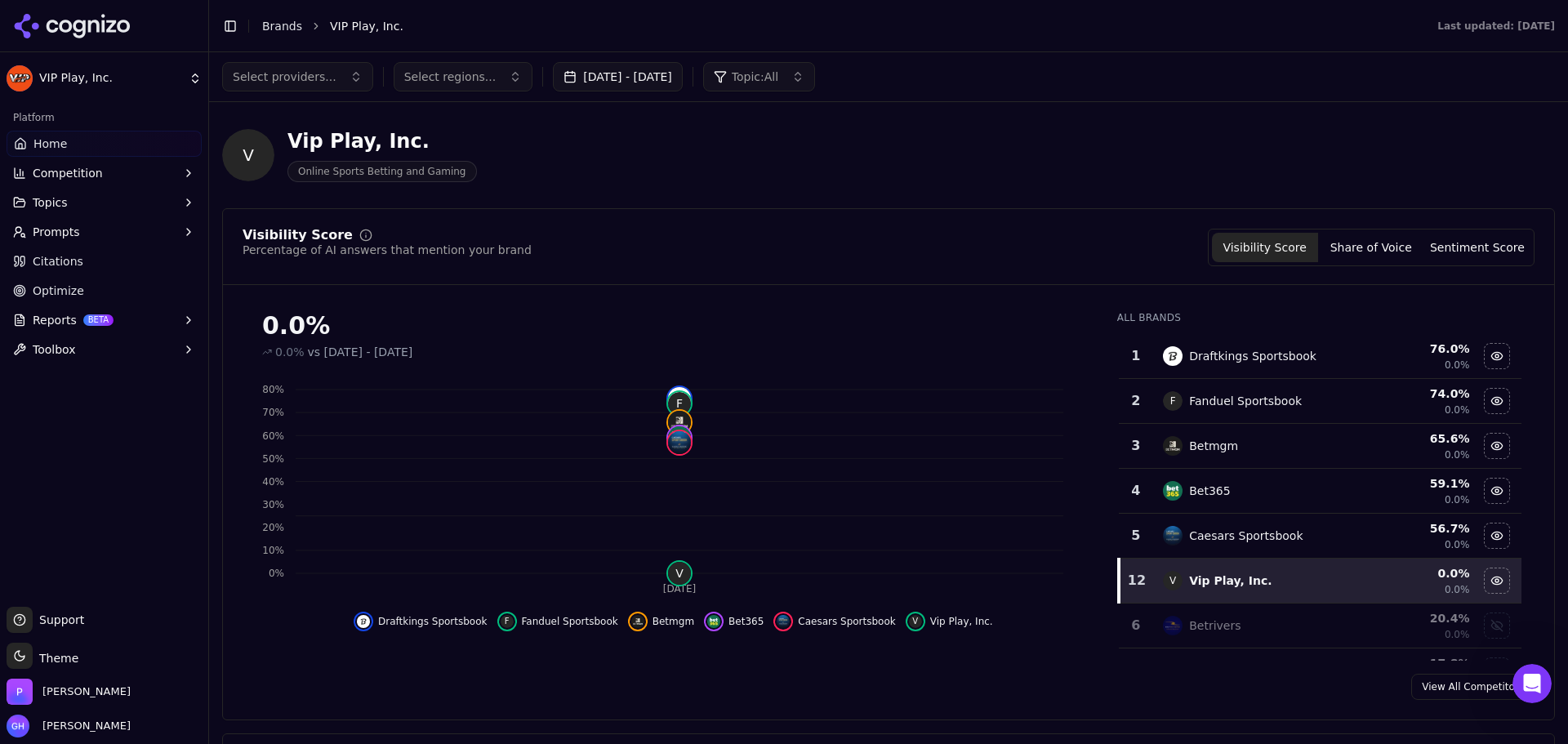
click at [1050, 36] on div "Toggle Sidebar Brands VIP Play, Inc." at bounding box center [813, 25] width 1209 height 23
click at [854, 223] on div "Visibility Score Percentage of AI answers that mention your brand Visibility Sc…" at bounding box center [889, 464] width 1333 height 512
